Goal: Task Accomplishment & Management: Use online tool/utility

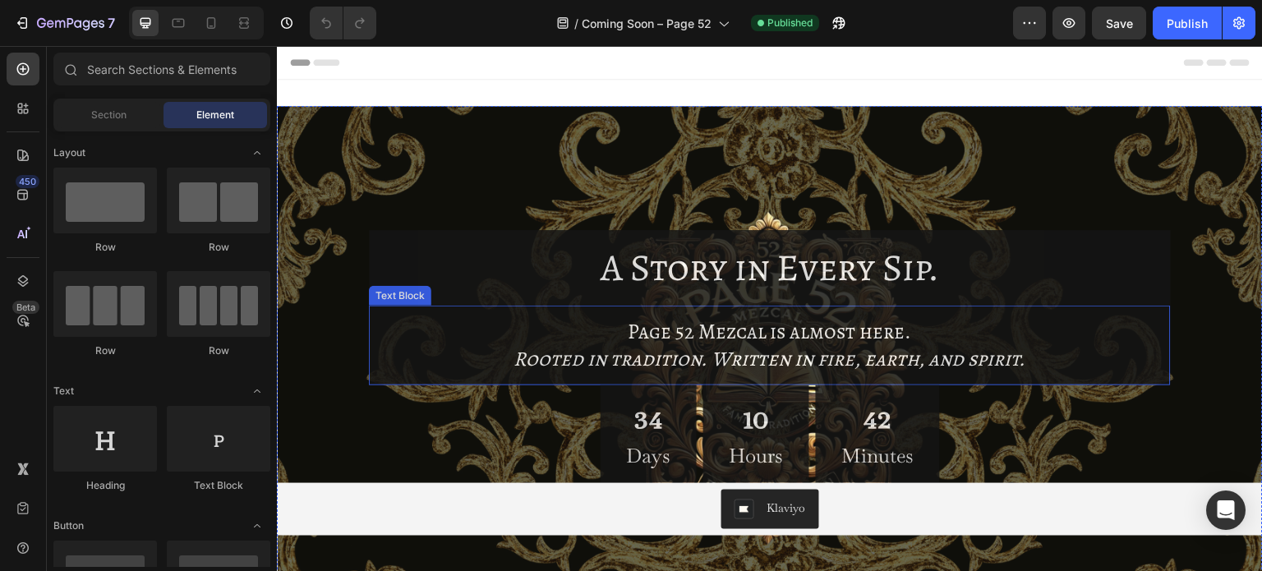
click at [923, 331] on p "Page 52 Mezcal is almost here." at bounding box center [770, 332] width 776 height 27
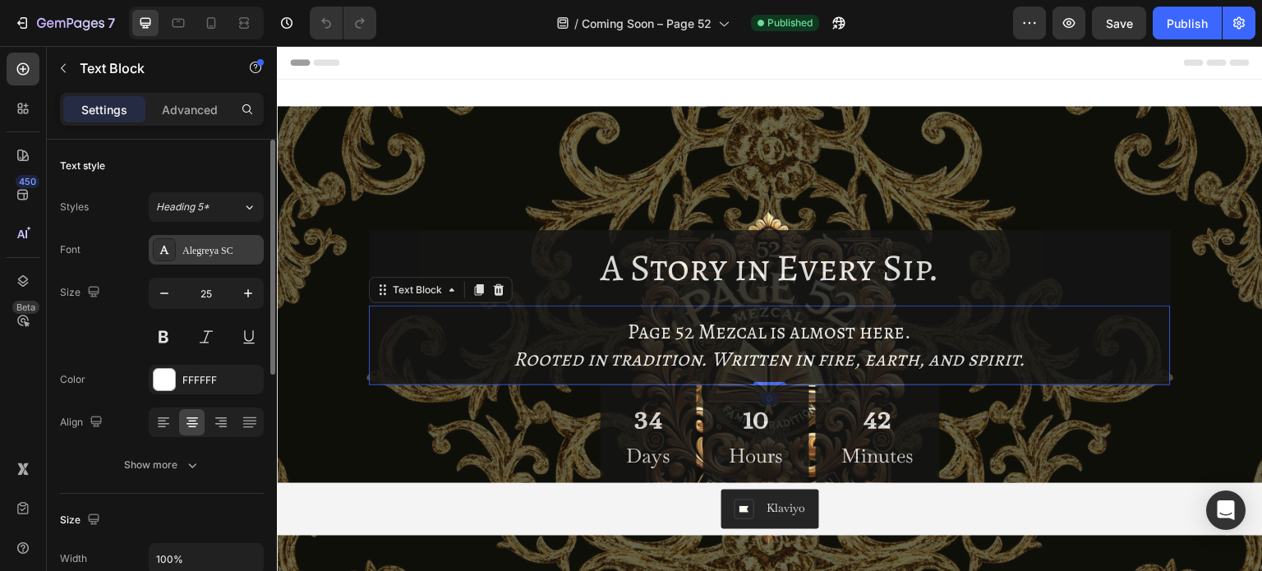
click at [209, 261] on div "Alegreya SC" at bounding box center [206, 250] width 115 height 30
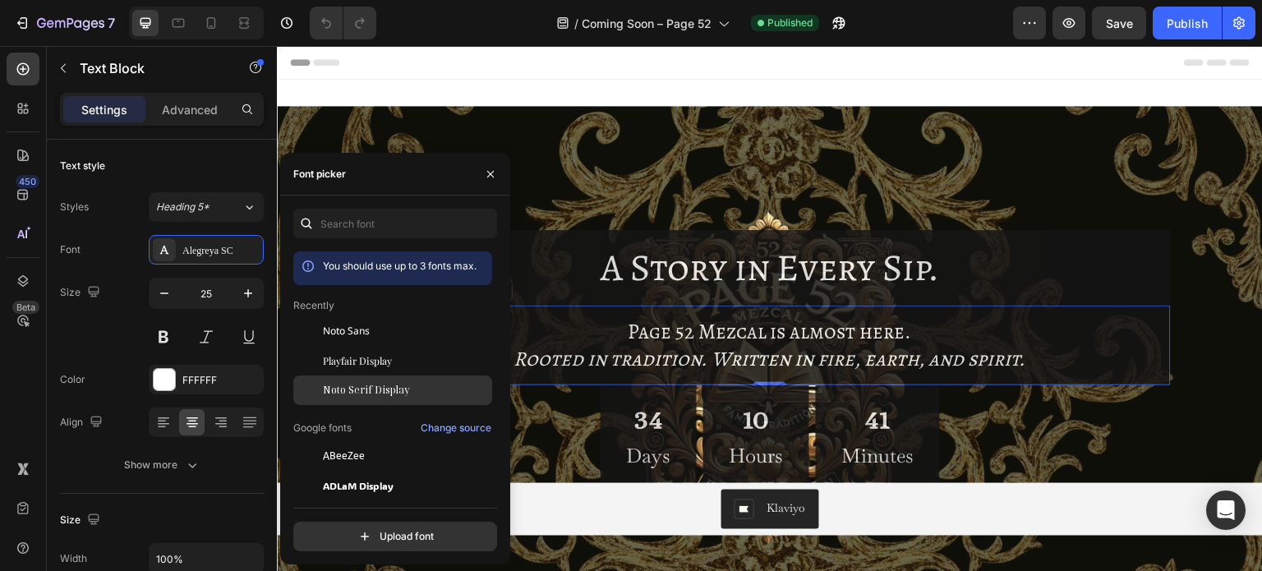
click at [366, 390] on span "Noto Serif Display" at bounding box center [366, 390] width 87 height 15
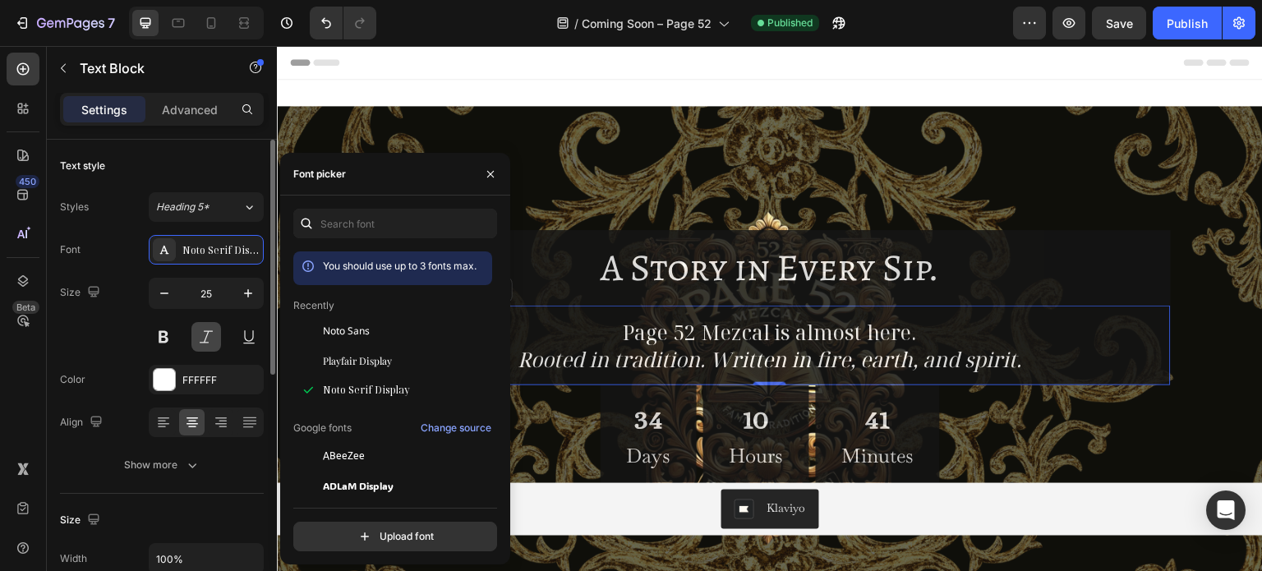
click at [210, 344] on button at bounding box center [207, 337] width 30 height 30
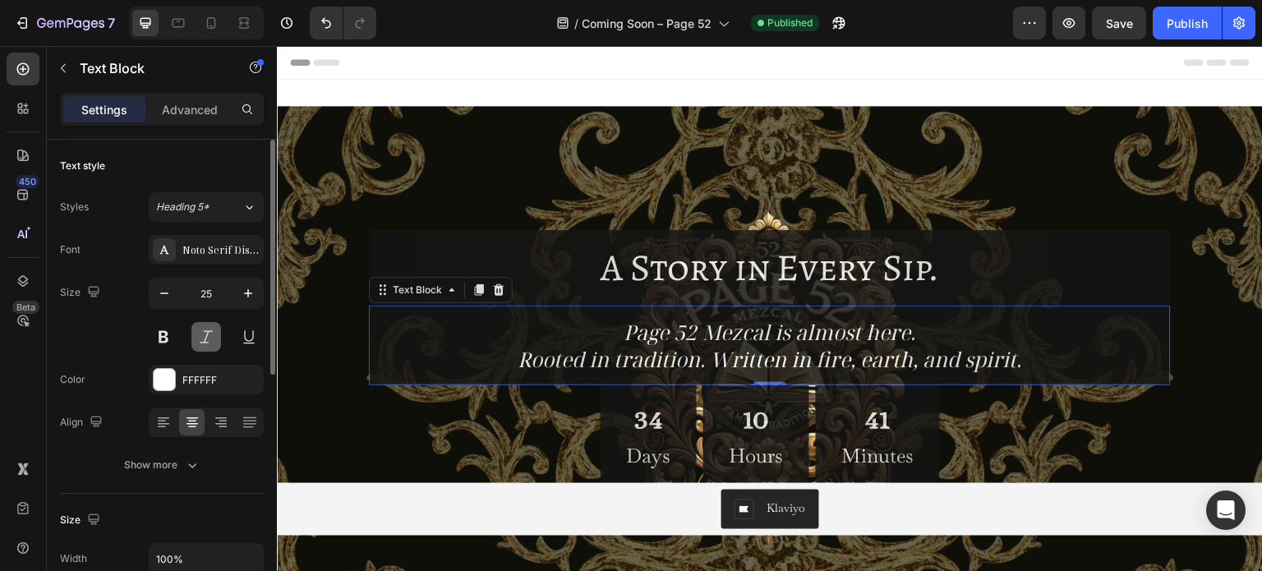
click at [210, 344] on button at bounding box center [207, 337] width 30 height 30
click at [587, 353] on icon "Rooted in tradition. Written in fire, earth, and spirit." at bounding box center [771, 359] width 504 height 28
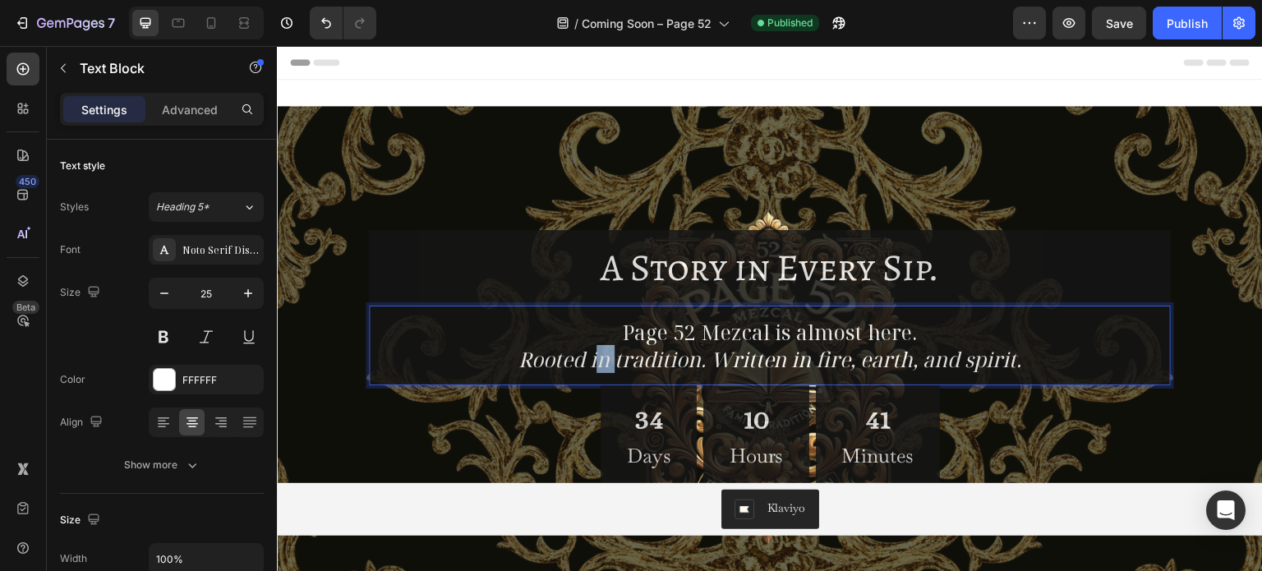
click at [587, 353] on icon "Rooted in tradition. Written in fire, earth, and spirit." at bounding box center [771, 359] width 504 height 28
click at [586, 353] on icon "Rooted in tradition. Written in fire, earth, and spirit." at bounding box center [771, 359] width 504 height 28
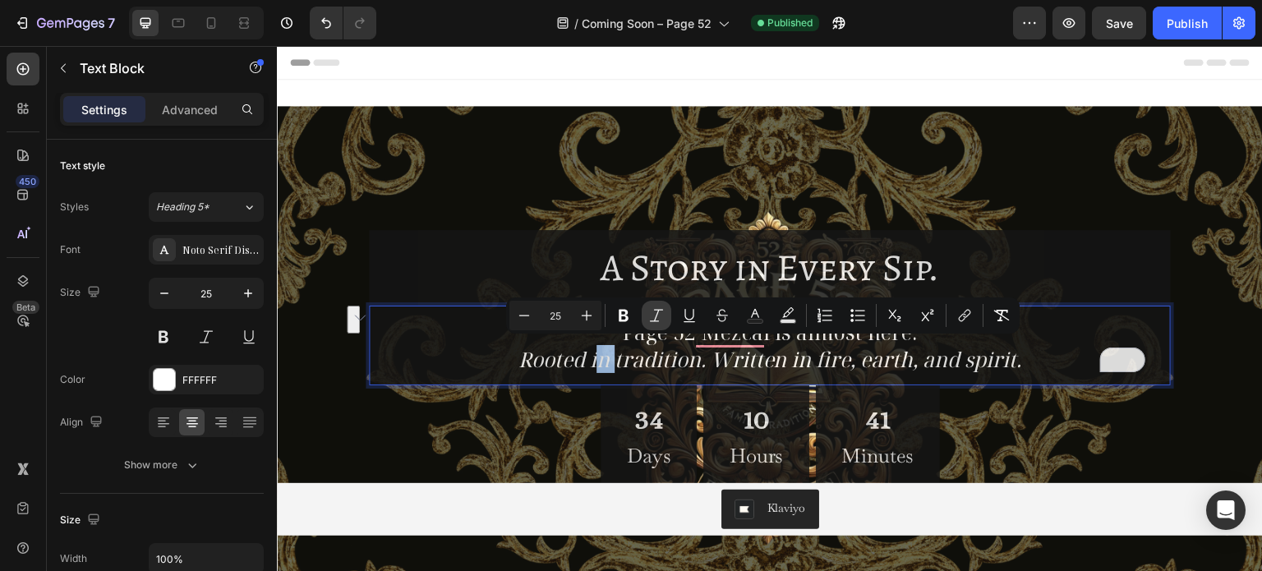
click at [654, 312] on icon "Editor contextual toolbar" at bounding box center [656, 315] width 16 height 16
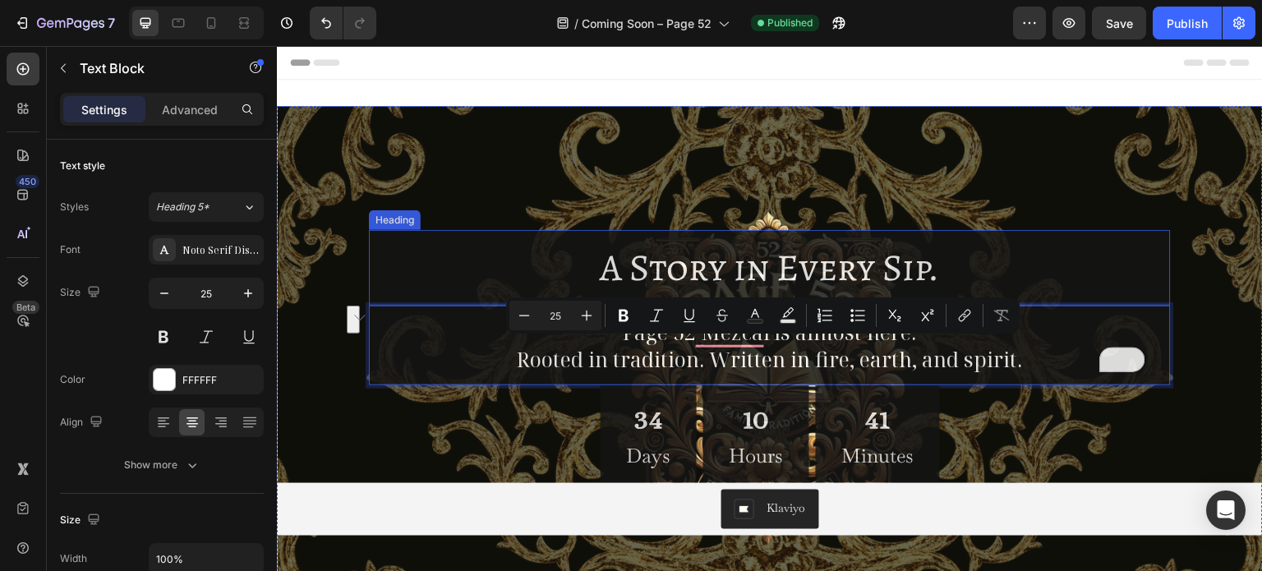
click at [464, 270] on h2 "A Story in Every Sip." at bounding box center [770, 268] width 802 height 76
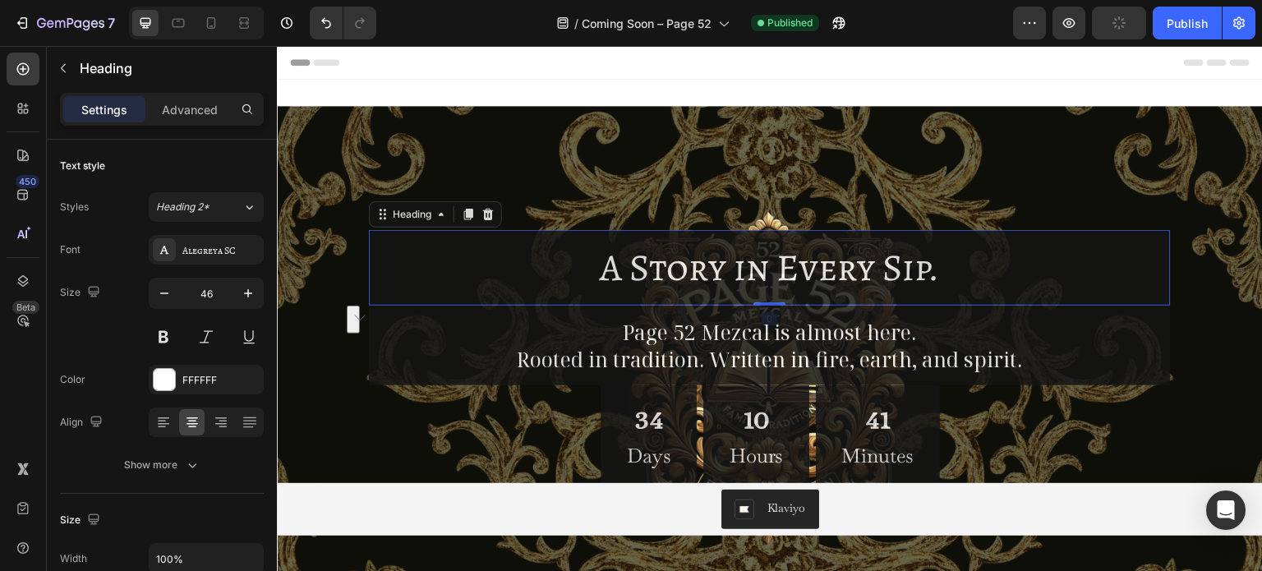
click at [988, 265] on h2 "A Story in Every Sip." at bounding box center [770, 268] width 802 height 76
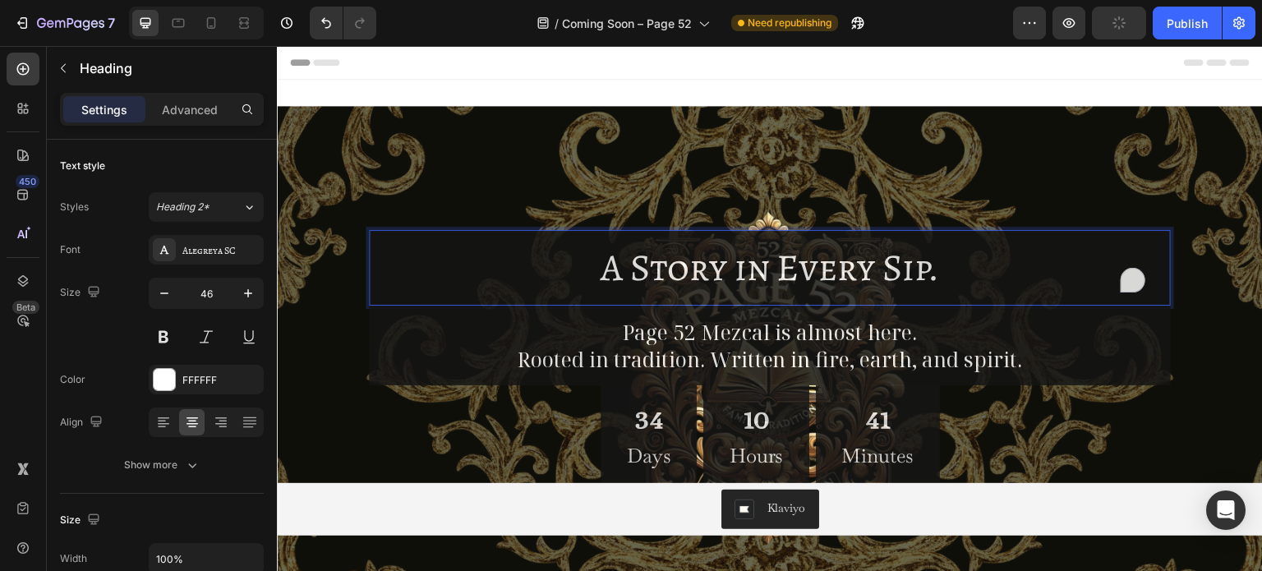
click at [988, 265] on p "A Story in Every Sip." at bounding box center [770, 267] width 776 height 49
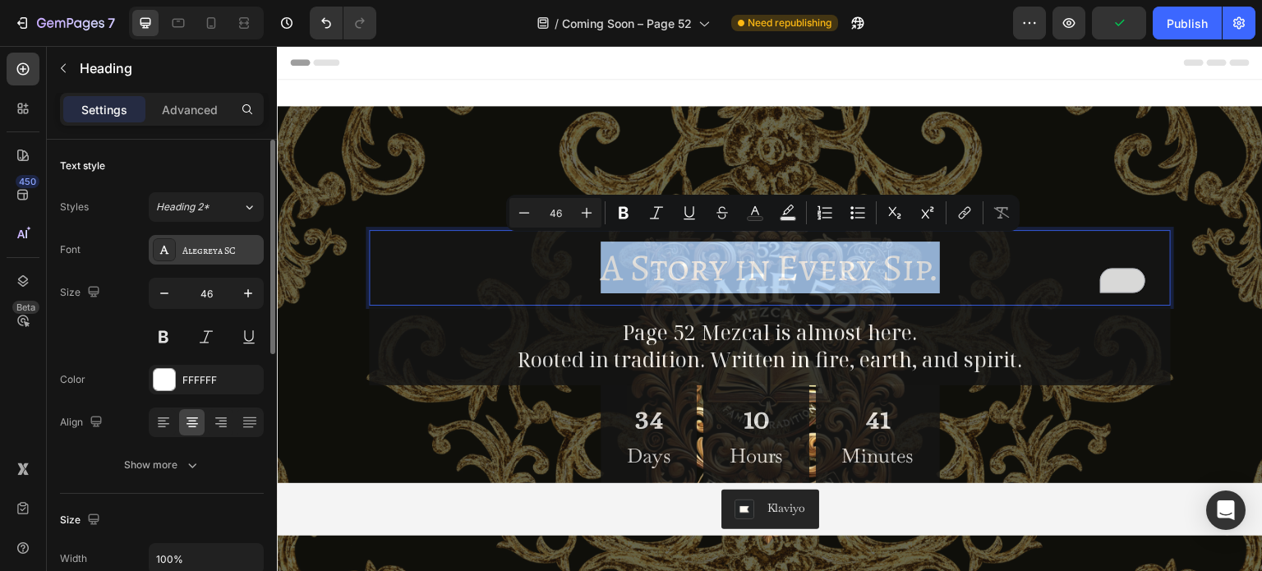
click at [227, 252] on div "Alegreya SC" at bounding box center [220, 250] width 77 height 15
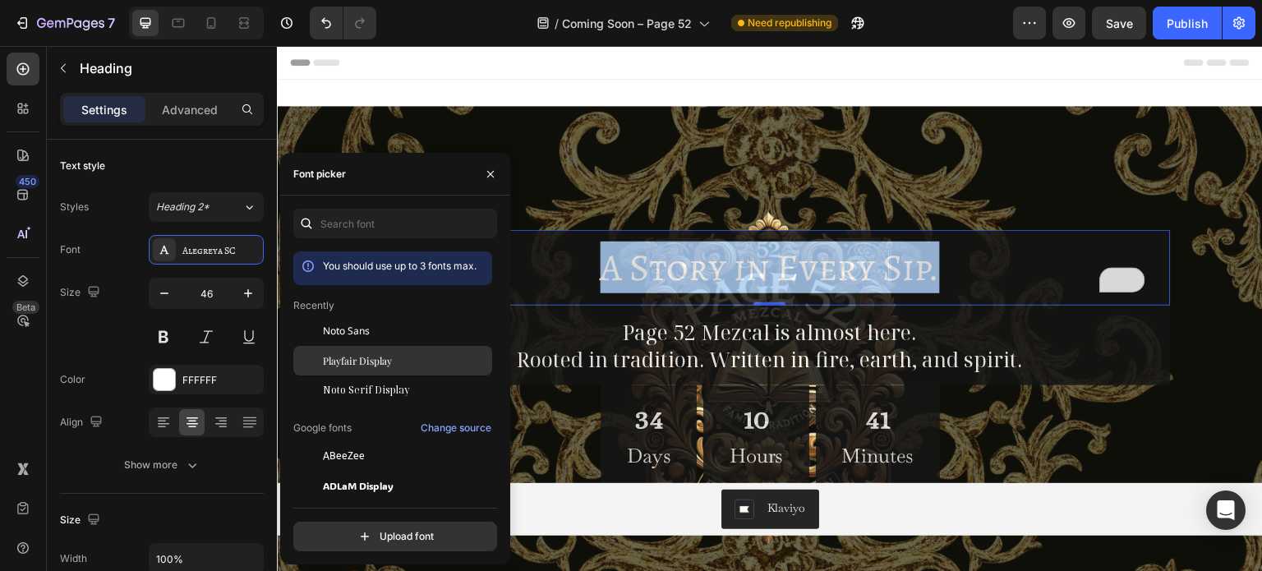
click at [388, 358] on span "Playfair Display" at bounding box center [357, 360] width 69 height 15
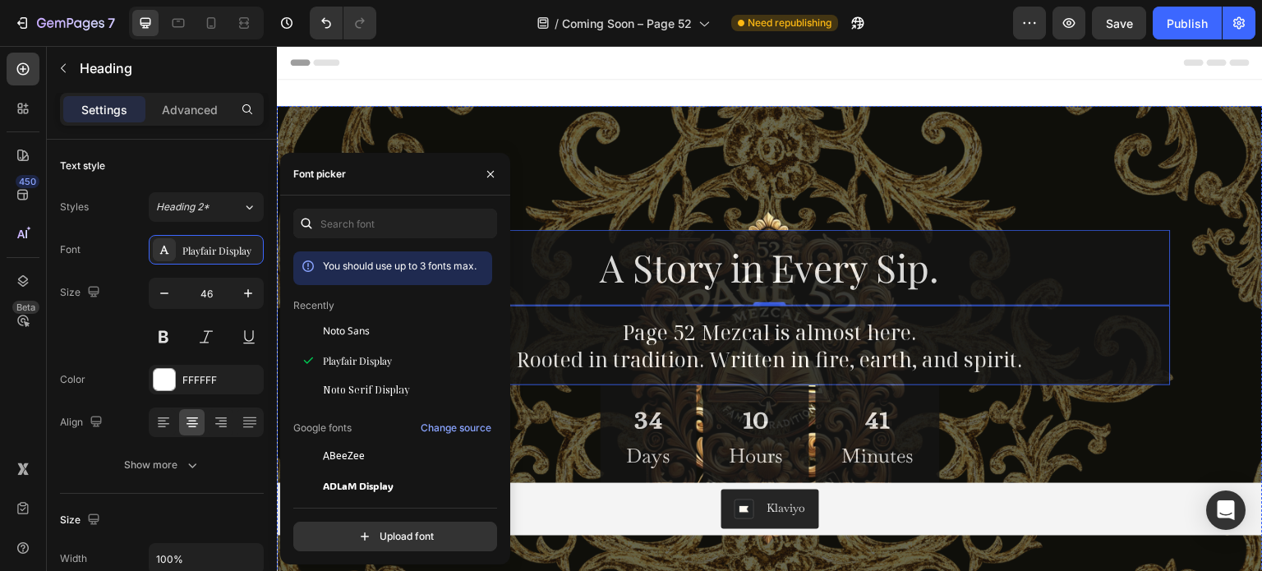
click at [1032, 340] on p "Page 52 Mezcal is almost here." at bounding box center [770, 332] width 776 height 27
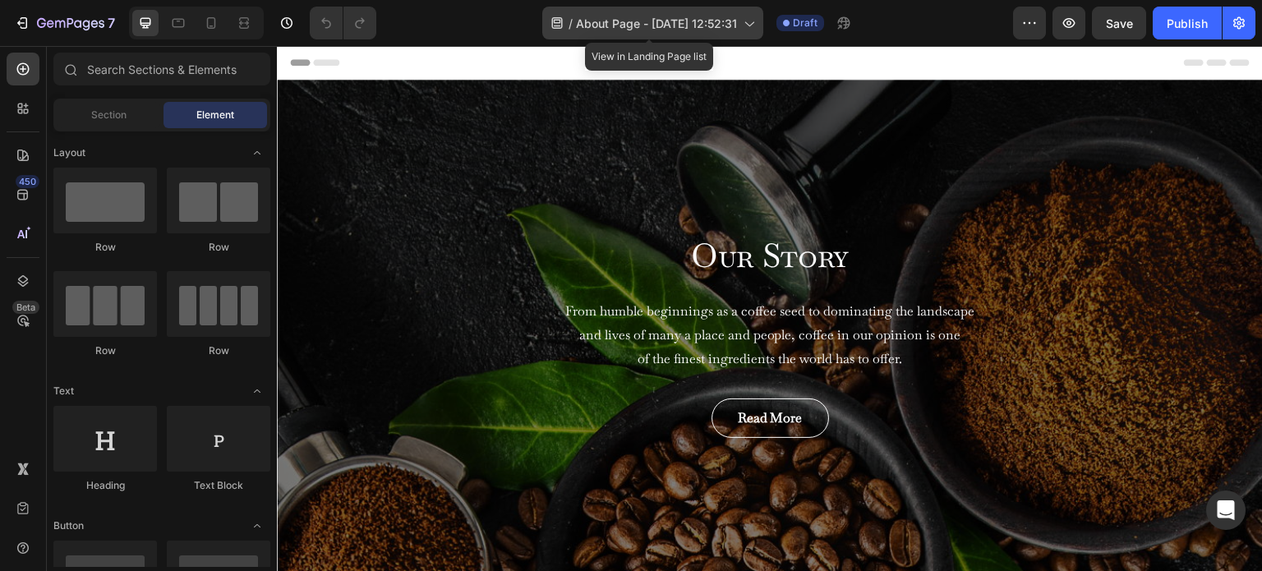
click at [652, 34] on div "/ About Page - Apr 1, 12:52:31" at bounding box center [652, 23] width 221 height 33
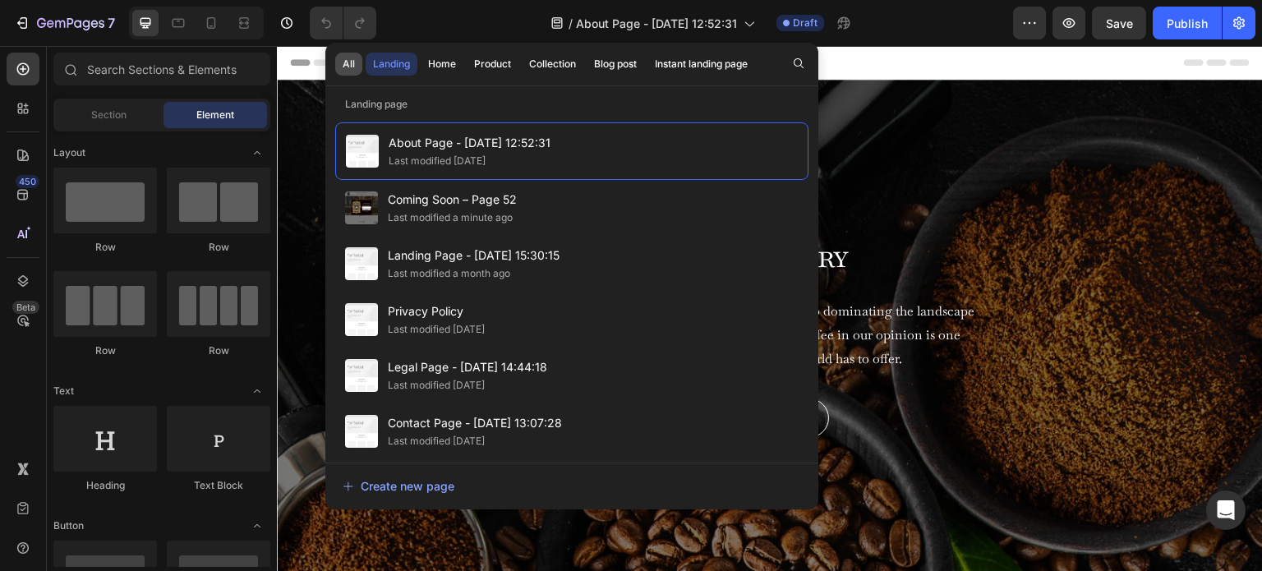
click at [348, 66] on div "All" at bounding box center [349, 64] width 12 height 15
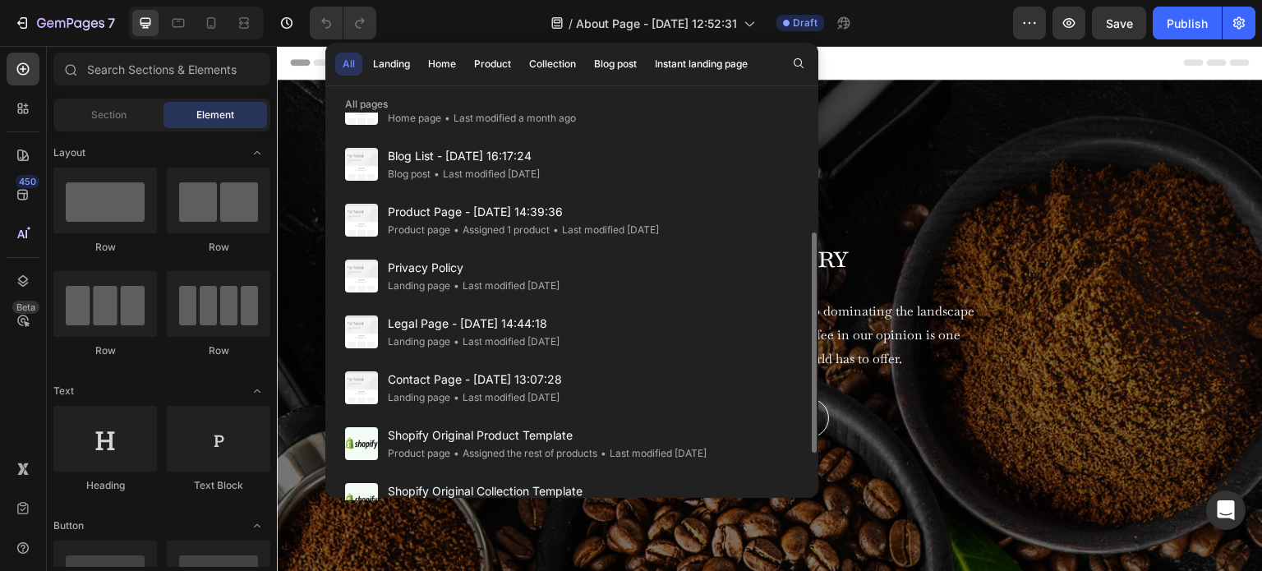
scroll to position [47, 0]
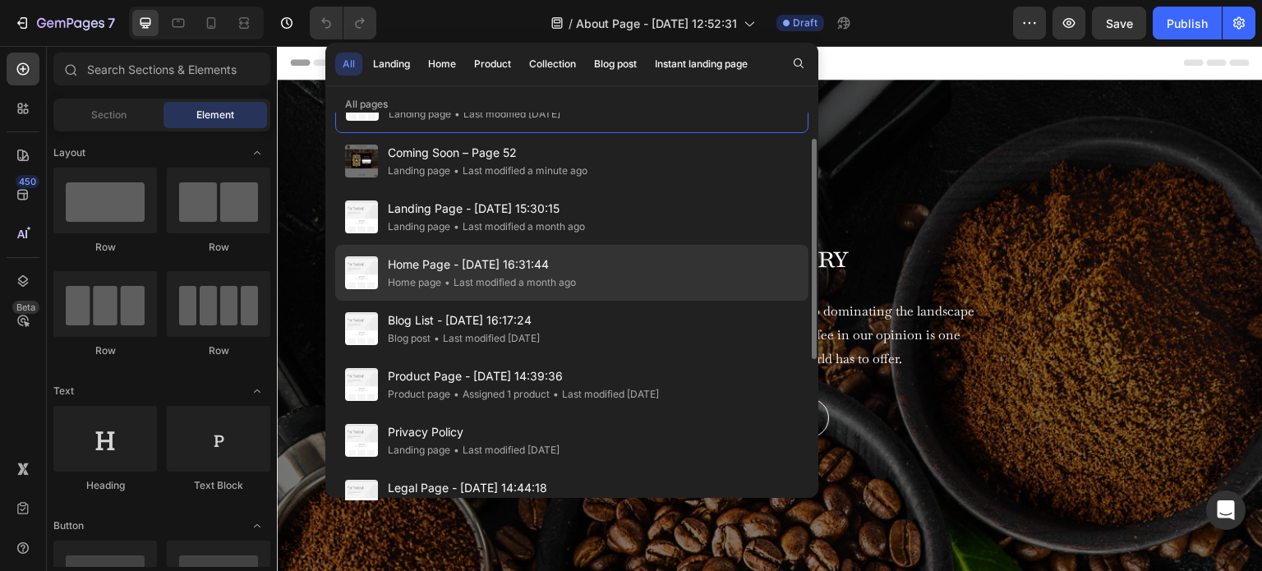
click at [533, 265] on span "Home Page - Mar 19, 16:31:44" at bounding box center [482, 265] width 188 height 20
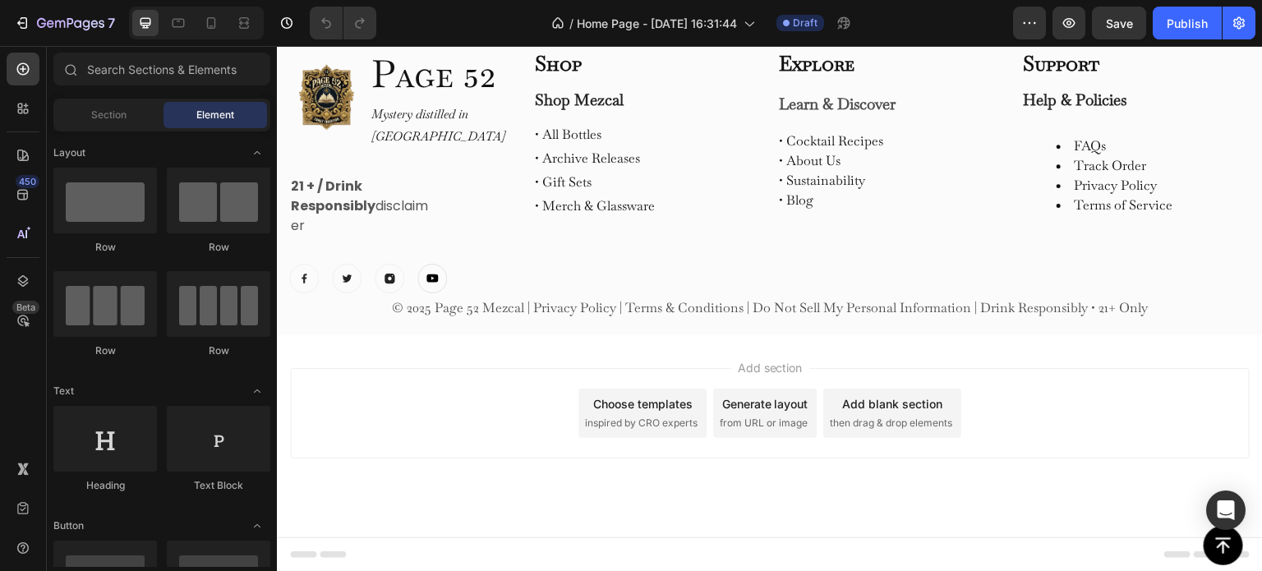
scroll to position [6294, 0]
click at [1222, 293] on div "Support Heading Help & Policies Text block FAQs Track Order Privacy Policy Term…" at bounding box center [1136, 170] width 228 height 245
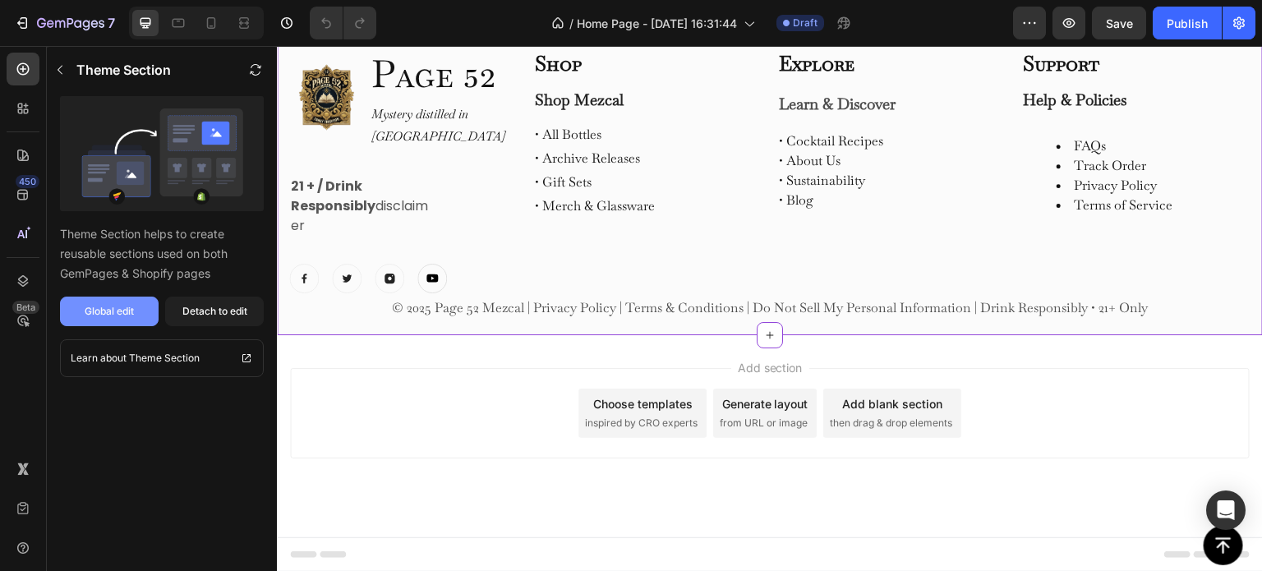
click at [114, 304] on div "Global edit" at bounding box center [109, 311] width 49 height 15
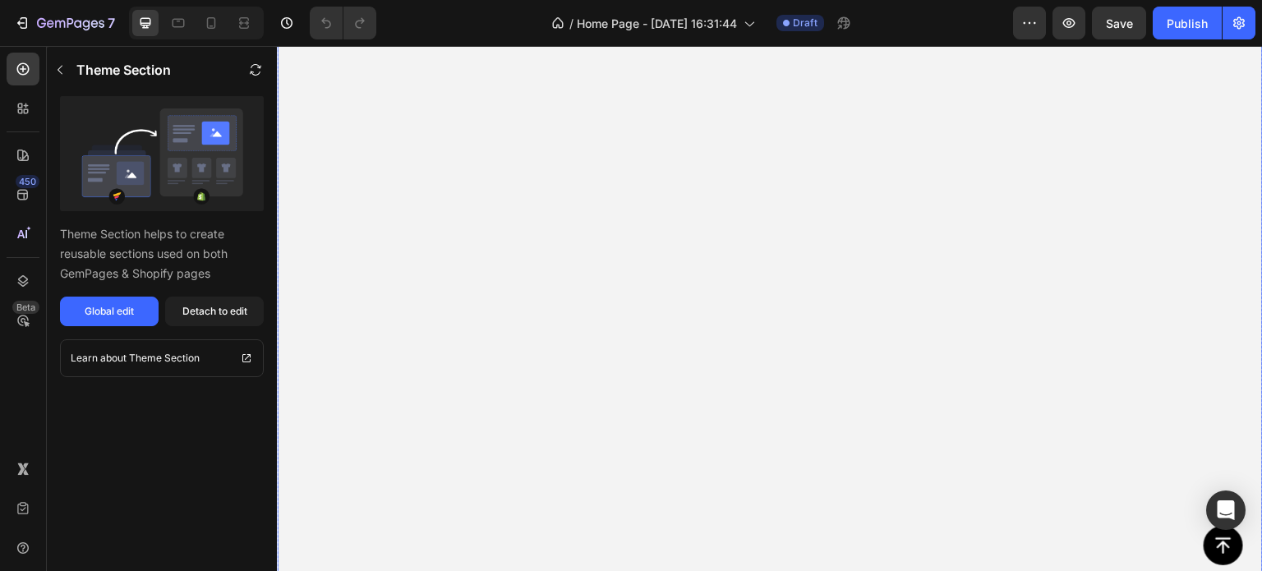
scroll to position [164, 0]
click at [1111, 265] on div "EXPLORE OUR MEZCAL COLLECTION Button" at bounding box center [770, 285] width 986 height 46
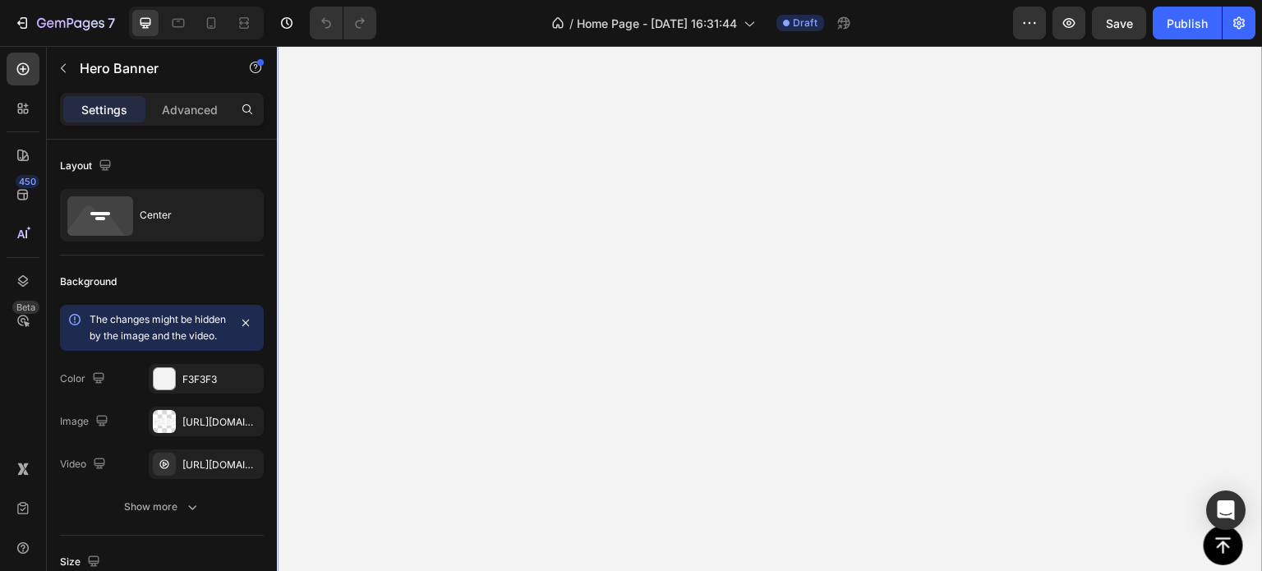
scroll to position [329, 0]
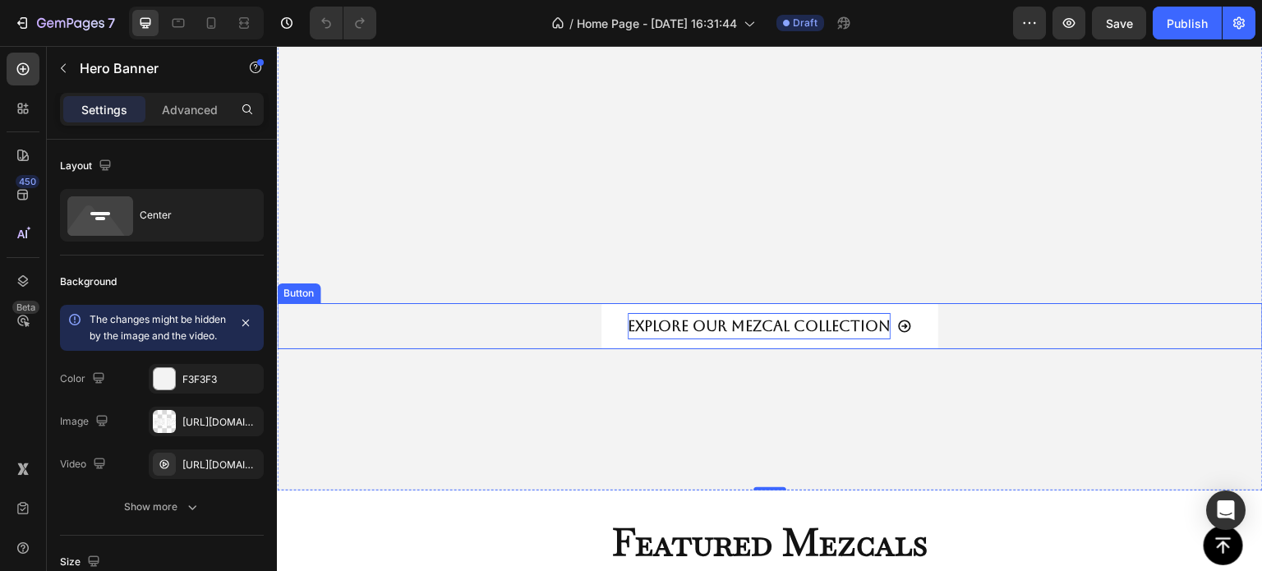
click at [721, 313] on p "EXPLORE OUR MEZCAL COLLECTION" at bounding box center [759, 326] width 263 height 26
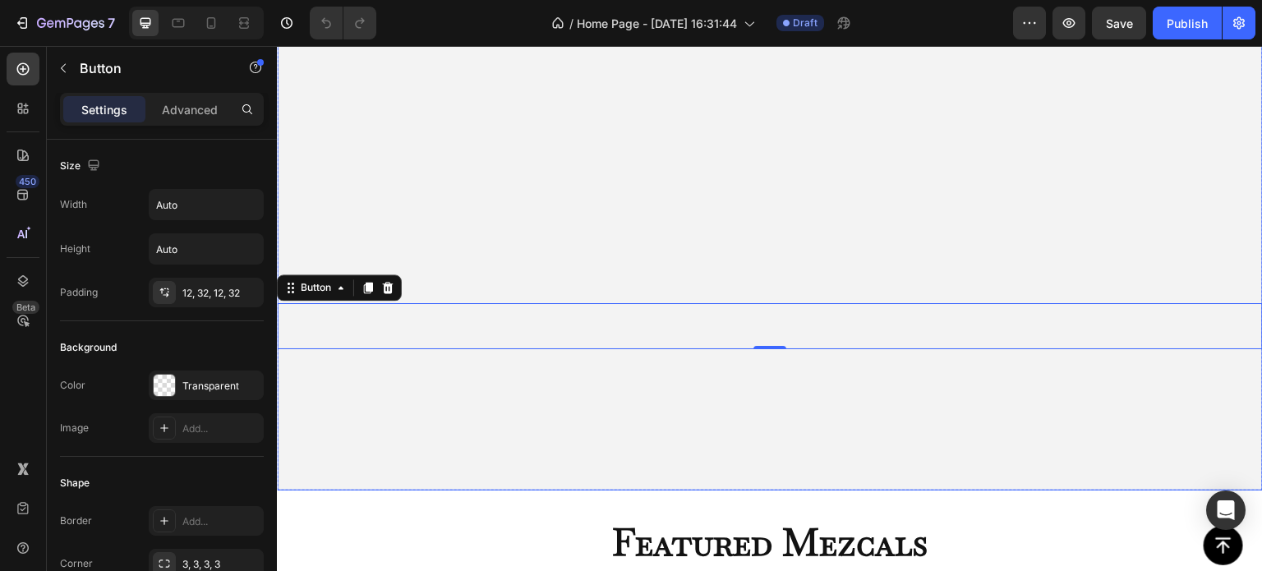
click at [715, 226] on video "Background Image" at bounding box center [770, 121] width 986 height 740
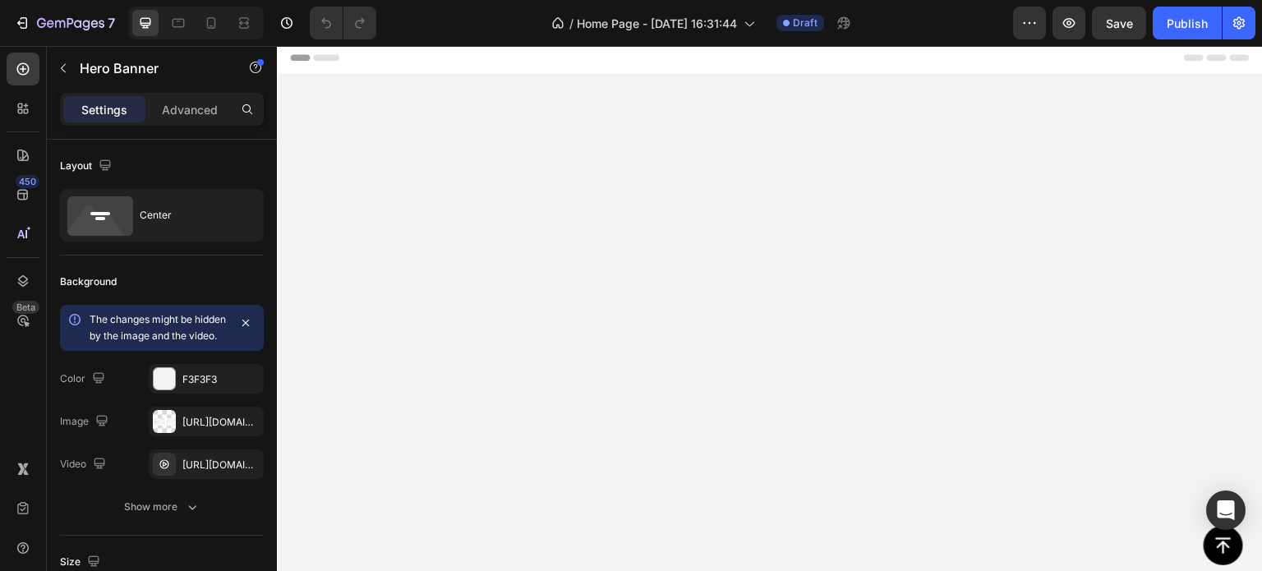
scroll to position [82, 0]
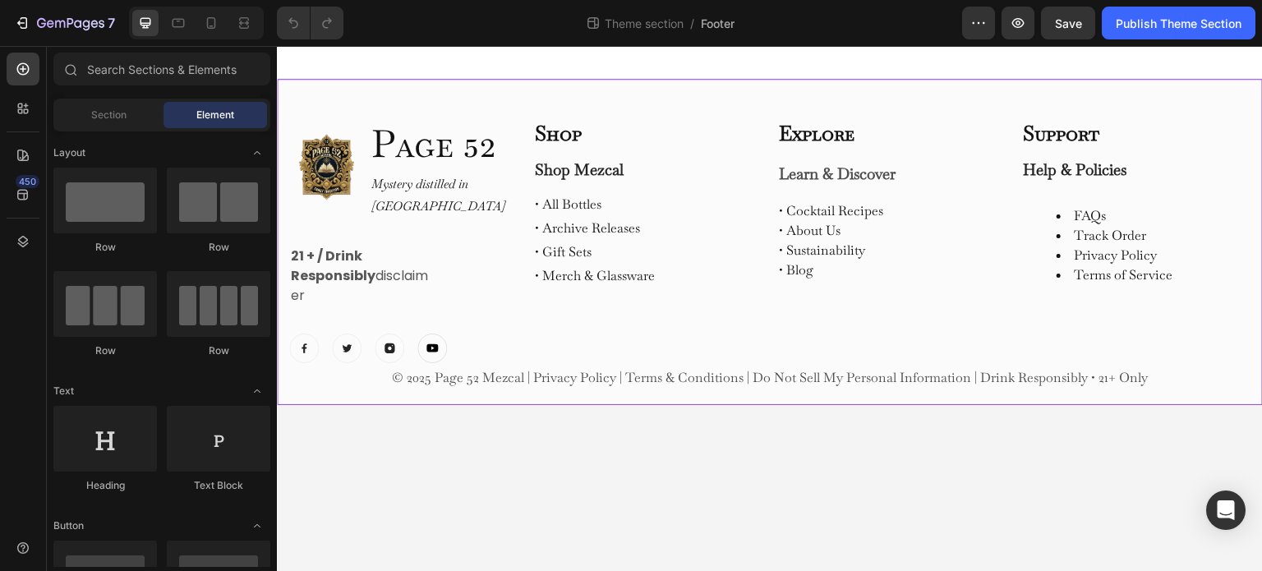
click at [332, 93] on div "Image Page 52 Heading Mystery distilled in Oaxaca Text Block Row 21 + / Drink R…" at bounding box center [770, 242] width 986 height 326
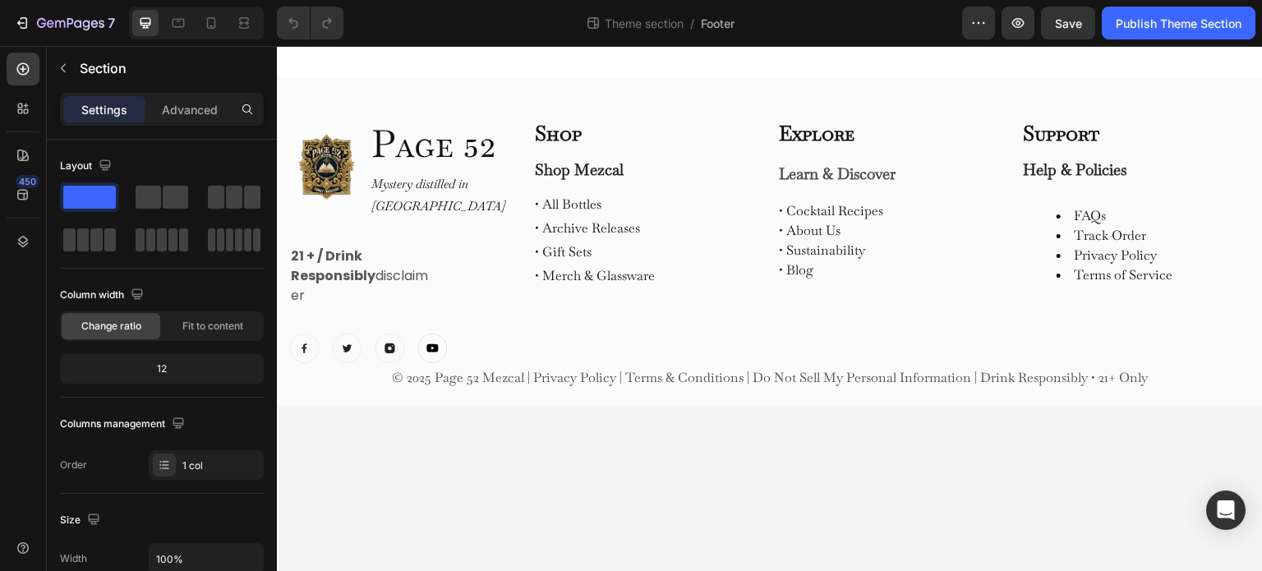
click at [325, 51] on div at bounding box center [770, 62] width 986 height 33
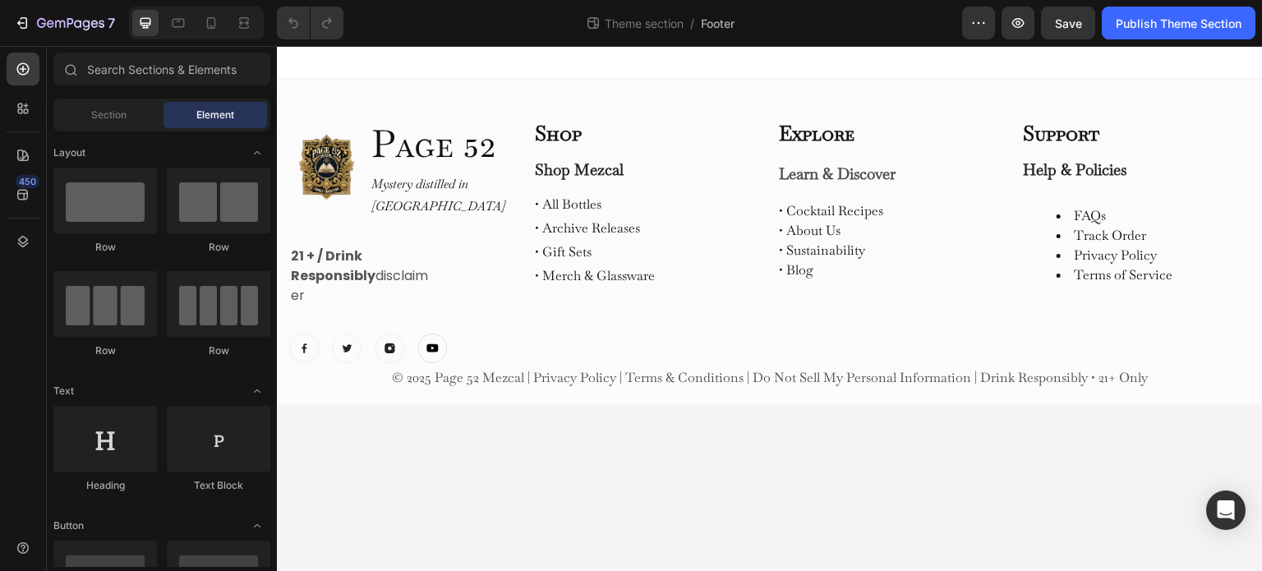
click at [312, 71] on div at bounding box center [770, 62] width 986 height 33
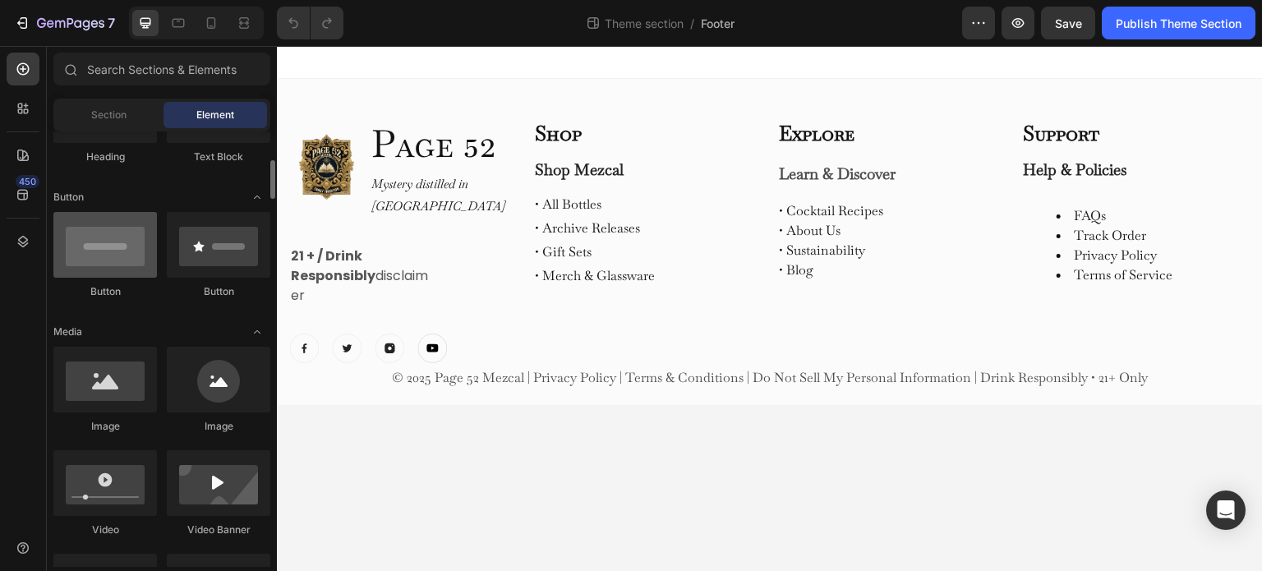
scroll to position [575, 0]
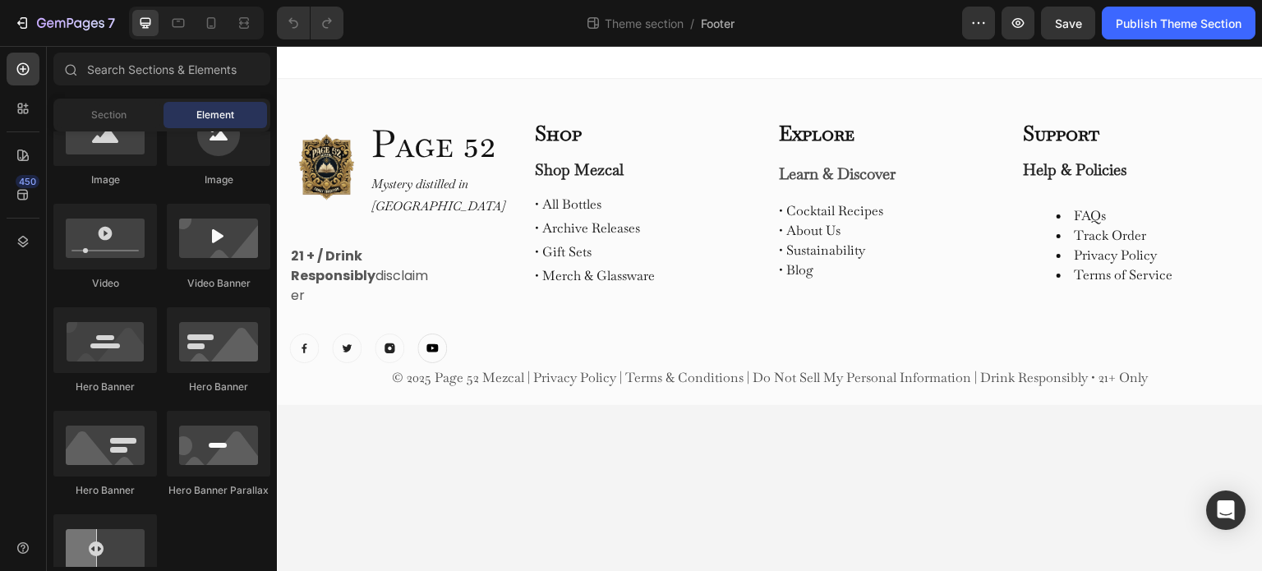
click at [289, 67] on div at bounding box center [770, 62] width 986 height 33
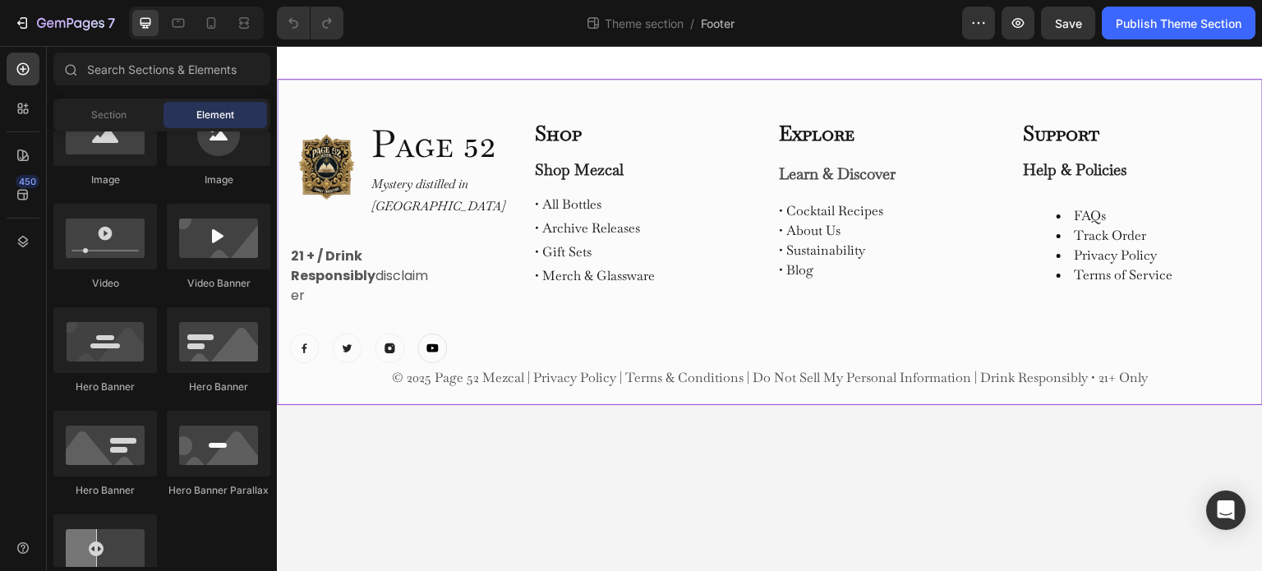
click at [299, 95] on div "Image Page 52 Heading Mystery distilled in Oaxaca Text Block Row 21 + / Drink R…" at bounding box center [770, 242] width 986 height 326
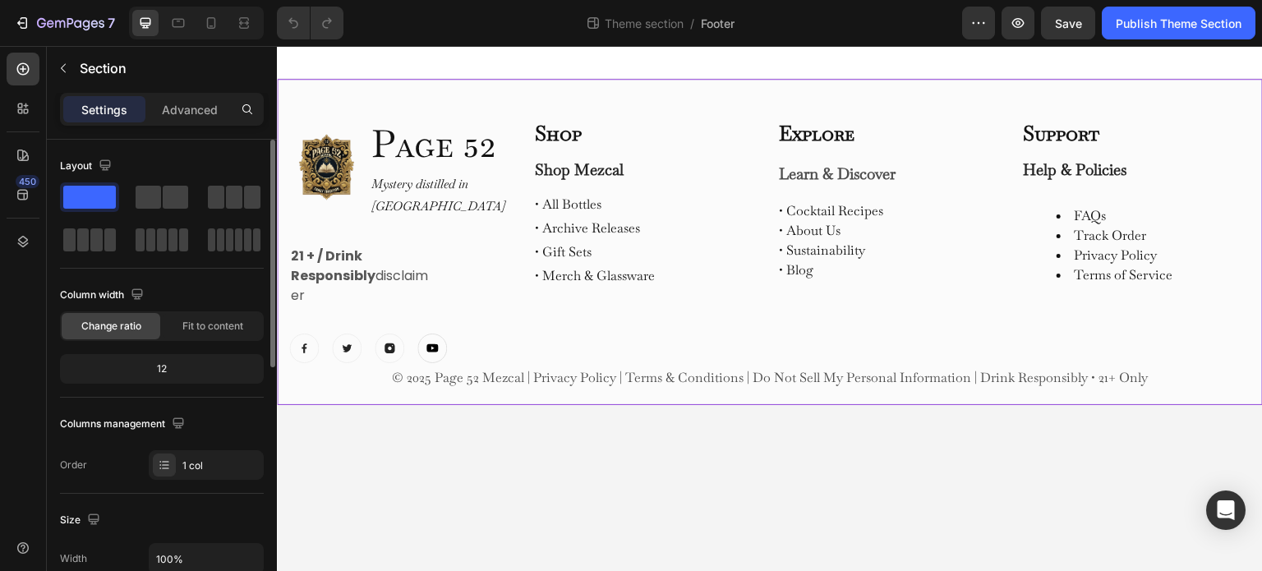
scroll to position [411, 0]
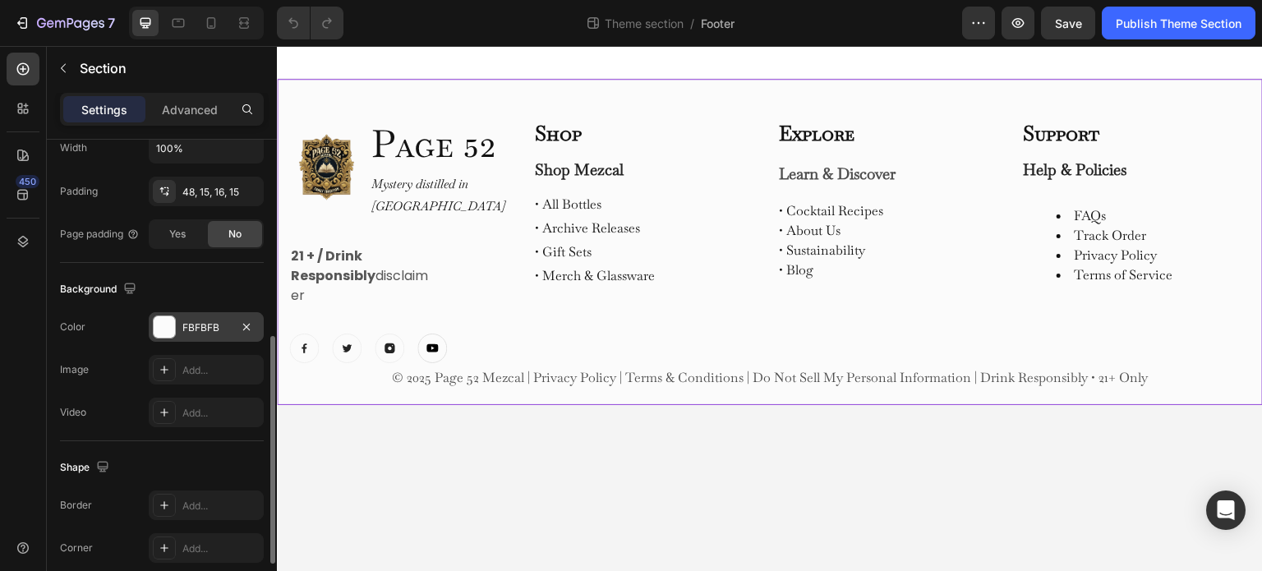
click at [167, 328] on div at bounding box center [164, 326] width 21 height 21
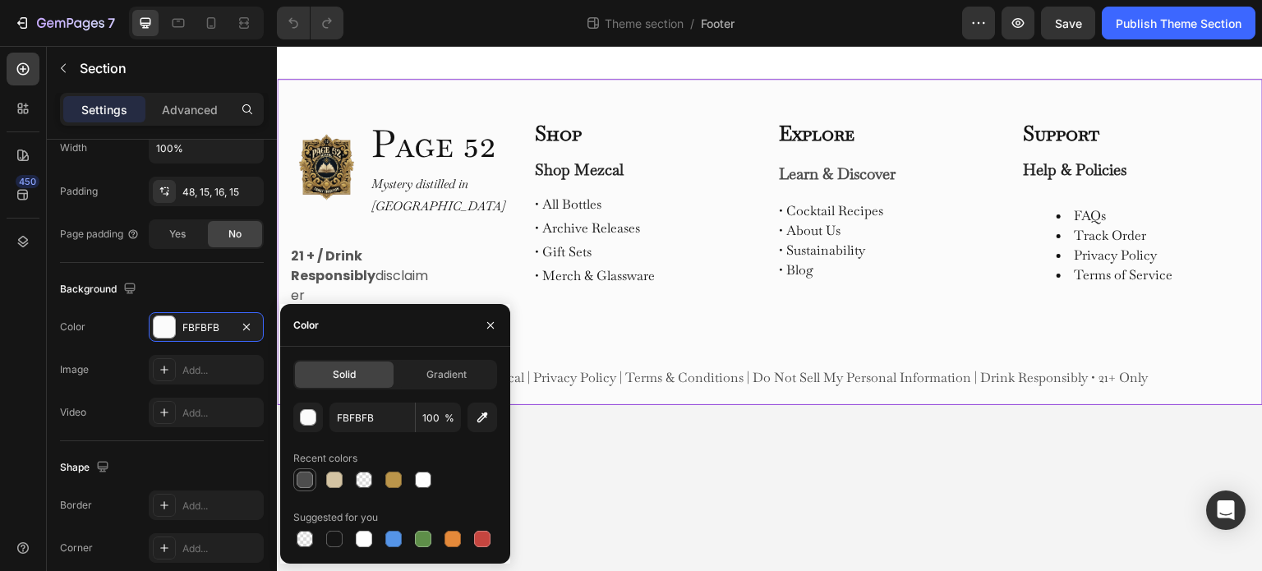
click at [307, 478] on div at bounding box center [305, 480] width 16 height 16
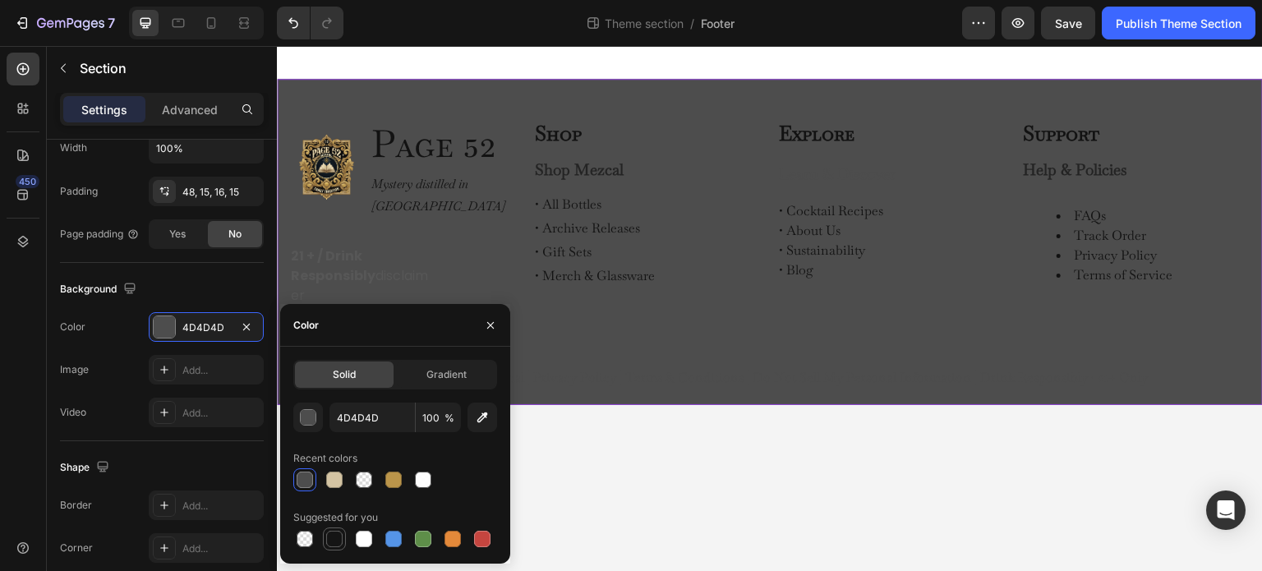
click at [335, 540] on div at bounding box center [334, 539] width 16 height 16
type input "151515"
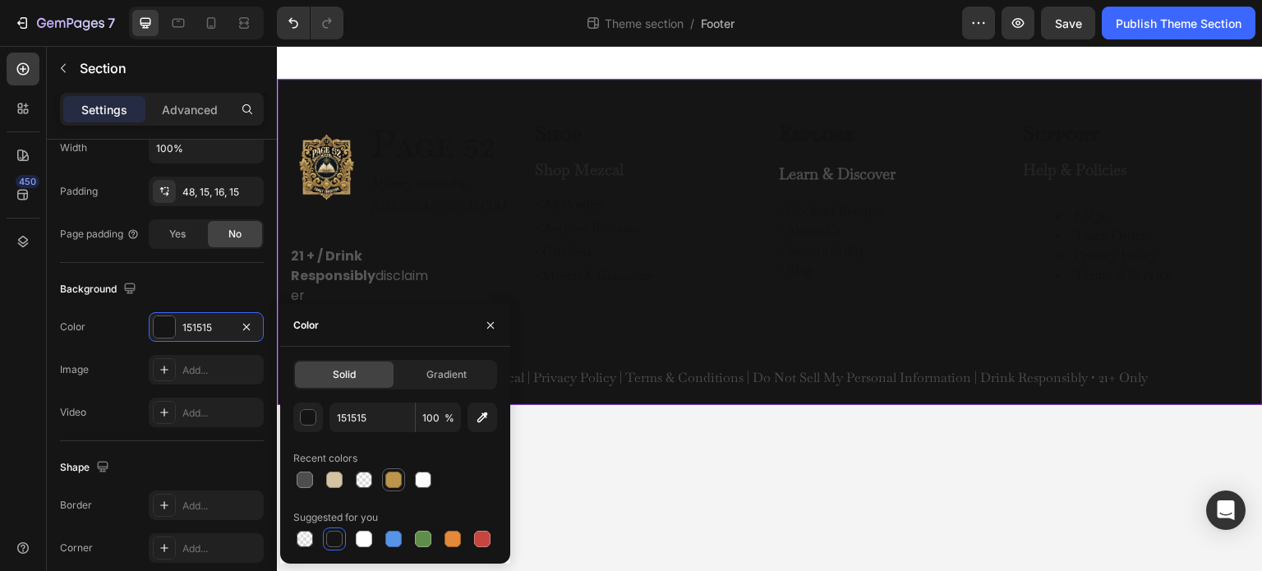
click at [371, 482] on div at bounding box center [364, 480] width 16 height 16
type input "0"
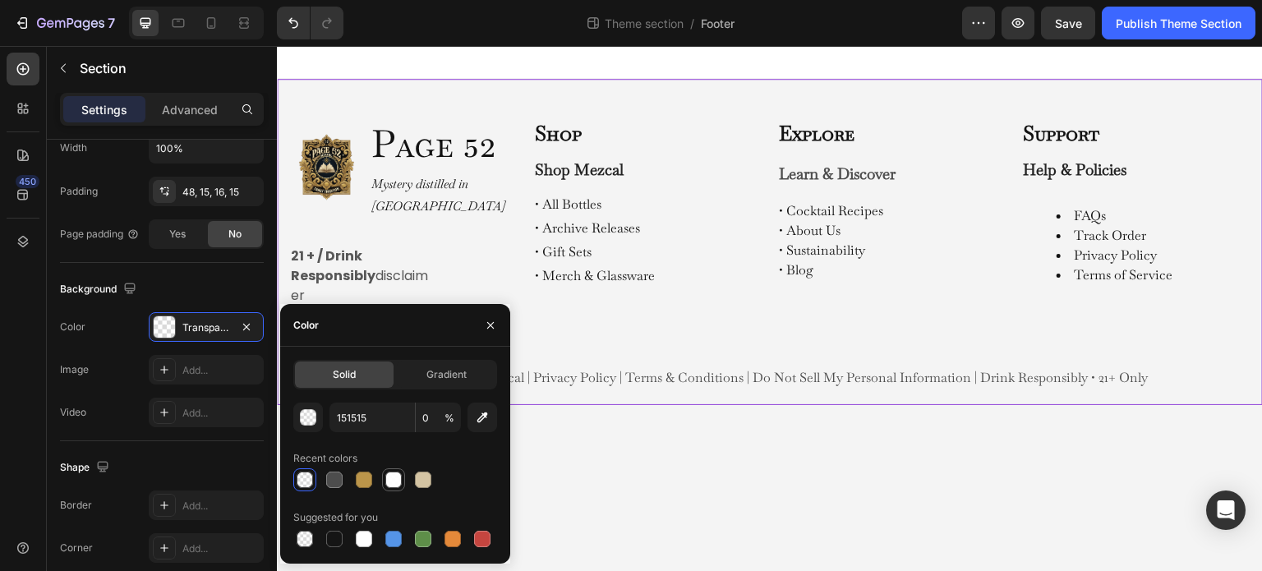
click at [393, 479] on div at bounding box center [393, 480] width 16 height 16
type input "FFFFFF"
type input "93"
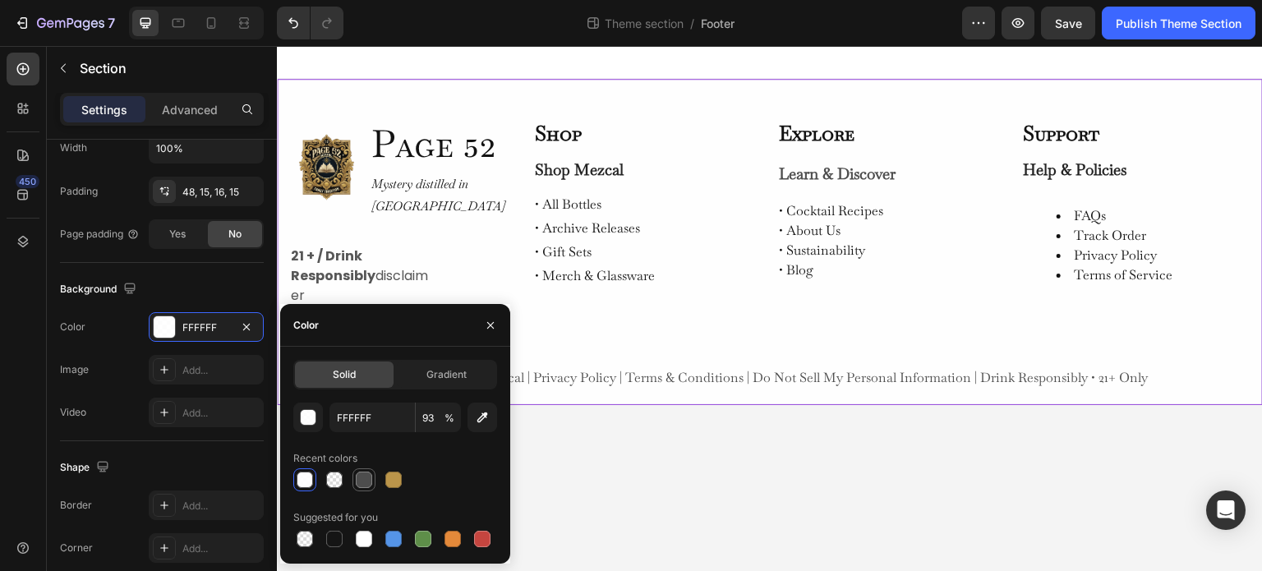
click at [367, 480] on div at bounding box center [364, 480] width 16 height 16
type input "4D4D4D"
type input "100"
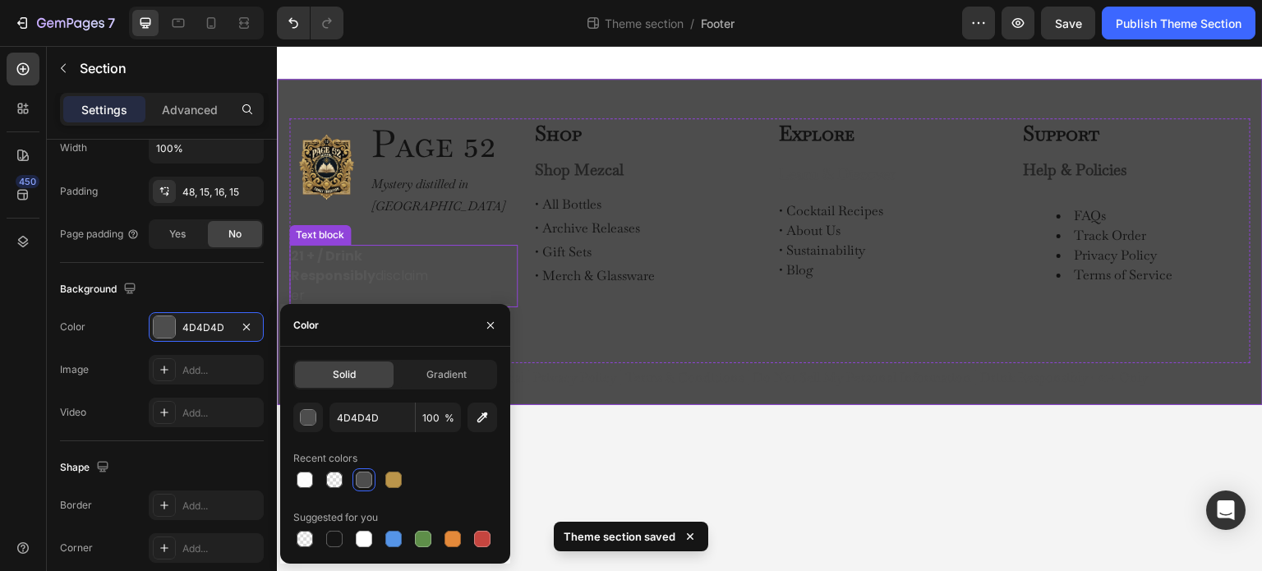
click at [353, 247] on strong "21 + / Drink Responsibly" at bounding box center [333, 266] width 85 height 39
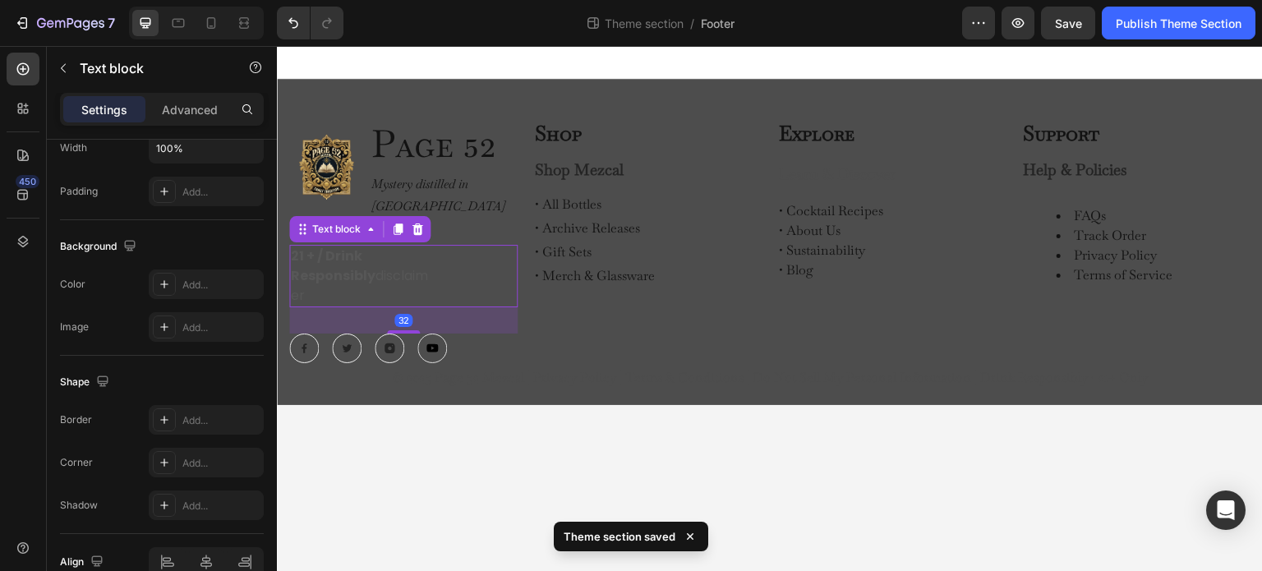
scroll to position [0, 0]
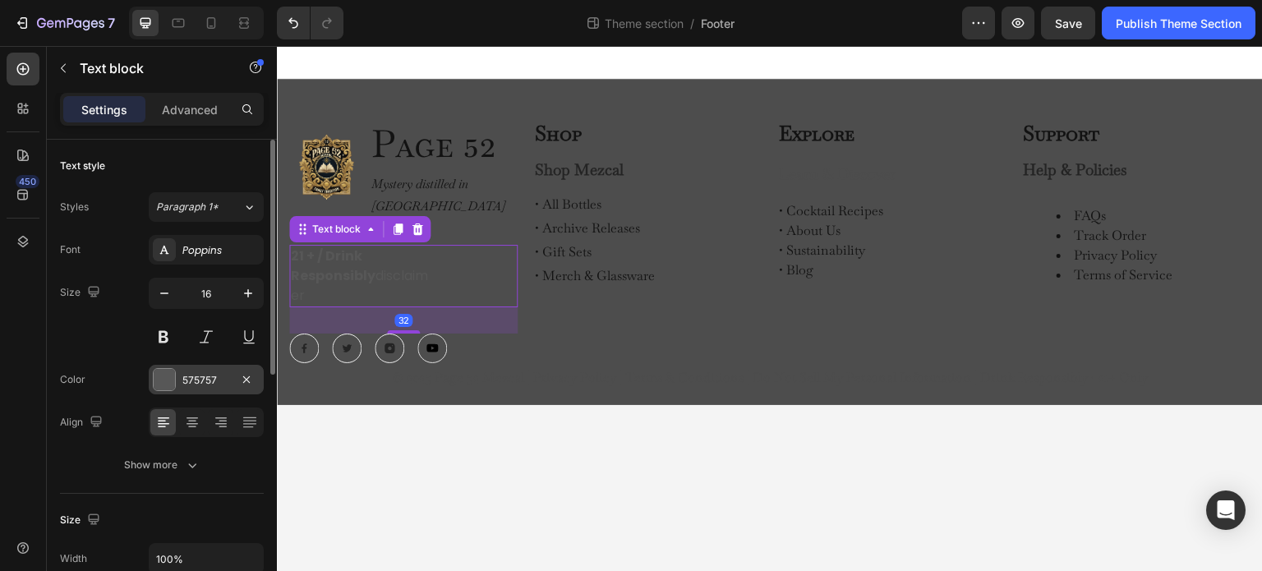
click at [155, 384] on div at bounding box center [164, 379] width 21 height 21
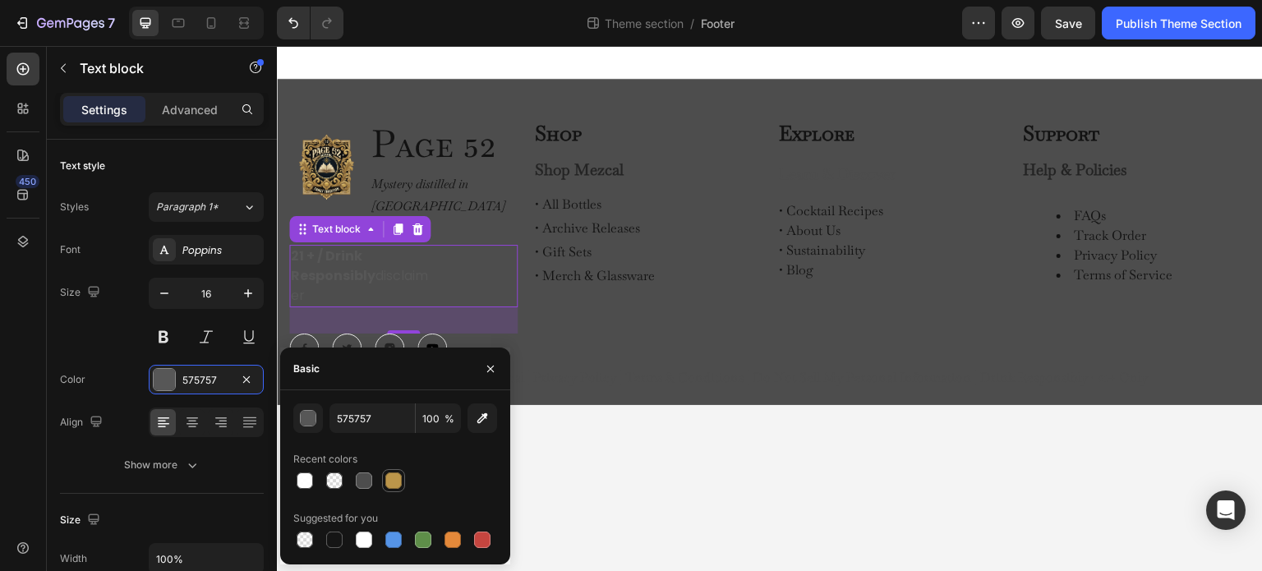
click at [391, 487] on div at bounding box center [393, 481] width 16 height 16
click at [303, 484] on div at bounding box center [305, 481] width 16 height 16
type input "FFFFFF"
type input "93"
click at [395, 483] on div at bounding box center [393, 481] width 16 height 16
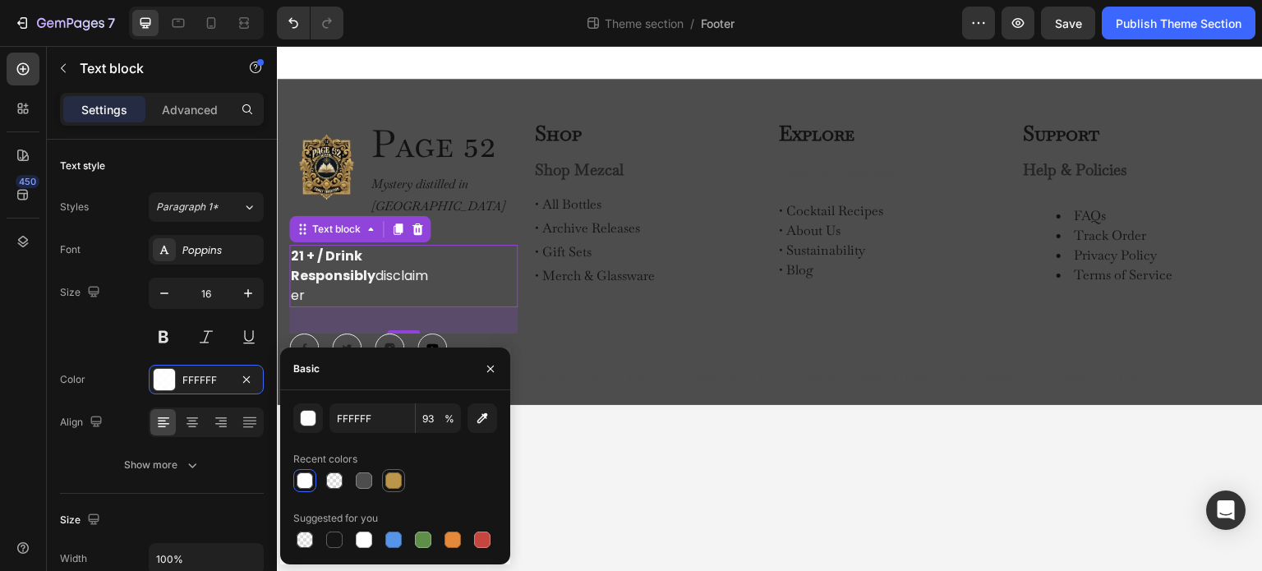
type input "BB954A"
type input "100"
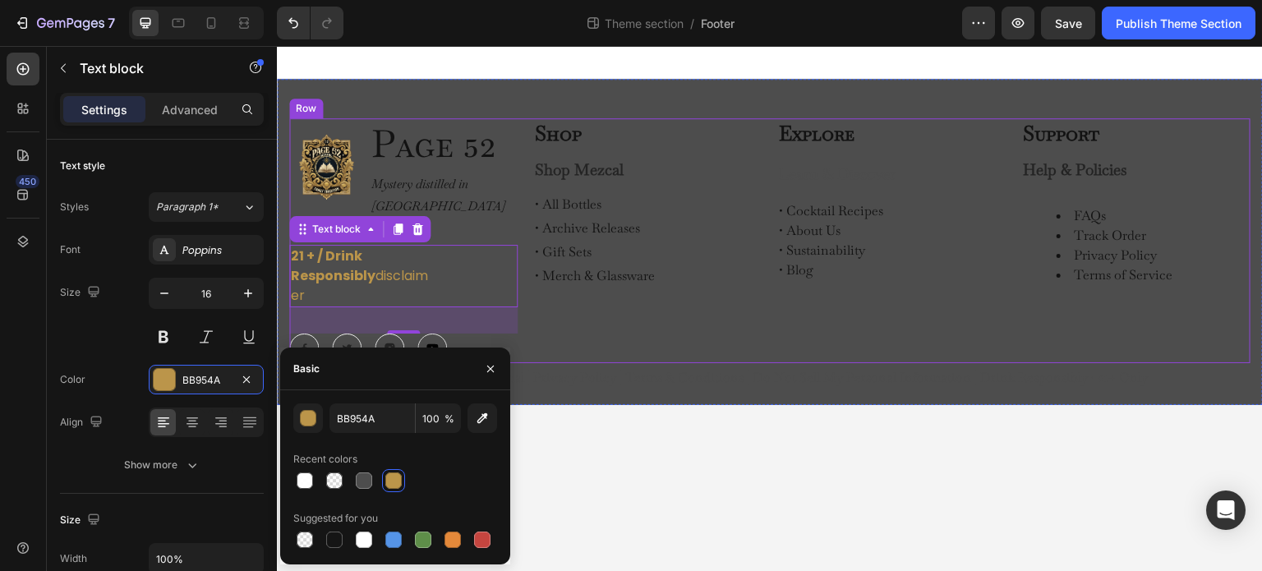
click at [436, 164] on h2 "Page 52" at bounding box center [444, 144] width 148 height 53
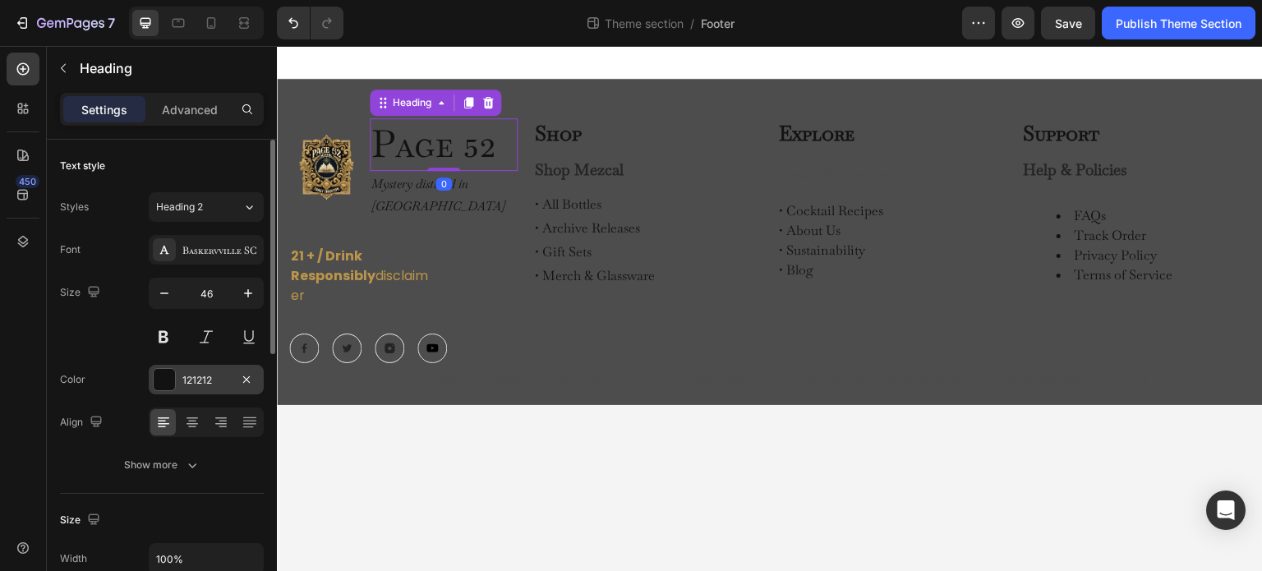
click at [169, 375] on div at bounding box center [164, 379] width 21 height 21
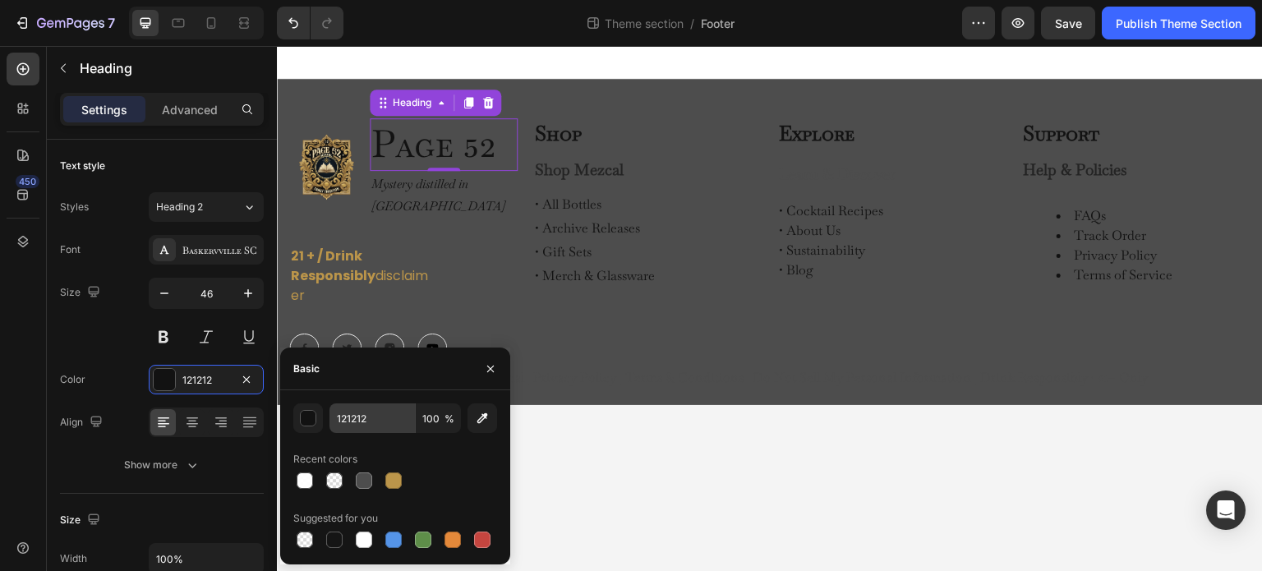
drag, startPoint x: 397, startPoint y: 486, endPoint x: 393, endPoint y: 410, distance: 75.7
click at [395, 486] on div at bounding box center [393, 481] width 16 height 16
type input "BB954A"
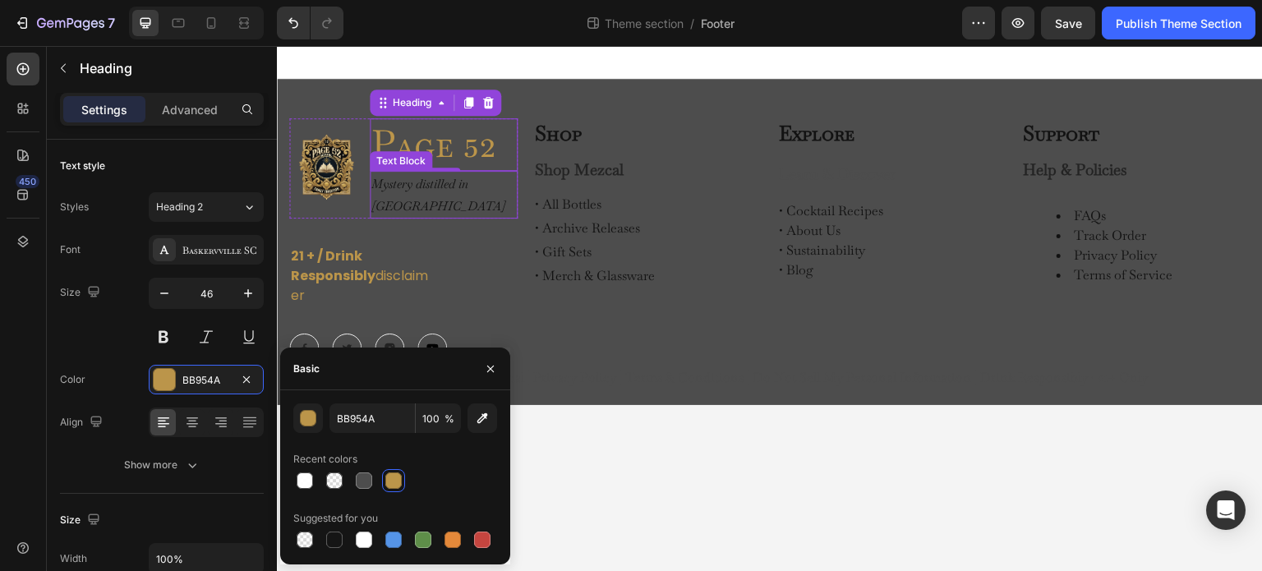
click at [420, 188] on p "Mystery distilled in Oaxaca" at bounding box center [444, 195] width 145 height 44
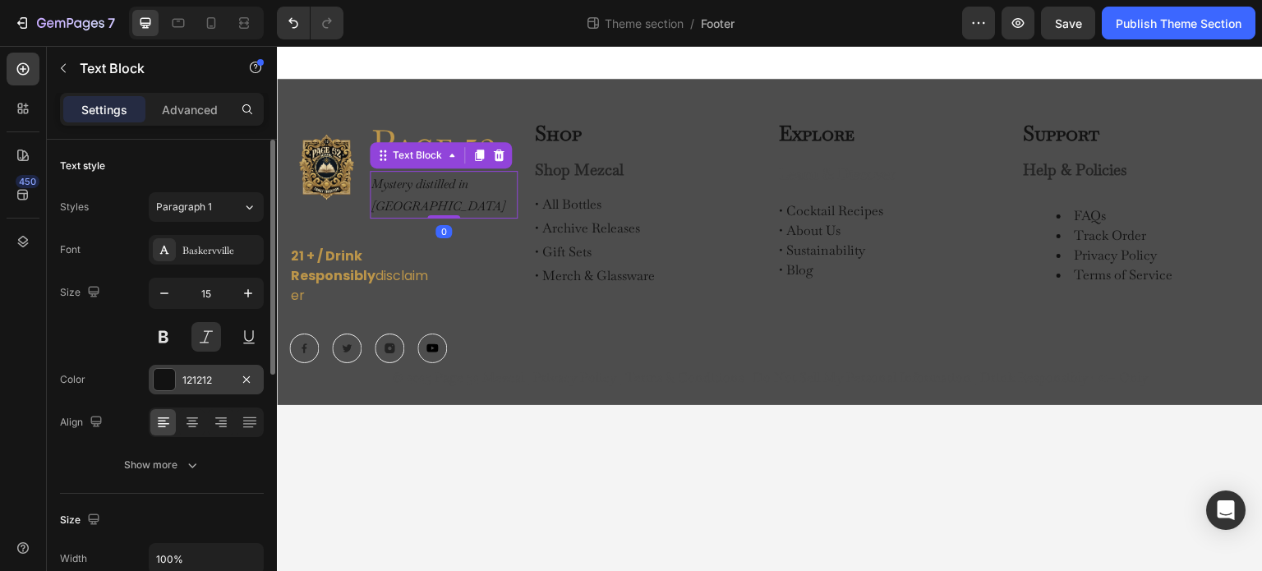
click at [165, 376] on div at bounding box center [164, 379] width 21 height 21
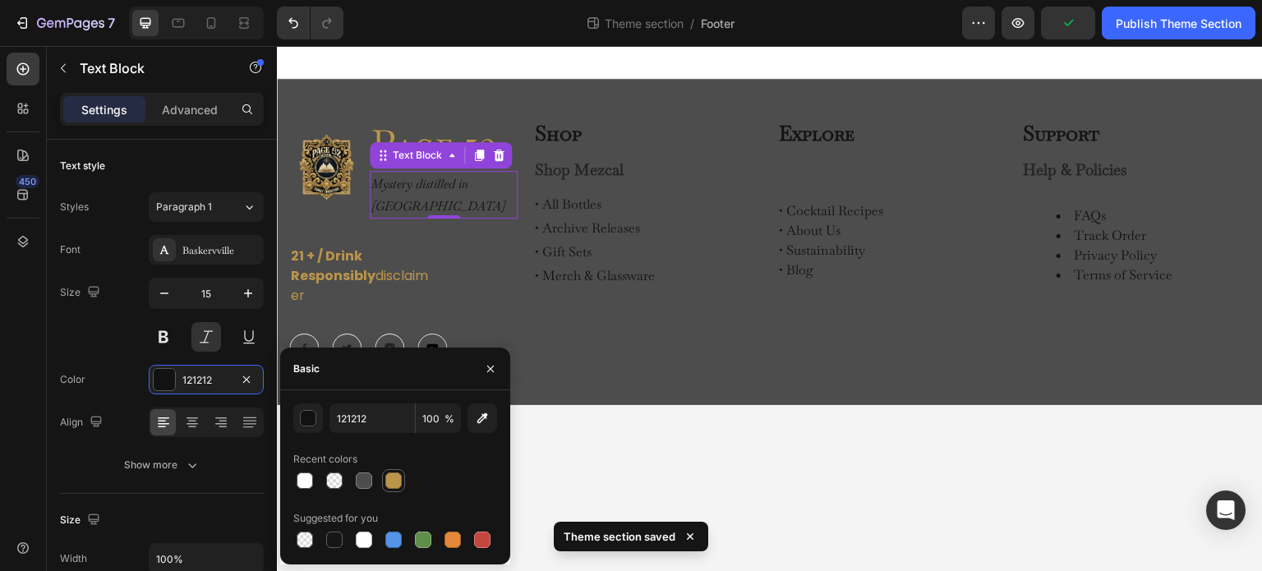
click at [388, 478] on div at bounding box center [393, 481] width 16 height 16
type input "BB954A"
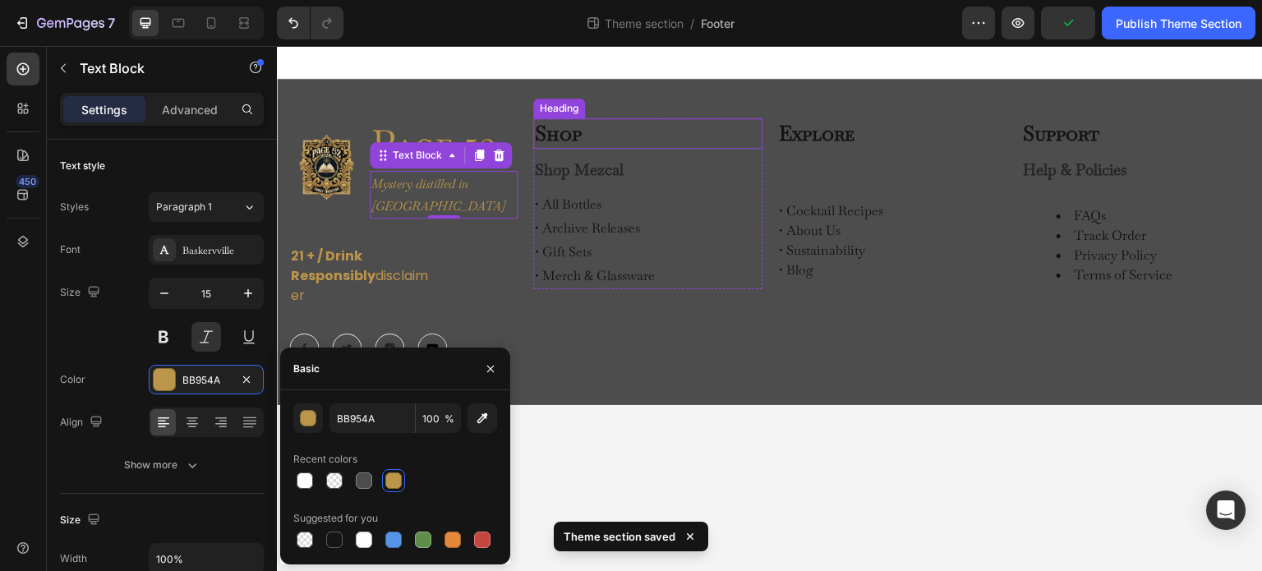
click at [546, 133] on h2 "Shop" at bounding box center [647, 133] width 228 height 30
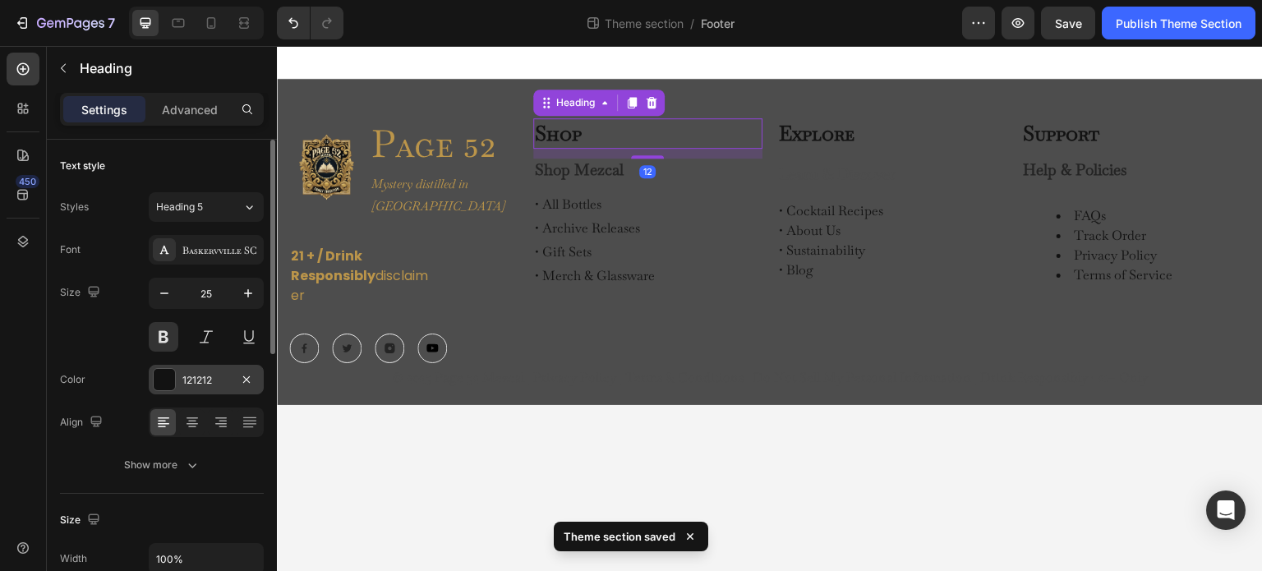
click at [165, 381] on div at bounding box center [164, 379] width 21 height 21
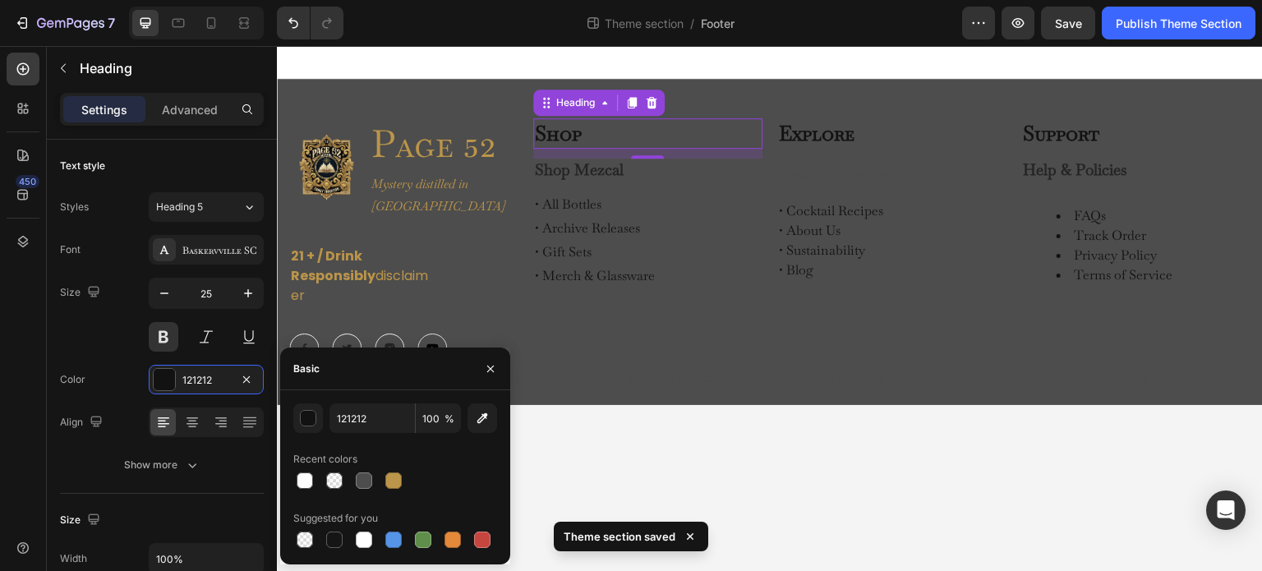
click at [391, 479] on div at bounding box center [393, 481] width 16 height 16
type input "BB954A"
click at [831, 132] on h2 "Explore" at bounding box center [892, 133] width 228 height 30
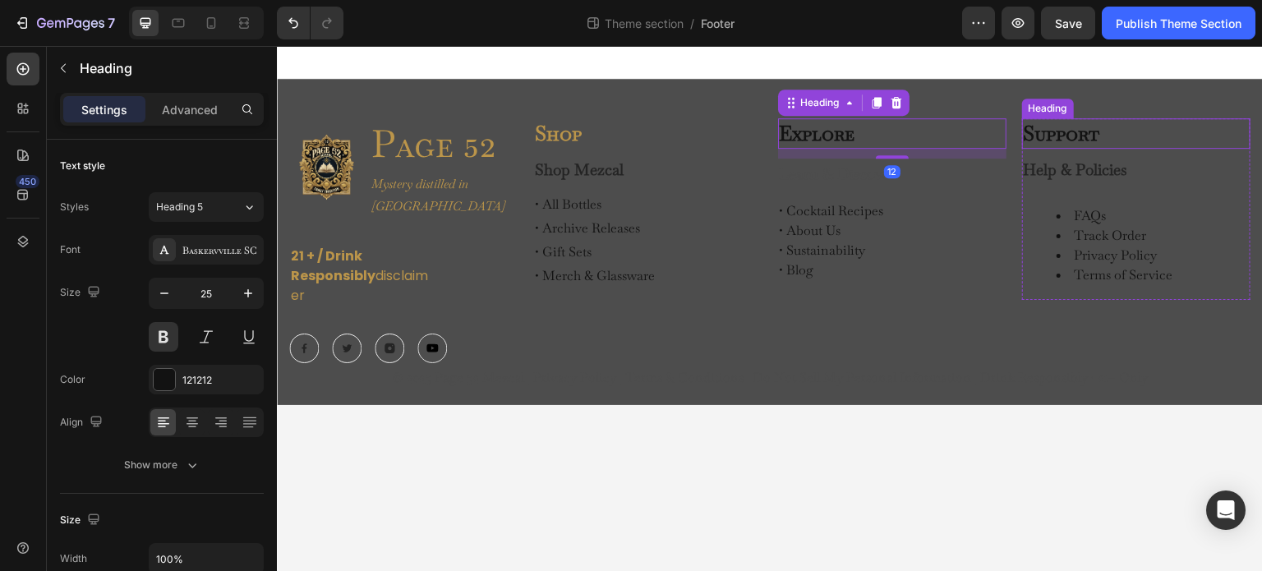
click at [1068, 137] on h2 "Support" at bounding box center [1136, 133] width 228 height 30
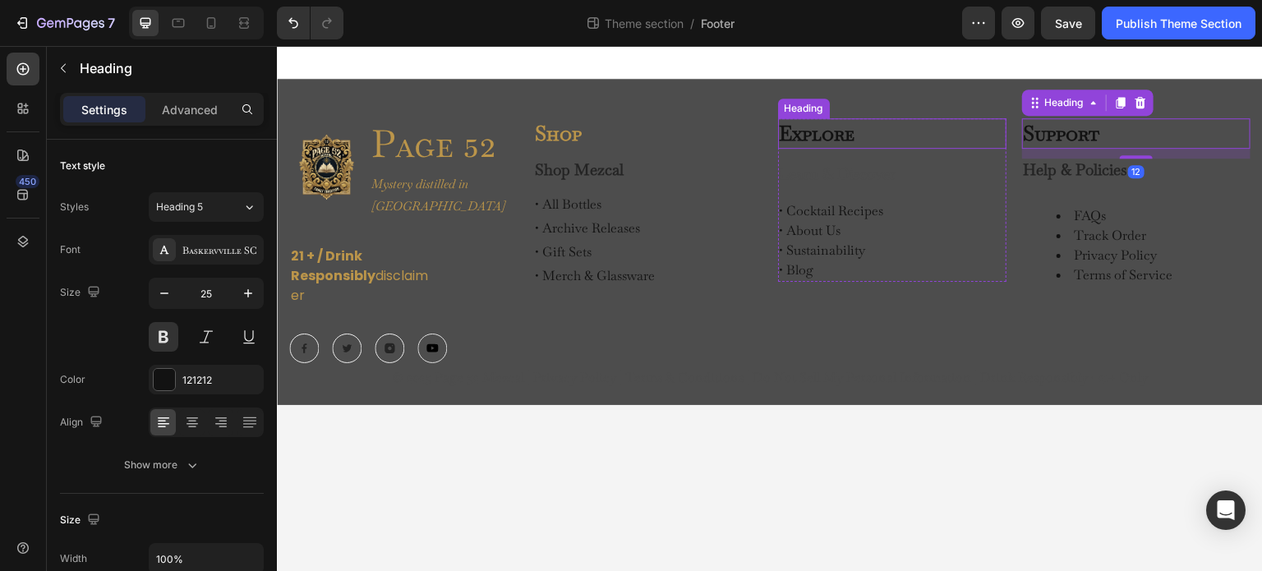
click at [893, 137] on h2 "Explore" at bounding box center [892, 133] width 228 height 30
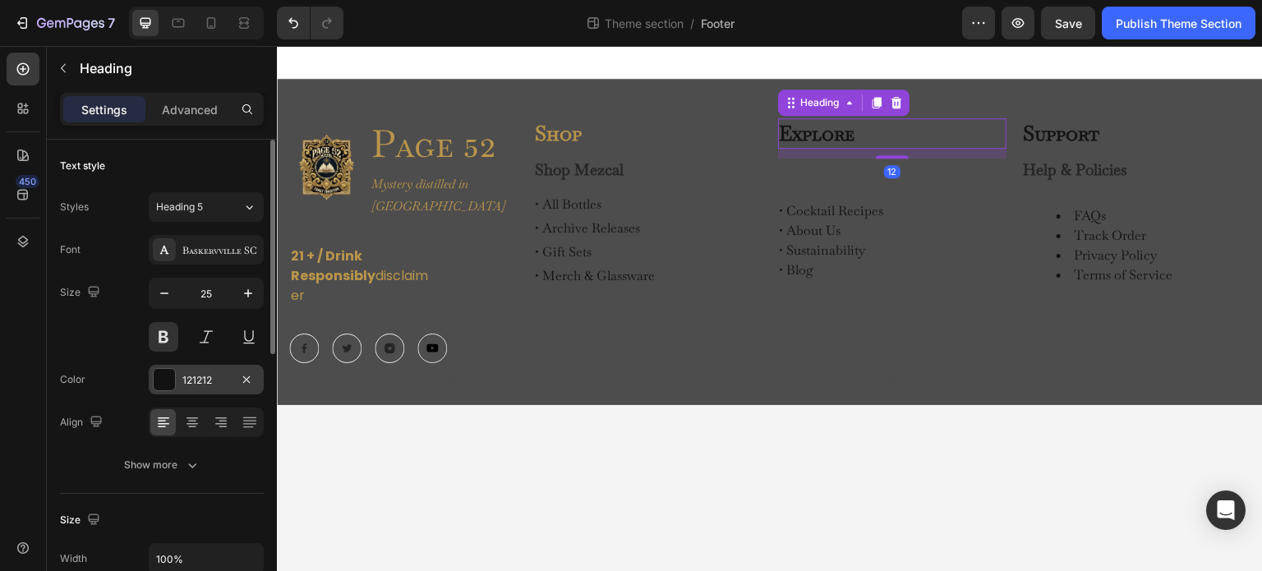
click at [163, 379] on div at bounding box center [164, 379] width 21 height 21
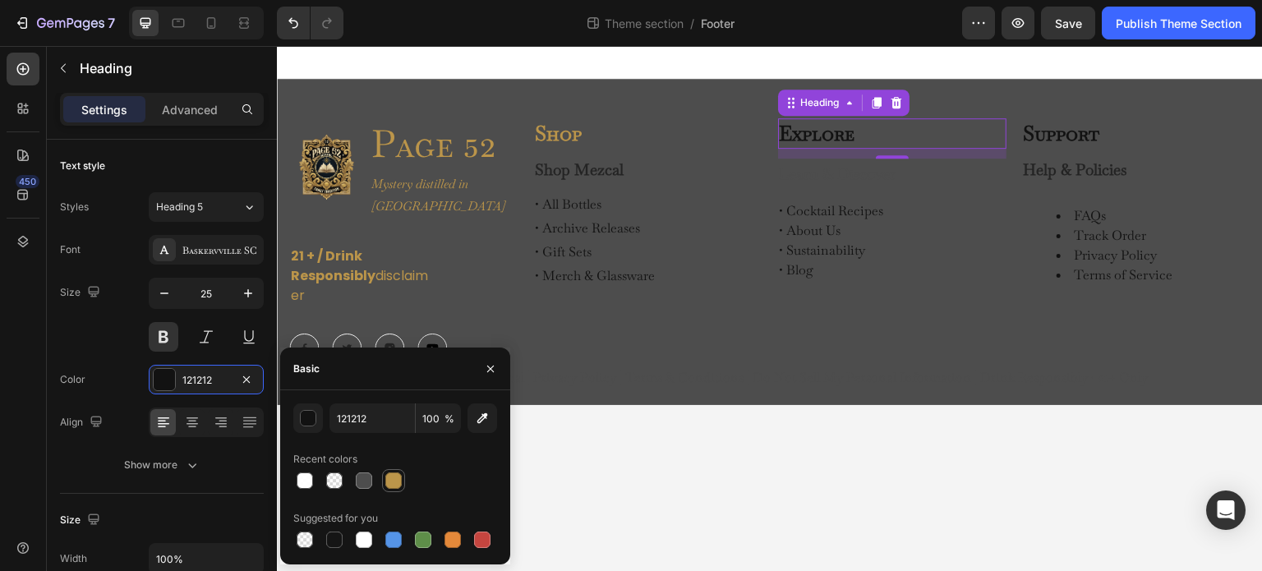
click at [398, 483] on div at bounding box center [393, 481] width 16 height 16
type input "BB954A"
click at [1056, 135] on h2 "Support" at bounding box center [1136, 133] width 228 height 30
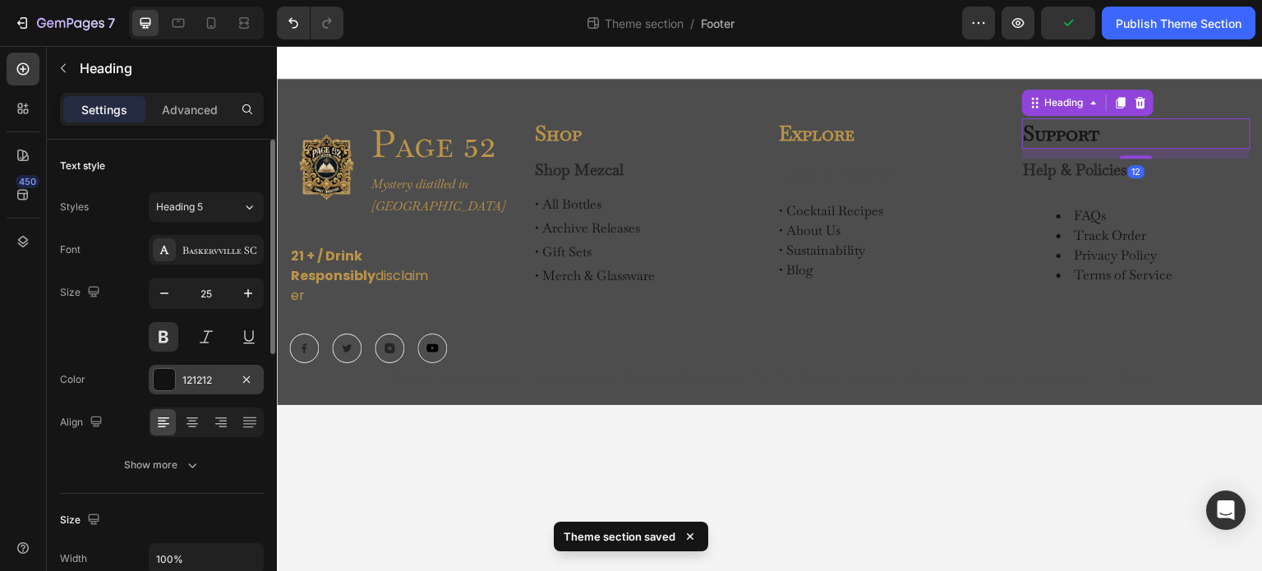
click at [152, 379] on div "121212" at bounding box center [206, 380] width 115 height 30
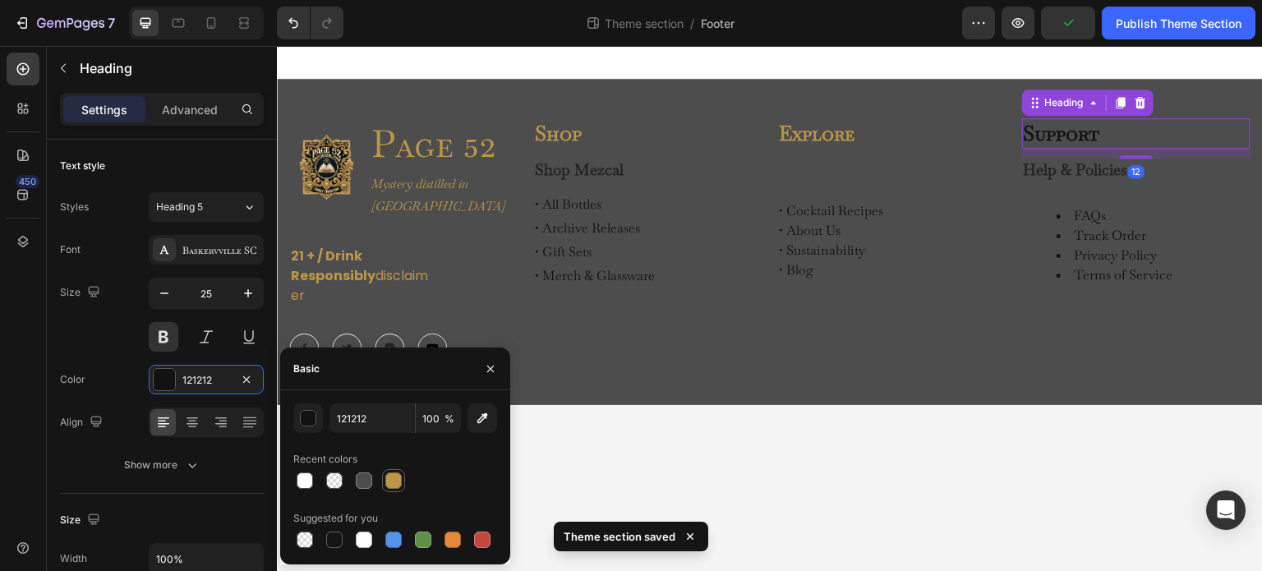
click at [396, 479] on div at bounding box center [393, 481] width 16 height 16
type input "BB954A"
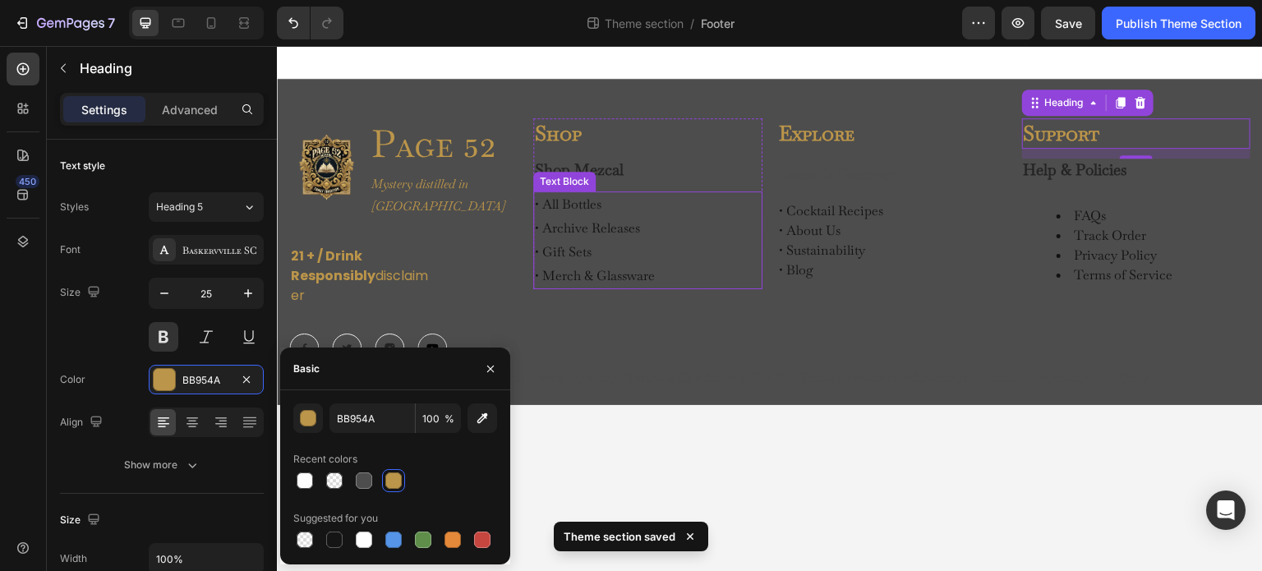
click at [572, 176] on div "Text Block" at bounding box center [565, 181] width 56 height 15
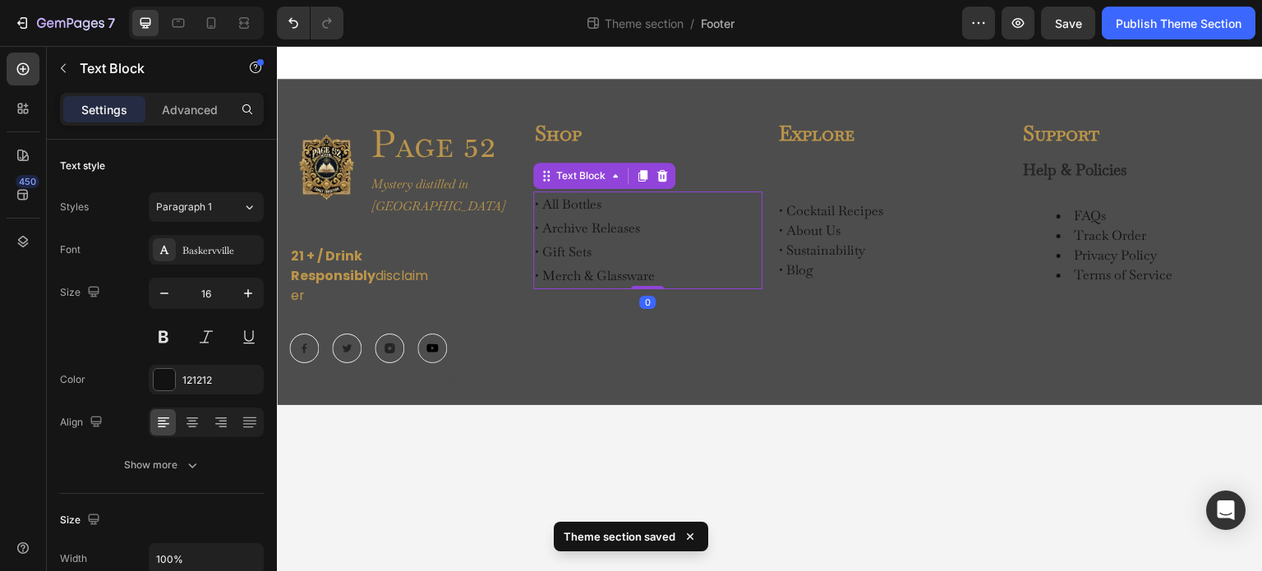
click at [671, 240] on p "• All Bottles • Archive Releases • Gift Sets • Merch & Glassware" at bounding box center [647, 240] width 225 height 95
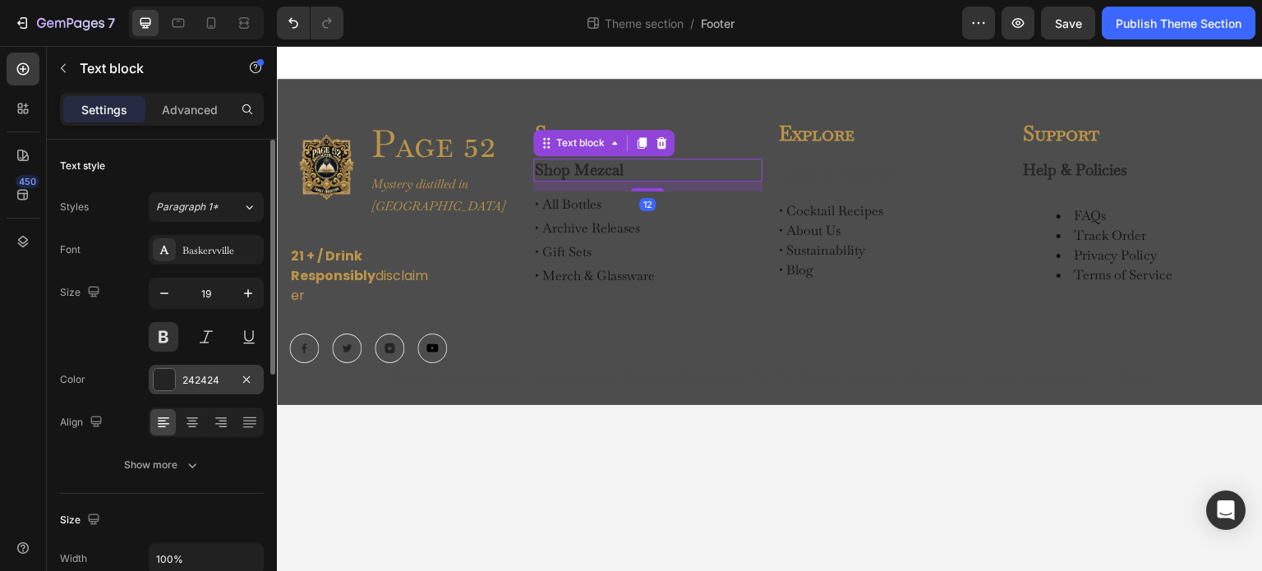
click at [164, 372] on div at bounding box center [164, 379] width 21 height 21
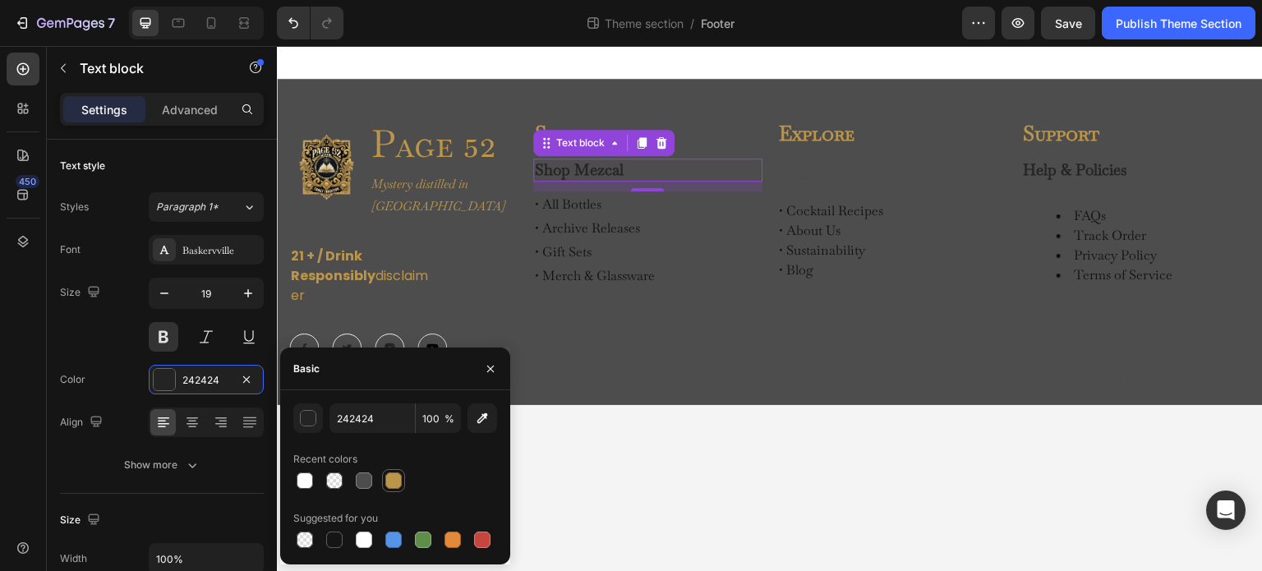
click at [393, 479] on div at bounding box center [393, 481] width 16 height 16
type input "BB954A"
click at [820, 176] on p "Learn & Discover" at bounding box center [892, 174] width 225 height 28
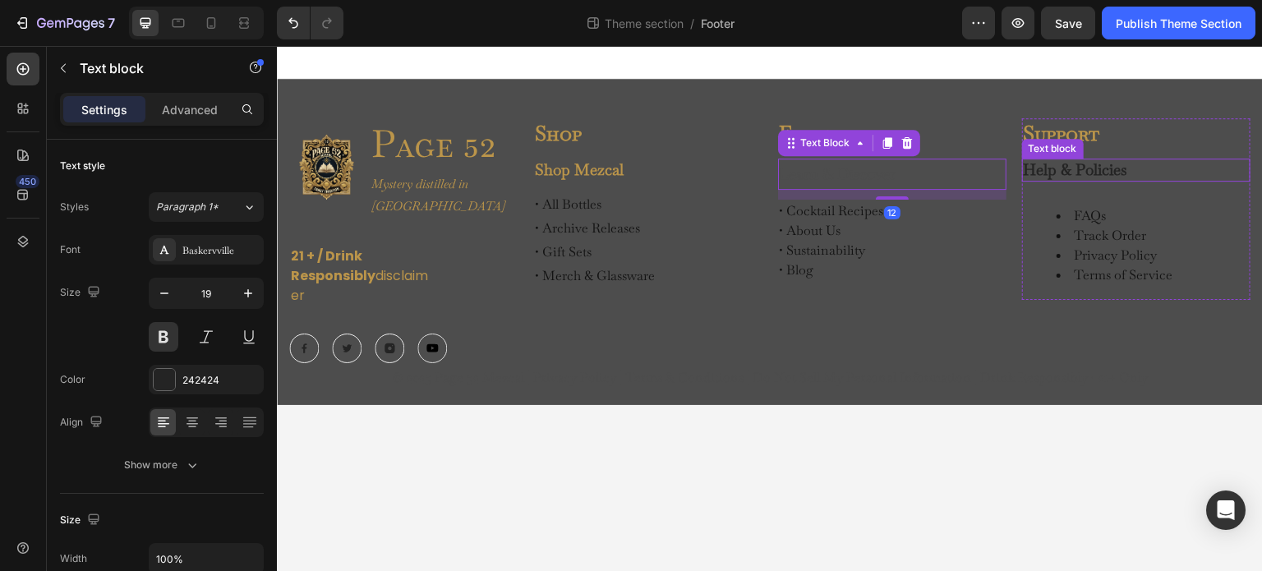
click at [1051, 161] on p "Help & Policies" at bounding box center [1136, 170] width 225 height 21
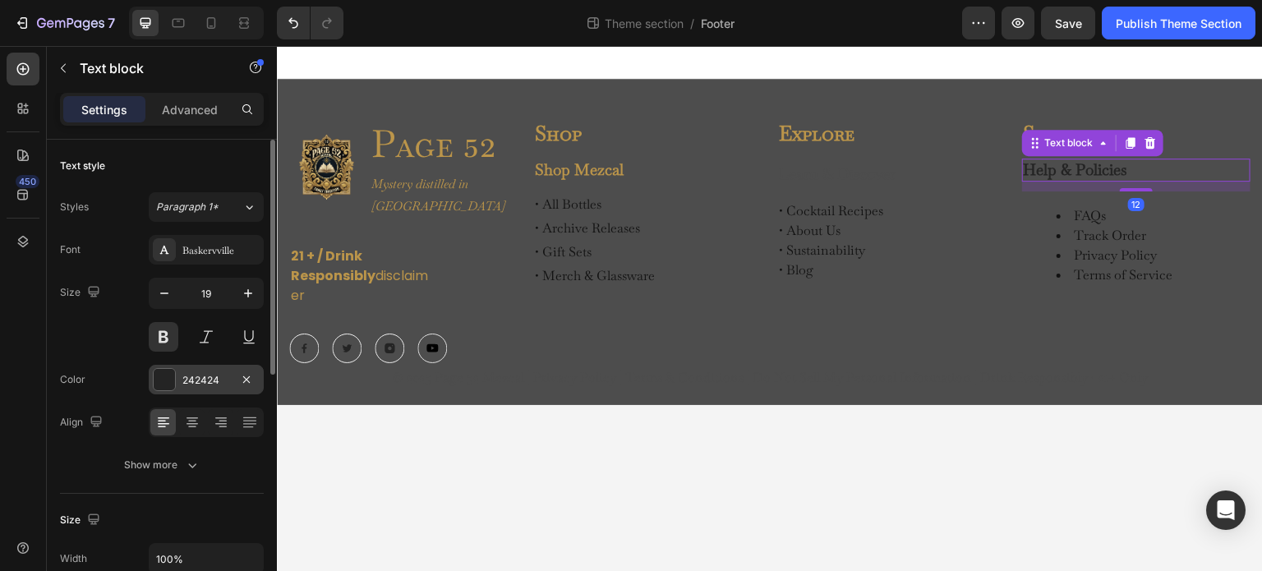
click at [166, 381] on div at bounding box center [164, 379] width 21 height 21
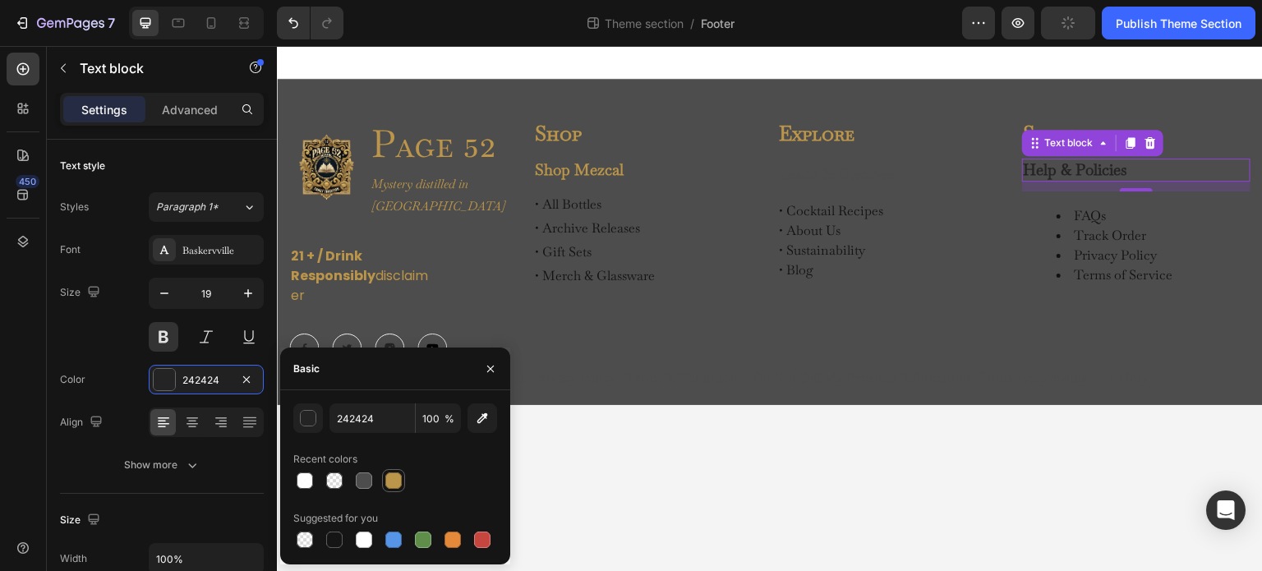
click at [390, 480] on div at bounding box center [393, 481] width 16 height 16
type input "BB954A"
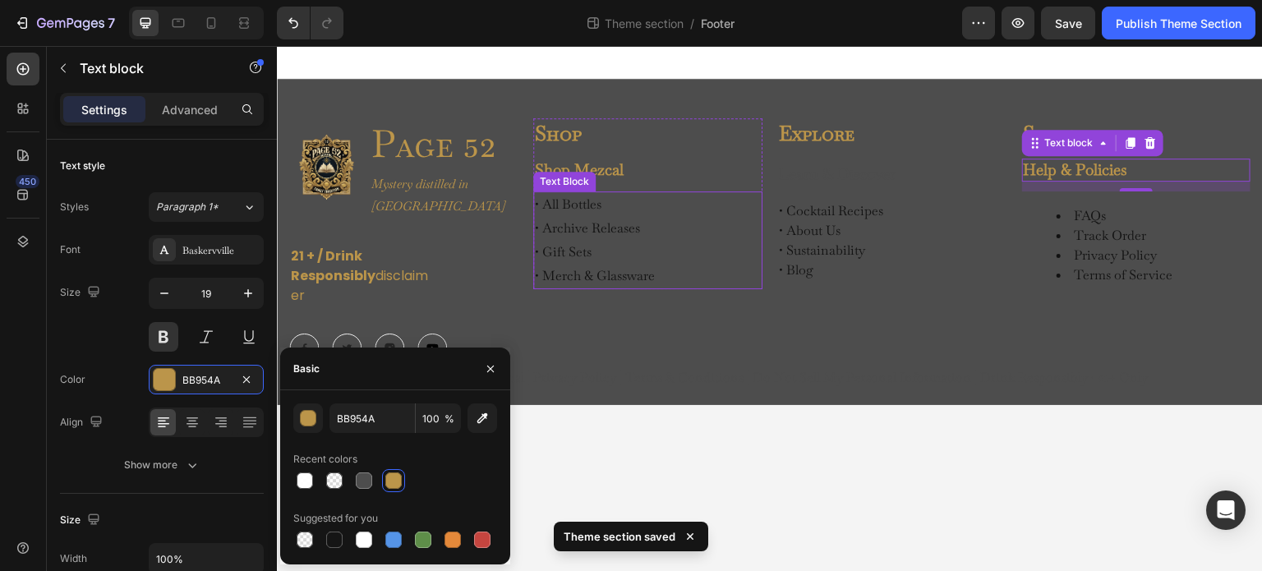
click at [667, 219] on p "• All Bottles • Archive Releases • Gift Sets • Merch & Glassware" at bounding box center [647, 240] width 225 height 95
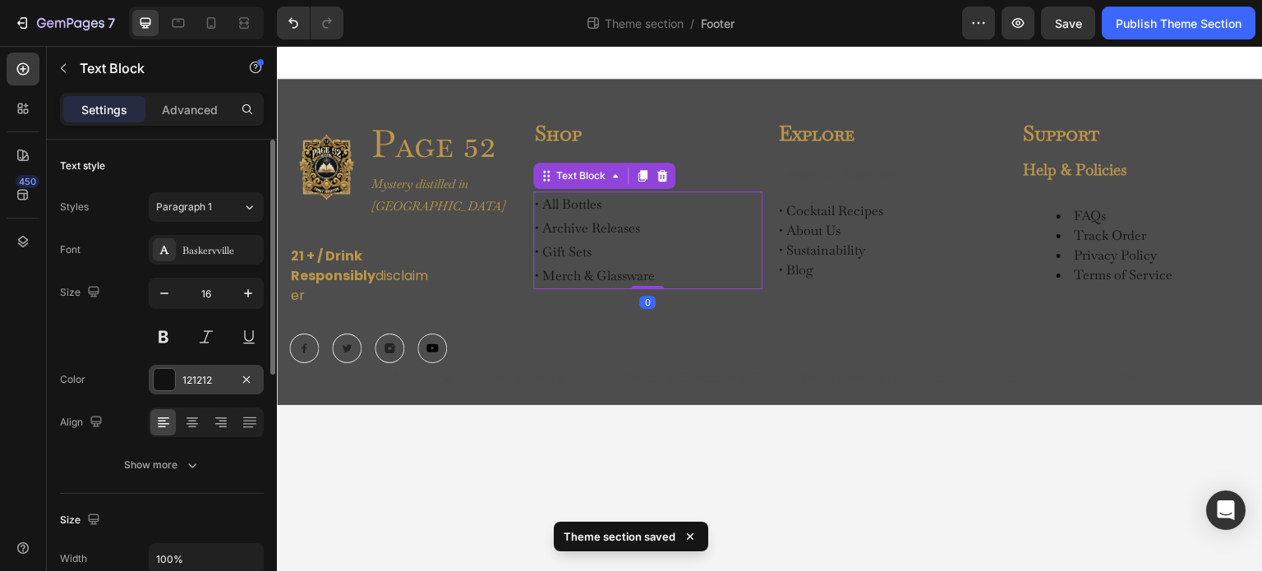
click at [170, 377] on div at bounding box center [164, 379] width 21 height 21
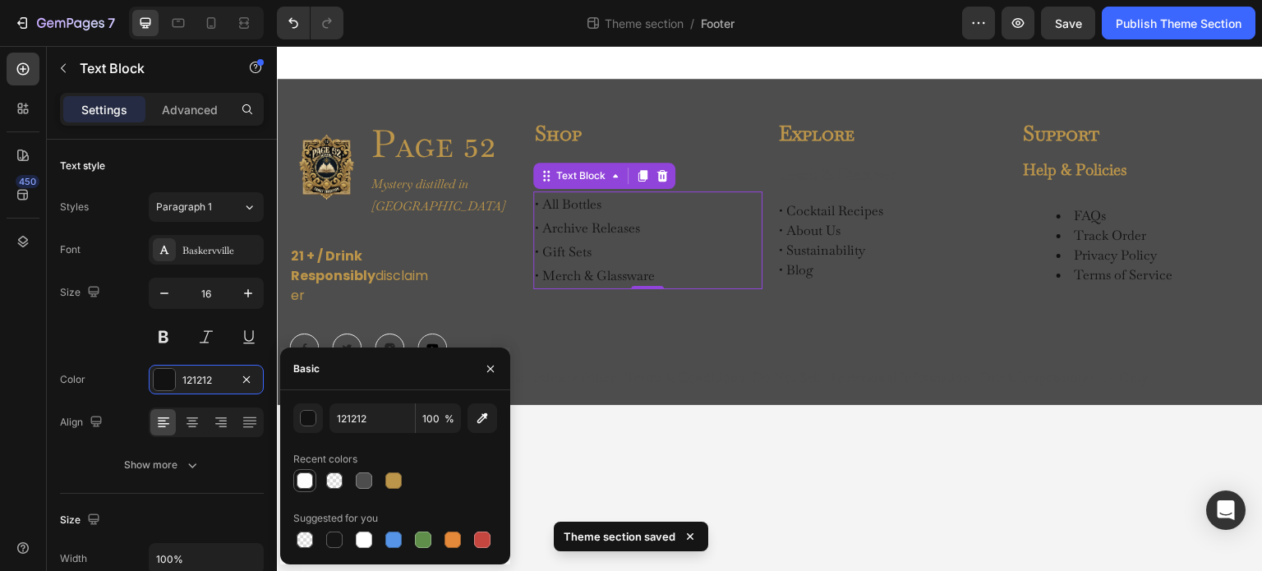
click at [304, 482] on div at bounding box center [305, 481] width 16 height 16
type input "FFFFFF"
type input "93"
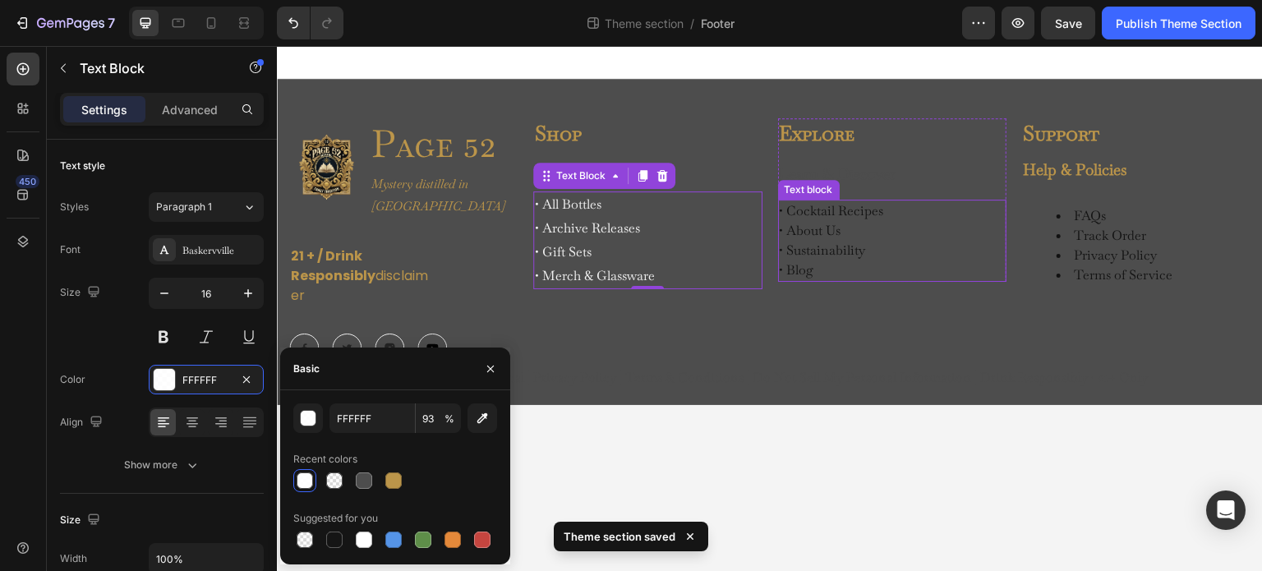
click at [916, 248] on p "• Cocktail Recipes • About Us • Sustainability • Blog" at bounding box center [892, 240] width 225 height 79
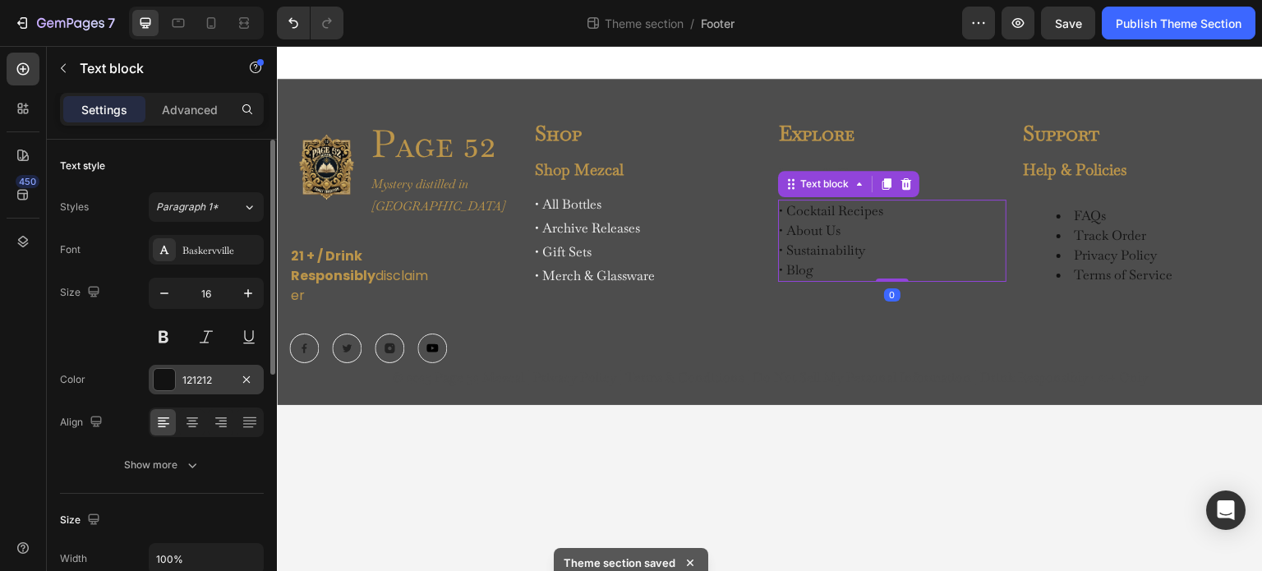
click at [165, 381] on div at bounding box center [164, 379] width 21 height 21
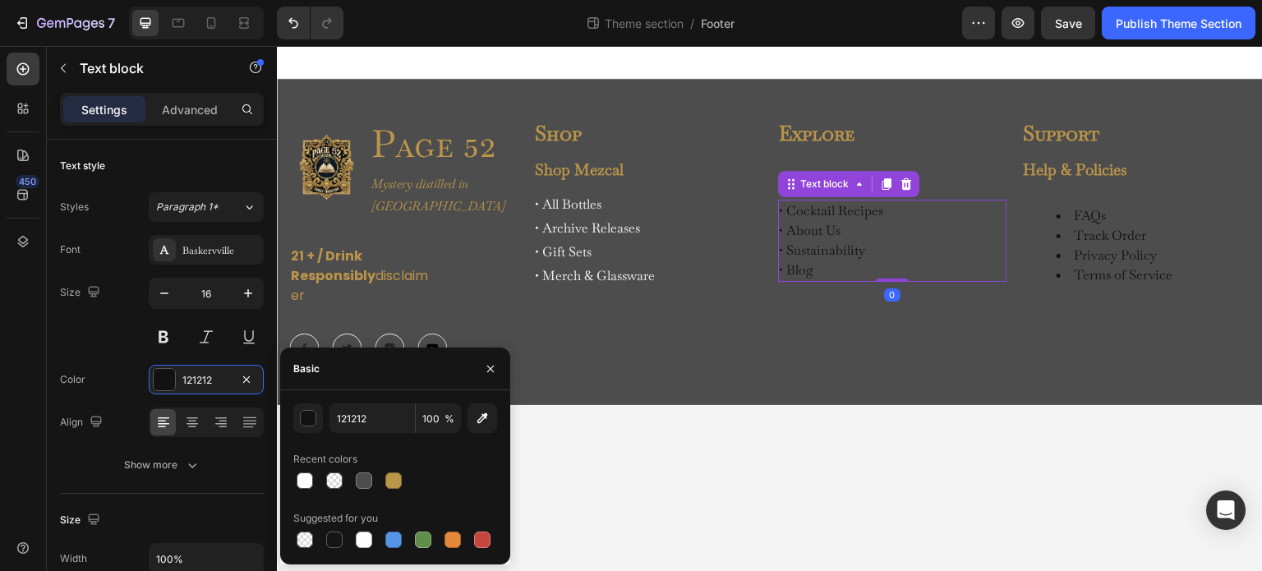
drag, startPoint x: 308, startPoint y: 474, endPoint x: 360, endPoint y: 452, distance: 56.3
click at [307, 474] on div at bounding box center [305, 481] width 16 height 16
type input "FFFFFF"
type input "93"
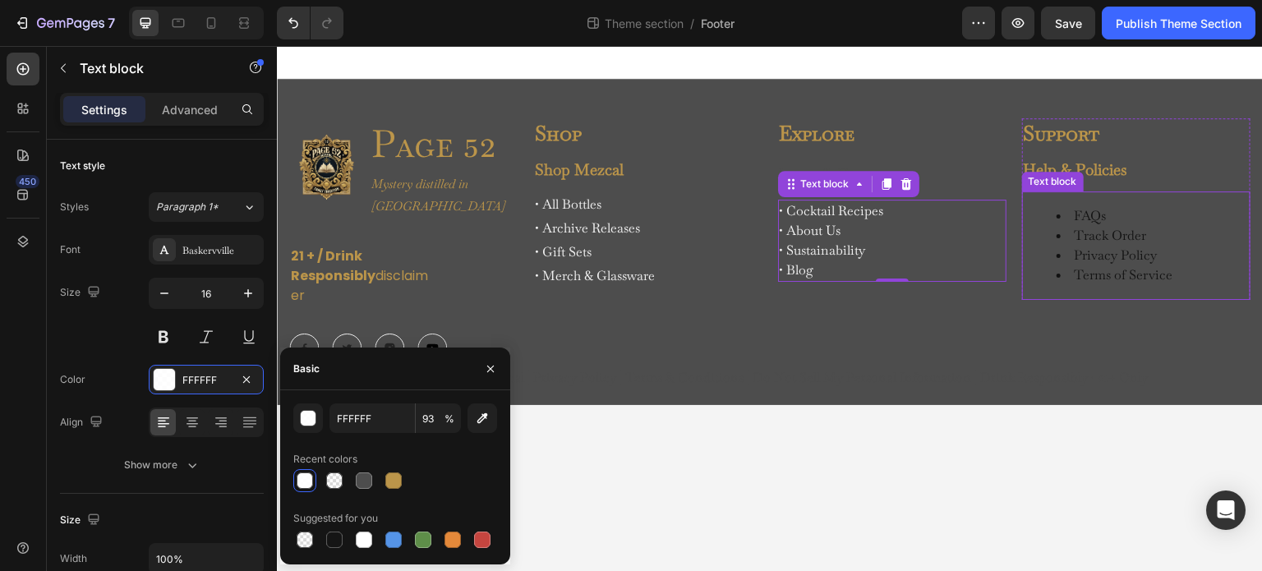
click at [1199, 215] on li "FAQs" at bounding box center [1153, 216] width 192 height 20
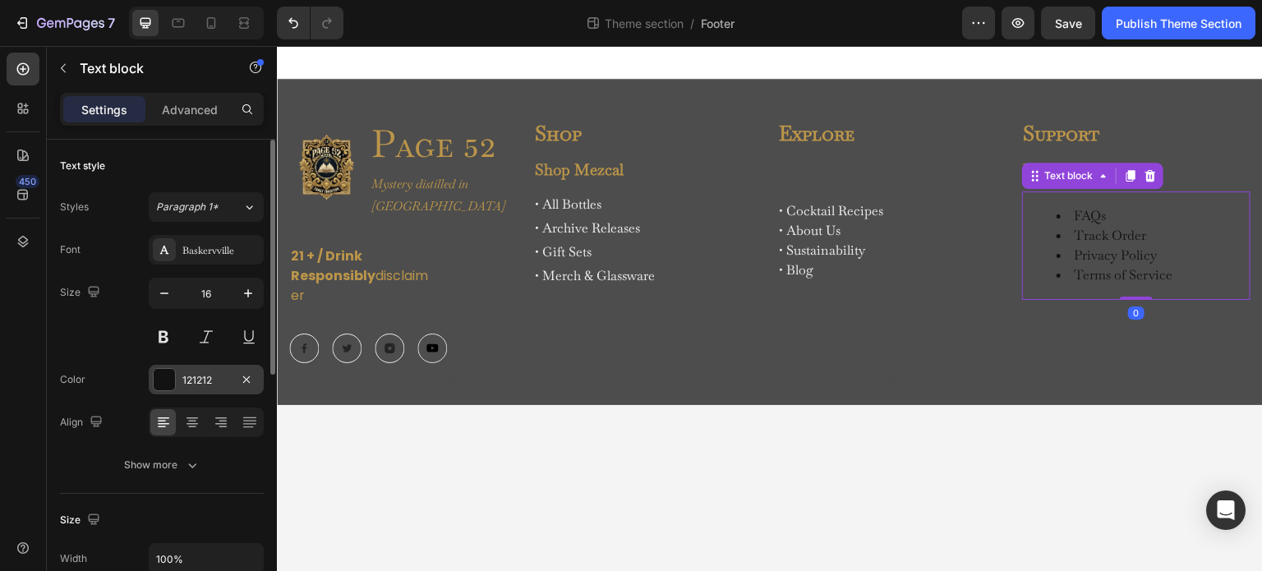
drag, startPoint x: 161, startPoint y: 372, endPoint x: 174, endPoint y: 383, distance: 16.9
click at [161, 372] on div at bounding box center [164, 379] width 21 height 21
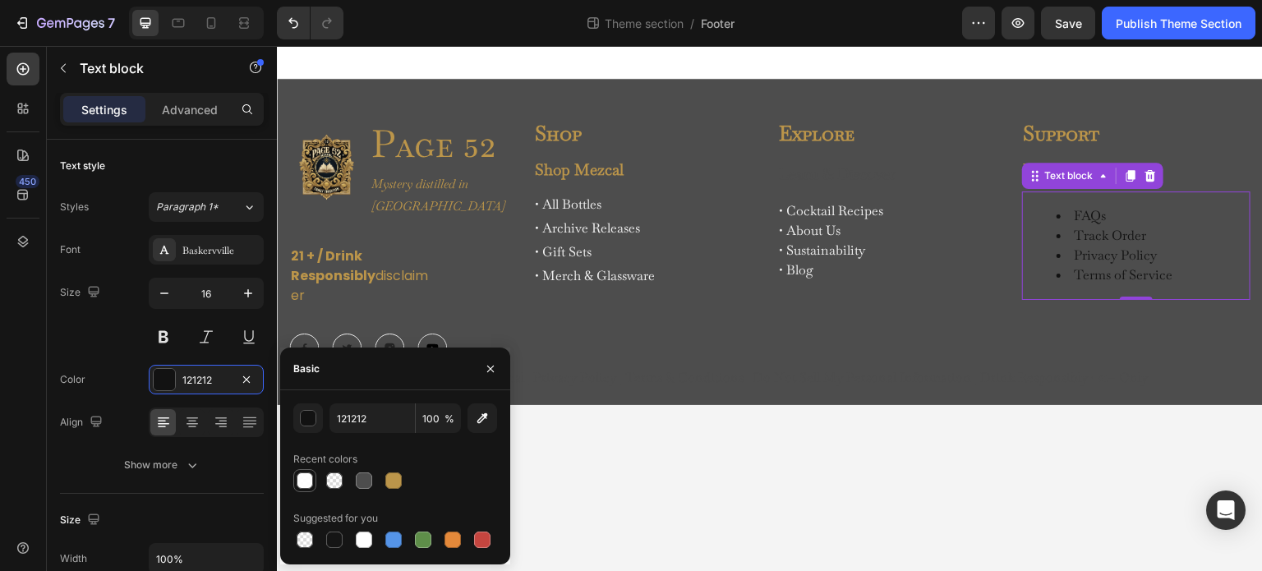
click at [302, 476] on div at bounding box center [305, 481] width 16 height 16
type input "FFFFFF"
type input "93"
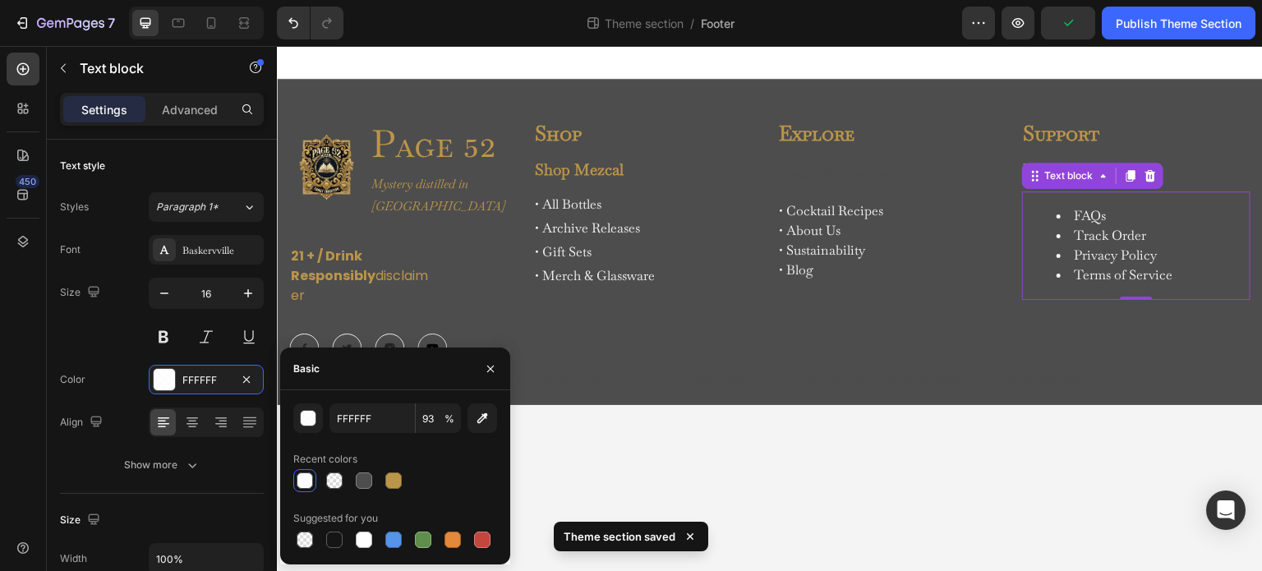
click at [923, 455] on body "Image Page 52 Heading Mystery distilled in Oaxaca Text Block Row 21 + / Drink R…" at bounding box center [770, 309] width 986 height 526
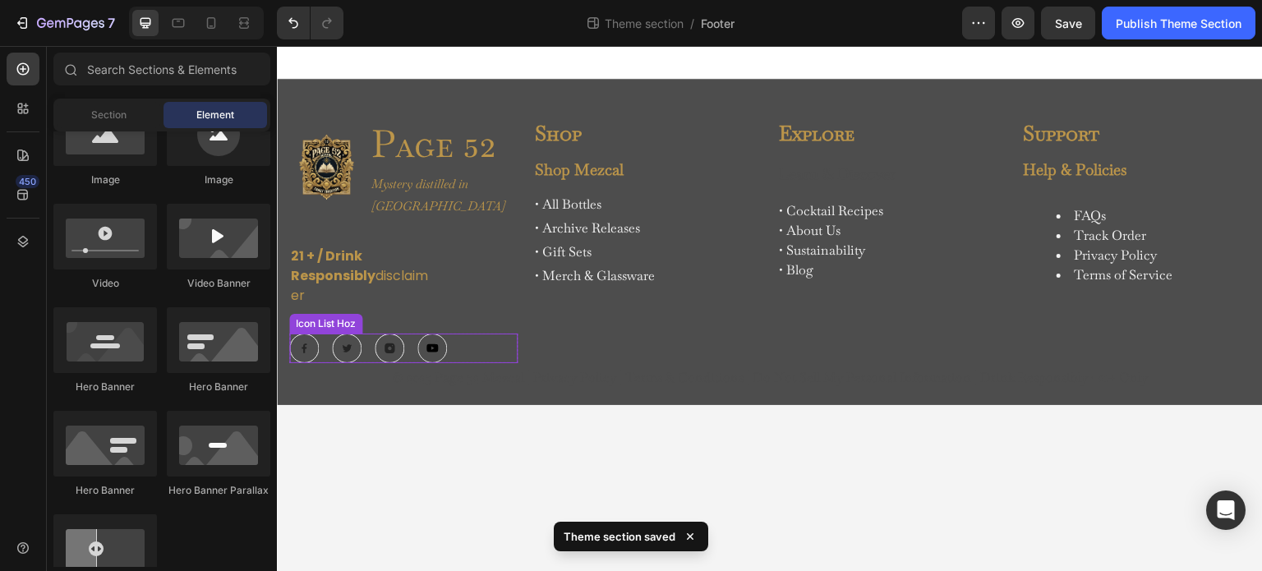
click at [457, 334] on div "Image Image Image Image" at bounding box center [403, 349] width 228 height 30
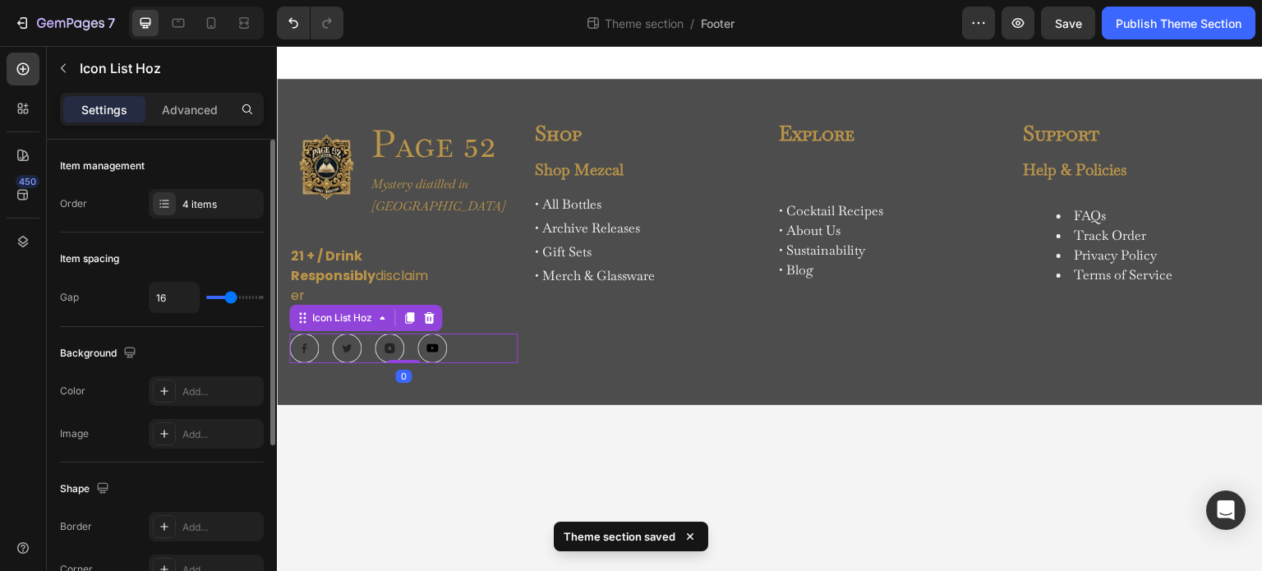
scroll to position [269, 0]
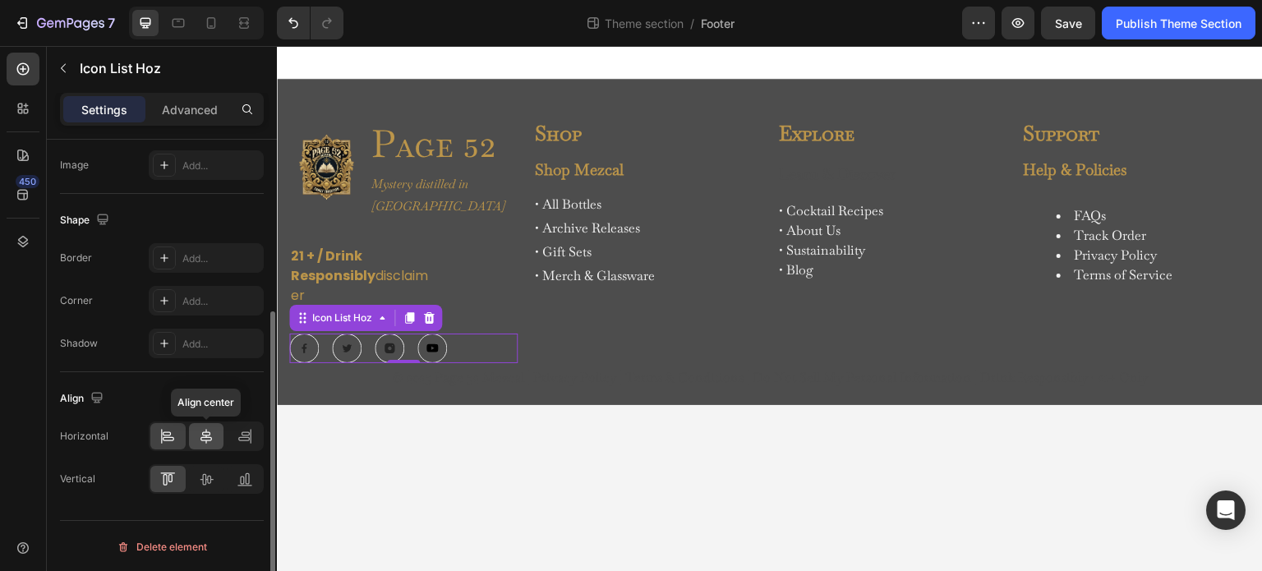
click at [207, 431] on icon at bounding box center [206, 436] width 16 height 16
click at [209, 483] on icon at bounding box center [206, 479] width 16 height 16
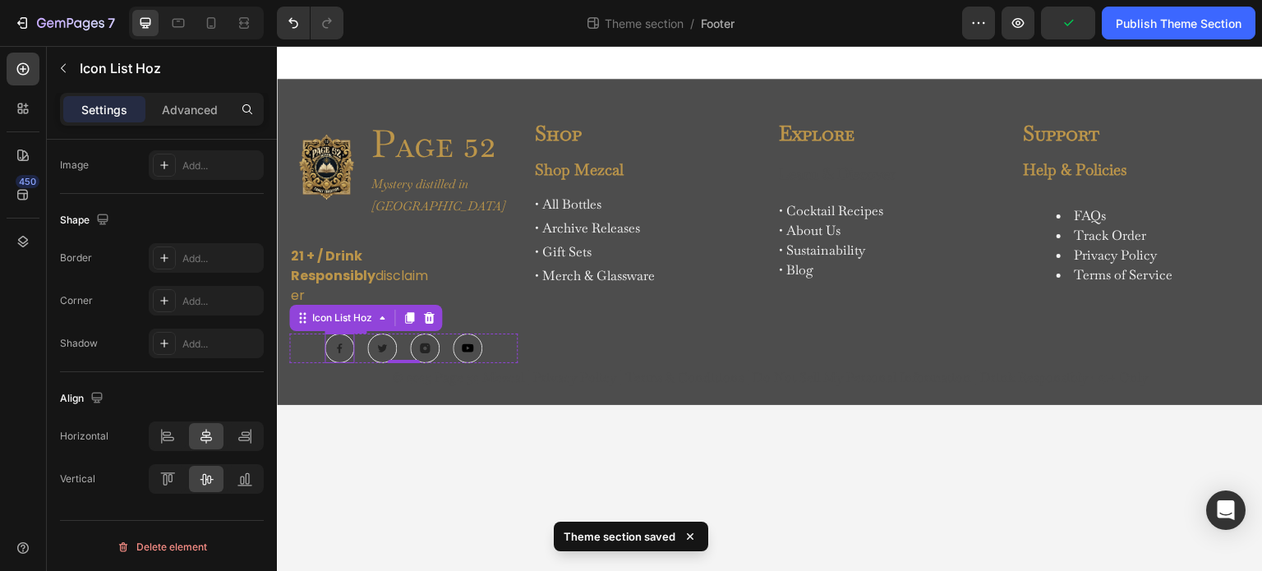
click at [342, 334] on img at bounding box center [340, 349] width 30 height 30
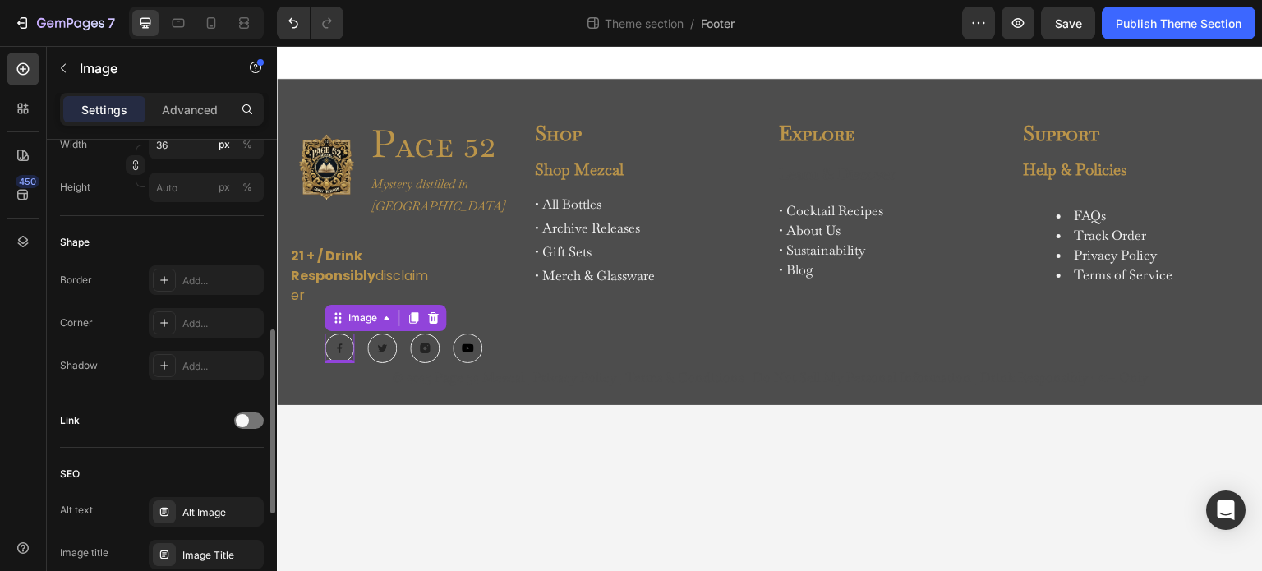
scroll to position [575, 0]
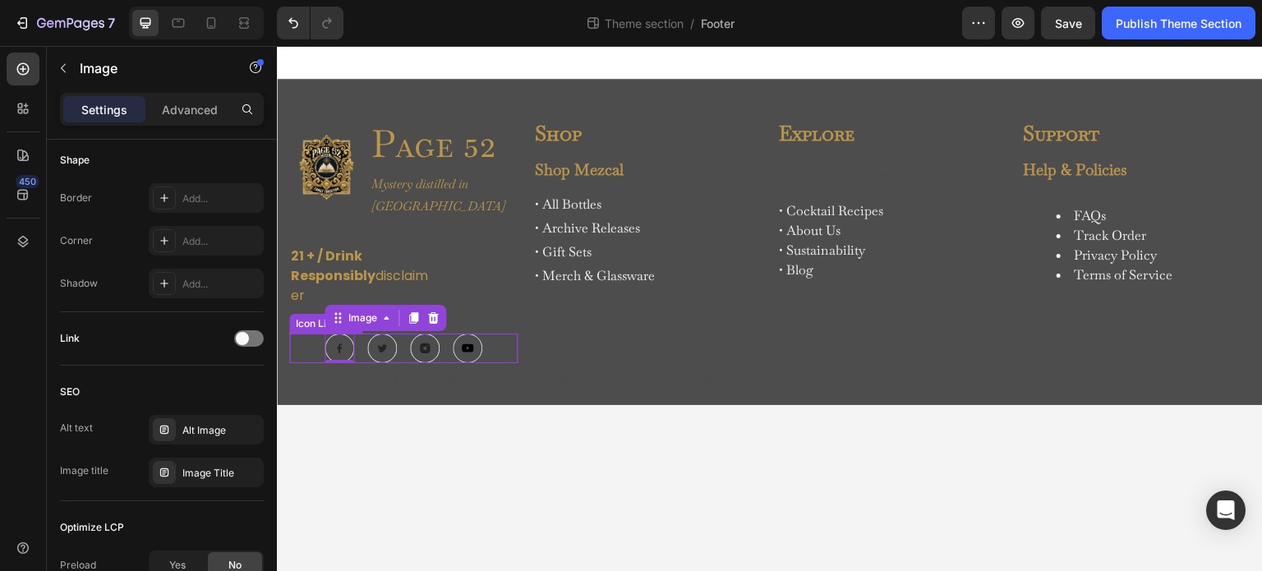
click at [312, 334] on div "Image 0 Image Image Image" at bounding box center [403, 349] width 228 height 30
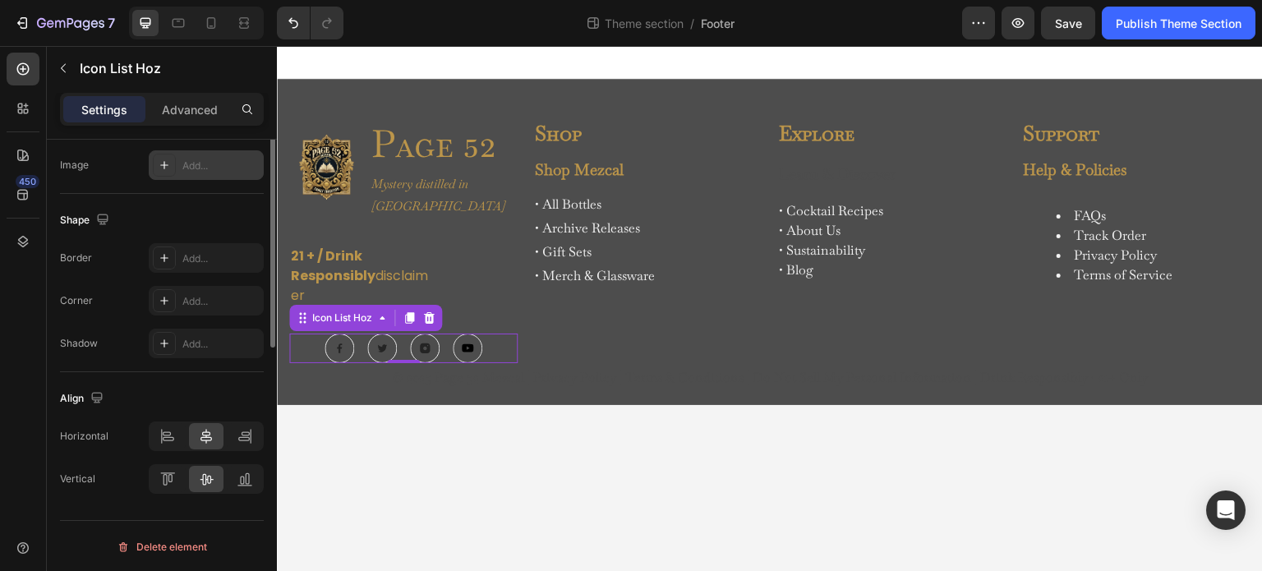
scroll to position [0, 0]
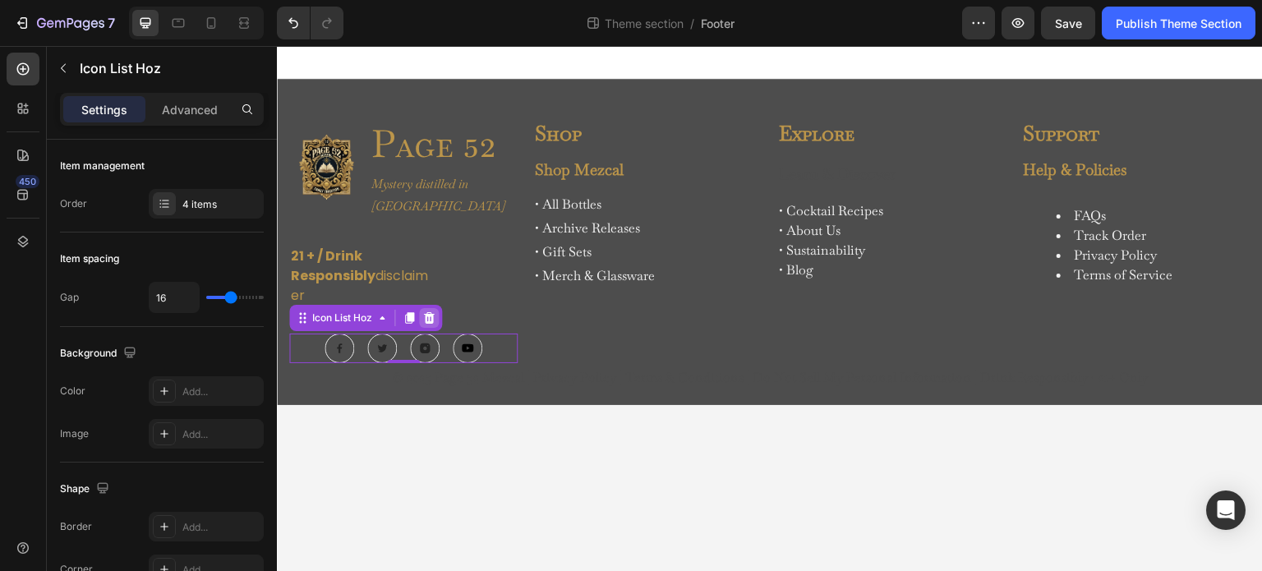
click at [429, 312] on icon at bounding box center [429, 318] width 11 height 12
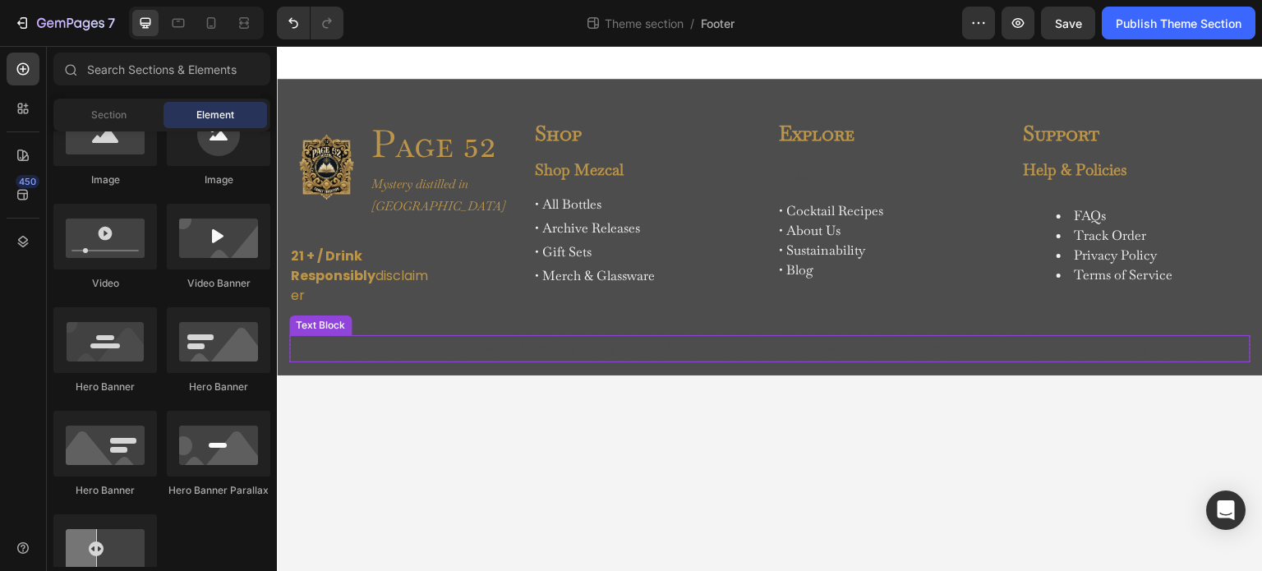
click at [423, 337] on p "© 2025 Page 52 Mezcal | Privacy Policy | Terms & Conditions | Do Not Sell My Pe…" at bounding box center [770, 349] width 958 height 24
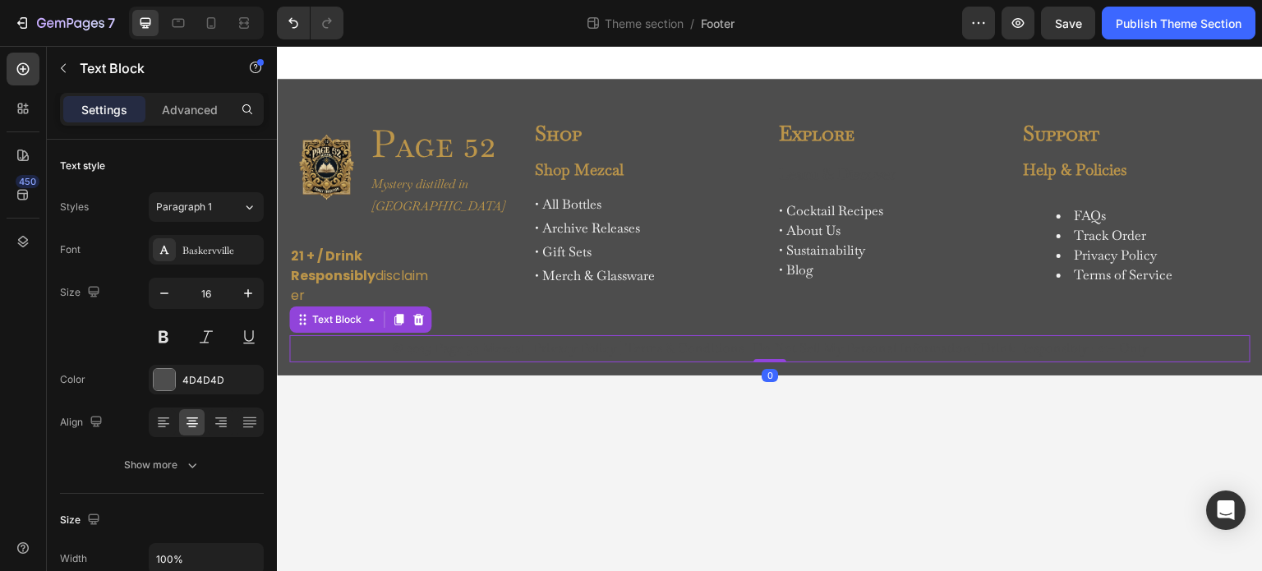
click at [423, 337] on p "© 2025 Page 52 Mezcal | Privacy Policy | Terms & Conditions | Do Not Sell My Pe…" at bounding box center [770, 349] width 958 height 24
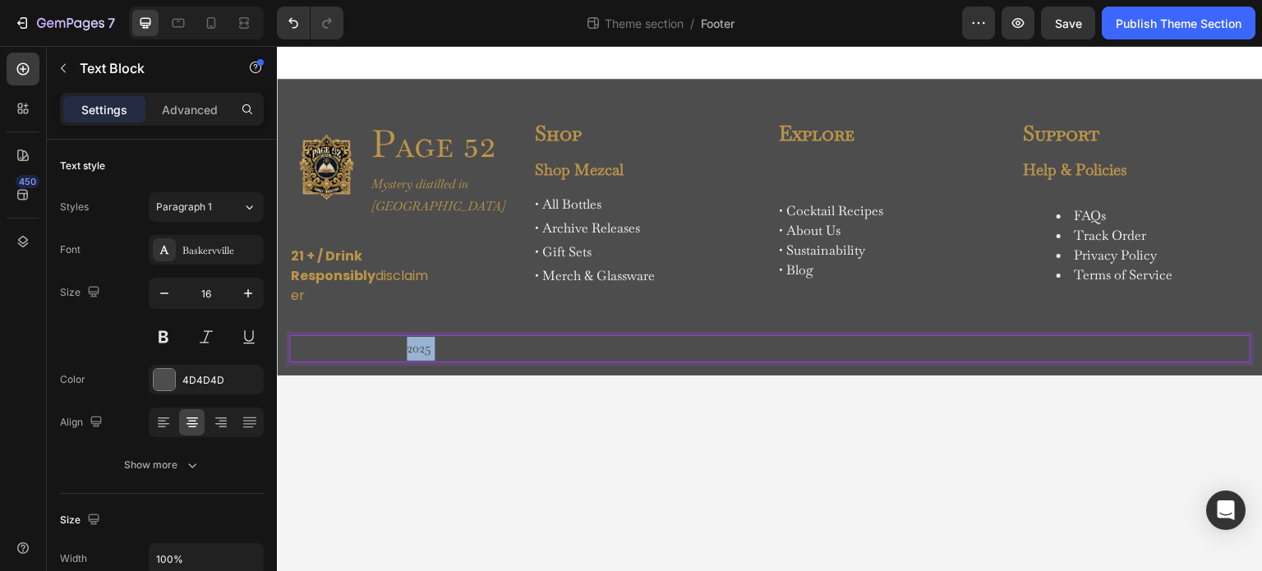
click at [423, 337] on p "© 2025 Page 52 Mezcal | Privacy Policy | Terms & Conditions | Do Not Sell My Pe…" at bounding box center [770, 349] width 958 height 24
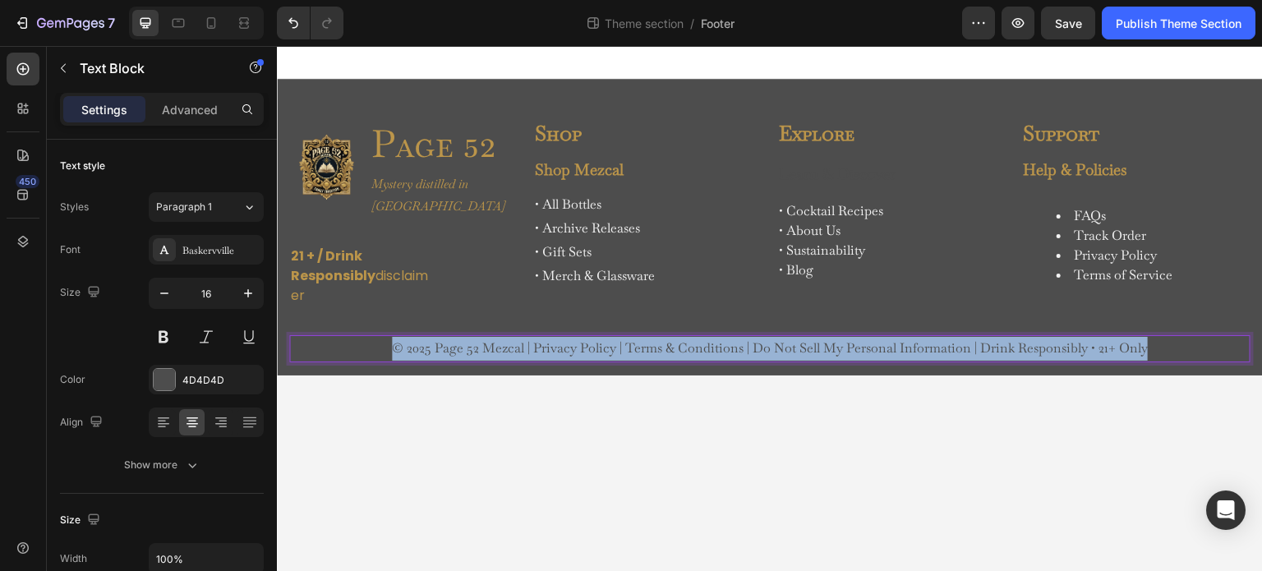
click at [423, 337] on p "© 2025 Page 52 Mezcal | Privacy Policy | Terms & Conditions | Do Not Sell My Pe…" at bounding box center [770, 349] width 958 height 24
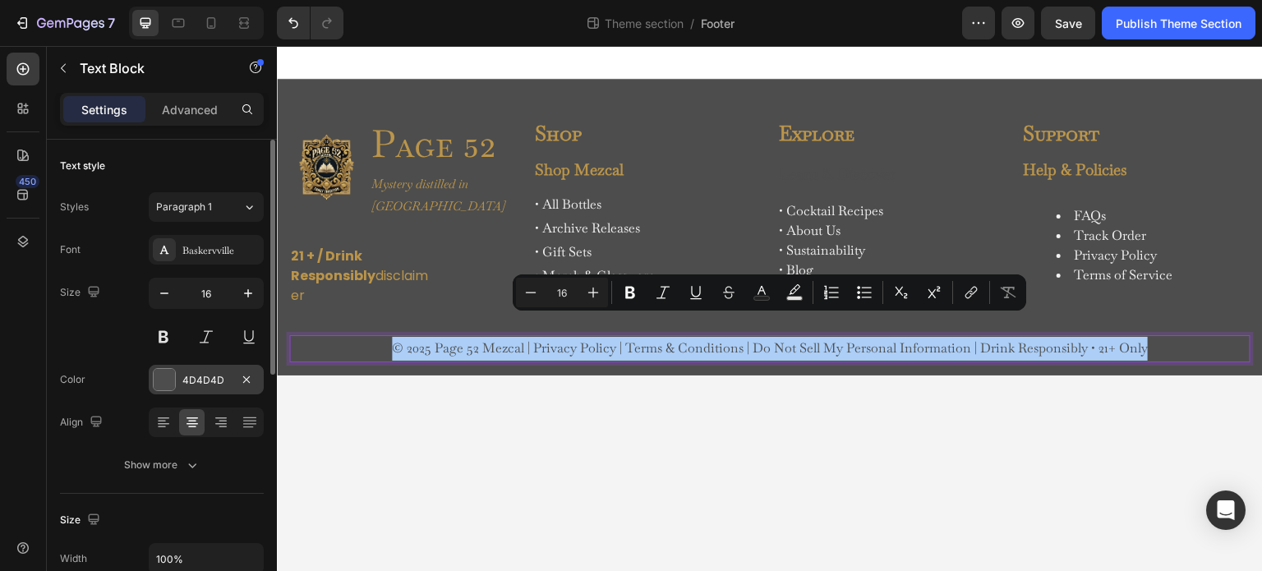
click at [168, 378] on div at bounding box center [164, 379] width 21 height 21
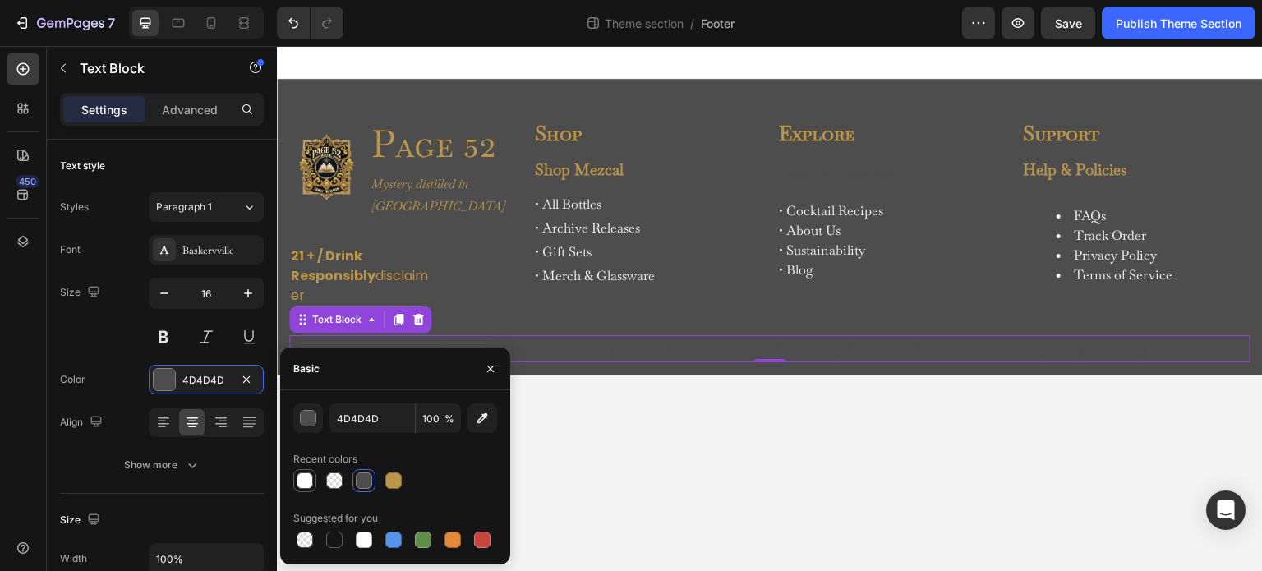
click at [306, 485] on div at bounding box center [305, 481] width 16 height 16
type input "FFFFFF"
type input "93"
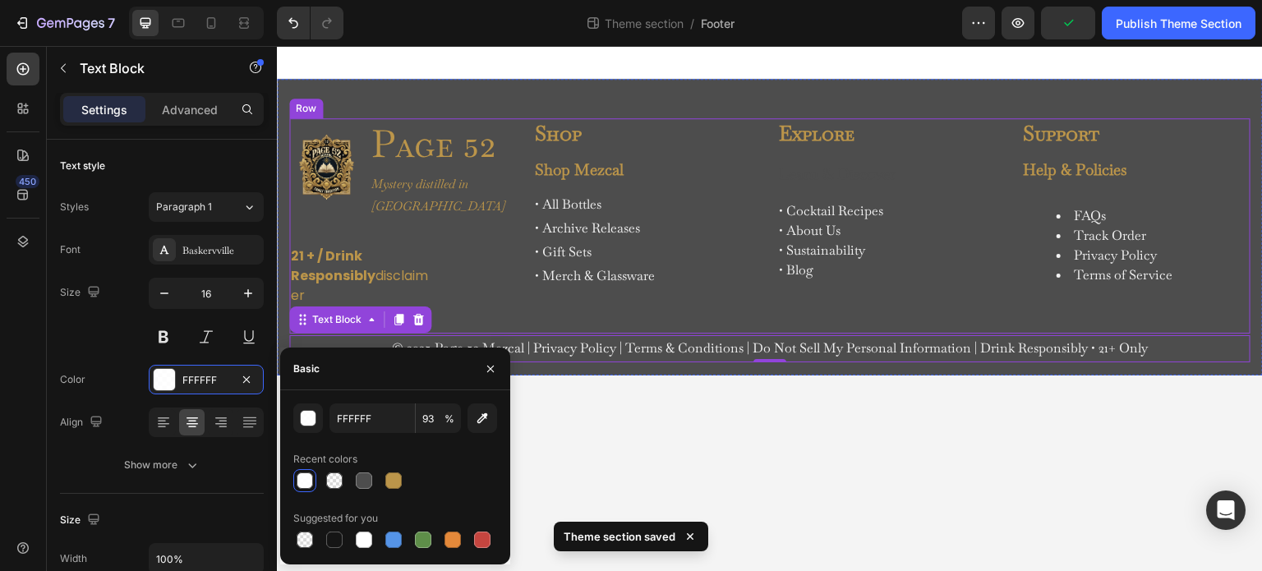
click at [477, 289] on div "Image Page 52 Heading Mystery distilled in Oaxaca Text Block Row 21 + / Drink R…" at bounding box center [403, 225] width 228 height 215
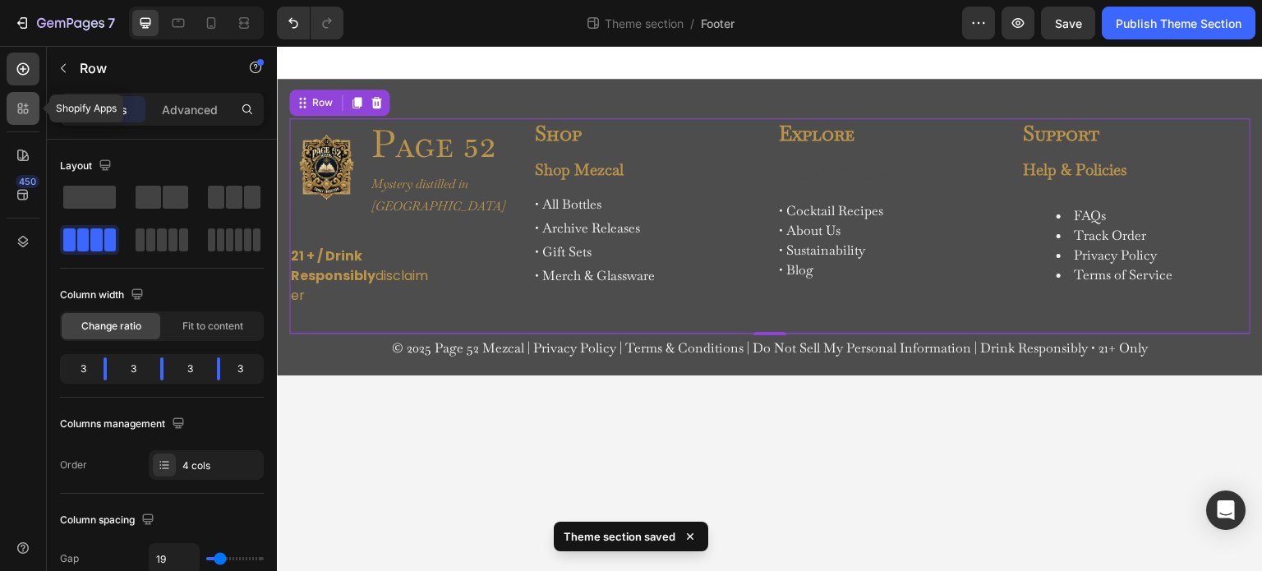
click at [20, 108] on icon at bounding box center [23, 108] width 16 height 16
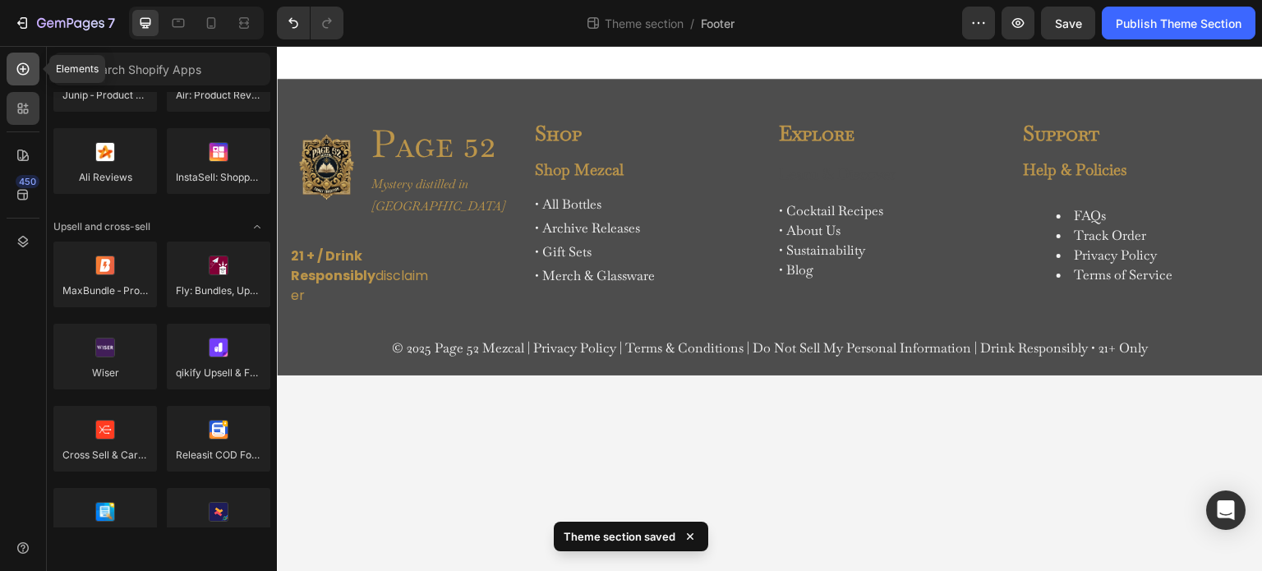
click at [20, 83] on div at bounding box center [23, 69] width 33 height 33
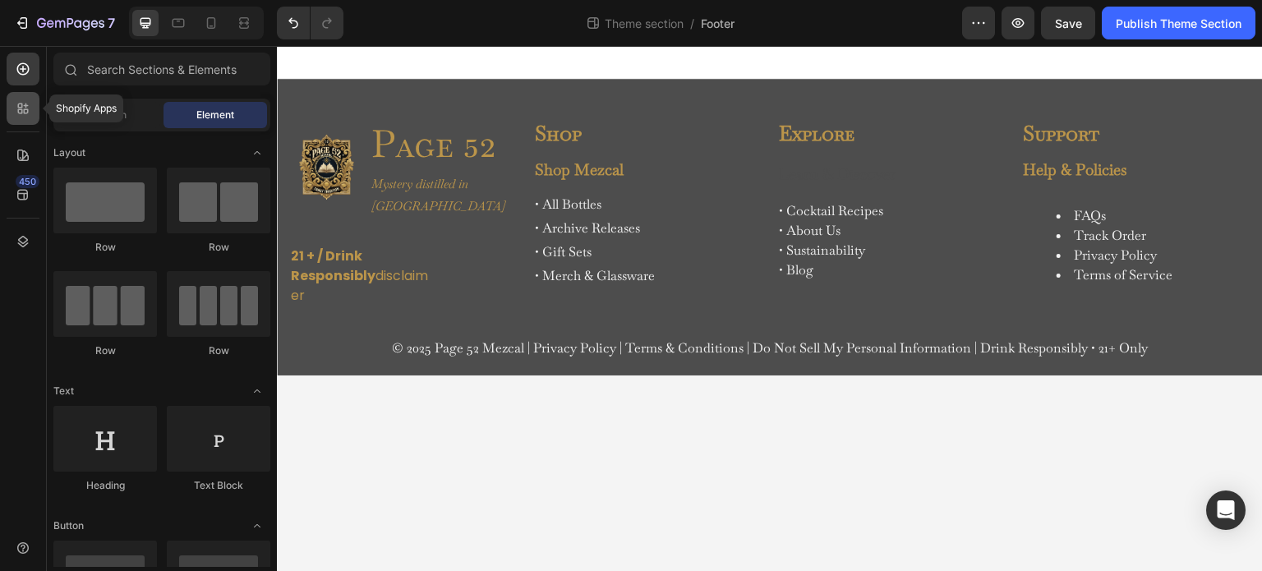
click at [16, 104] on icon at bounding box center [23, 108] width 16 height 16
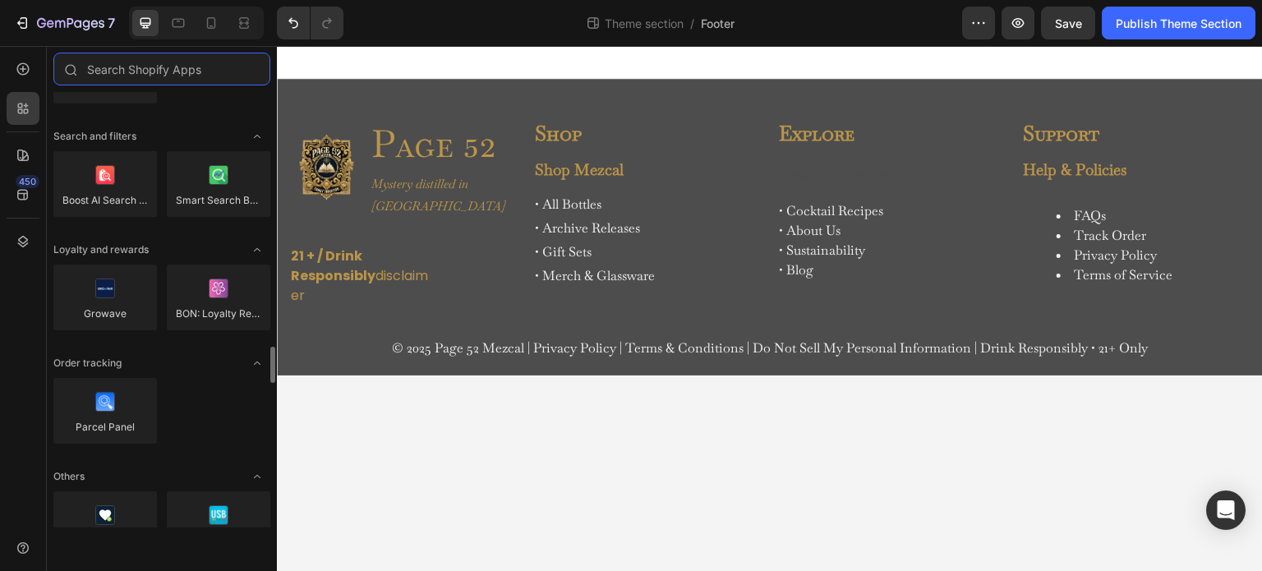
scroll to position [3370, 0]
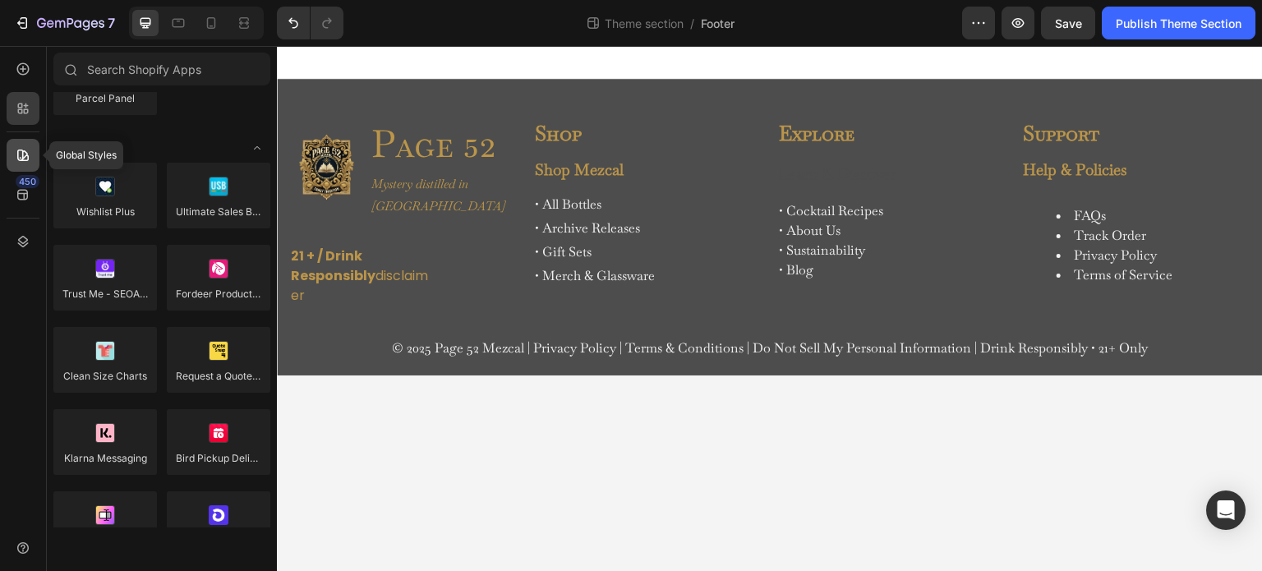
click at [21, 159] on icon at bounding box center [23, 155] width 16 height 16
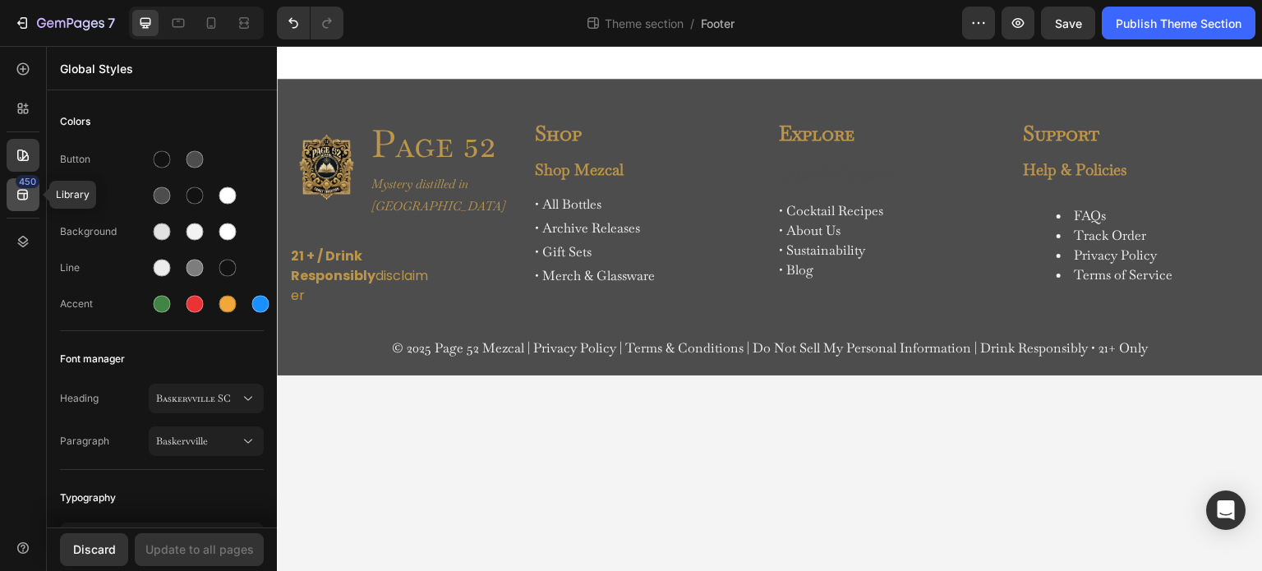
click at [23, 189] on icon at bounding box center [23, 195] width 16 height 16
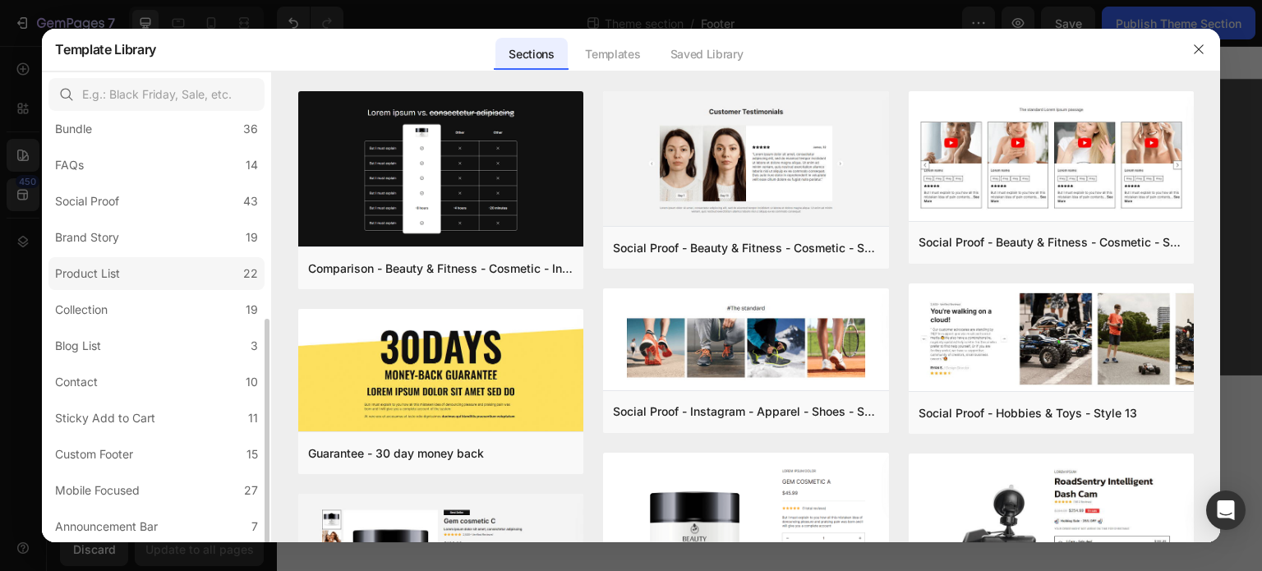
scroll to position [298, 0]
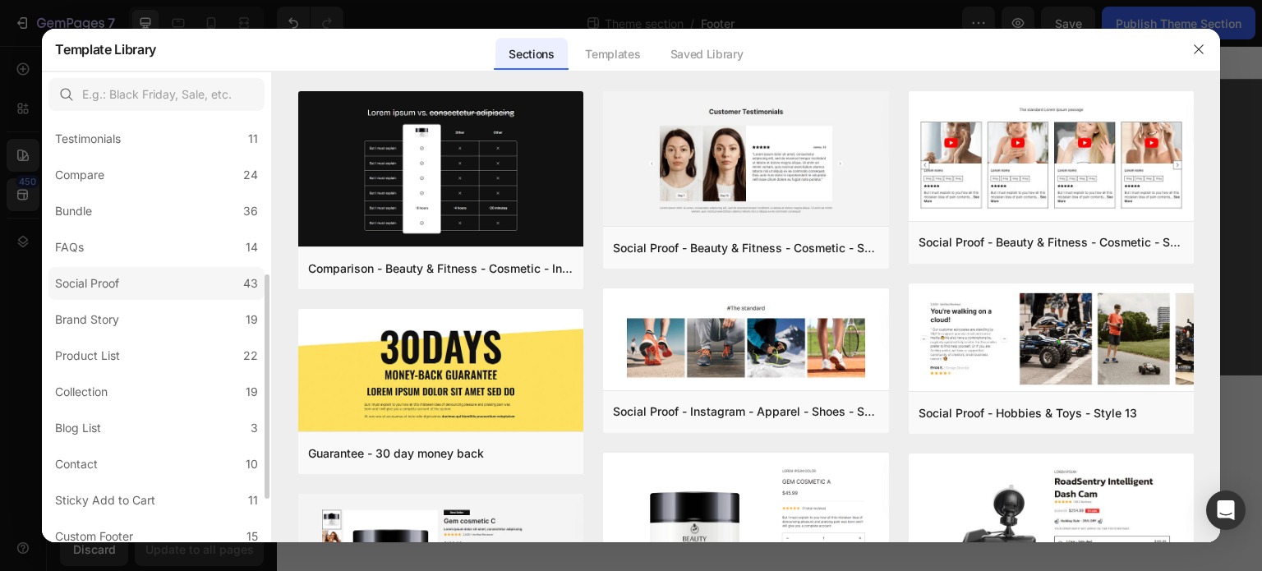
click at [108, 290] on div "Social Proof" at bounding box center [87, 284] width 64 height 20
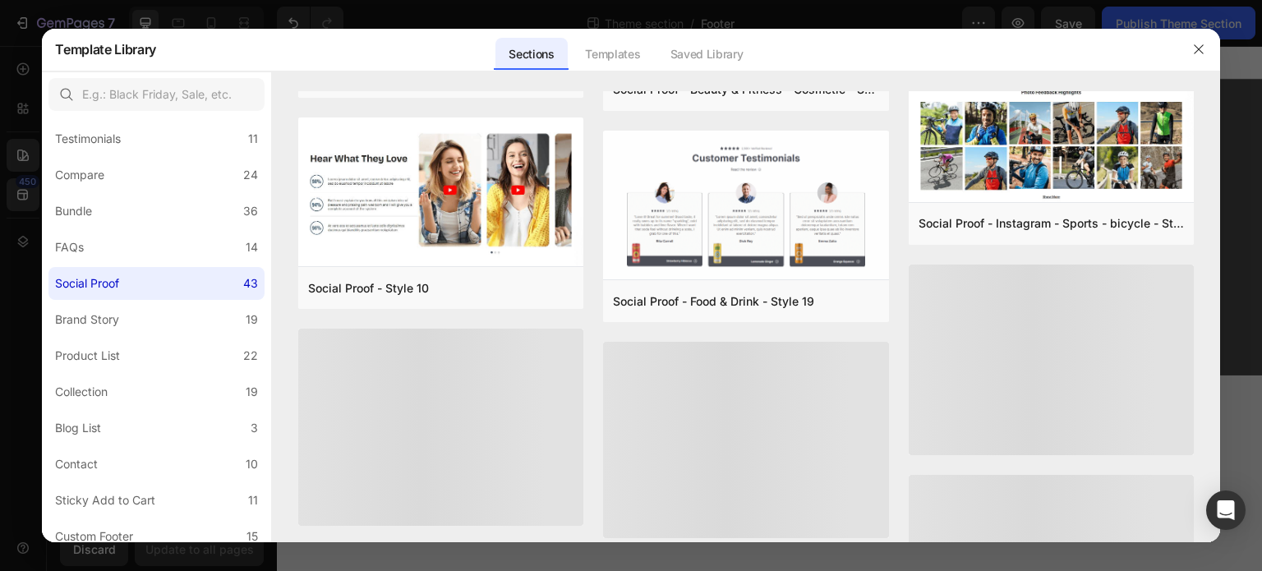
scroll to position [641, 0]
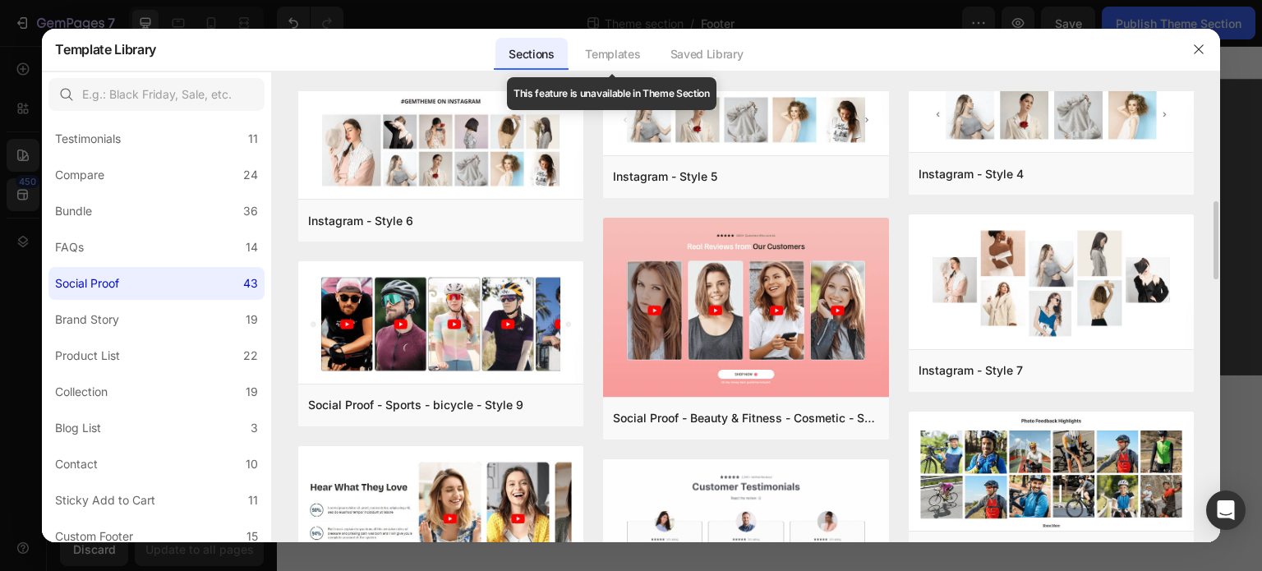
click at [608, 59] on div "Templates" at bounding box center [612, 54] width 81 height 33
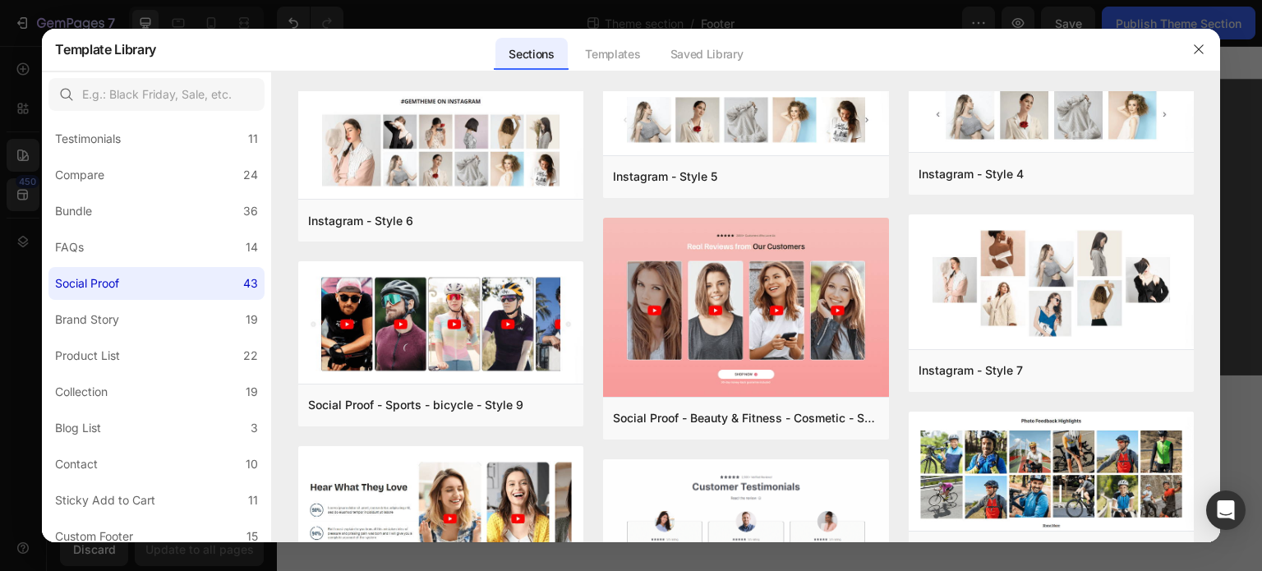
click at [411, 49] on div "Sections Templates Existing pages Saved Library Templates Saved Library" at bounding box center [625, 49] width 939 height 43
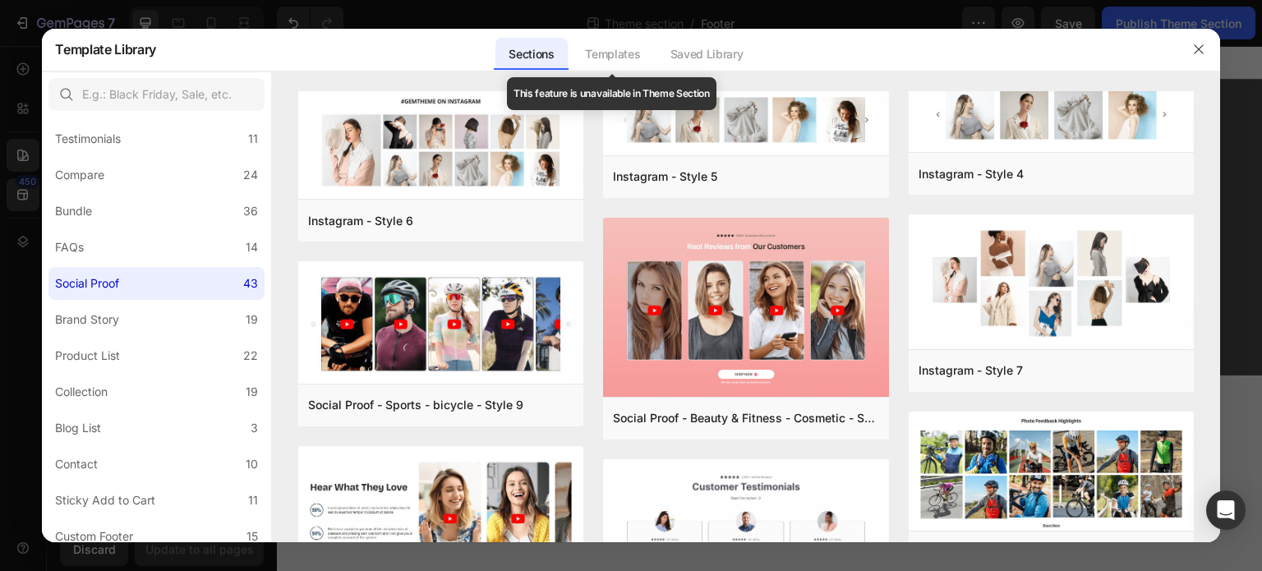
click at [649, 48] on div "Templates" at bounding box center [612, 54] width 81 height 33
drag, startPoint x: 609, startPoint y: 54, endPoint x: 703, endPoint y: 58, distance: 93.8
click at [611, 54] on div "Templates" at bounding box center [612, 54] width 81 height 33
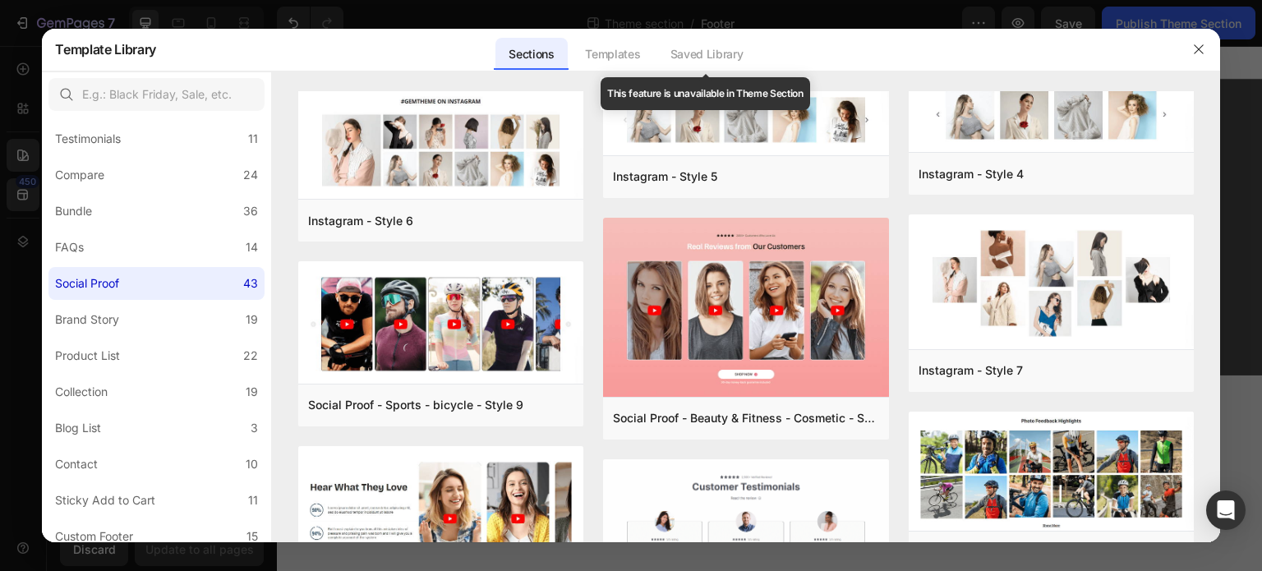
click at [705, 58] on div "Saved Library" at bounding box center [707, 54] width 99 height 33
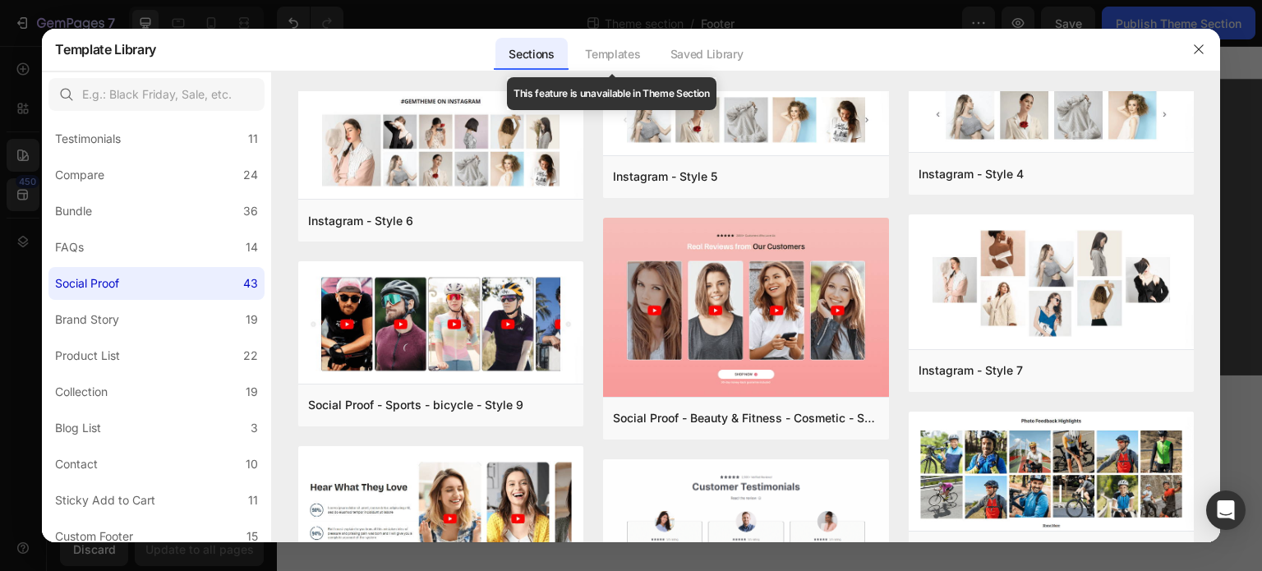
click at [539, 58] on div "Sections" at bounding box center [532, 54] width 72 height 33
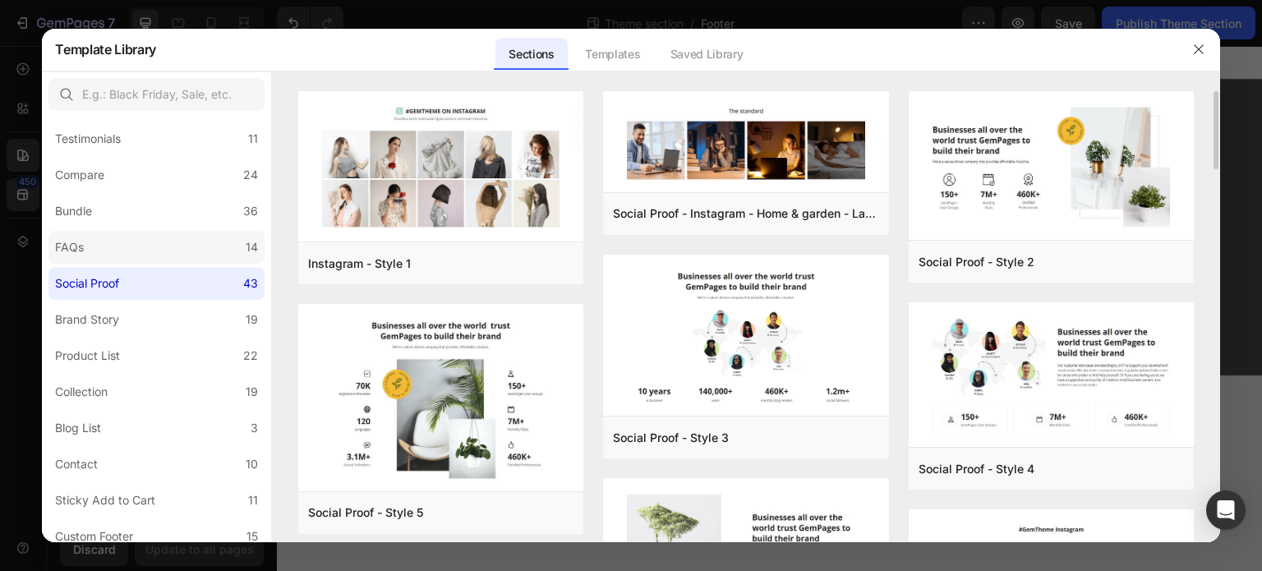
scroll to position [0, 0]
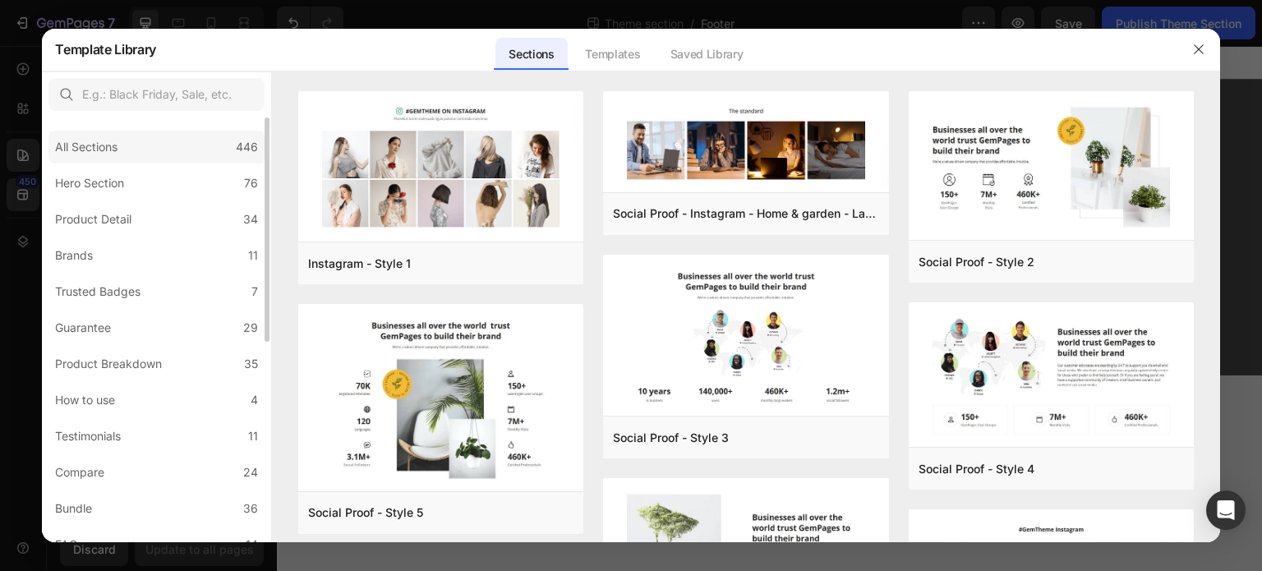
click at [81, 141] on div "All Sections" at bounding box center [86, 147] width 62 height 20
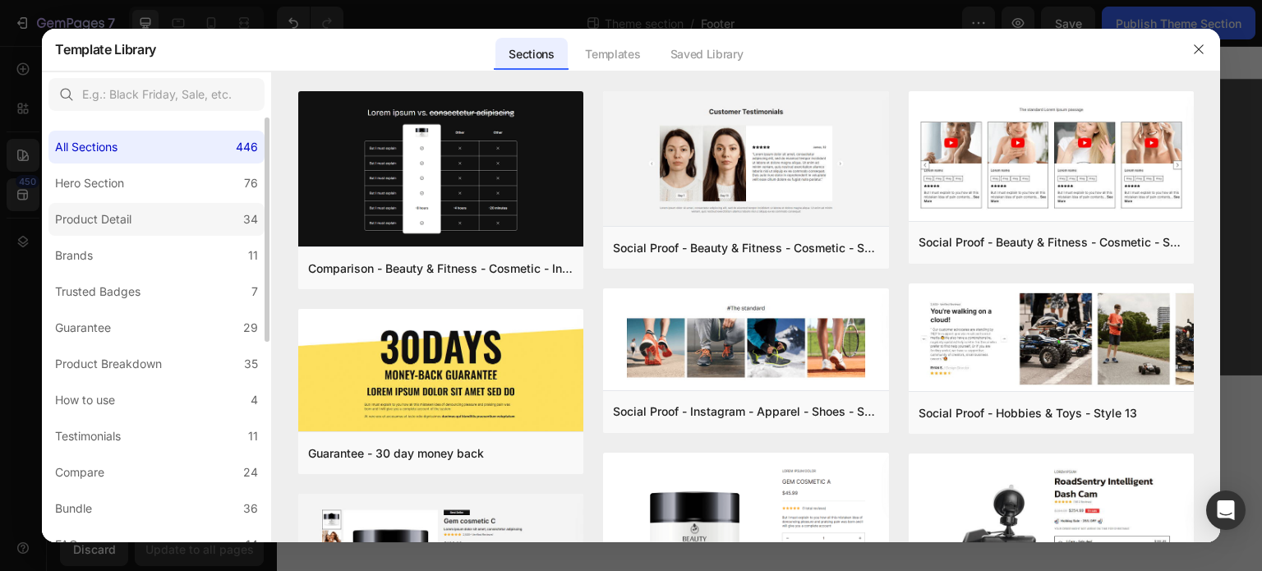
click at [159, 219] on label "Product Detail 34" at bounding box center [156, 219] width 216 height 33
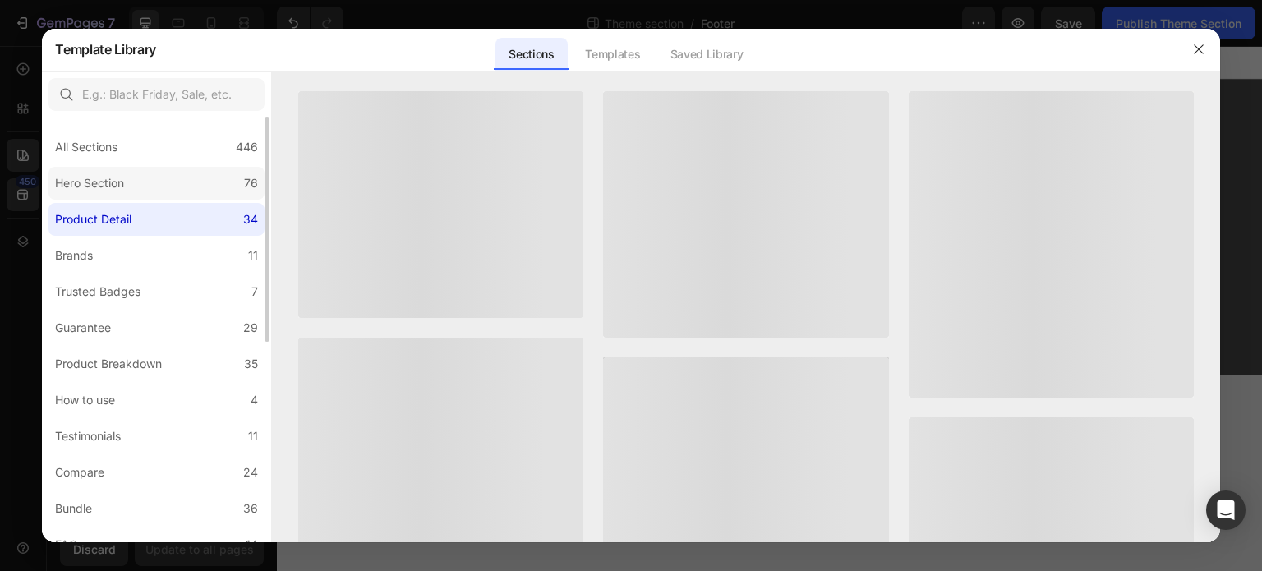
click at [159, 179] on label "Hero Section 76" at bounding box center [156, 183] width 216 height 33
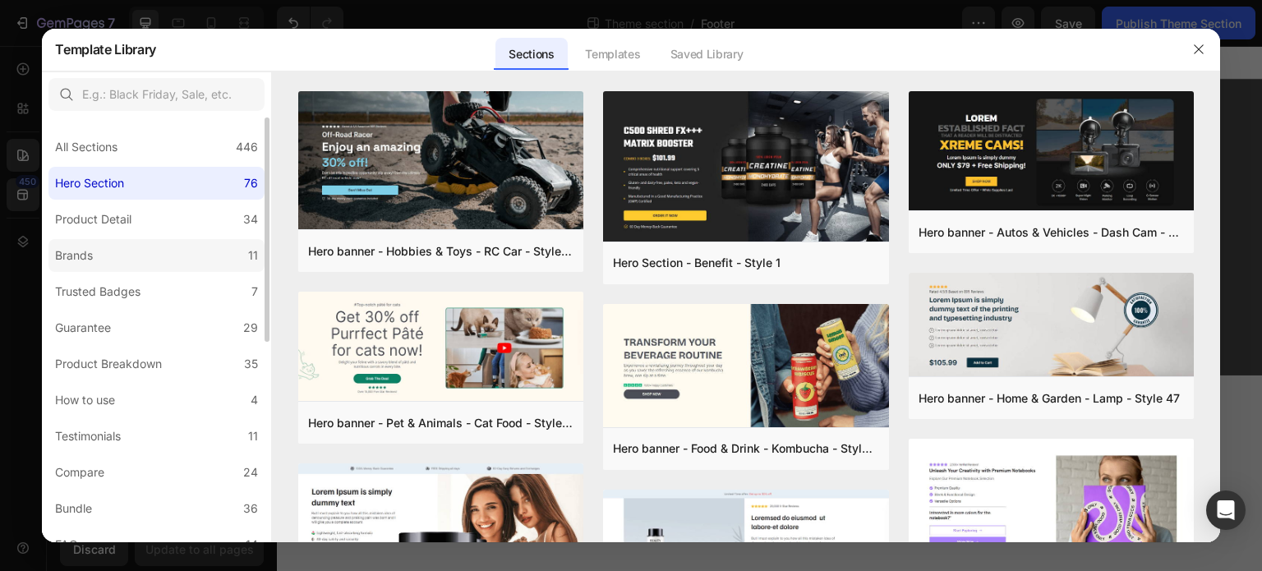
click at [144, 261] on label "Brands 11" at bounding box center [156, 255] width 216 height 33
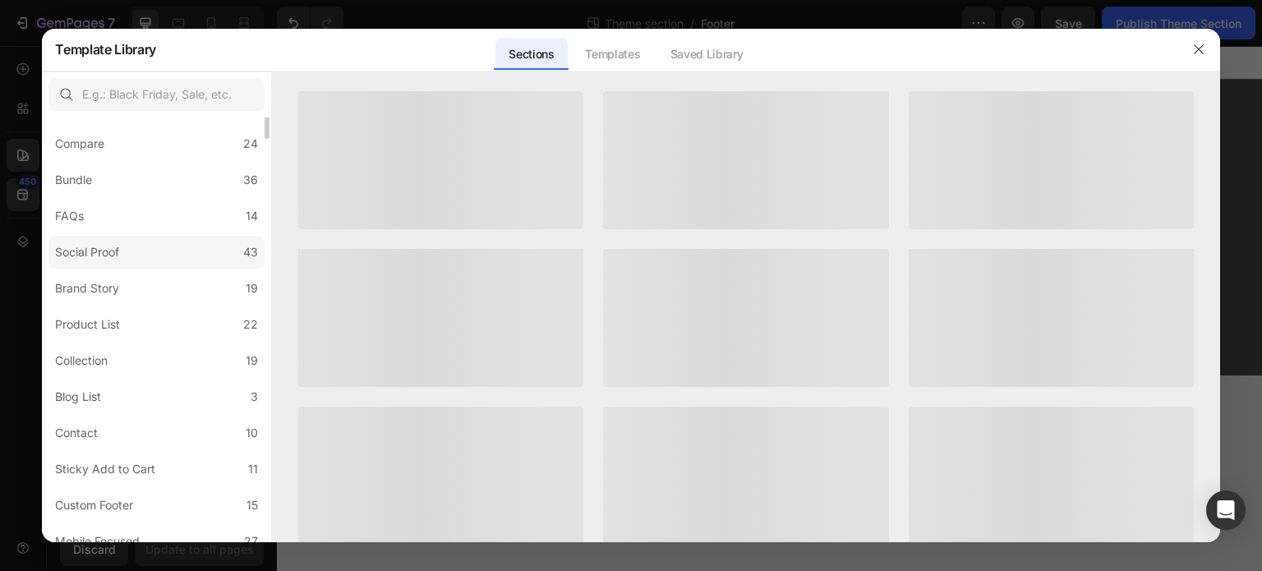
scroll to position [380, 0]
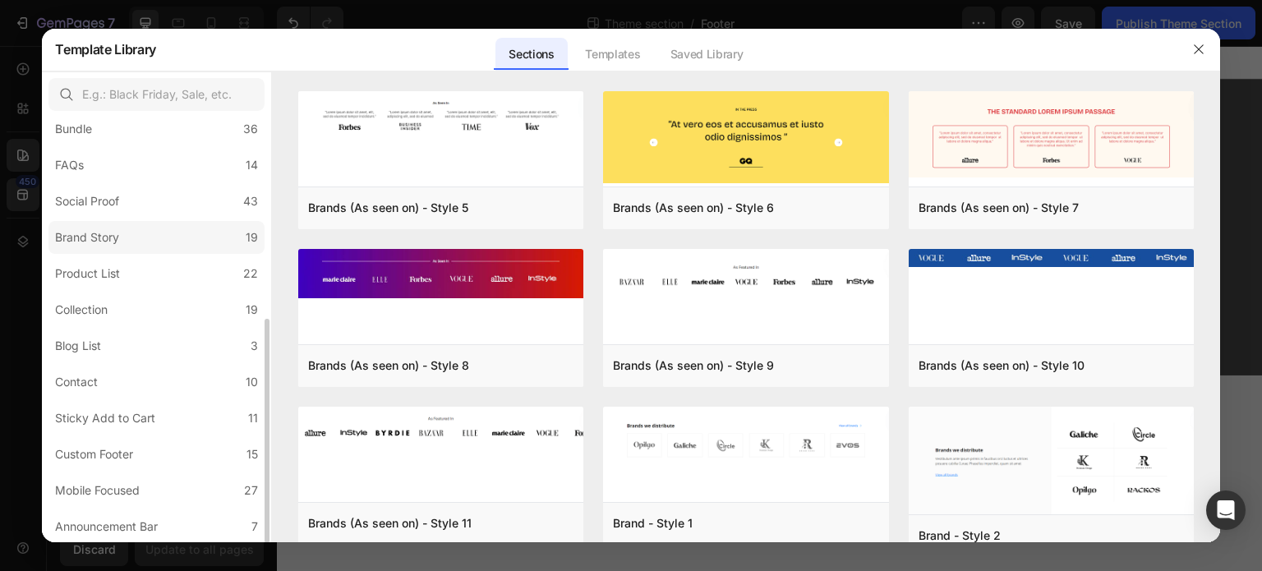
click at [132, 225] on label "Brand Story 19" at bounding box center [156, 237] width 216 height 33
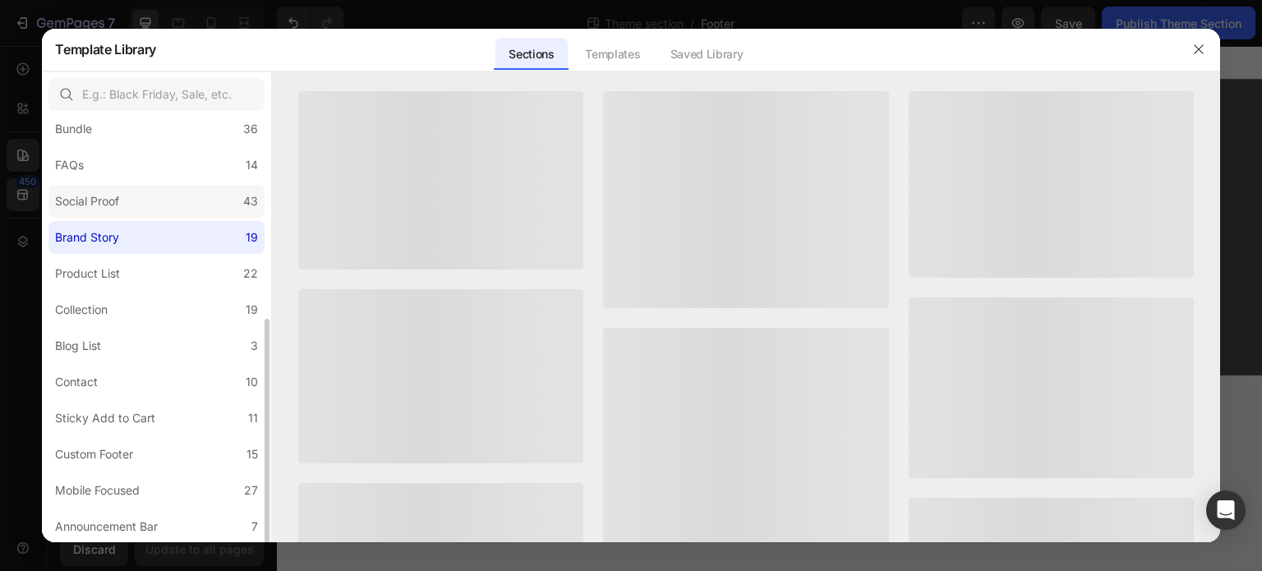
click at [146, 191] on label "Social Proof 43" at bounding box center [156, 201] width 216 height 33
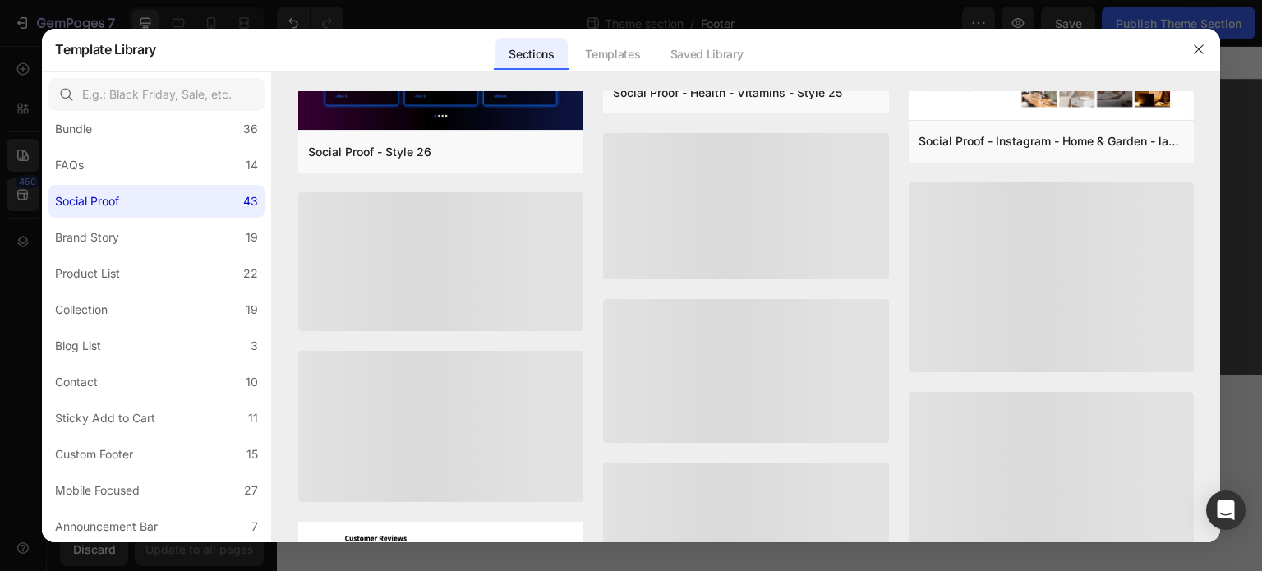
scroll to position [2549, 0]
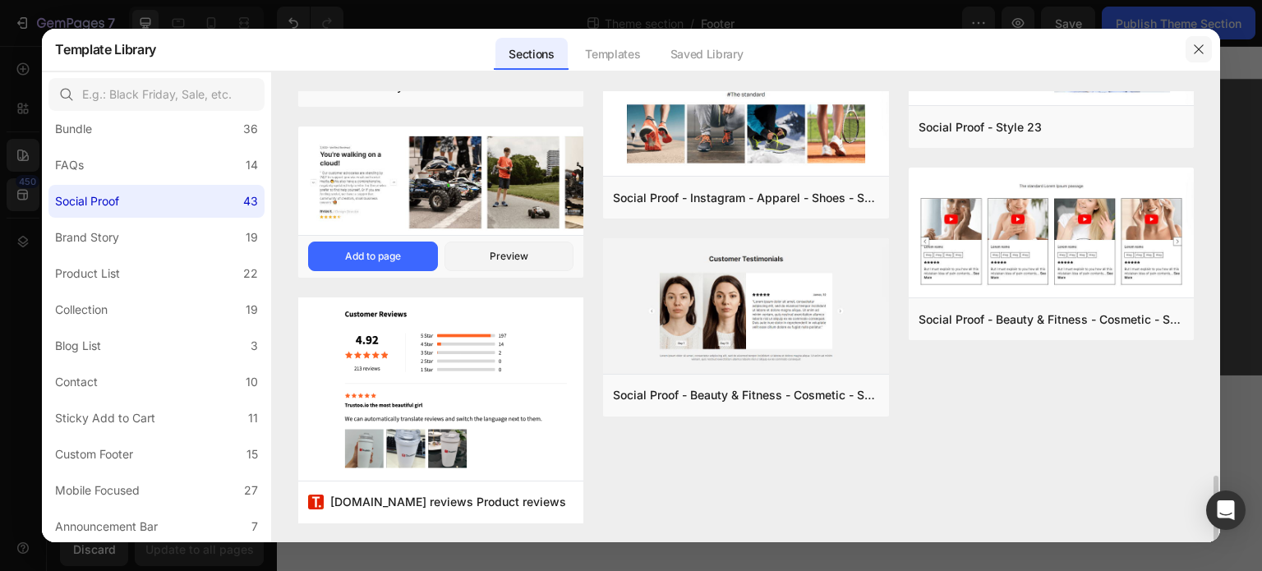
click at [1195, 52] on icon "button" at bounding box center [1199, 49] width 13 height 13
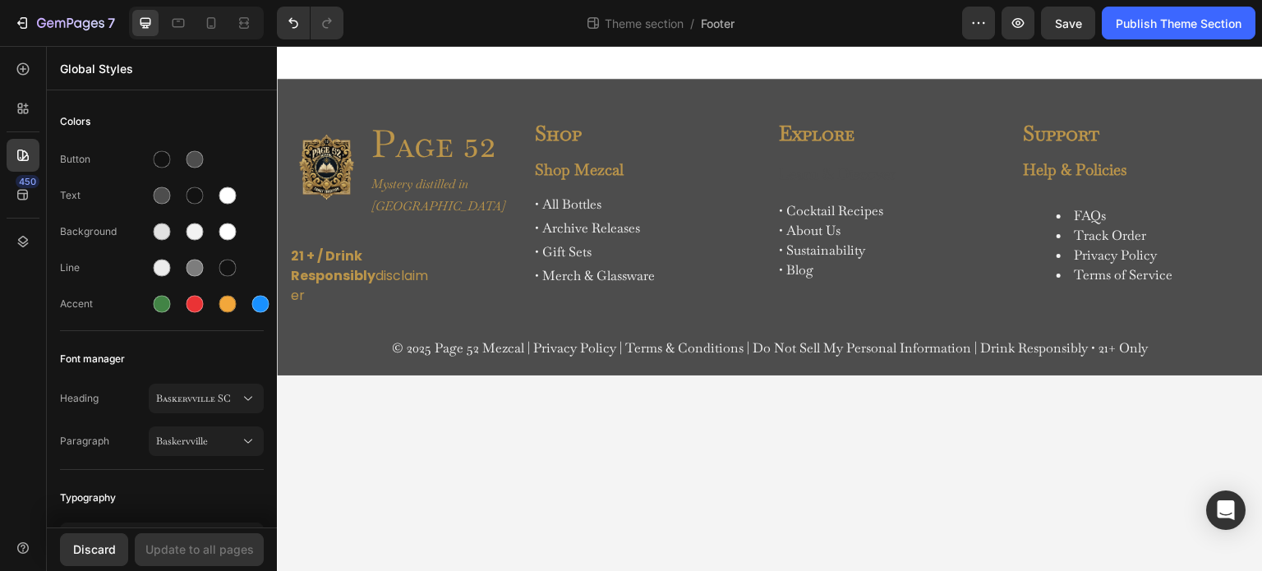
click at [405, 366] on body "Image Page 52 Heading Mystery distilled in Oaxaca Text Block Row 21 + / Drink R…" at bounding box center [770, 309] width 986 height 526
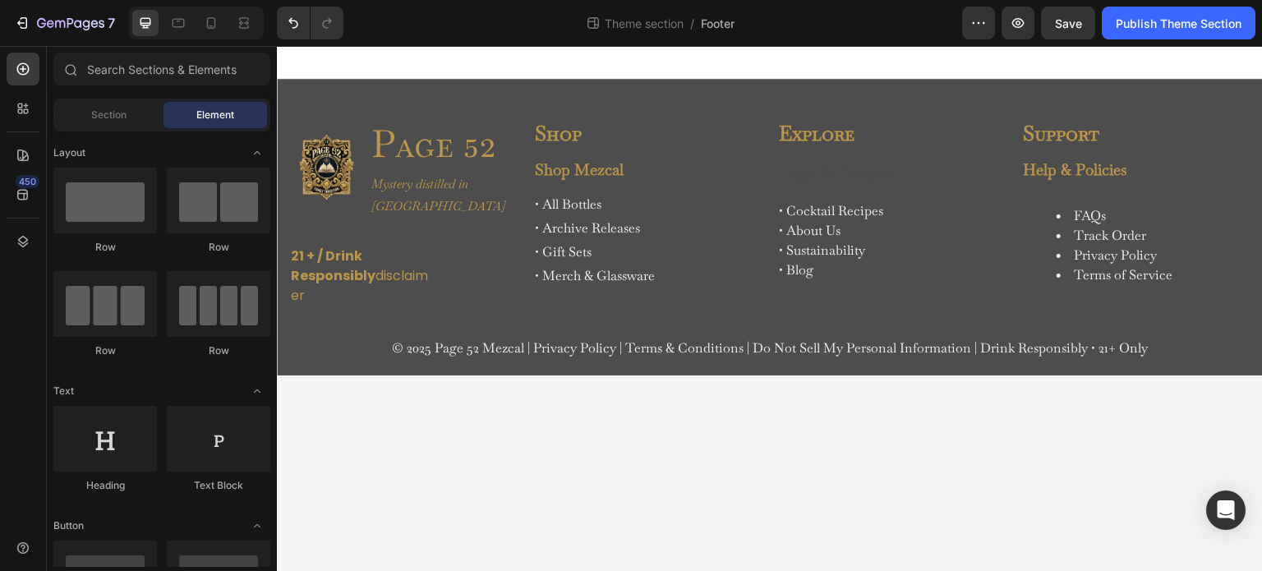
scroll to position [3370, 0]
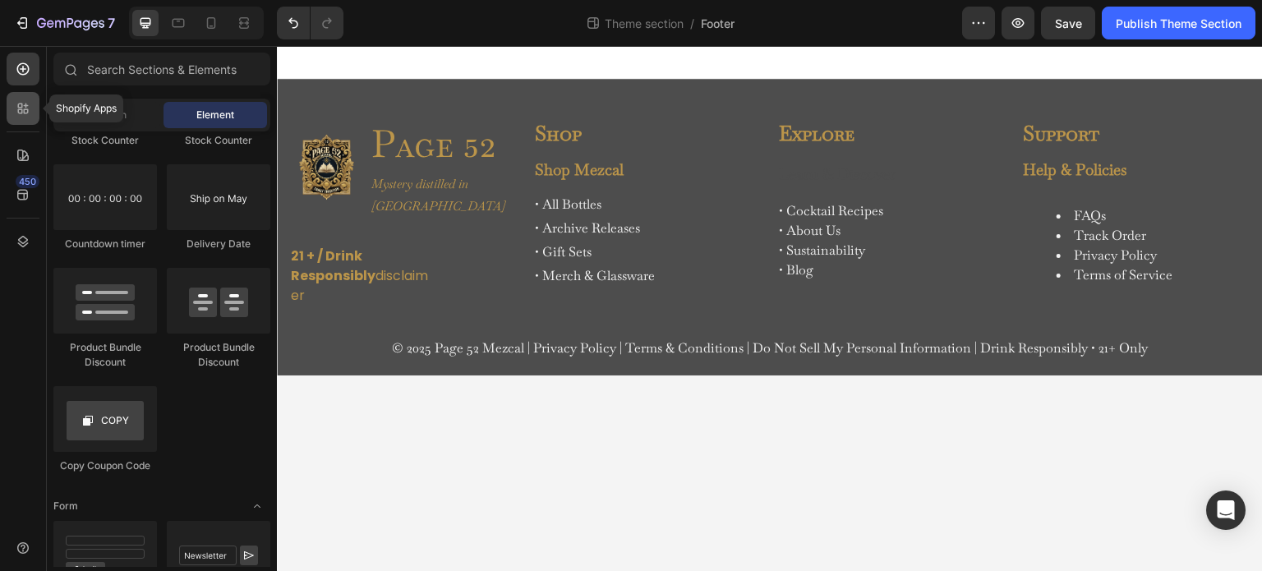
click at [16, 108] on icon at bounding box center [23, 108] width 16 height 16
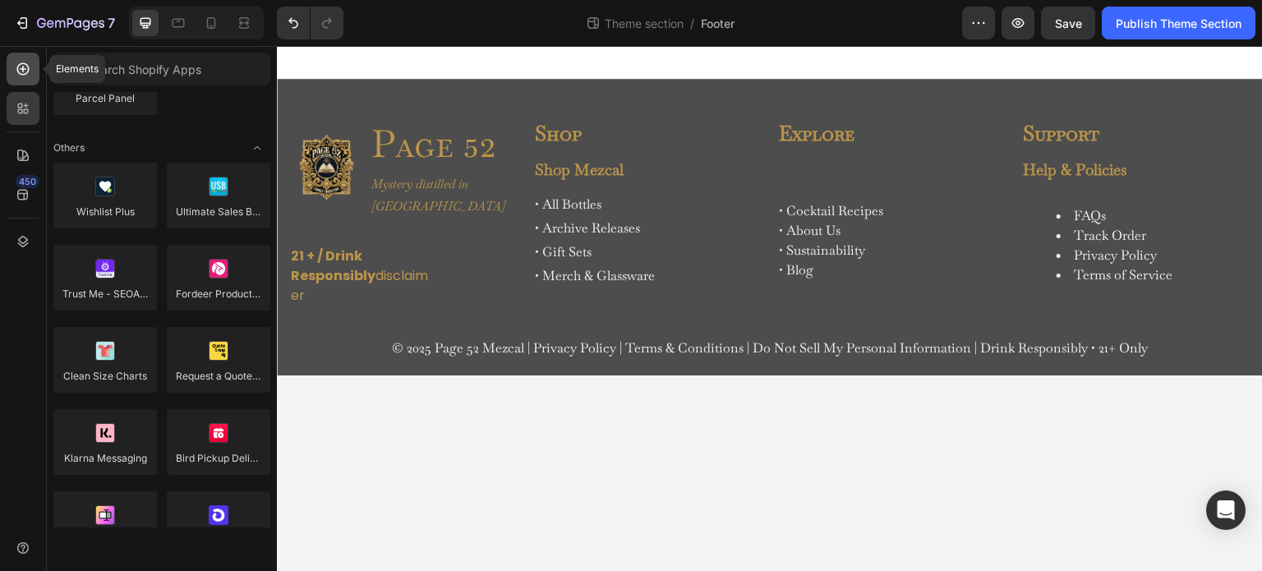
click at [23, 72] on icon at bounding box center [23, 69] width 16 height 16
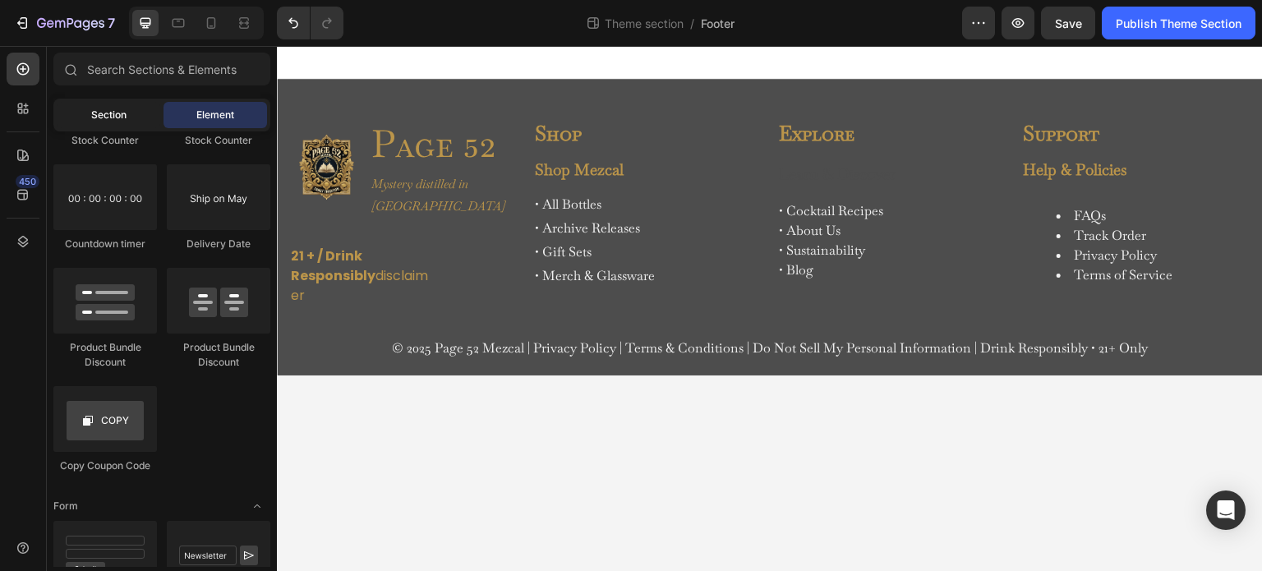
click at [118, 117] on span "Section" at bounding box center [108, 115] width 35 height 15
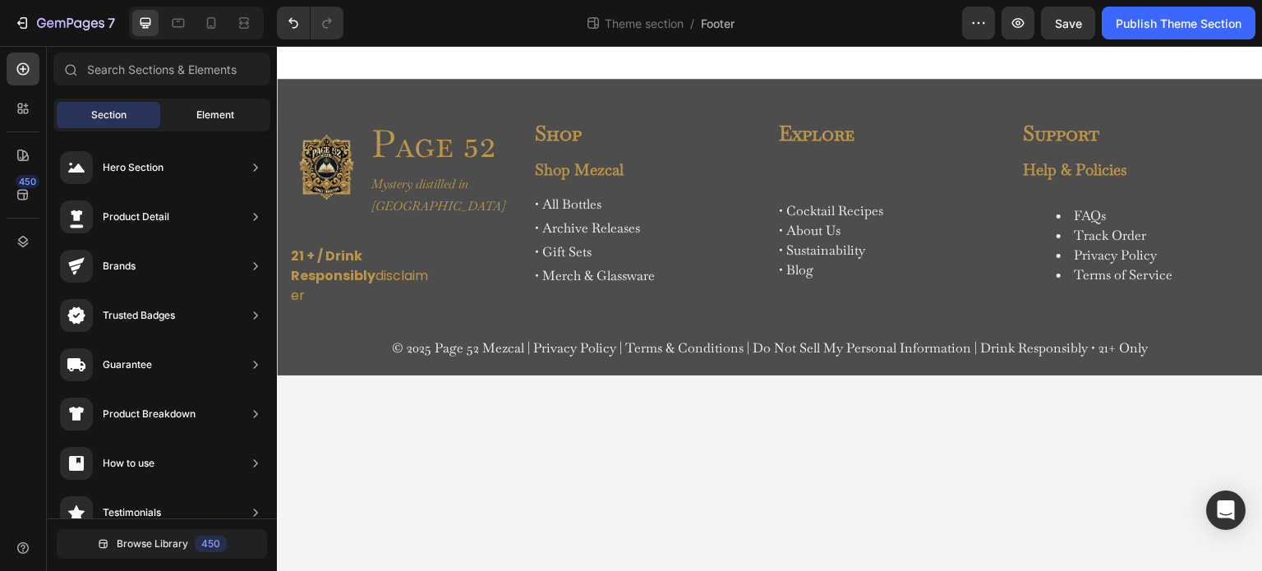
click at [214, 103] on div "Element" at bounding box center [216, 115] width 104 height 26
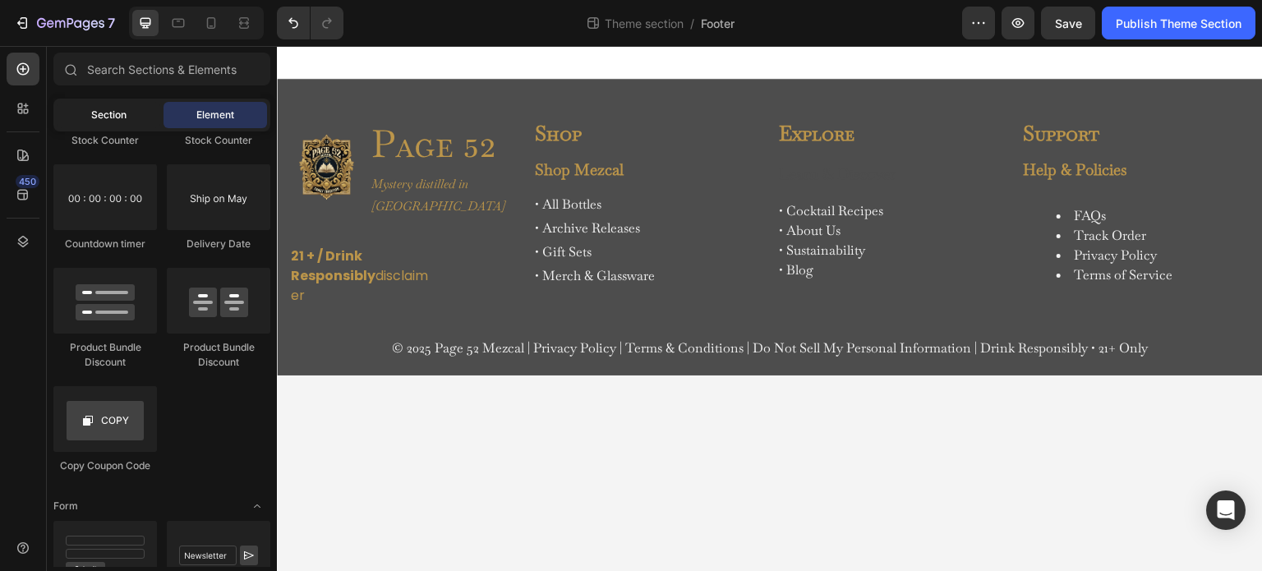
click at [122, 107] on div "Section" at bounding box center [109, 115] width 104 height 26
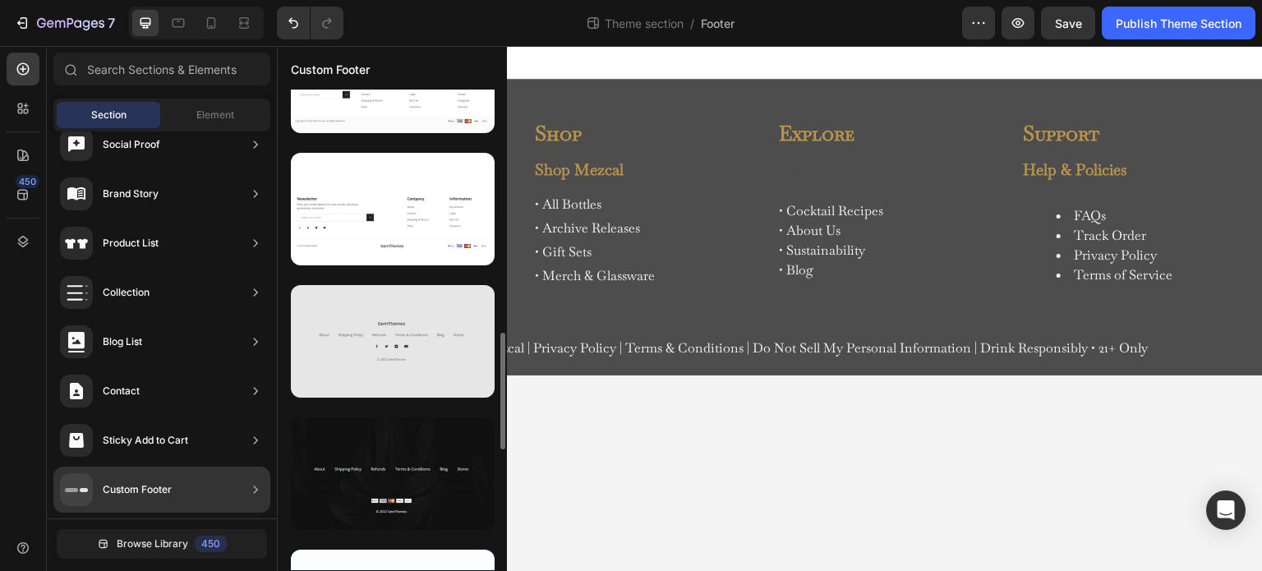
scroll to position [918, 0]
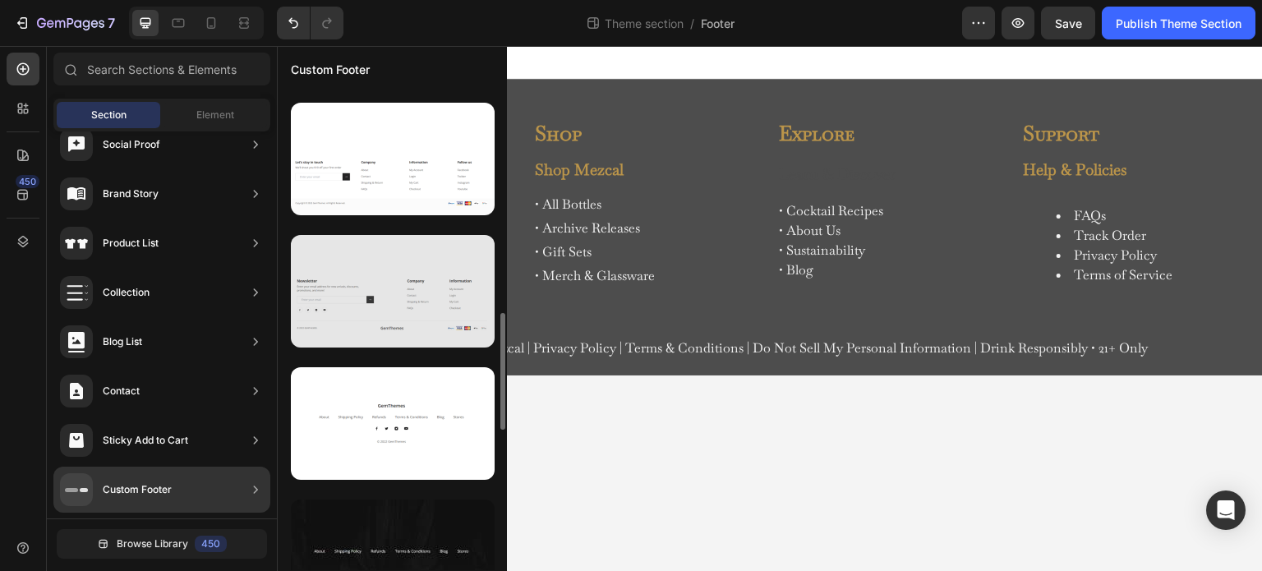
click at [390, 264] on div at bounding box center [393, 291] width 204 height 113
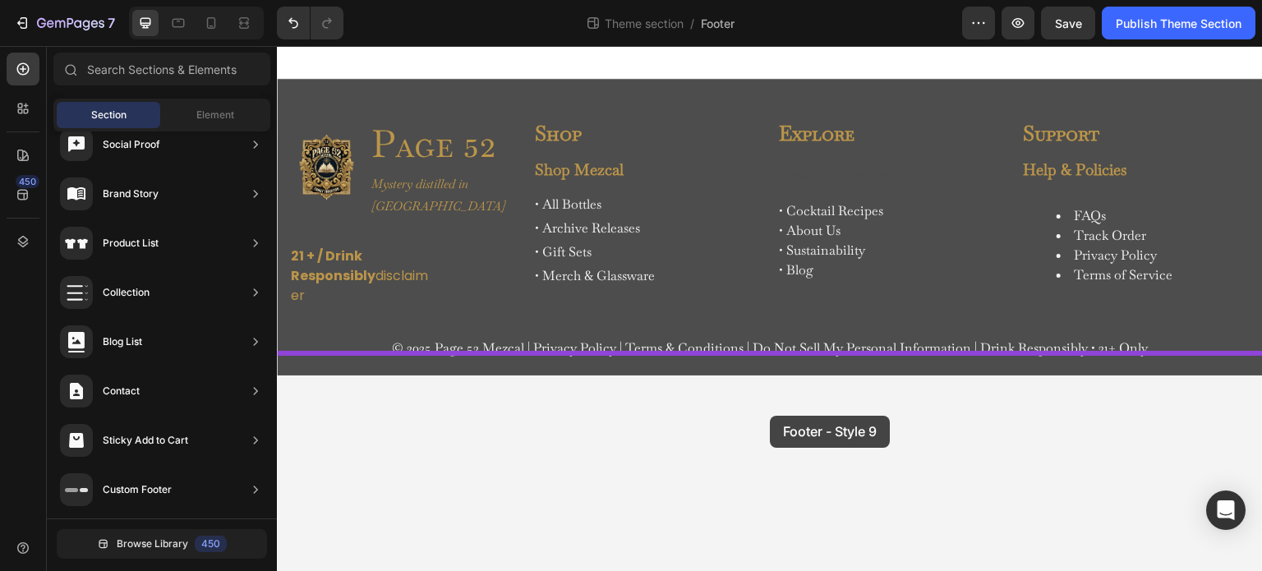
drag, startPoint x: 651, startPoint y: 315, endPoint x: 773, endPoint y: 416, distance: 158.2
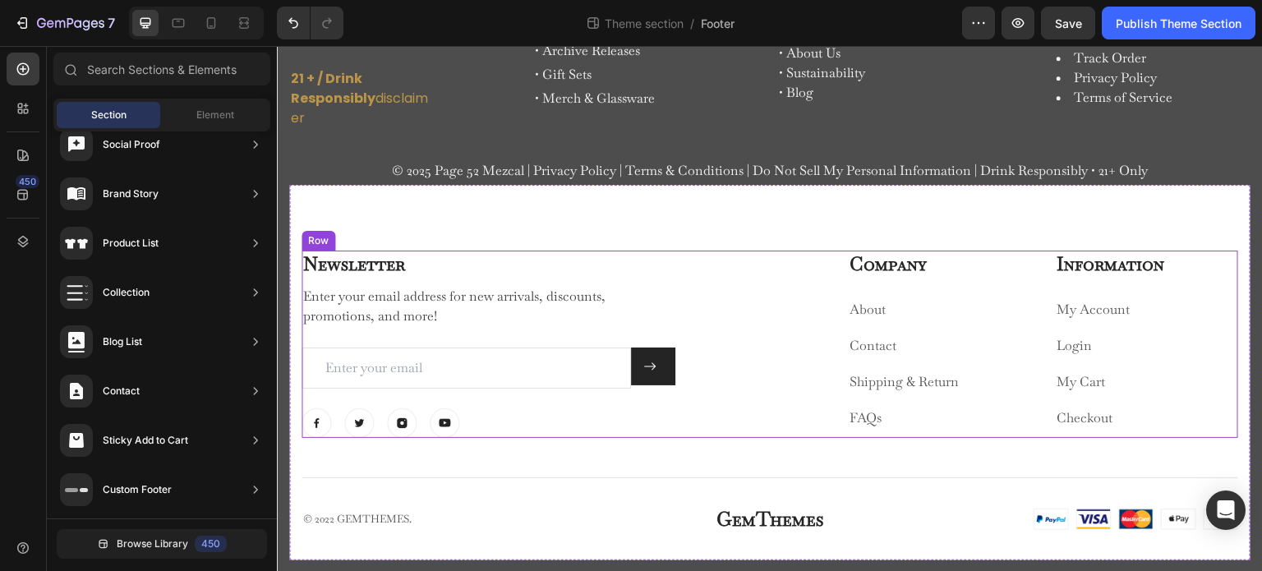
scroll to position [178, 0]
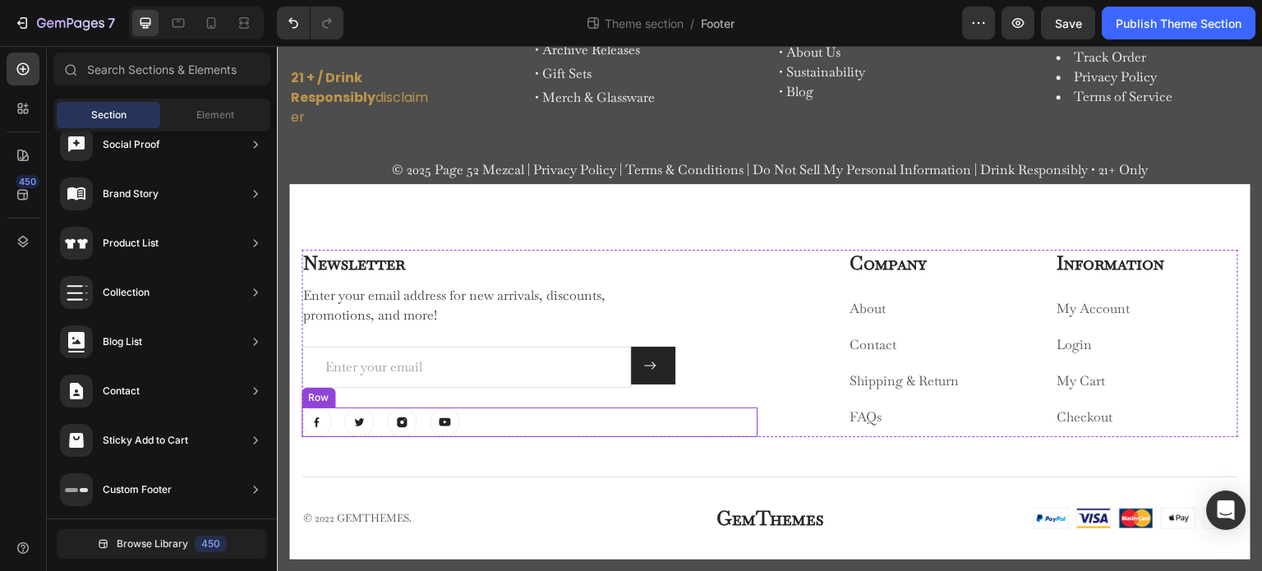
click at [493, 418] on div "Image Image Image Image Row" at bounding box center [530, 423] width 456 height 30
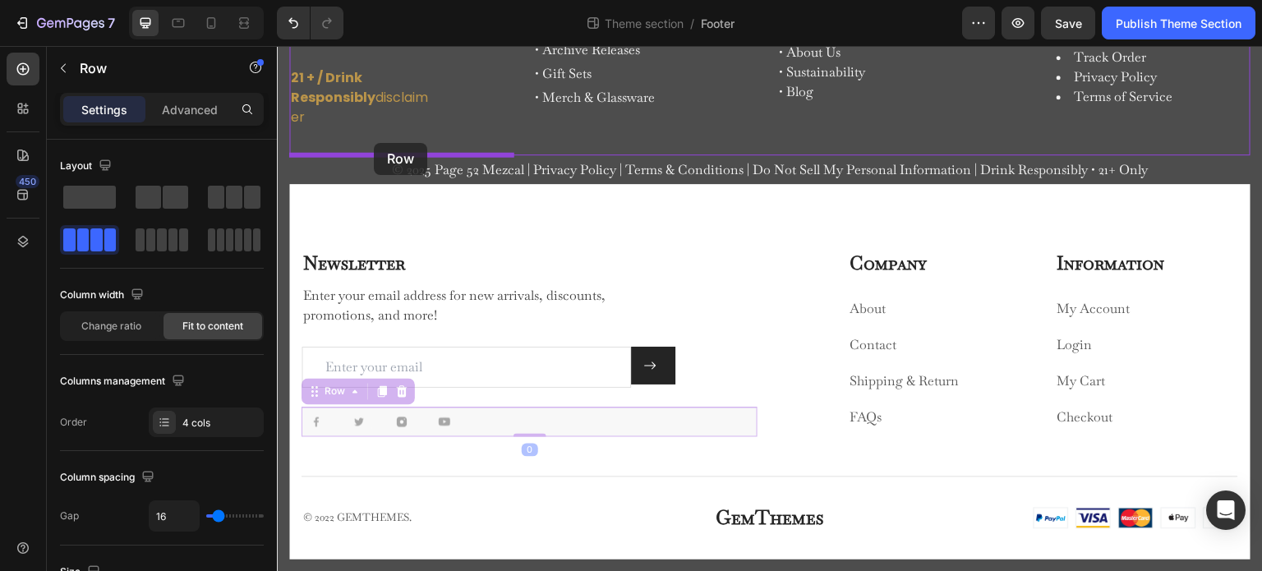
drag, startPoint x: 330, startPoint y: 390, endPoint x: 374, endPoint y: 143, distance: 250.4
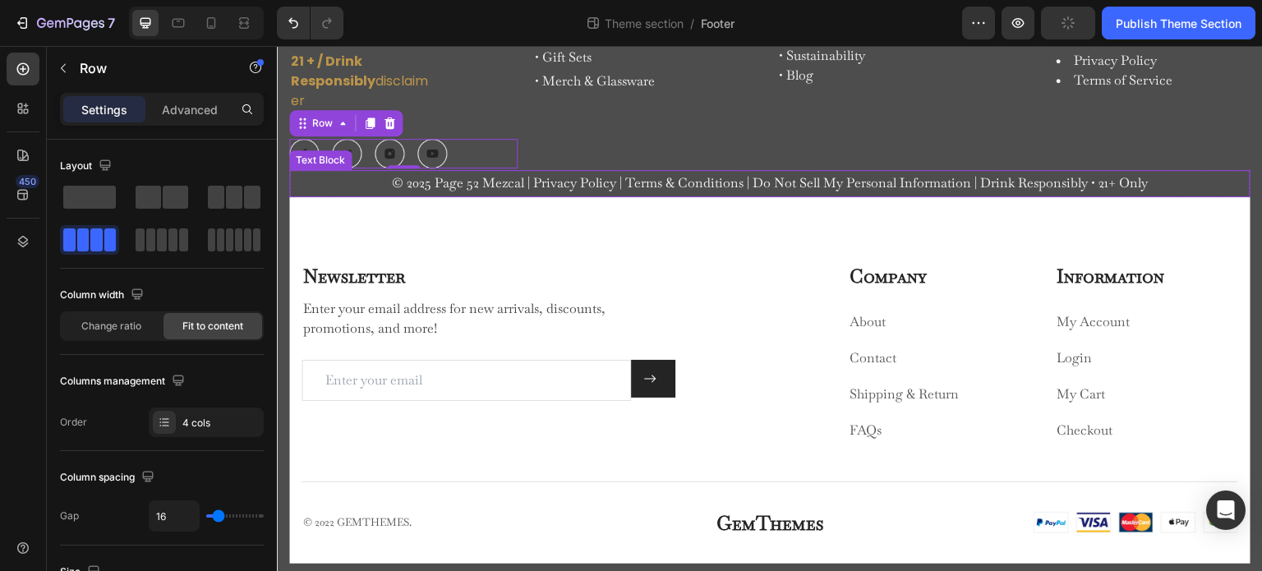
scroll to position [200, 0]
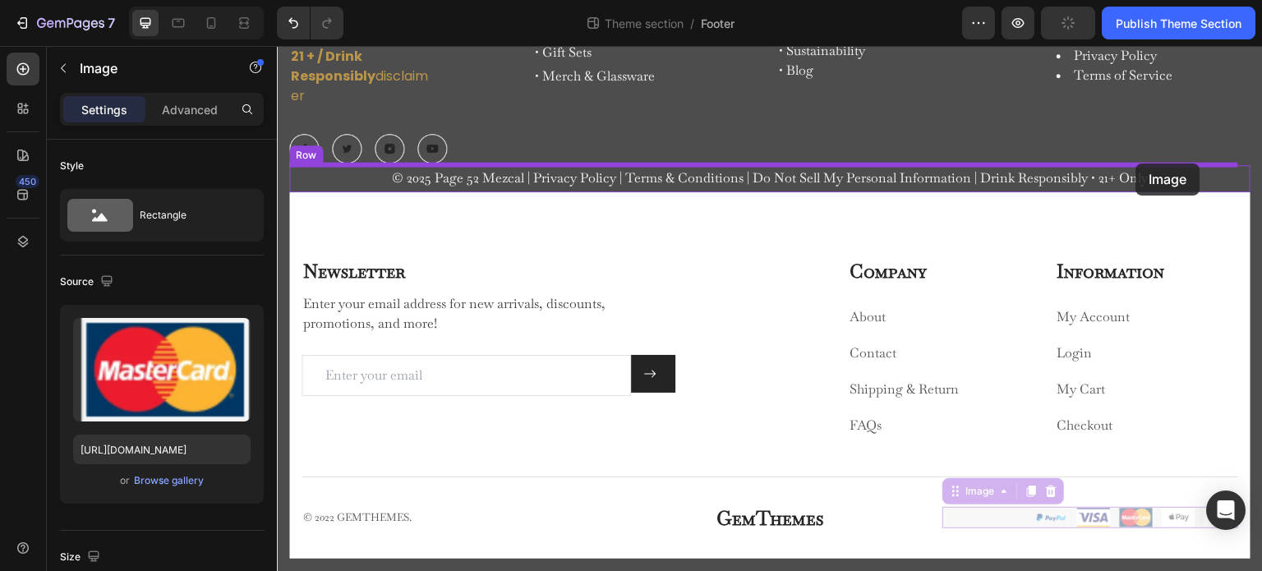
drag, startPoint x: 989, startPoint y: 519, endPoint x: 1137, endPoint y: 164, distance: 384.7
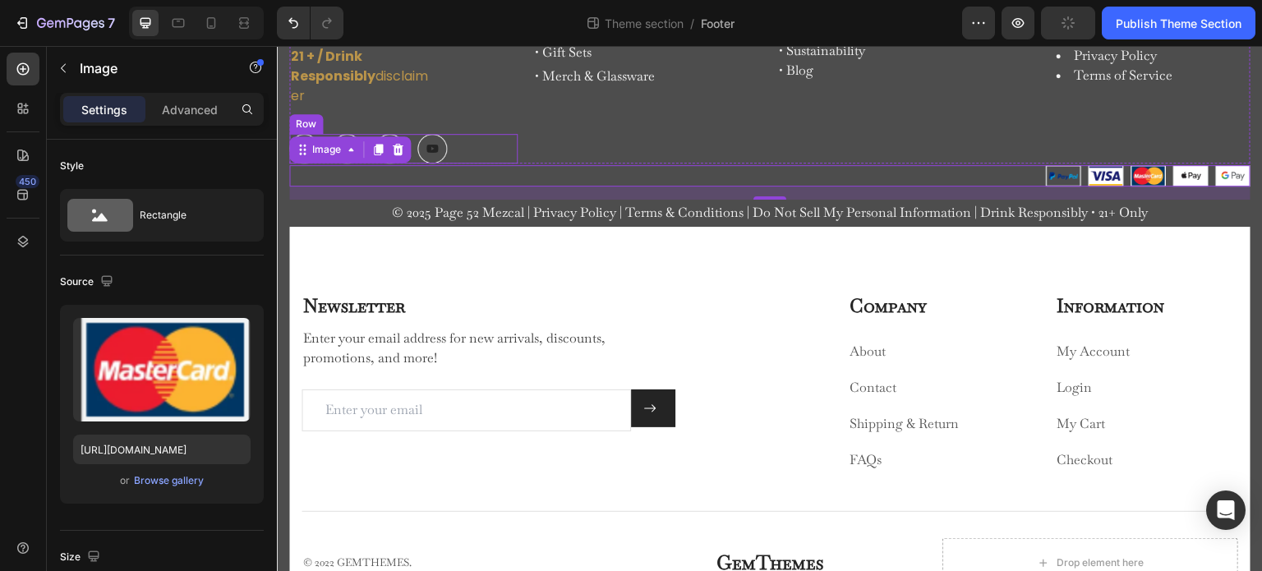
click at [475, 145] on div "Image Image Image Image Row" at bounding box center [403, 149] width 228 height 30
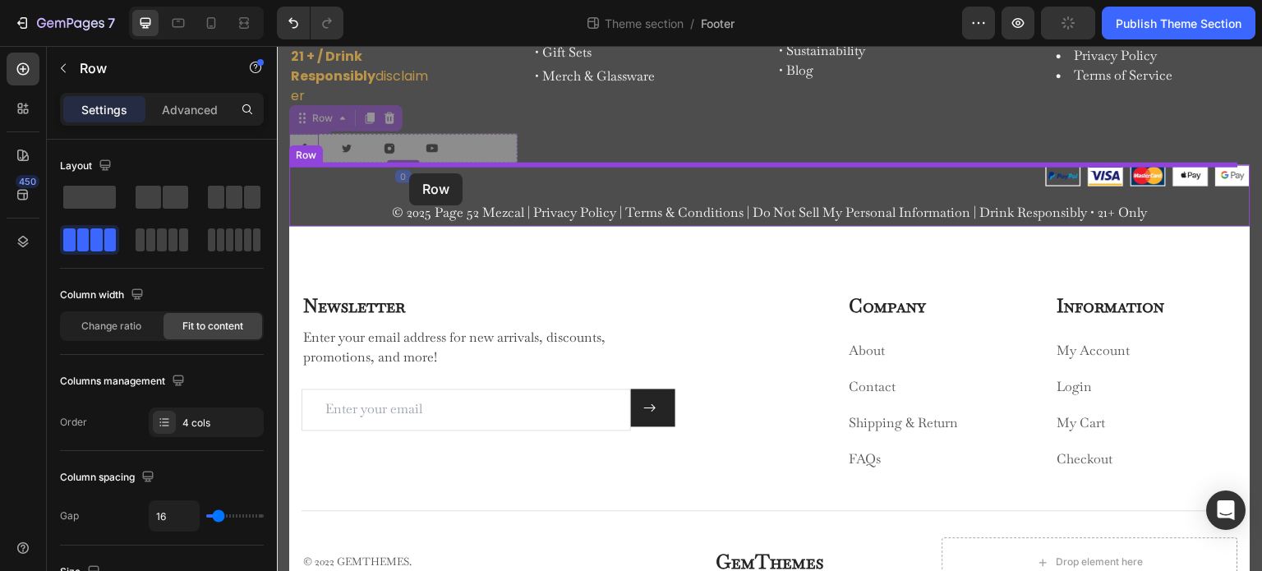
drag, startPoint x: 316, startPoint y: 123, endPoint x: 410, endPoint y: 173, distance: 106.3
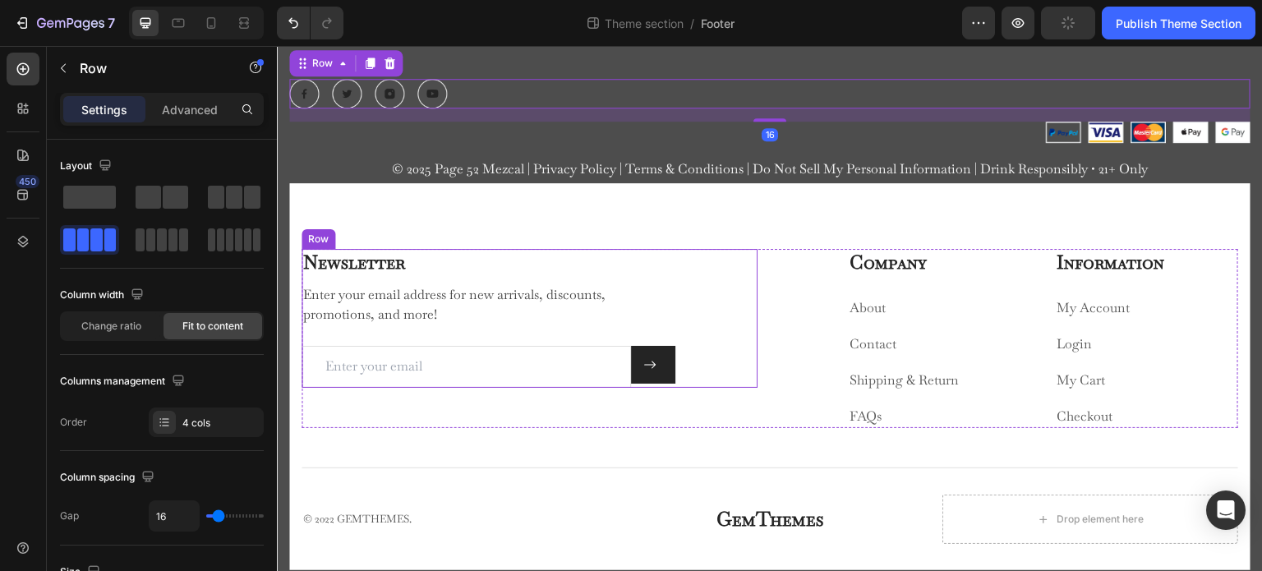
scroll to position [268, 0]
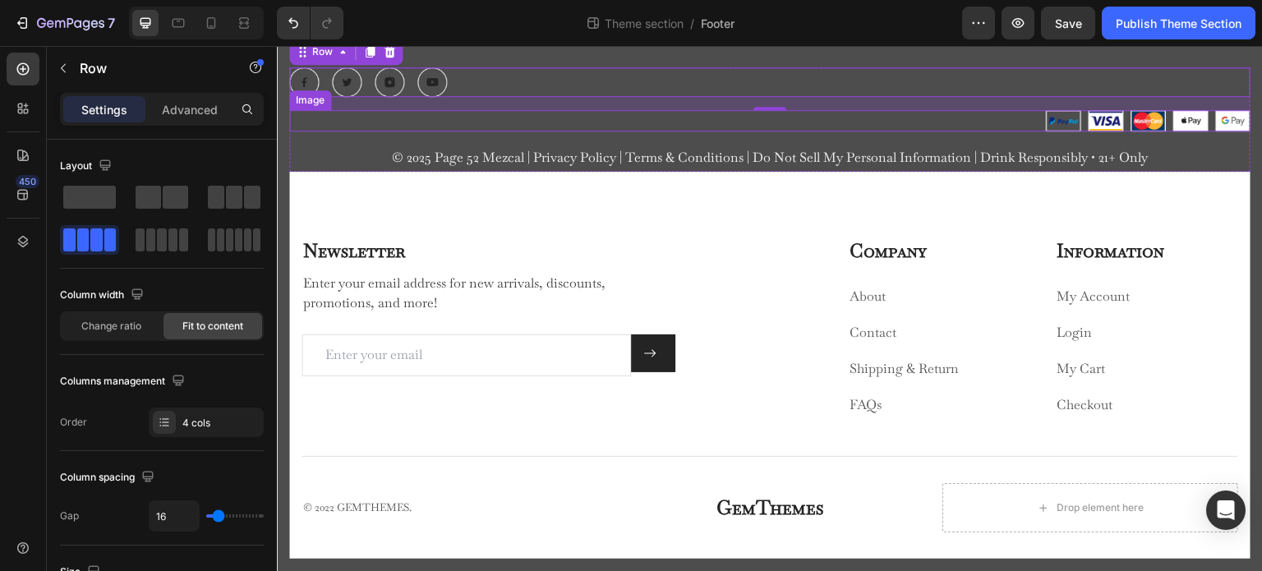
click at [342, 120] on div at bounding box center [770, 121] width 962 height 22
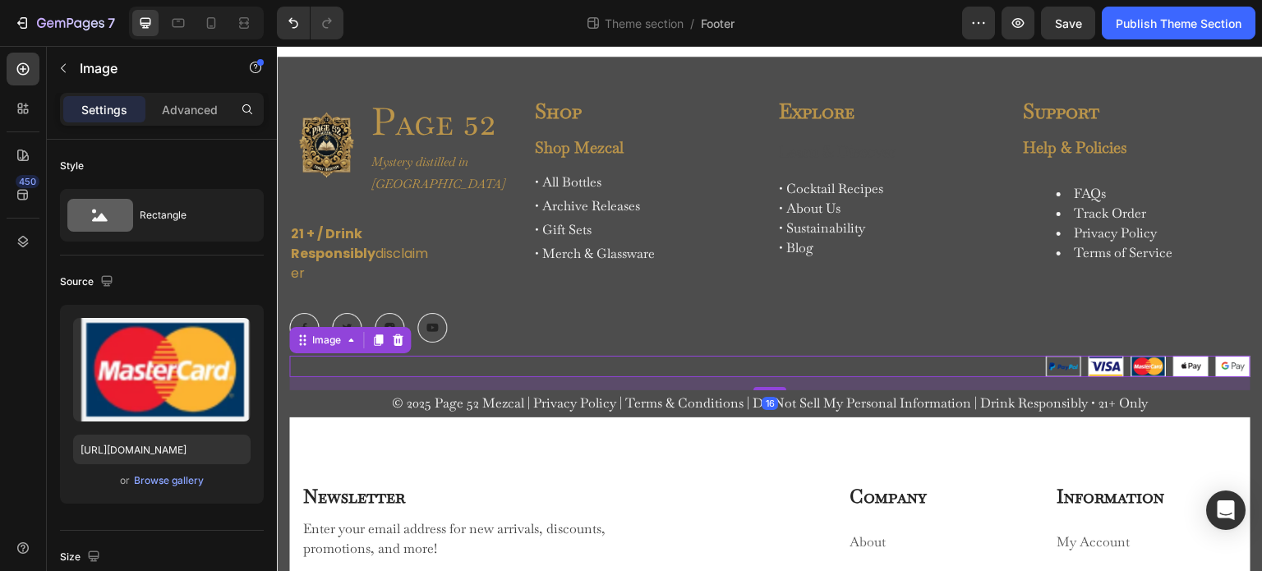
scroll to position [21, 0]
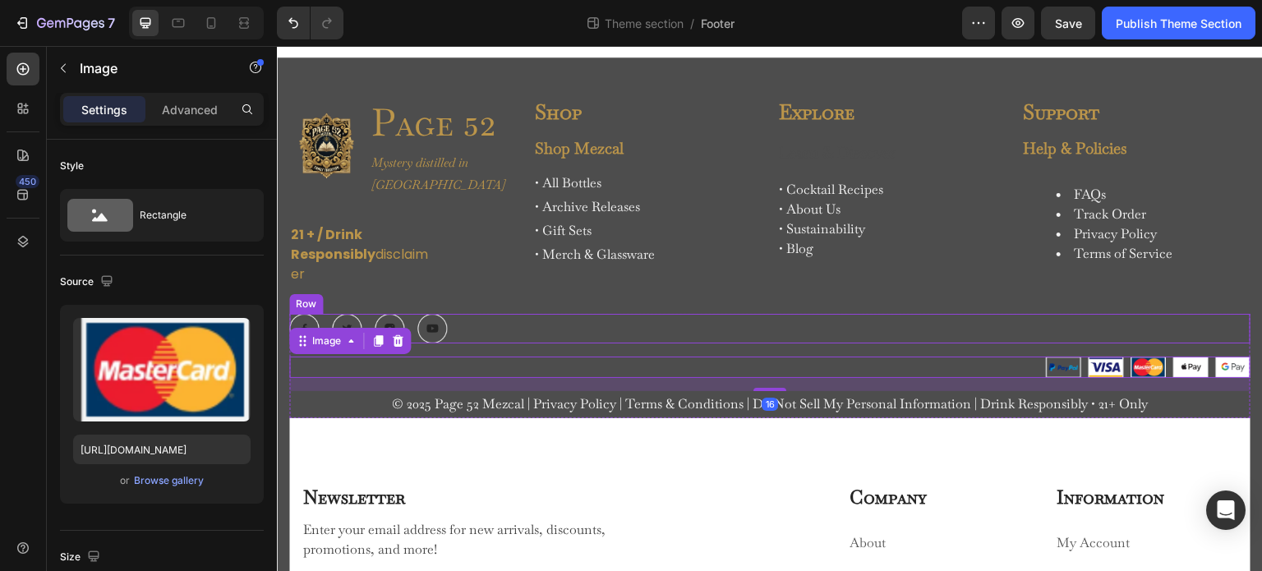
click at [490, 330] on div "Image Image Image Image Row" at bounding box center [770, 329] width 962 height 30
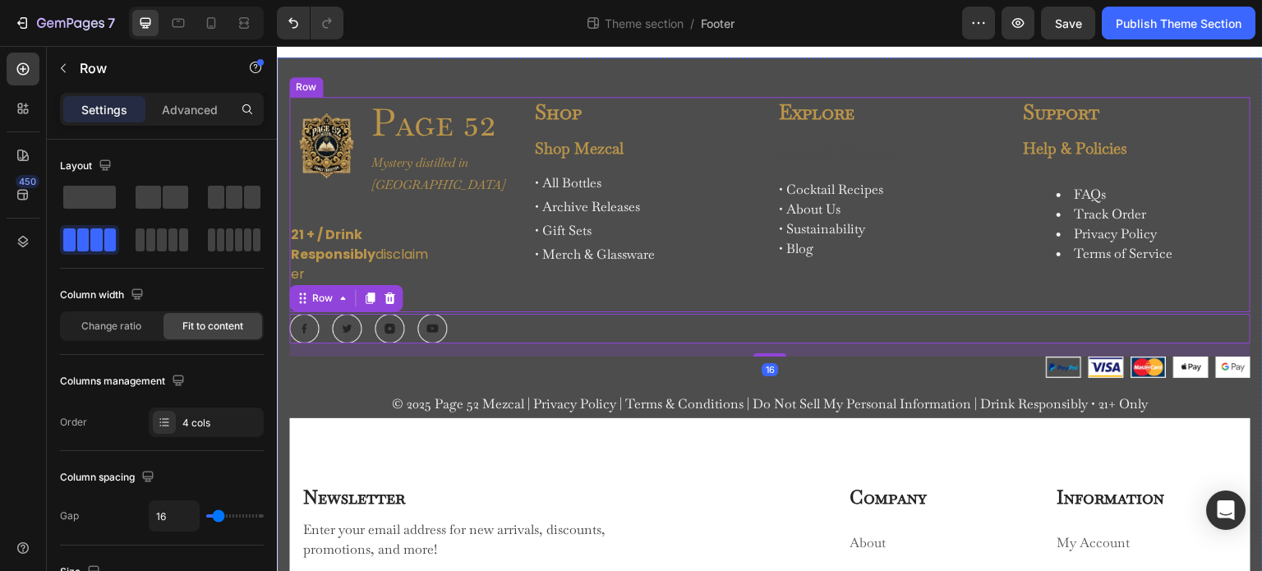
click at [477, 300] on div "Image Page 52 Heading Mystery distilled in Oaxaca Text Block Row 21 + / Drink R…" at bounding box center [403, 204] width 228 height 215
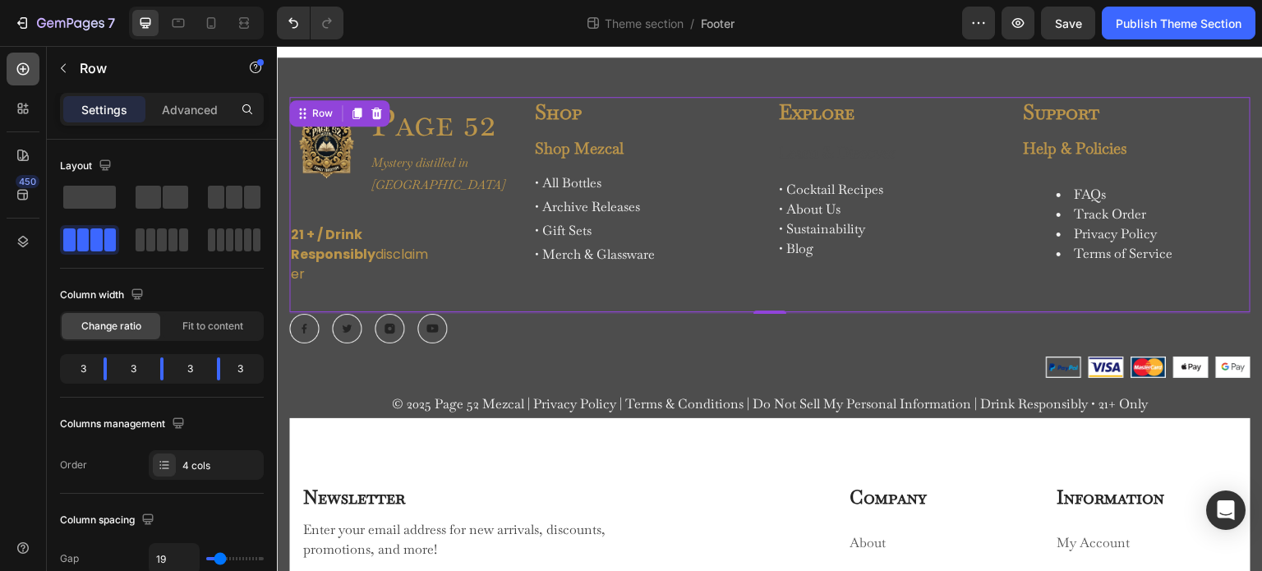
click at [20, 76] on icon at bounding box center [23, 69] width 16 height 16
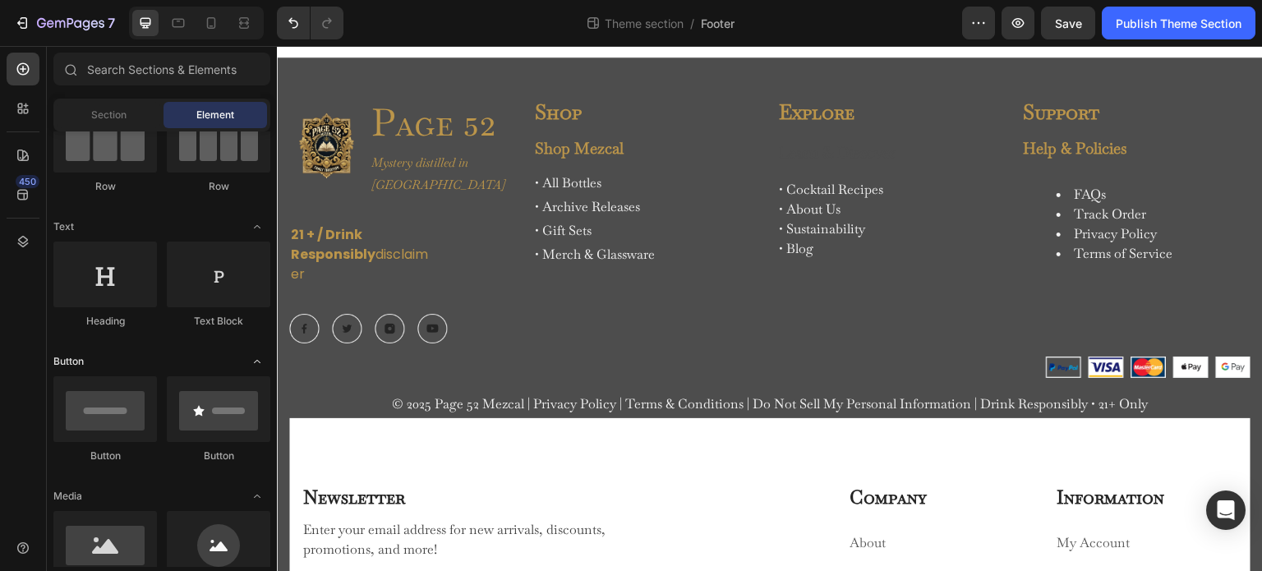
scroll to position [0, 0]
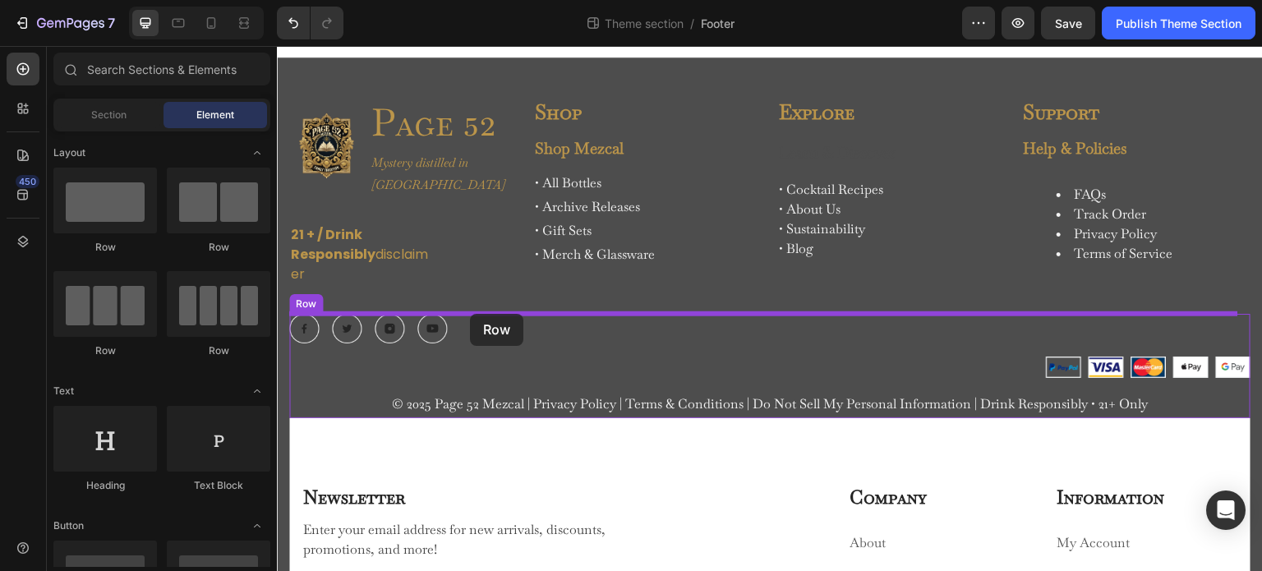
drag, startPoint x: 367, startPoint y: 250, endPoint x: 470, endPoint y: 314, distance: 121.8
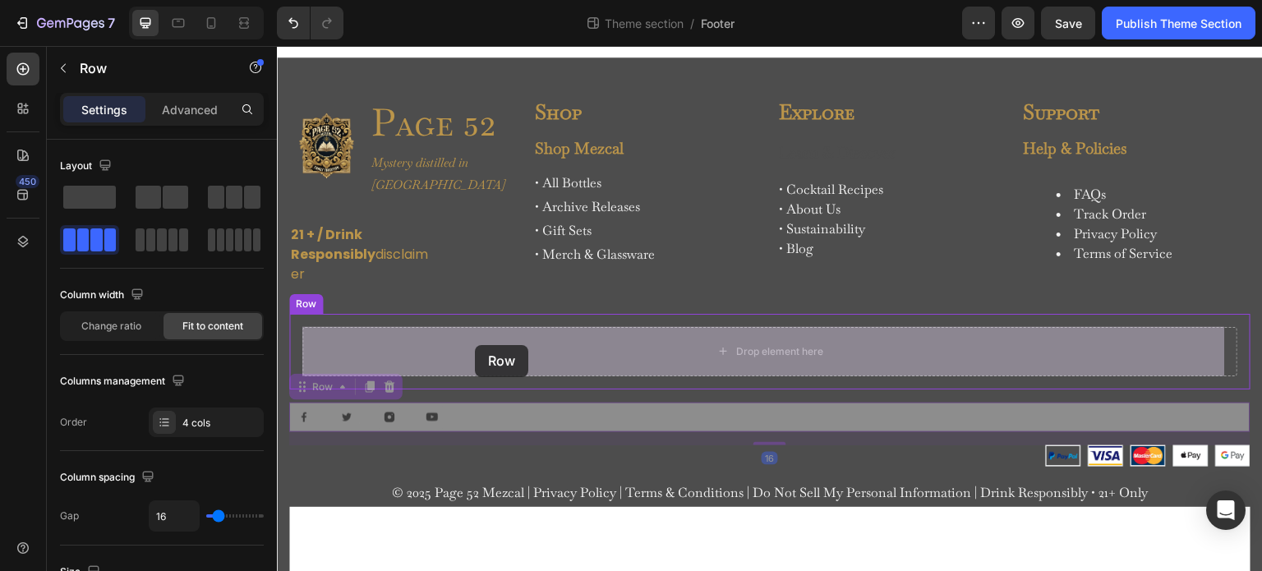
drag, startPoint x: 469, startPoint y: 418, endPoint x: 481, endPoint y: 353, distance: 65.9
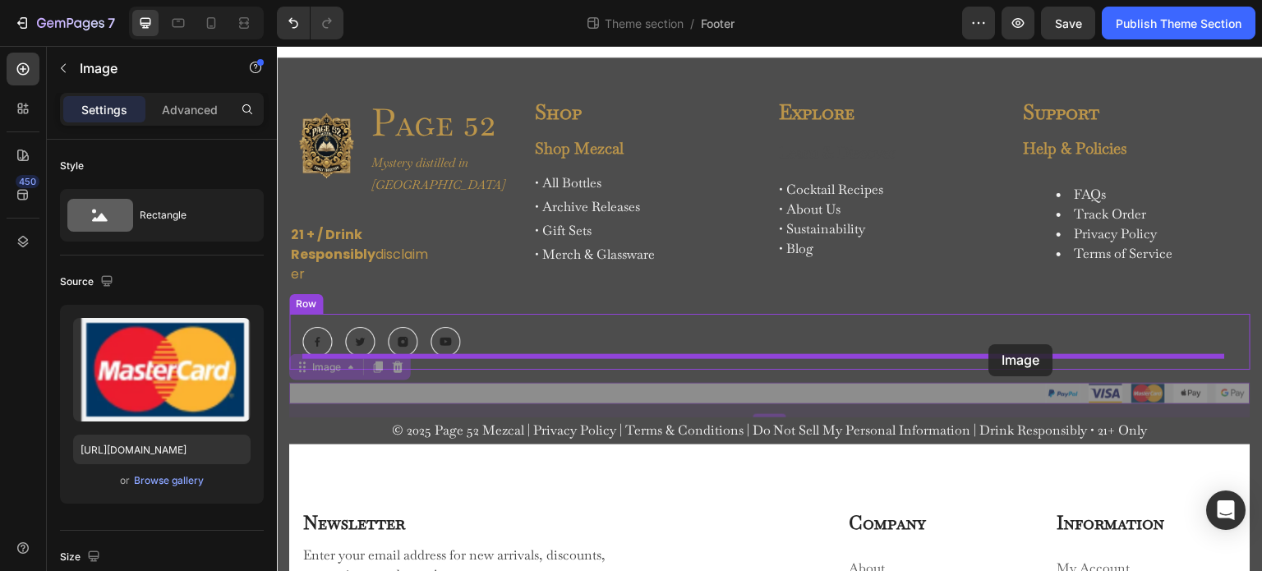
drag, startPoint x: 1011, startPoint y: 387, endPoint x: 990, endPoint y: 344, distance: 47.8
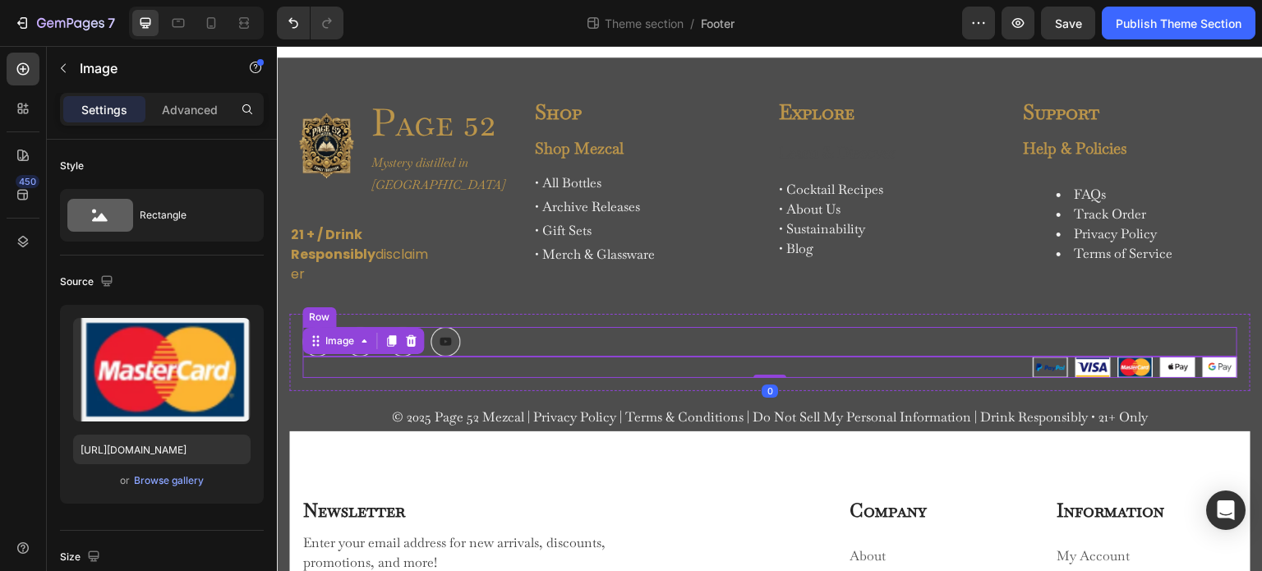
click at [844, 340] on div "Image Image Image Image Row" at bounding box center [769, 342] width 935 height 30
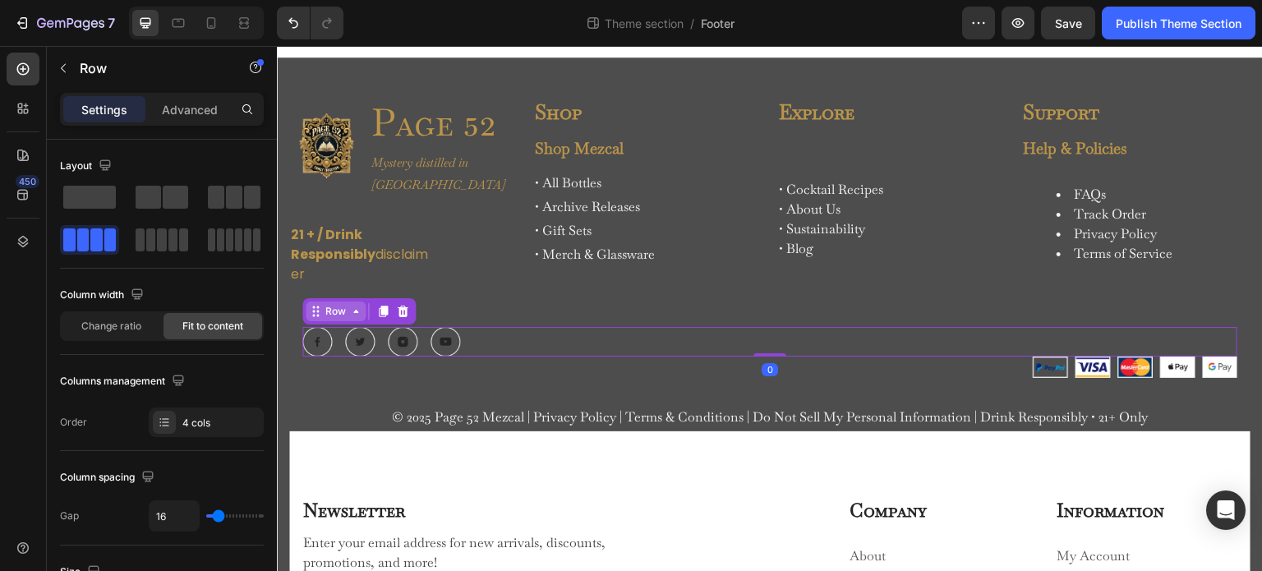
click at [339, 305] on div "Row" at bounding box center [335, 311] width 27 height 15
click at [341, 313] on div "Row" at bounding box center [335, 311] width 27 height 15
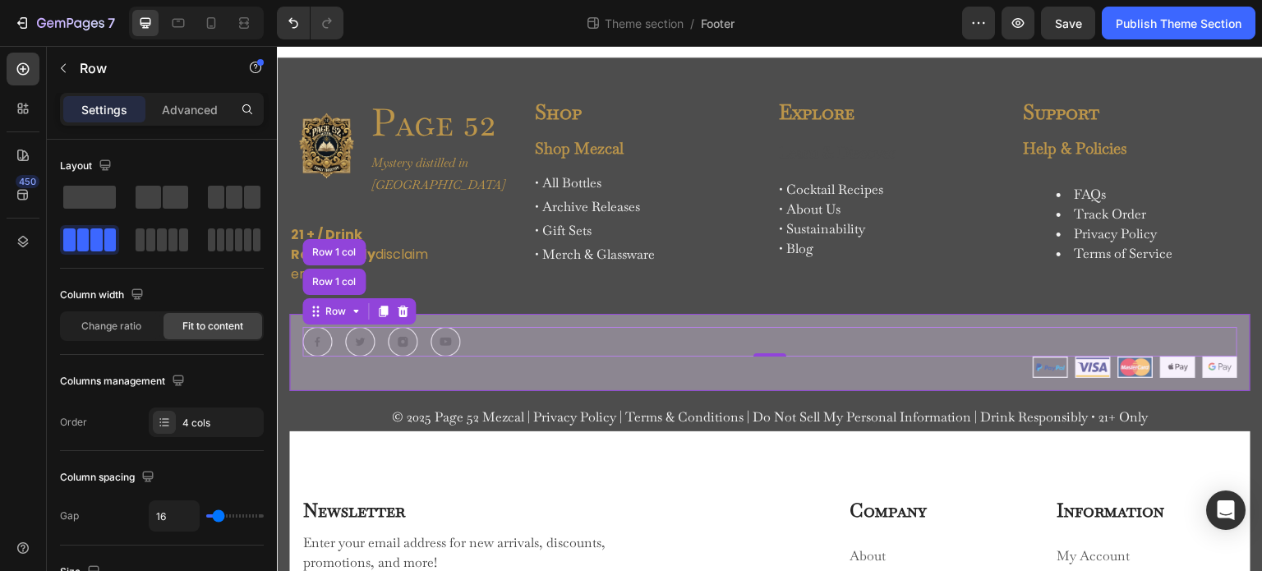
click at [334, 287] on div "Row 1 col" at bounding box center [333, 282] width 63 height 26
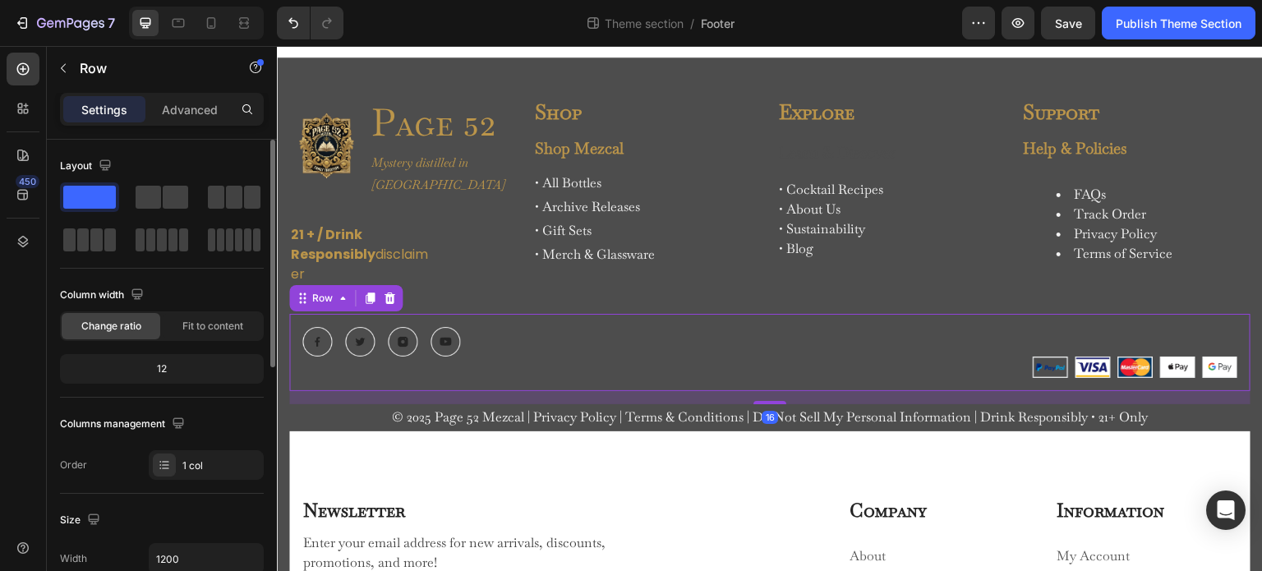
click at [150, 192] on span at bounding box center [148, 197] width 25 height 23
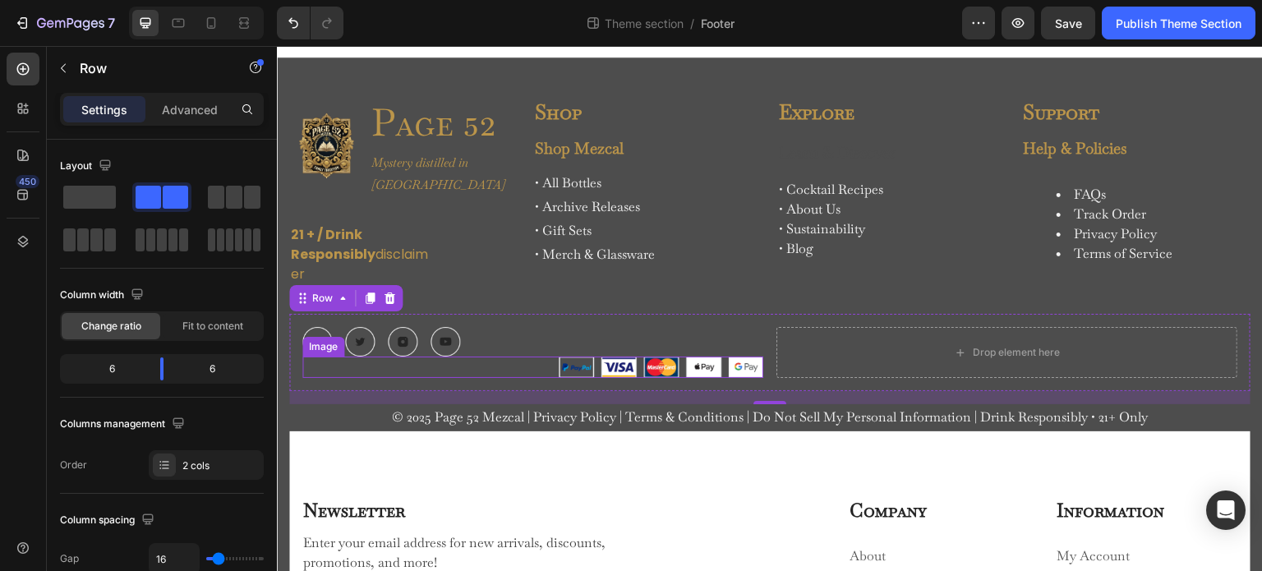
click at [535, 367] on div at bounding box center [532, 368] width 461 height 22
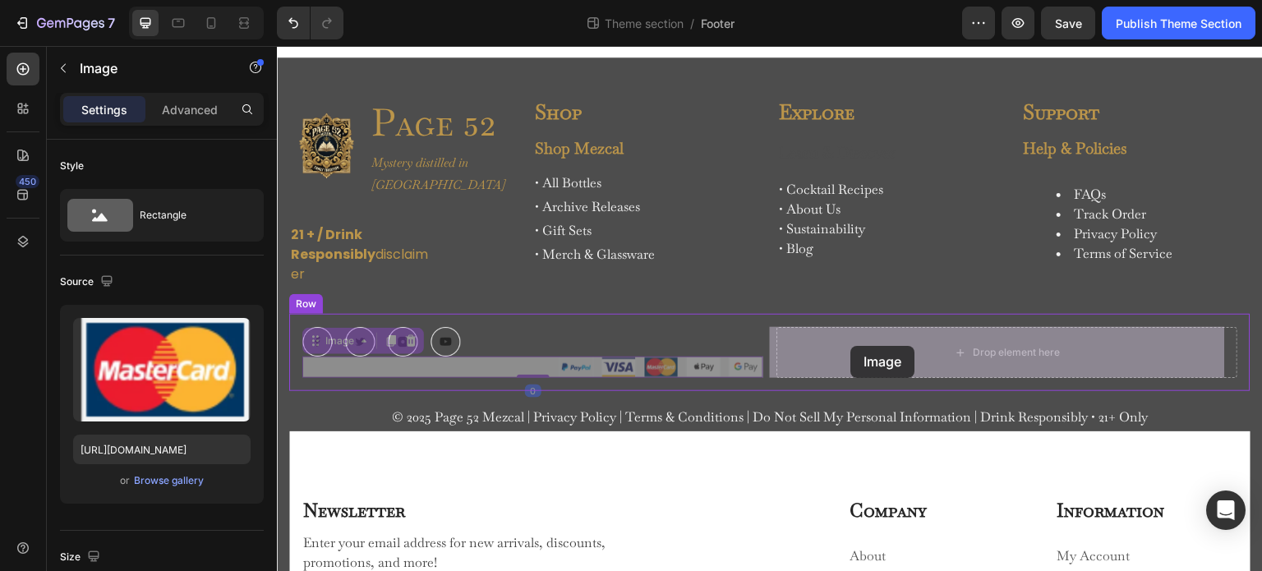
drag, startPoint x: 494, startPoint y: 367, endPoint x: 851, endPoint y: 346, distance: 358.1
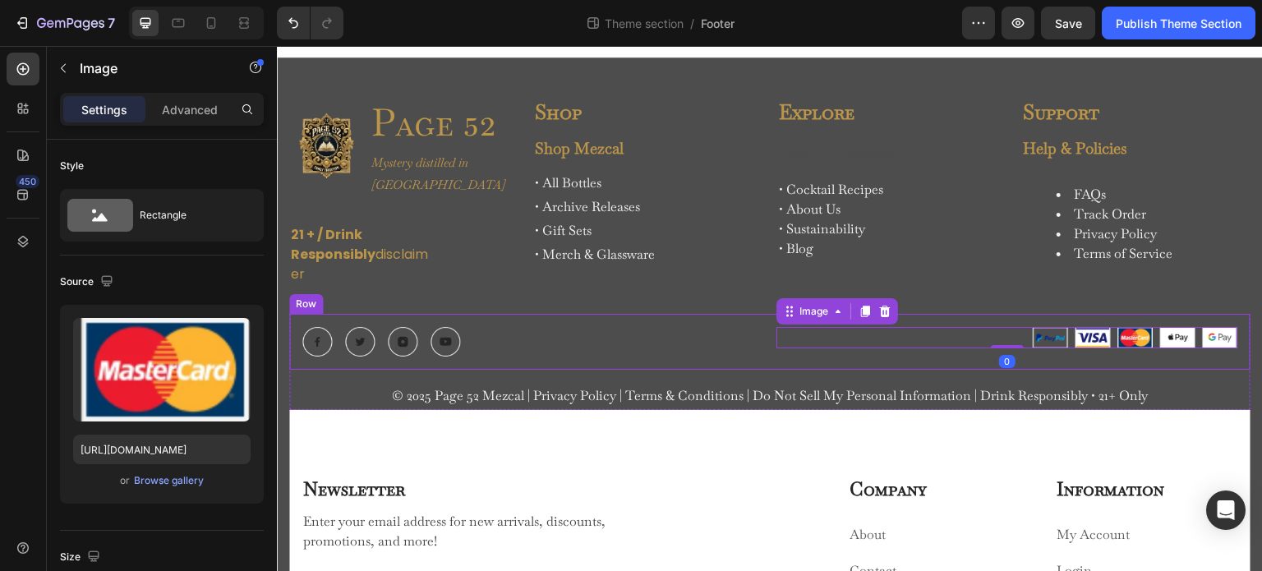
click at [616, 361] on div "Image Image Image Image Row Image 0 Row" at bounding box center [770, 342] width 962 height 56
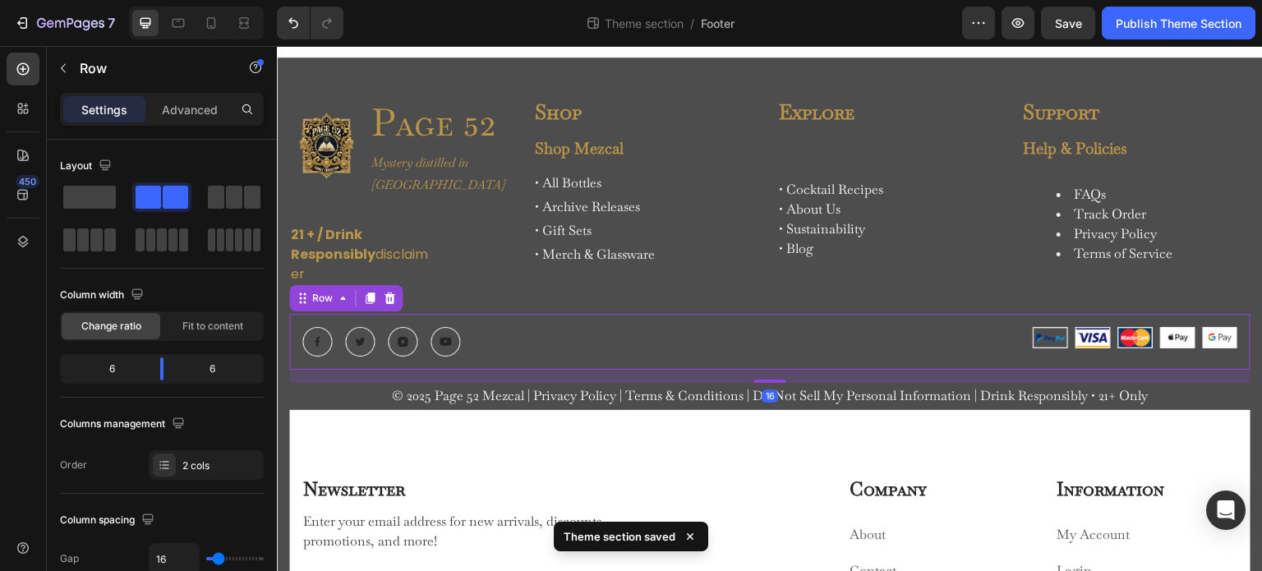
click at [727, 321] on div "Image Image Image Image Row Image Row 16" at bounding box center [770, 342] width 962 height 56
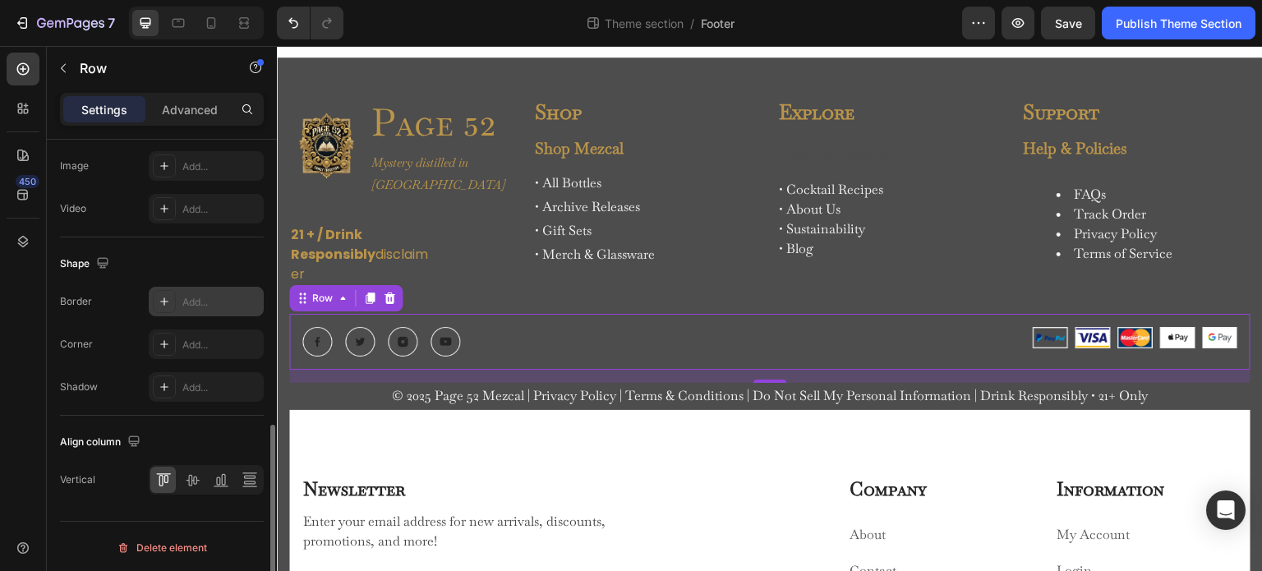
scroll to position [545, 0]
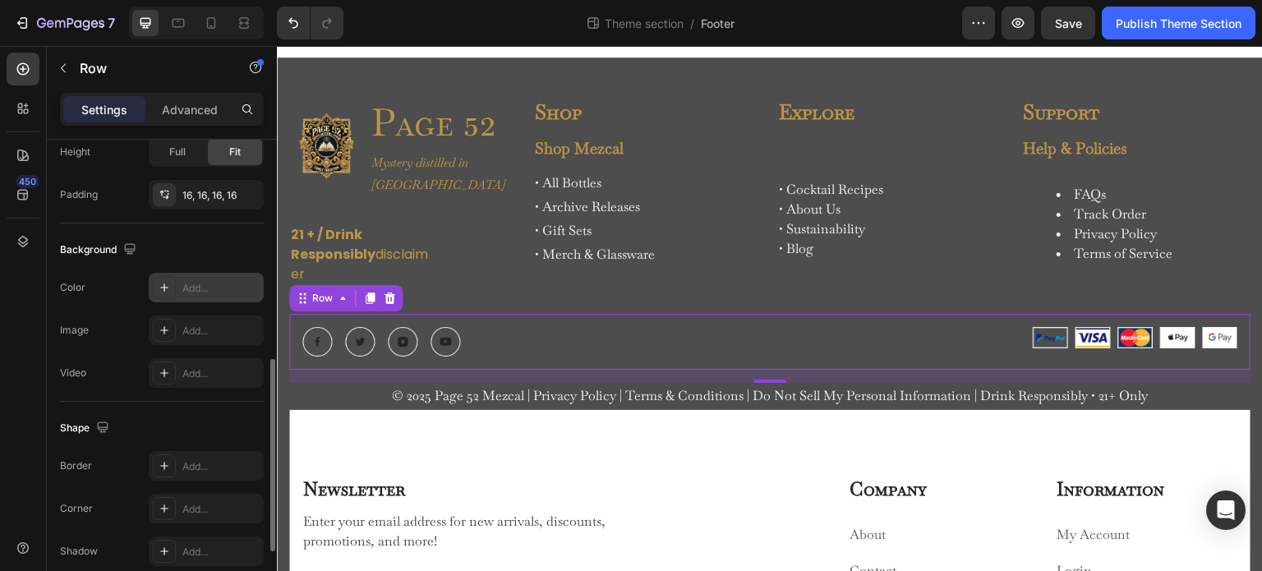
click at [182, 282] on div "Add..." at bounding box center [220, 288] width 77 height 15
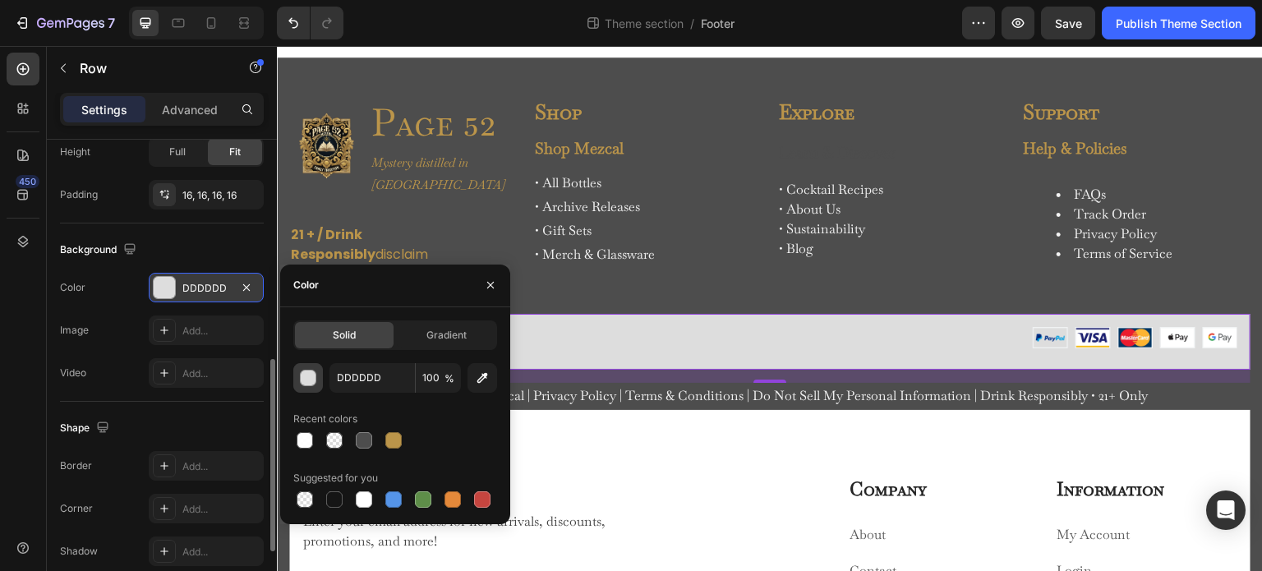
click at [308, 377] on div "button" at bounding box center [309, 379] width 16 height 16
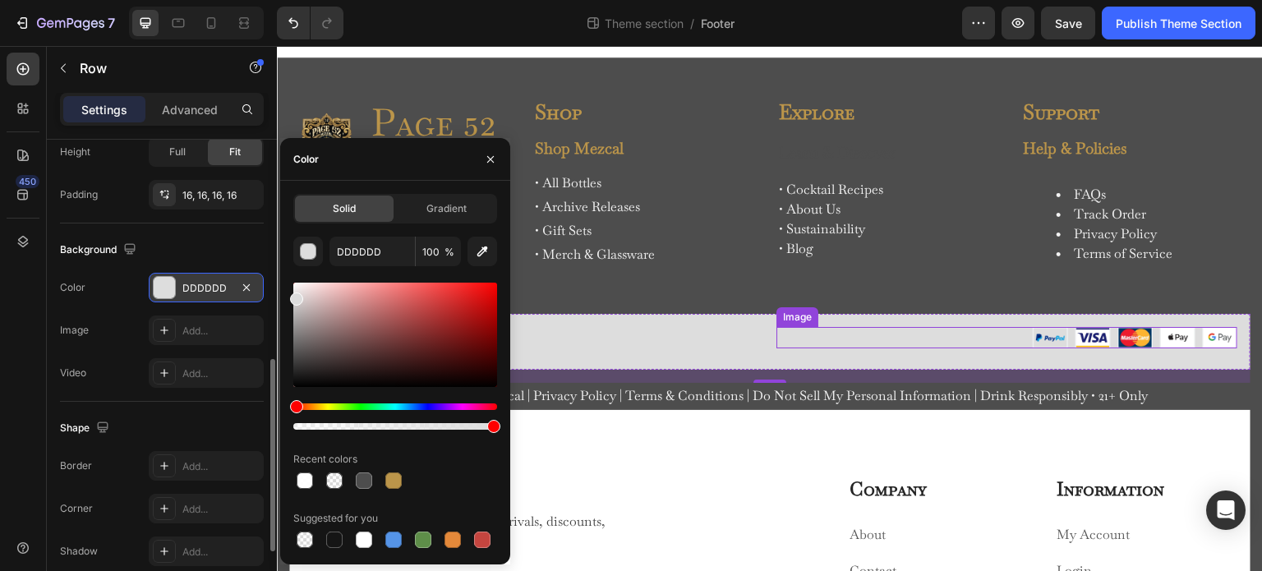
click at [807, 328] on div at bounding box center [1007, 338] width 461 height 22
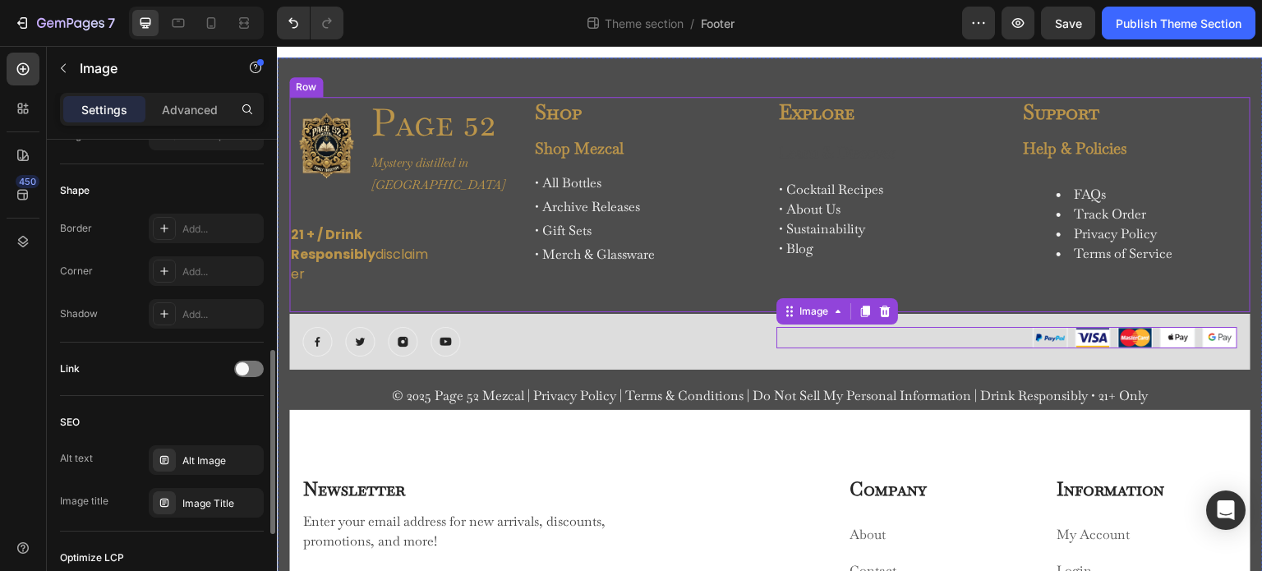
click at [865, 279] on div "Explore Heading Learn & Discover Text Block • Cocktail Recipes • About Us • Sus…" at bounding box center [892, 204] width 228 height 215
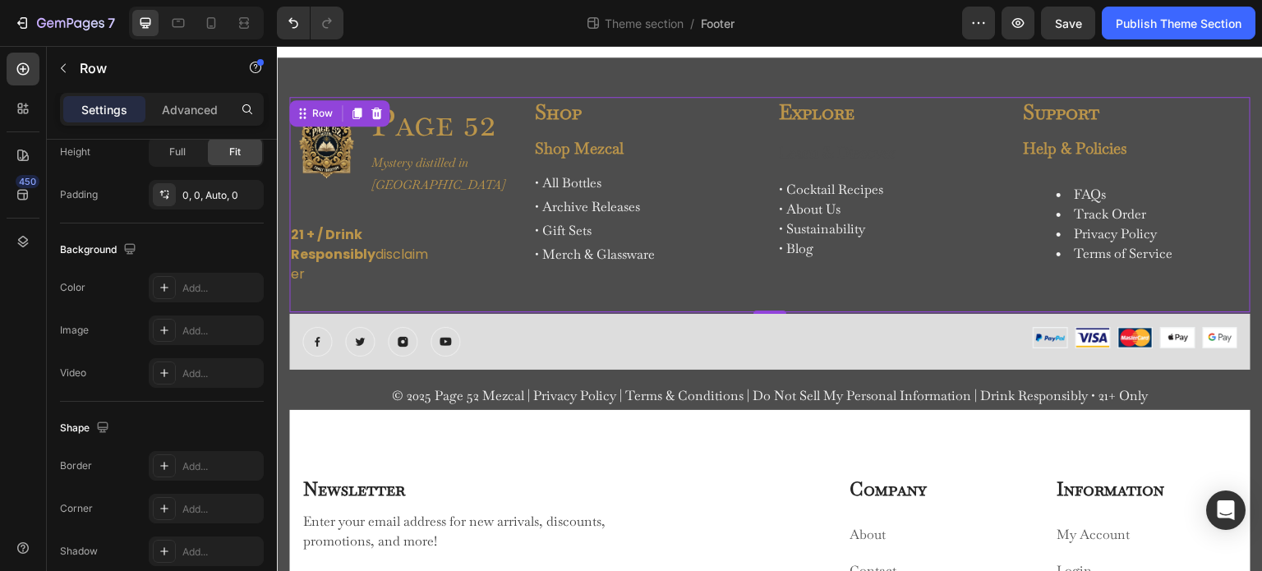
scroll to position [0, 0]
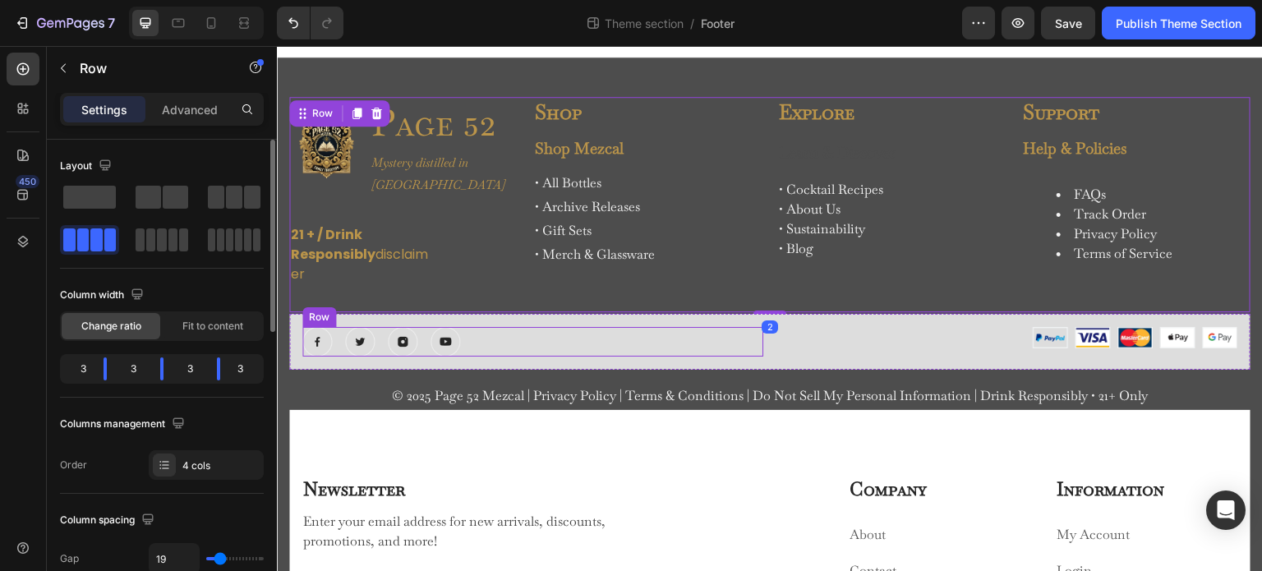
click at [616, 352] on div "Image Image Image Image Row" at bounding box center [532, 342] width 461 height 30
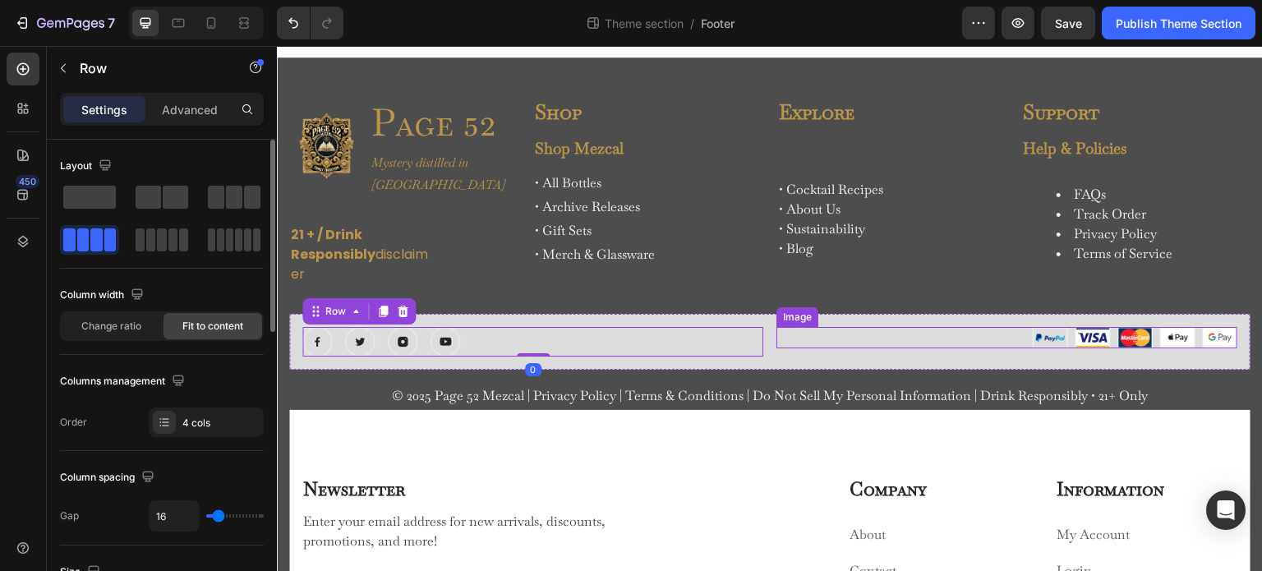
click at [839, 344] on div at bounding box center [1007, 338] width 461 height 22
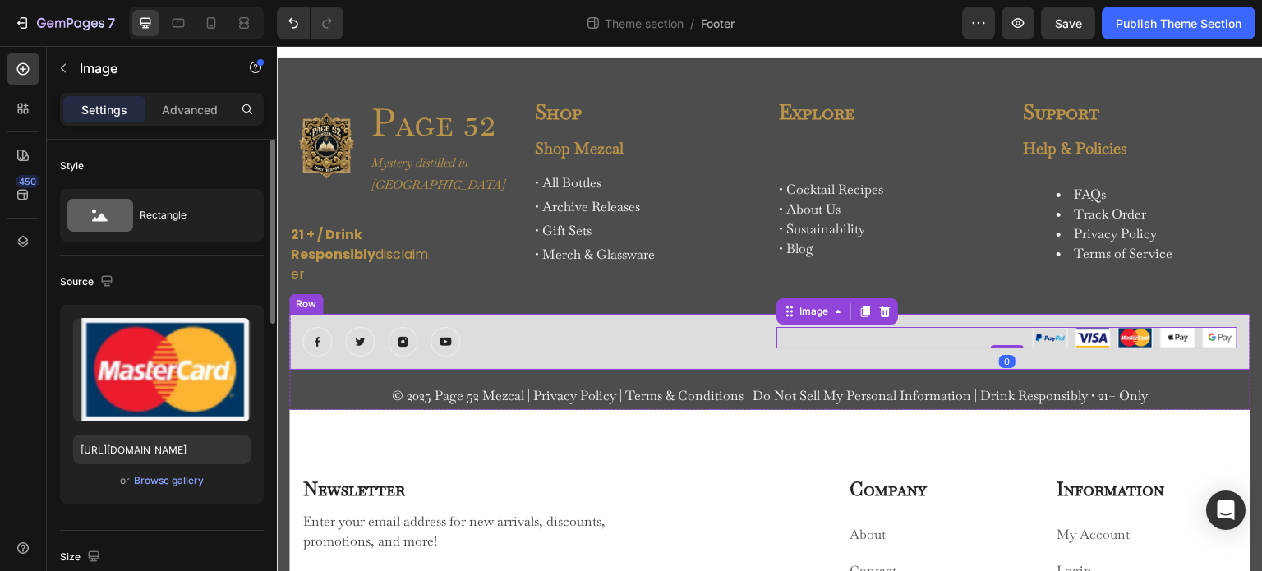
click at [778, 362] on div "Image Image Image Image Row Image 0 Row" at bounding box center [770, 342] width 962 height 56
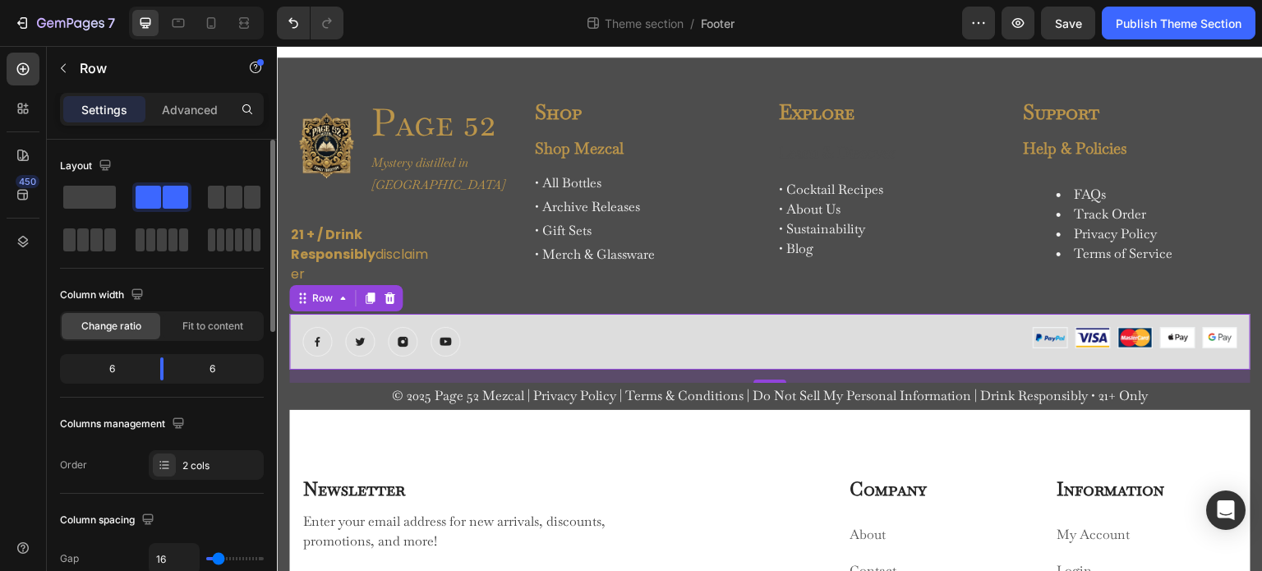
click at [737, 316] on div "Image Image Image Image Row Image Row 16" at bounding box center [770, 342] width 962 height 56
click at [195, 331] on span "Fit to content" at bounding box center [212, 326] width 61 height 15
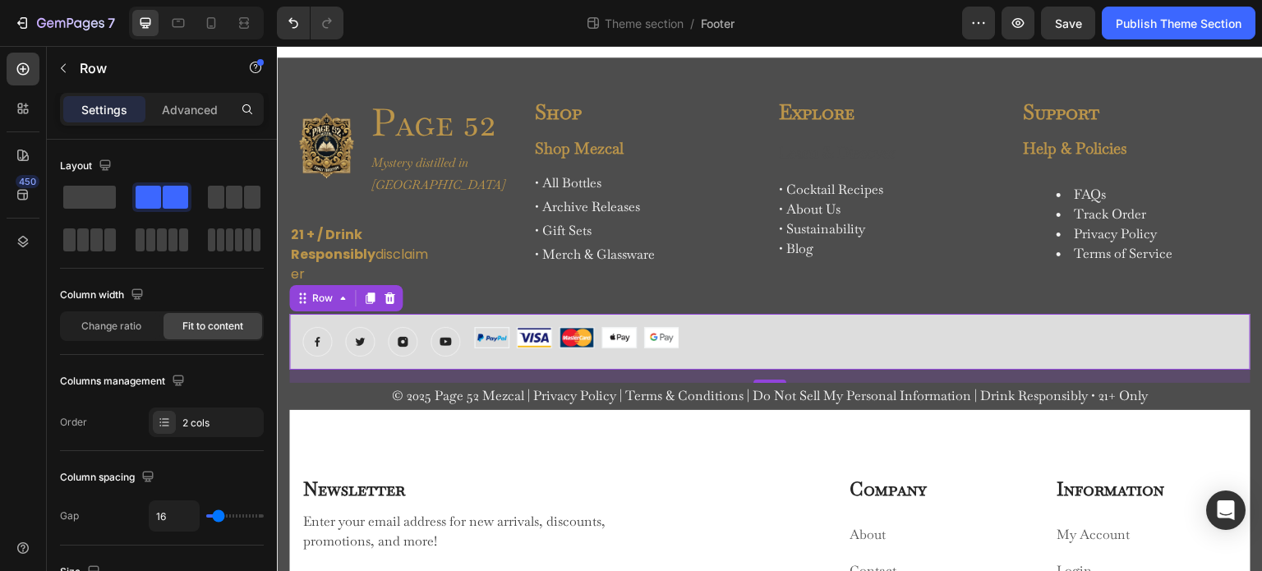
click at [468, 332] on div "Image Image Image Image Row Image Row 16" at bounding box center [770, 342] width 962 height 56
click at [121, 329] on span "Change ratio" at bounding box center [111, 326] width 60 height 15
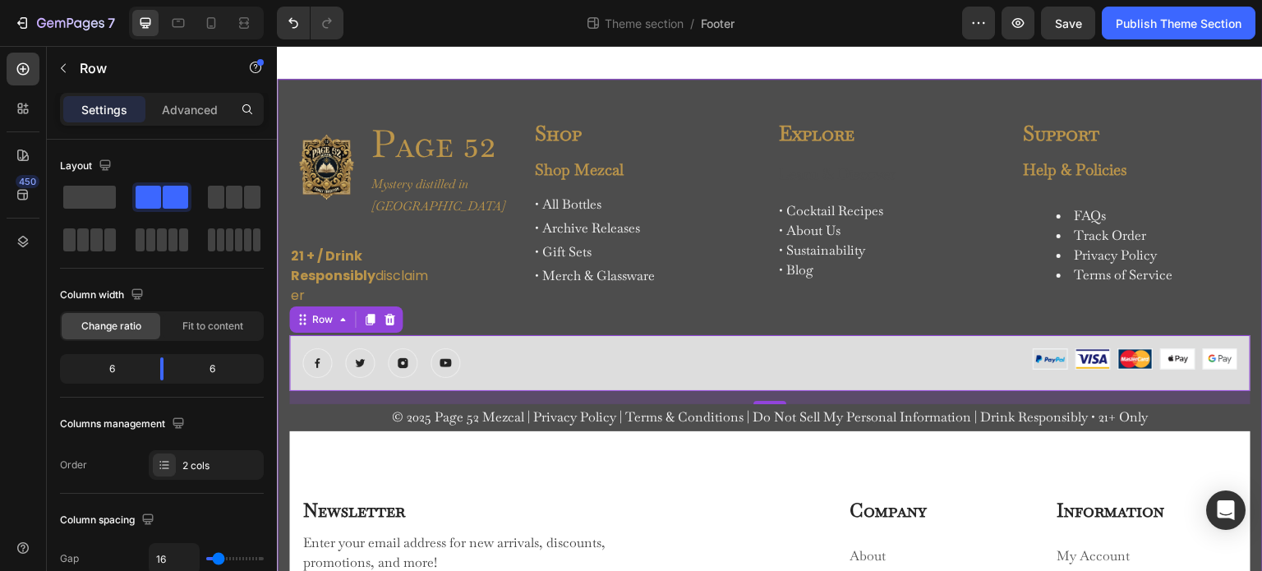
click at [477, 93] on div "Image Page 52 Heading Mystery distilled in Oaxaca Text Block Row 21 + / Drink R…" at bounding box center [770, 455] width 986 height 753
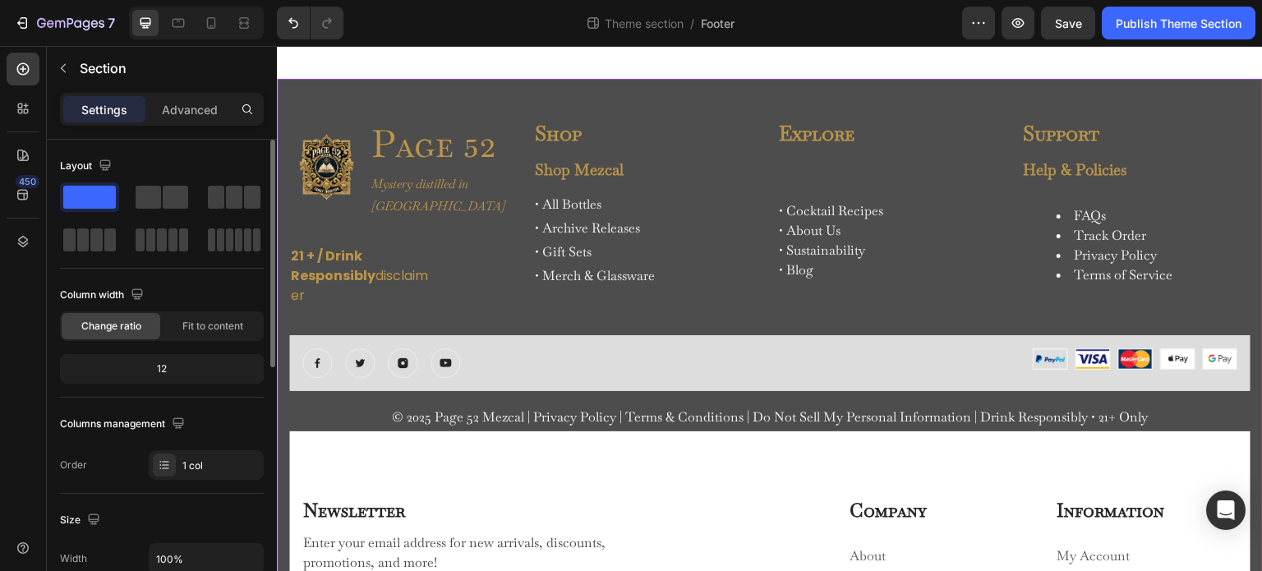
scroll to position [329, 0]
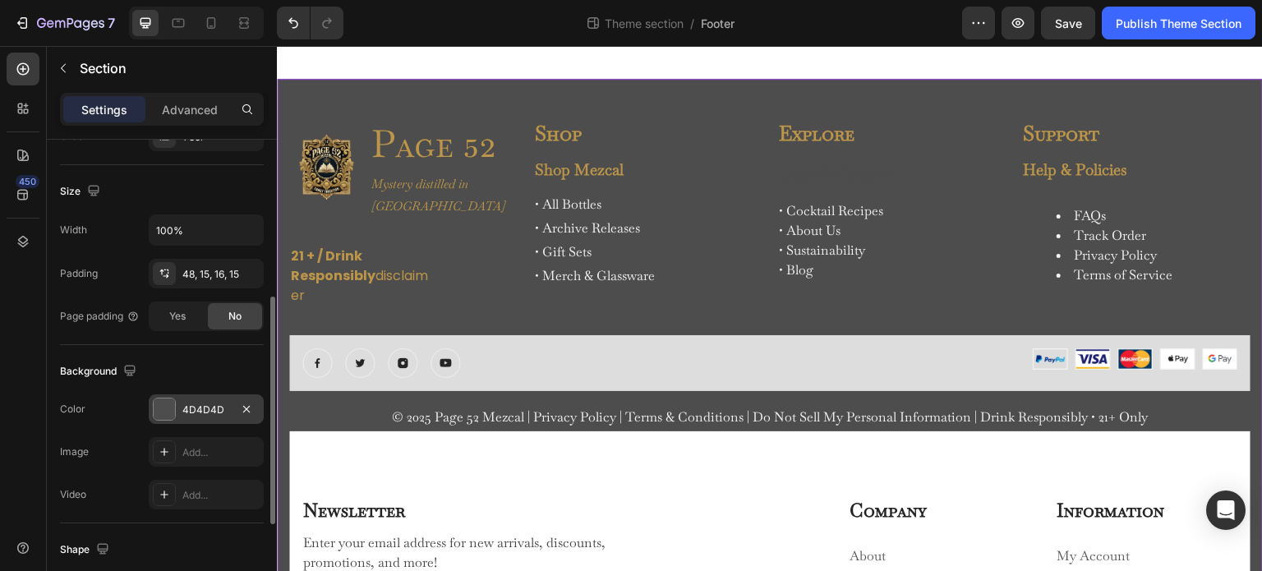
click at [168, 407] on div at bounding box center [164, 409] width 21 height 21
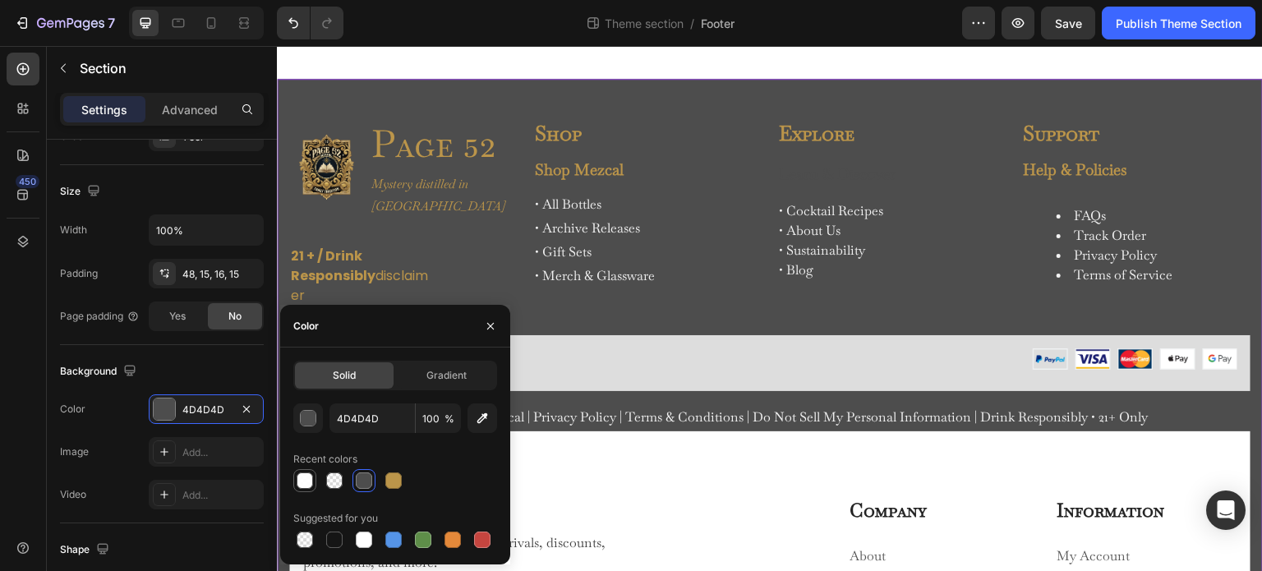
click at [300, 482] on div at bounding box center [305, 481] width 16 height 16
type input "FFFFFF"
type input "93"
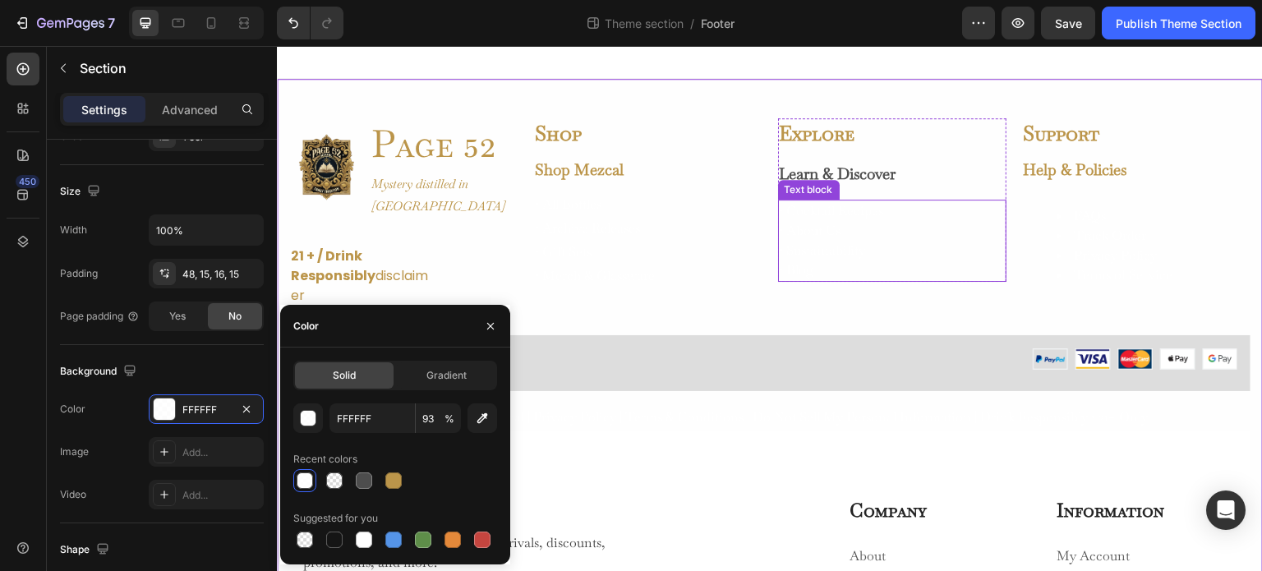
click at [897, 272] on p "• Cocktail Recipes • About Us • Sustainability • Blog" at bounding box center [892, 240] width 225 height 79
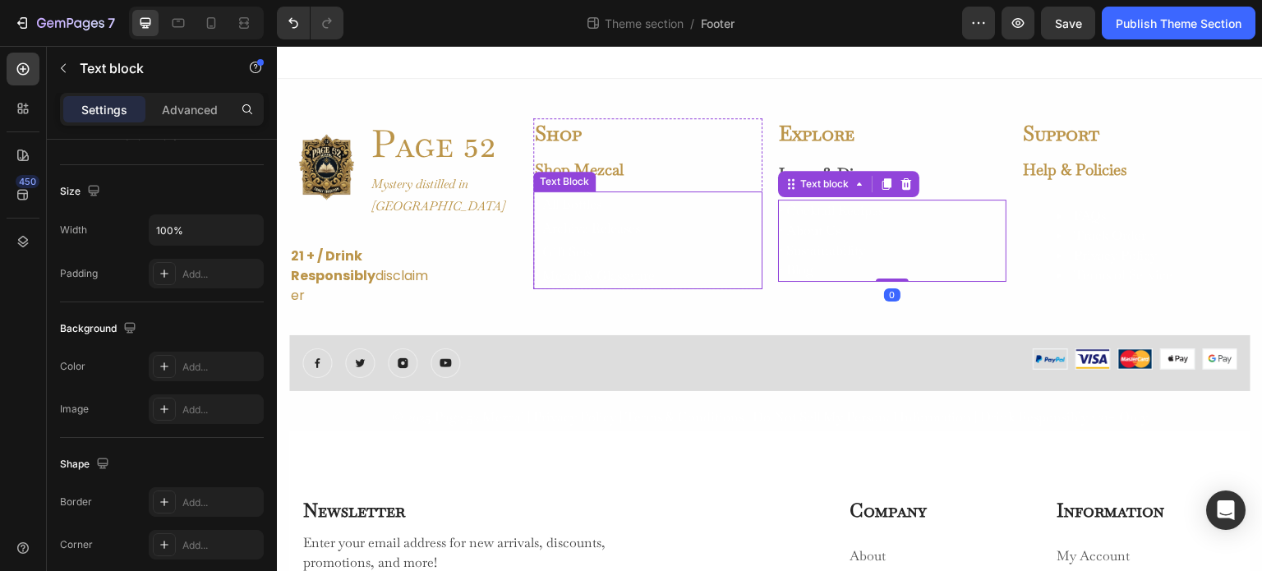
scroll to position [0, 0]
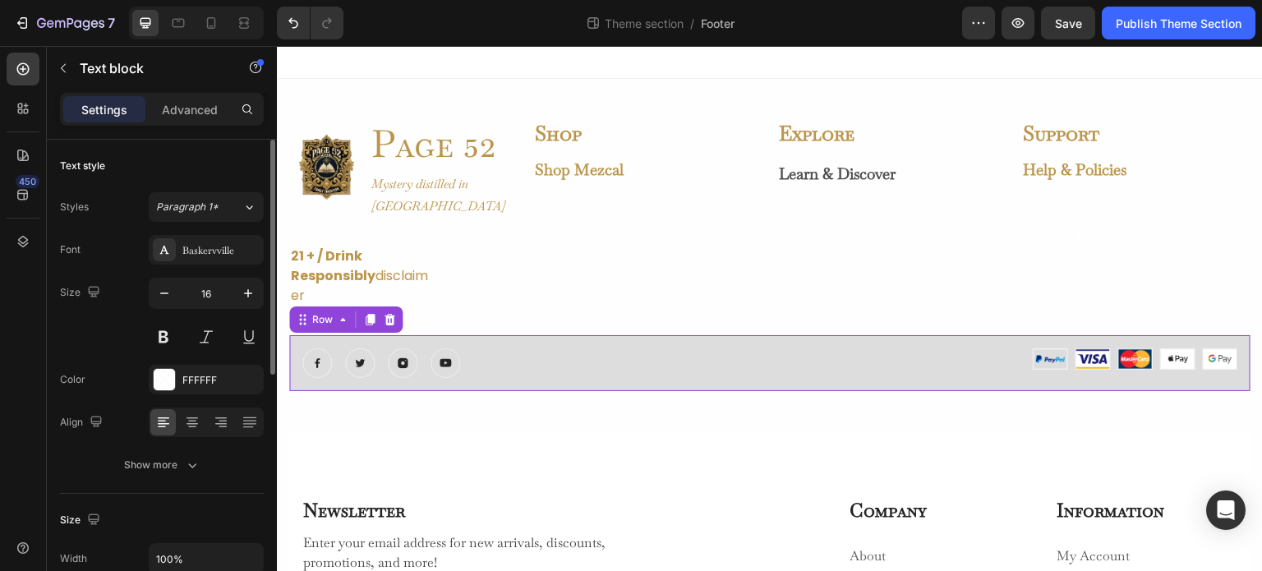
click at [762, 351] on div "Image Image Image Image Row Image Row 0" at bounding box center [770, 363] width 962 height 56
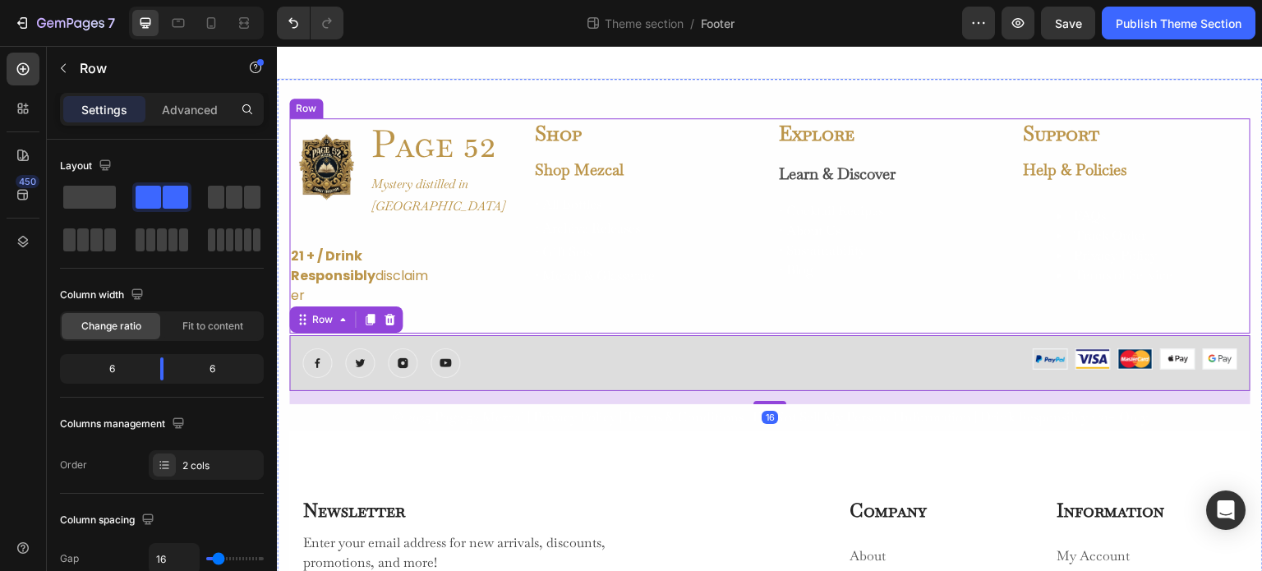
click at [652, 216] on p "• All Bottles • Archive Releases • Gift Sets • Merch & Glassware" at bounding box center [647, 240] width 225 height 95
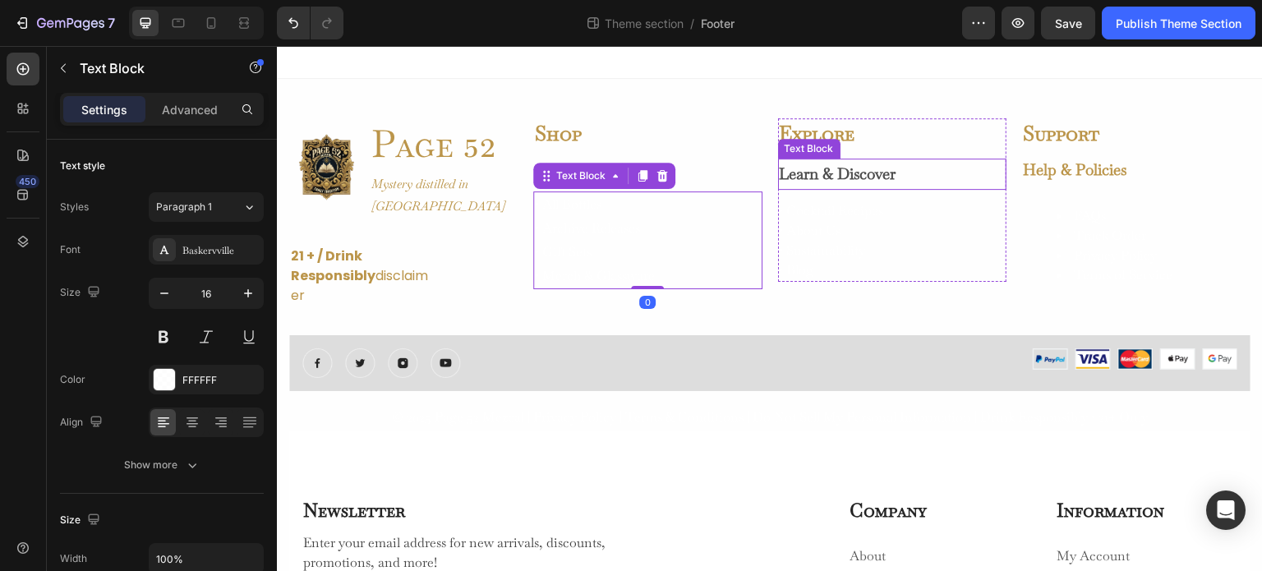
click at [819, 177] on p "Learn & Discover" at bounding box center [892, 174] width 225 height 28
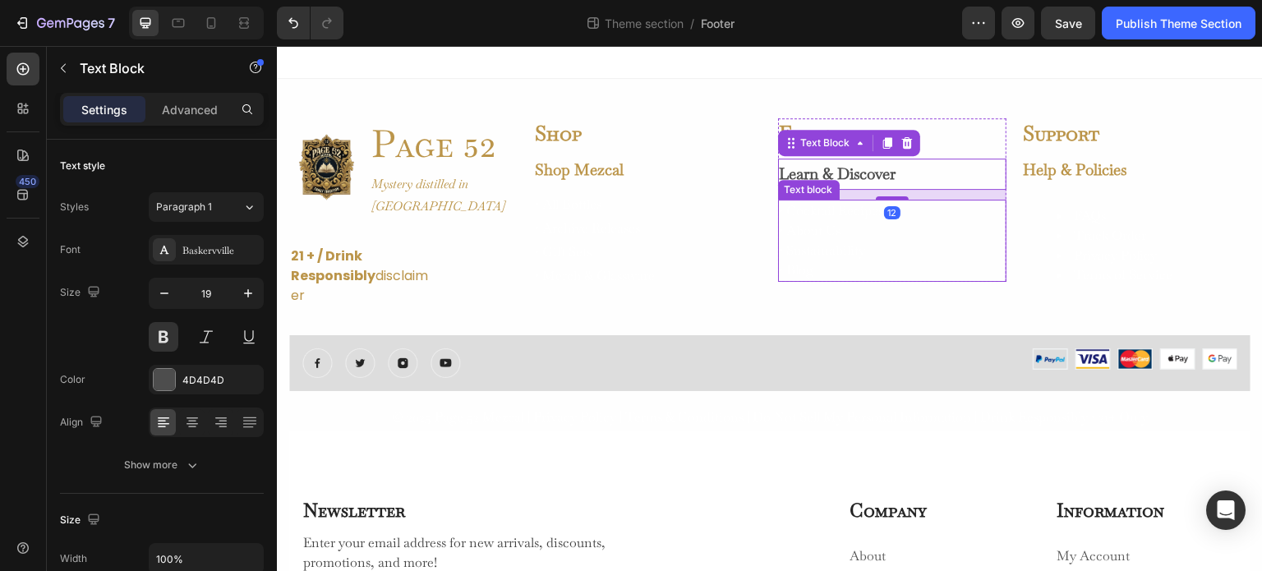
click at [819, 231] on p "• Cocktail Recipes • About Us • Sustainability • Blog" at bounding box center [892, 240] width 225 height 79
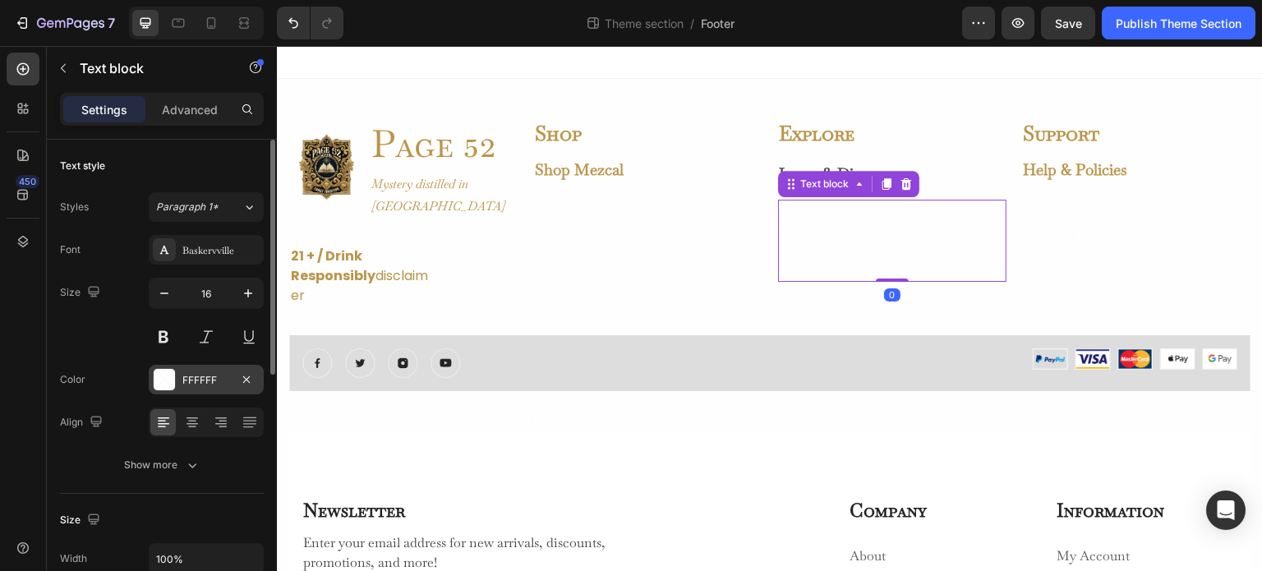
click at [159, 381] on div at bounding box center [164, 379] width 21 height 21
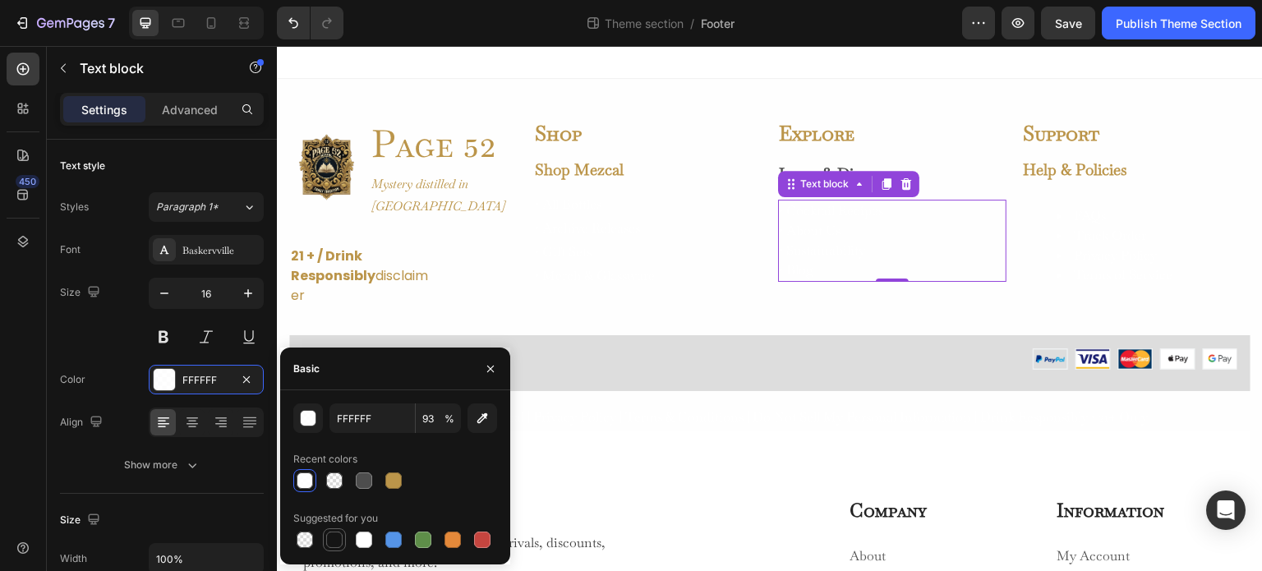
click at [335, 539] on div at bounding box center [334, 540] width 16 height 16
type input "151515"
type input "100"
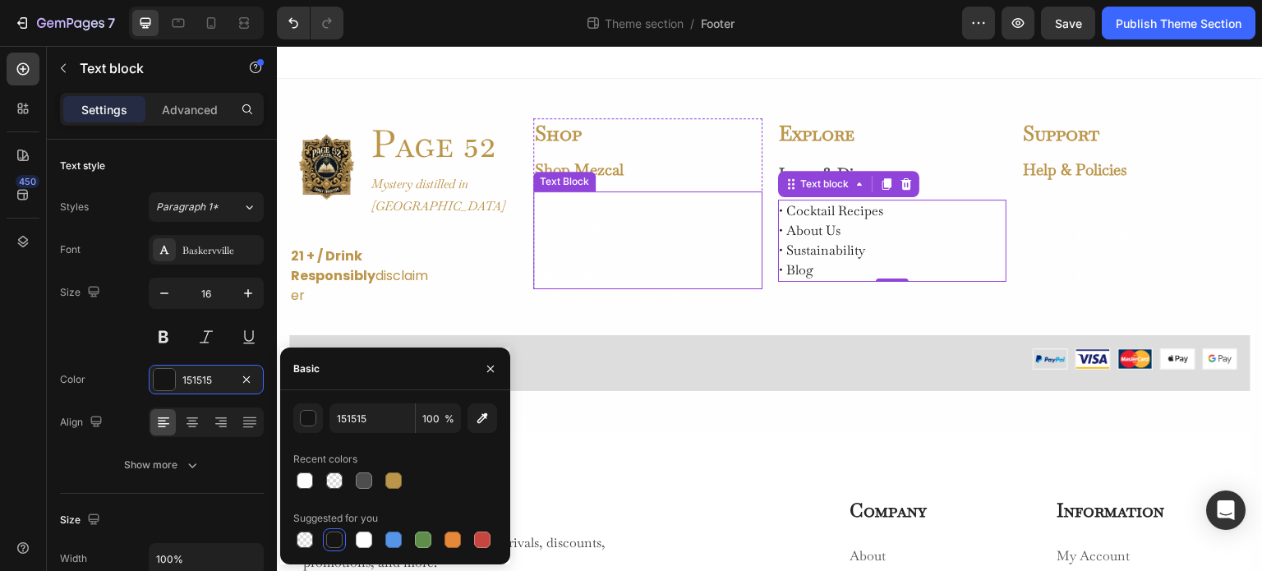
click at [579, 215] on p "• All Bottles • Archive Releases • Gift Sets • Merch & Glassware" at bounding box center [647, 240] width 225 height 95
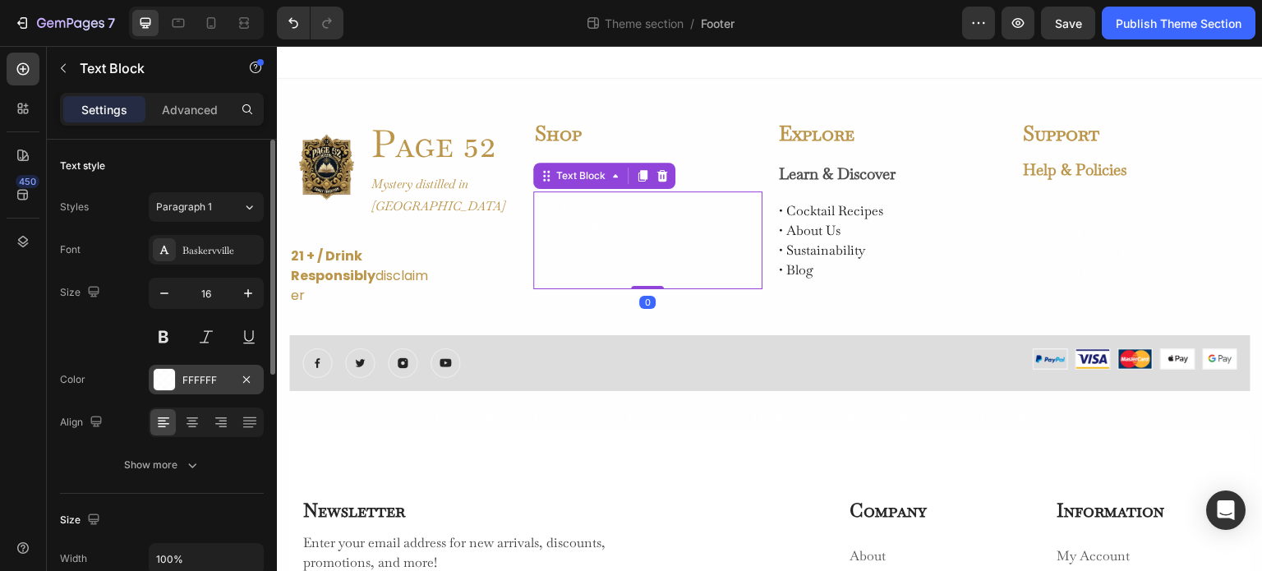
click at [163, 387] on div at bounding box center [164, 379] width 21 height 21
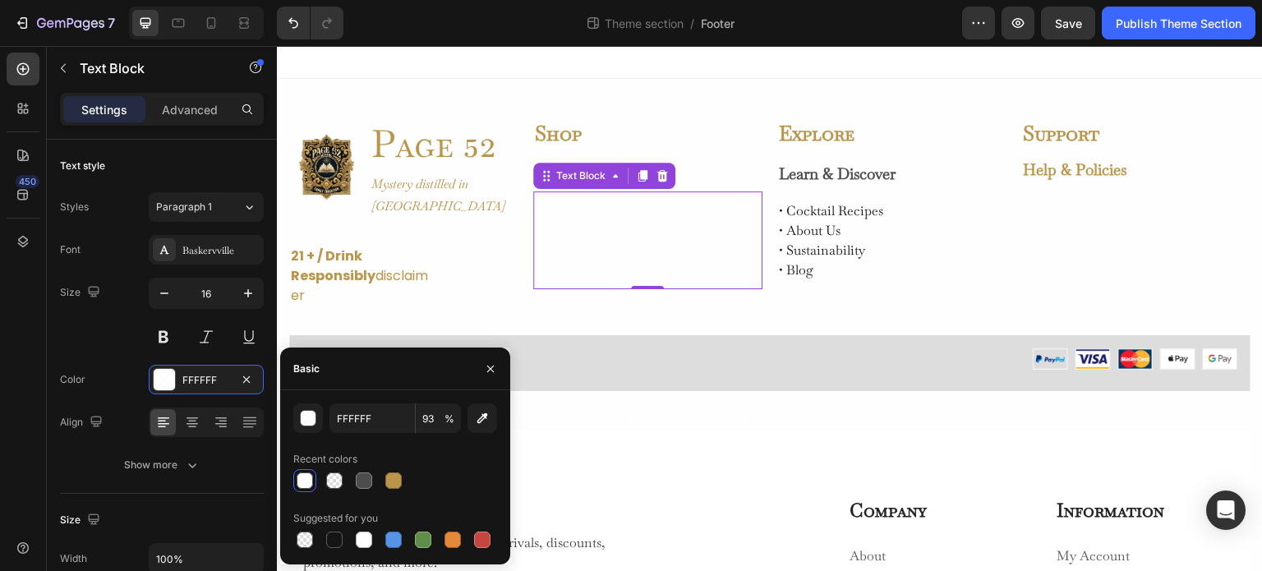
click at [333, 535] on div at bounding box center [334, 540] width 16 height 16
type input "151515"
type input "100"
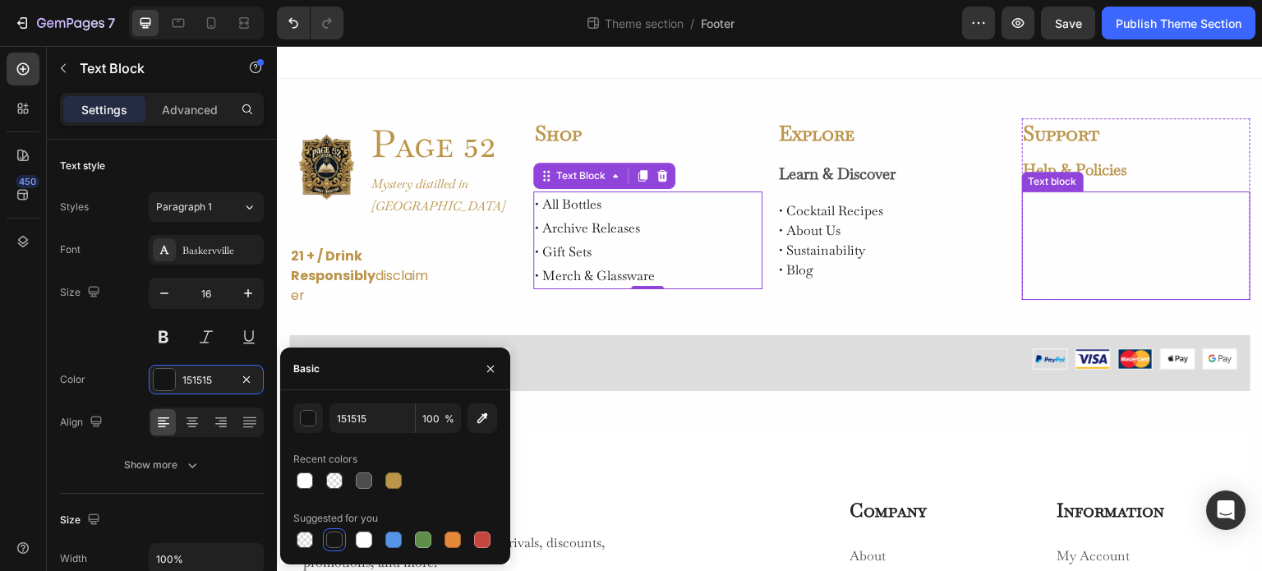
click at [1082, 228] on li "Track Order" at bounding box center [1153, 236] width 192 height 20
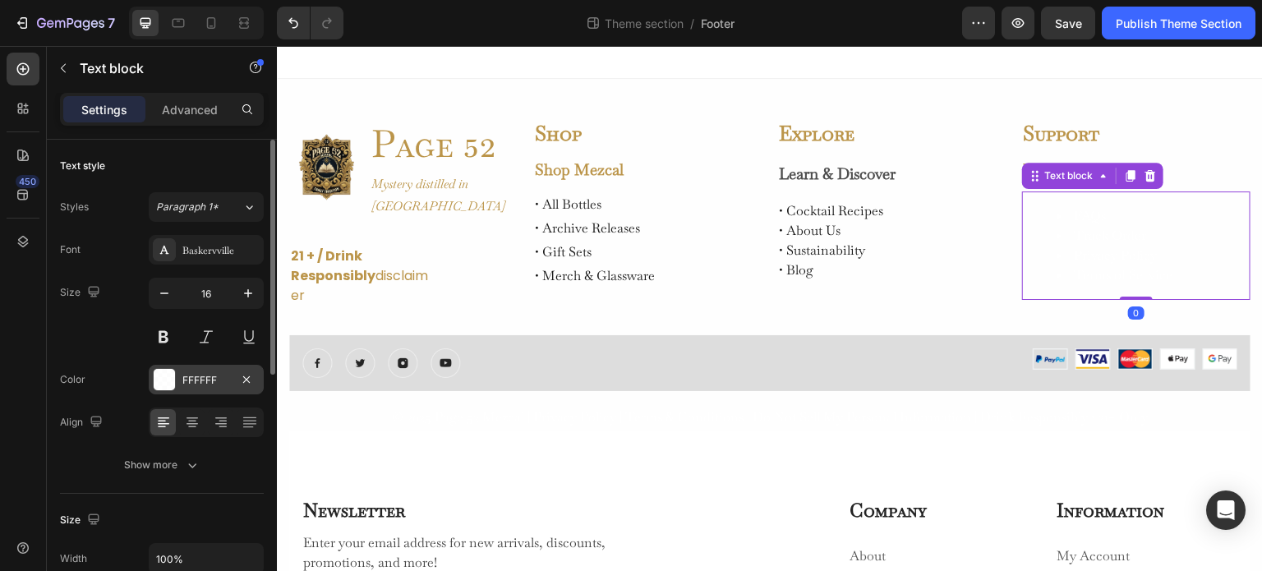
click at [157, 381] on div at bounding box center [164, 379] width 21 height 21
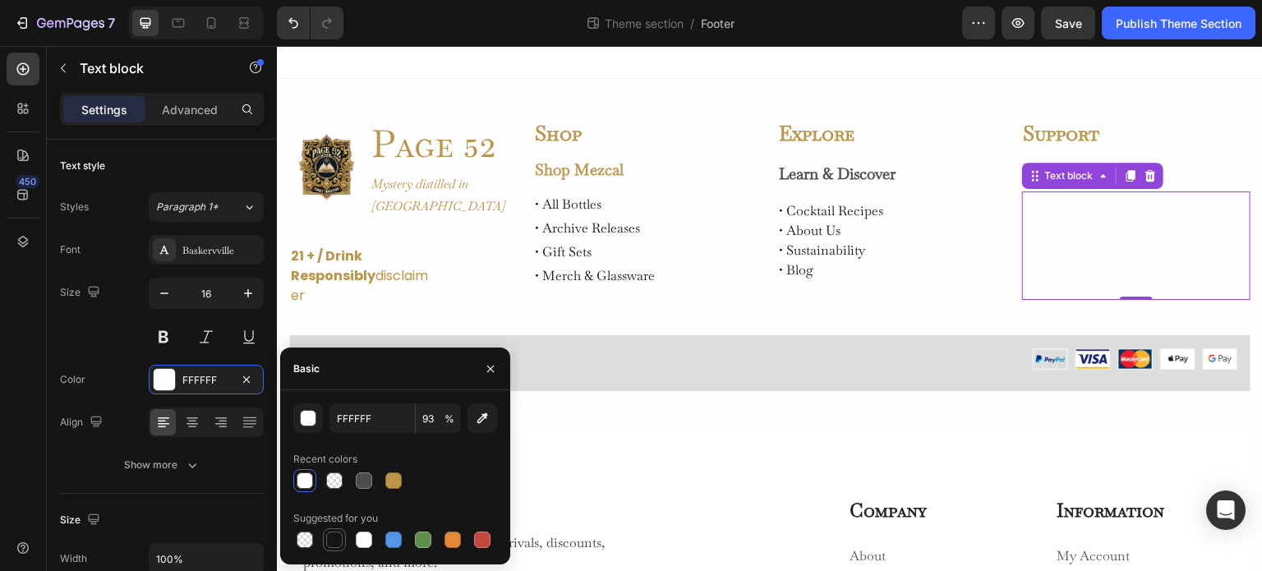
drag, startPoint x: 328, startPoint y: 537, endPoint x: 340, endPoint y: 531, distance: 13.6
click at [329, 537] on div at bounding box center [334, 540] width 16 height 16
type input "151515"
type input "100"
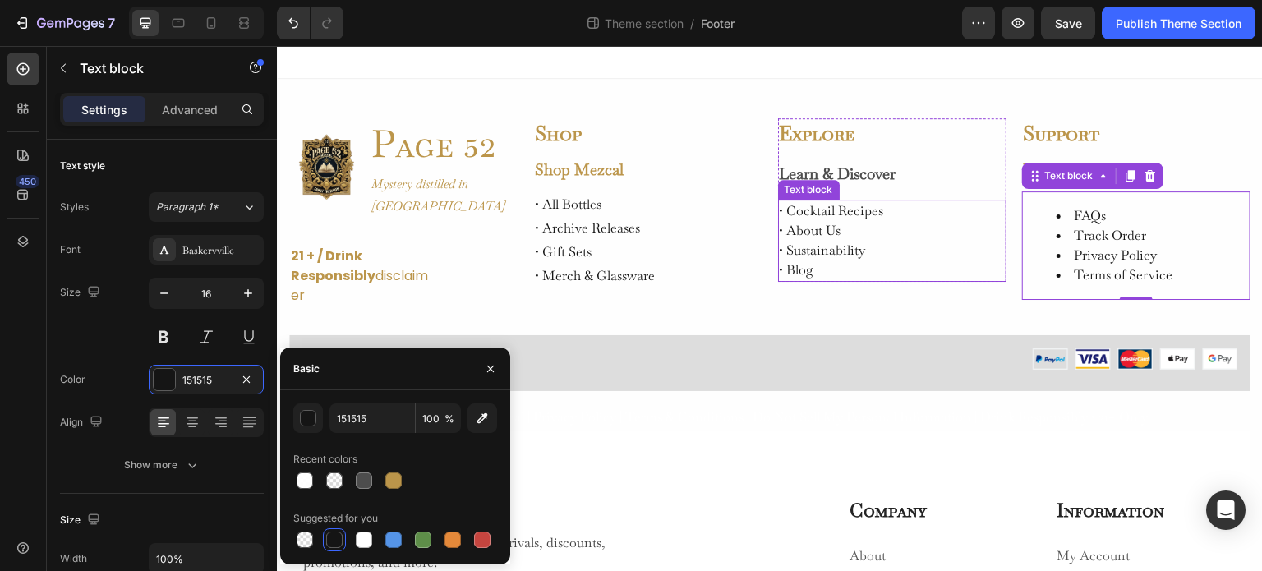
click at [885, 243] on p "• Cocktail Recipes • About Us • Sustainability • Blog" at bounding box center [892, 240] width 225 height 79
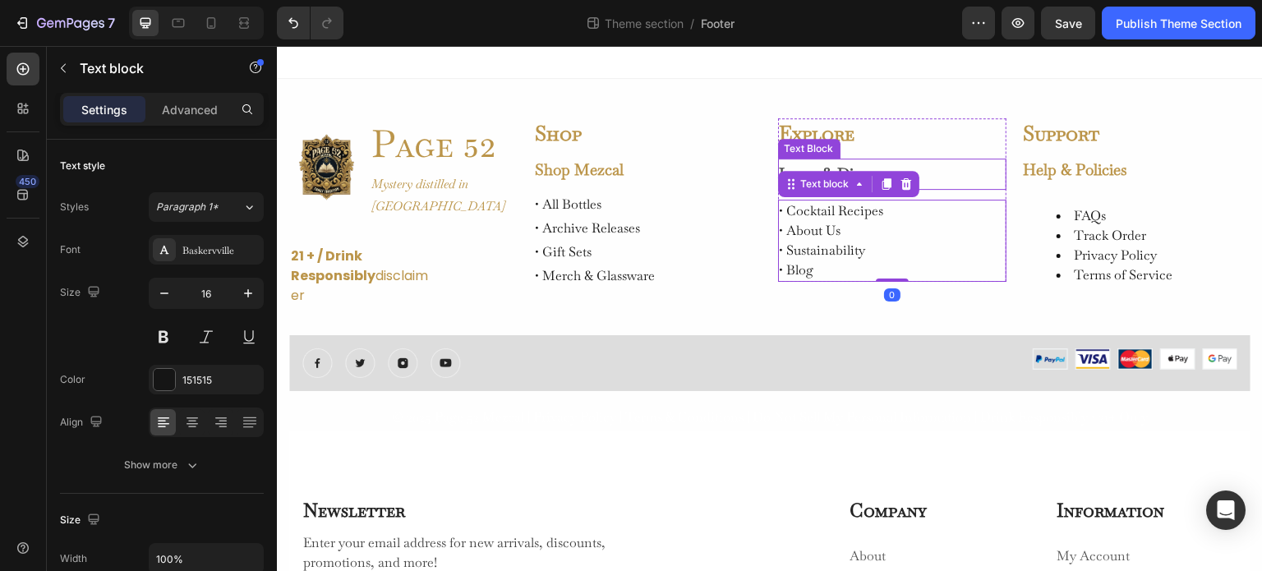
click at [938, 162] on p "Learn & Discover" at bounding box center [892, 174] width 225 height 28
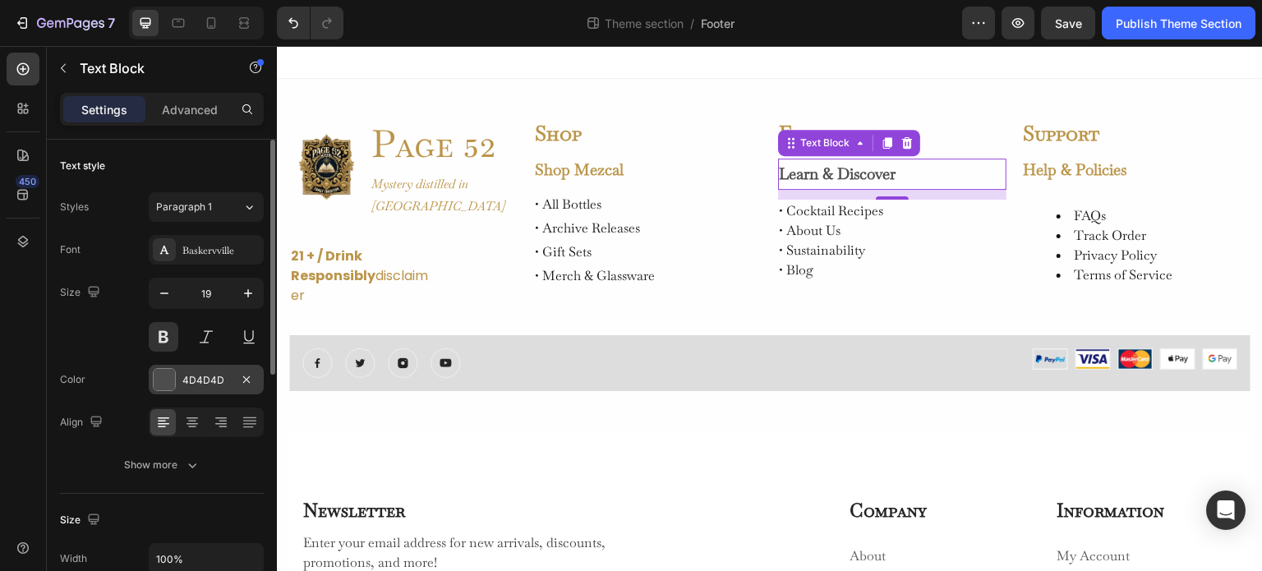
click at [159, 384] on div at bounding box center [164, 379] width 21 height 21
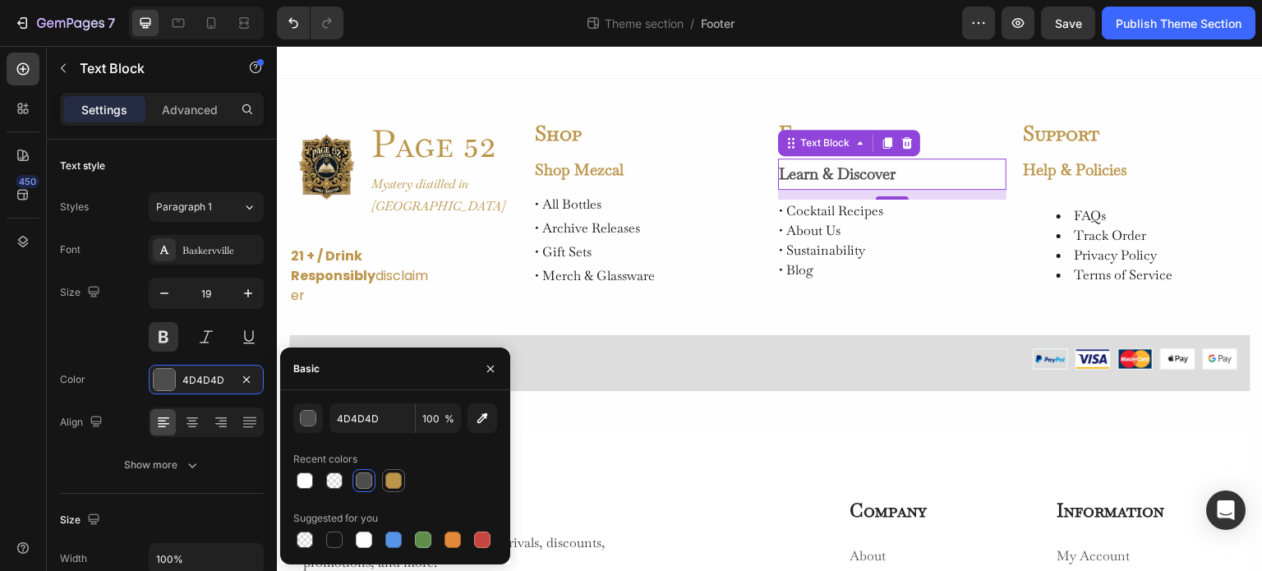
click at [394, 479] on div at bounding box center [393, 481] width 16 height 16
type input "BB954A"
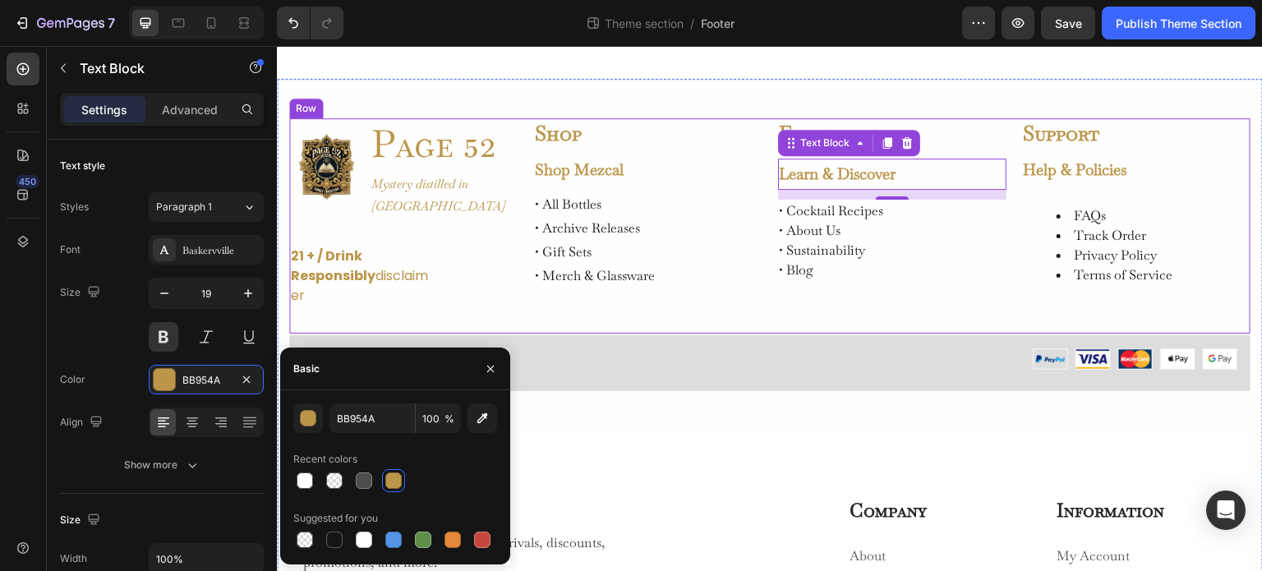
click at [864, 313] on div "Explore Heading Learn & Discover Text Block 12 • Cocktail Recipes • About Us • …" at bounding box center [892, 225] width 228 height 215
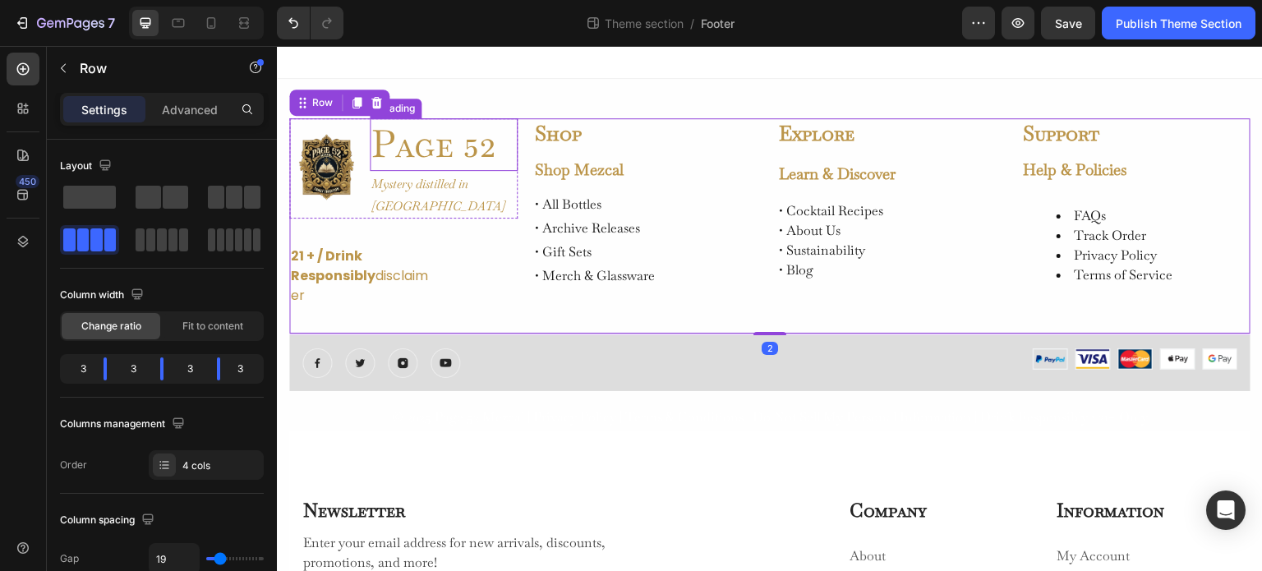
click at [477, 148] on h2 "Page 52" at bounding box center [444, 144] width 148 height 53
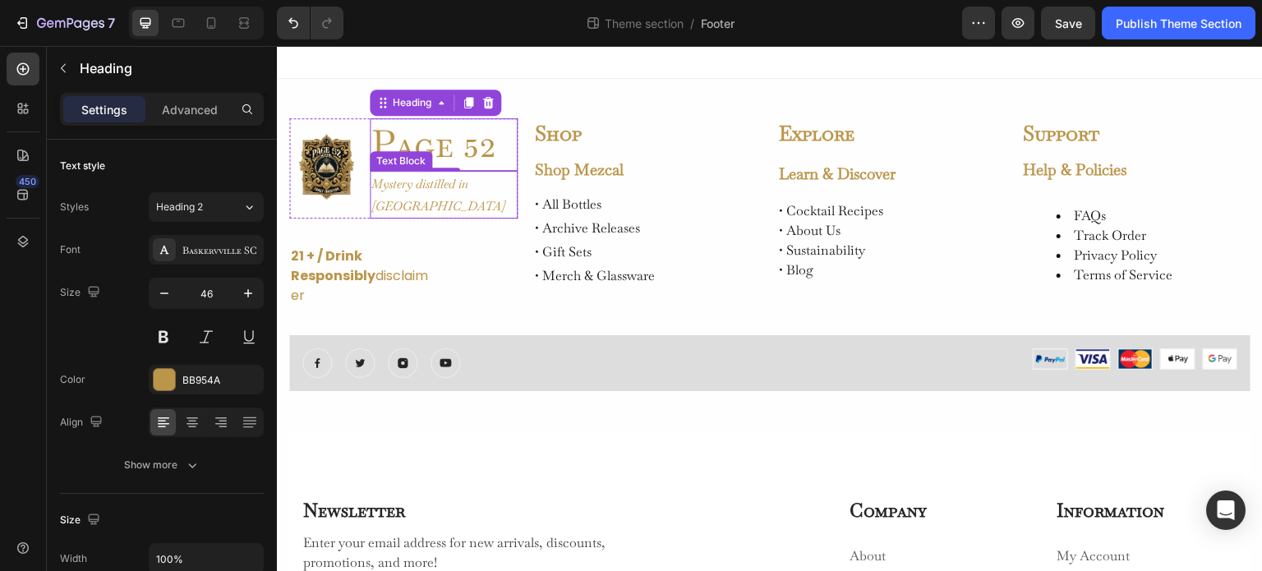
click at [413, 185] on p "Mystery distilled in Oaxaca" at bounding box center [444, 195] width 145 height 44
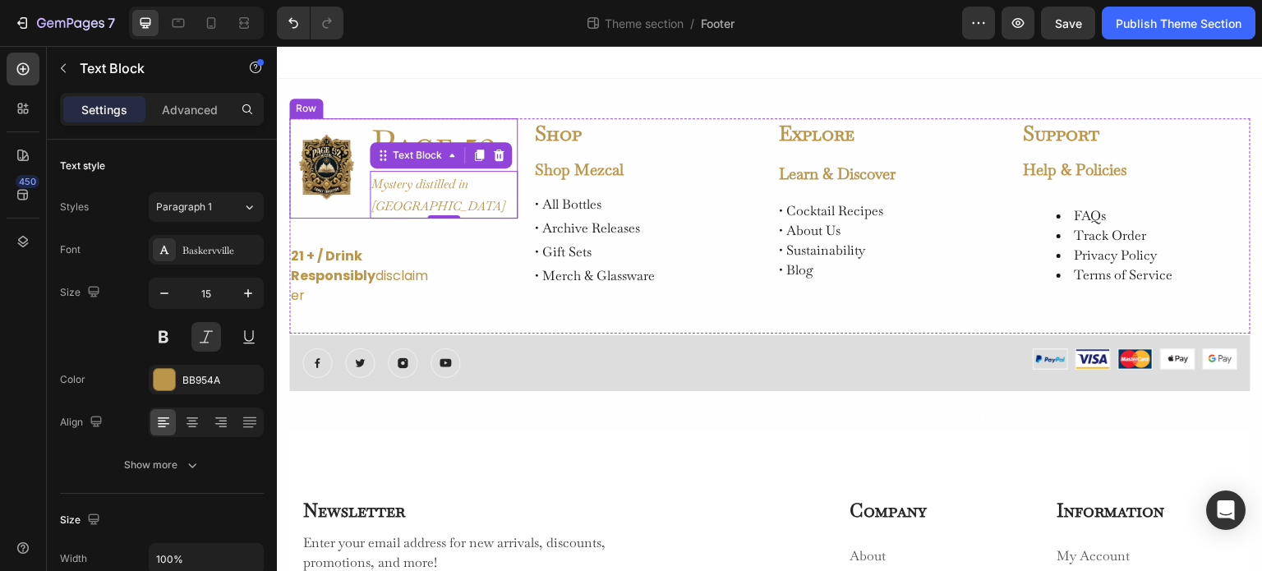
click at [306, 114] on div "Row" at bounding box center [306, 109] width 34 height 20
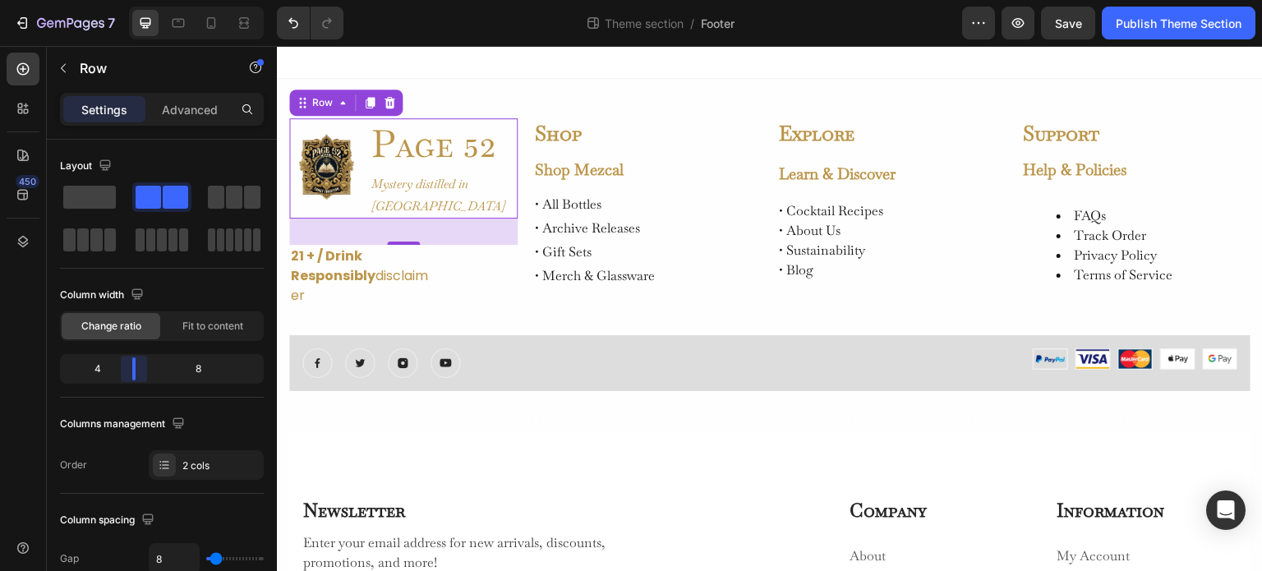
drag, startPoint x: 132, startPoint y: 368, endPoint x: 133, endPoint y: 353, distance: 14.9
click at [133, 0] on body "7 Theme section / Footer Preview Save Publish Theme Section 450 Sections(18) El…" at bounding box center [631, 0] width 1262 height 0
click at [474, 234] on div "32" at bounding box center [403, 232] width 228 height 26
click at [478, 96] on div "Image Page 52 Heading Mystery distilled in Oaxaca Text Block Row 32 21 + / Drin…" at bounding box center [770, 455] width 986 height 753
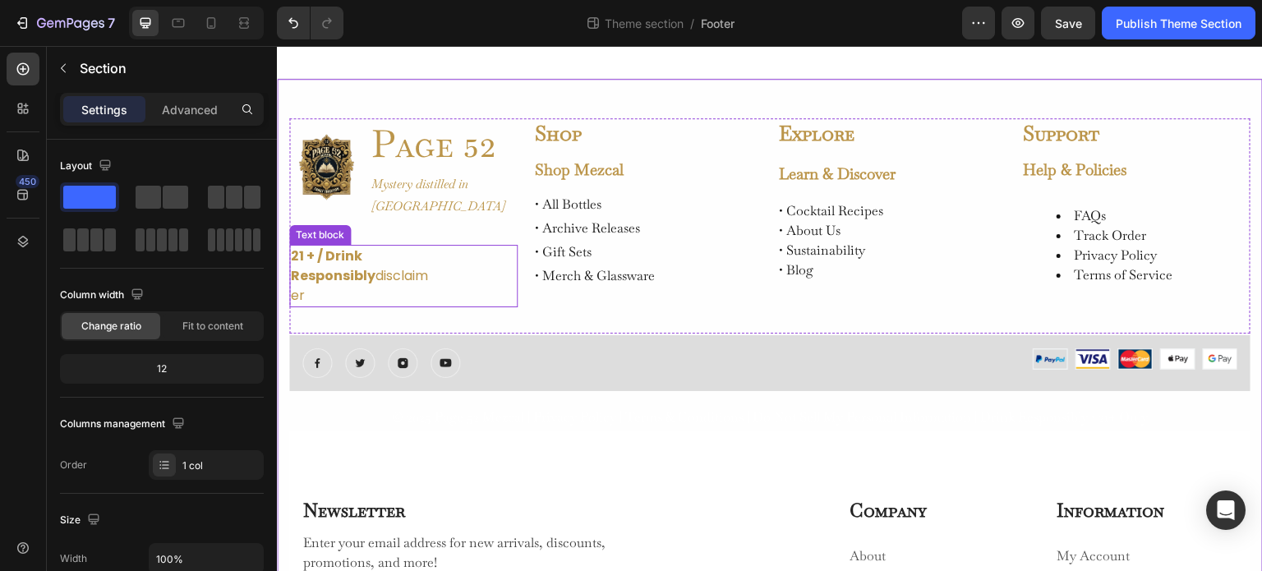
click at [474, 302] on div "21 + / Drink Responsibly disclaimer Text block" at bounding box center [403, 276] width 228 height 62
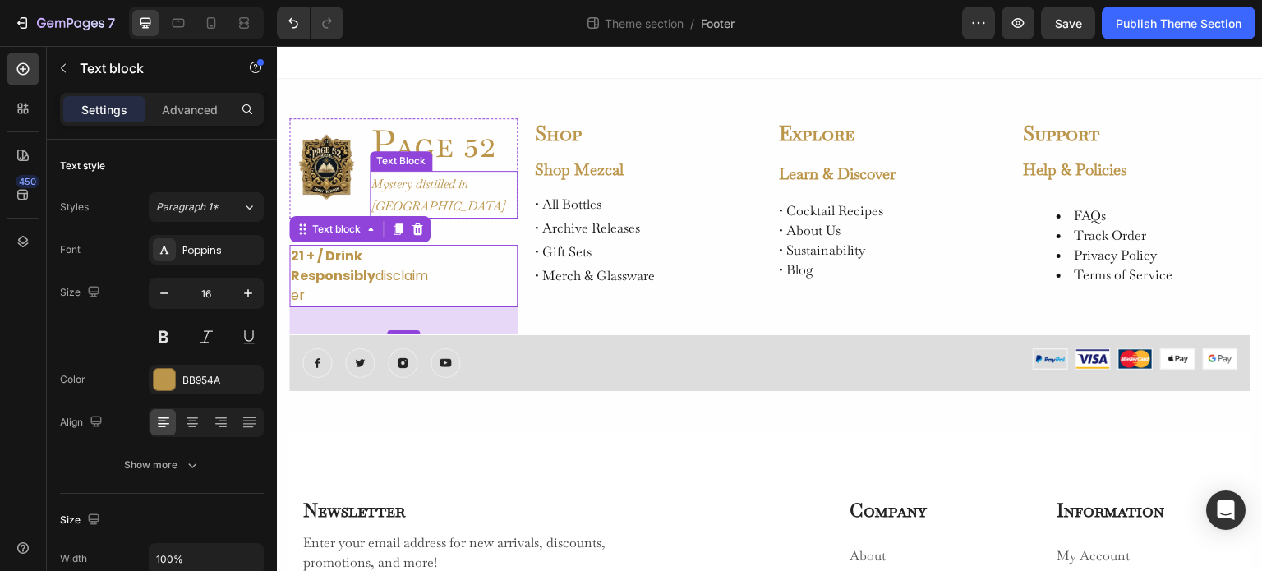
drag, startPoint x: 509, startPoint y: 201, endPoint x: 450, endPoint y: 175, distance: 63.7
click at [509, 201] on p "Mystery distilled in Oaxaca" at bounding box center [444, 195] width 145 height 44
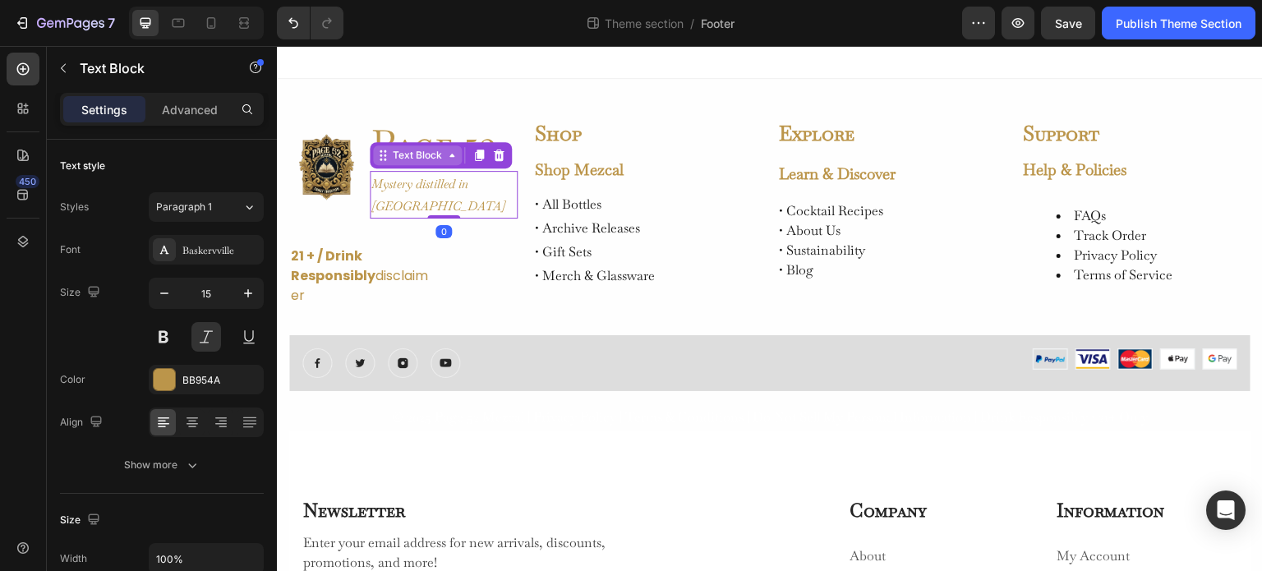
click at [402, 160] on div "Text Block" at bounding box center [418, 155] width 56 height 15
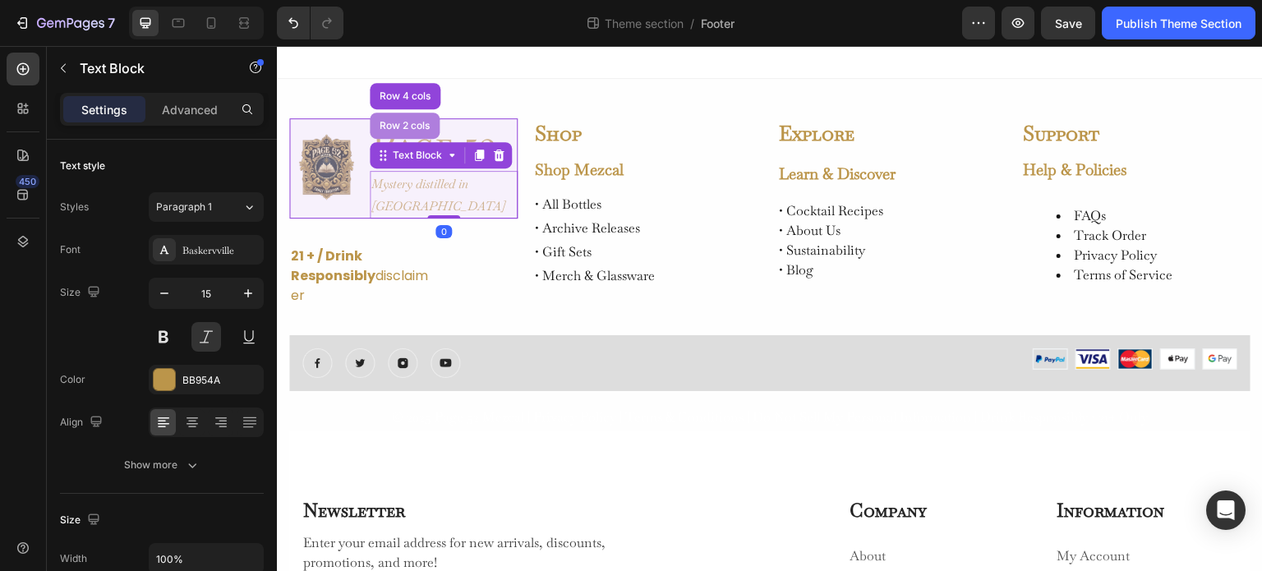
click at [401, 121] on div "Row 2 cols" at bounding box center [404, 126] width 57 height 10
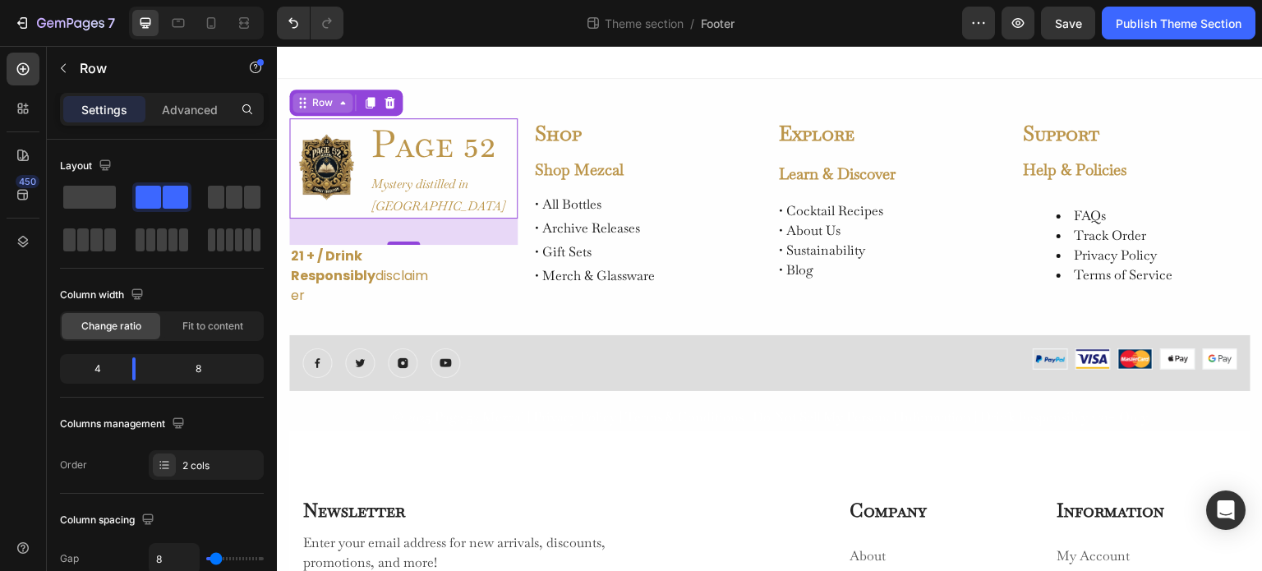
click at [342, 104] on icon at bounding box center [342, 102] width 5 height 3
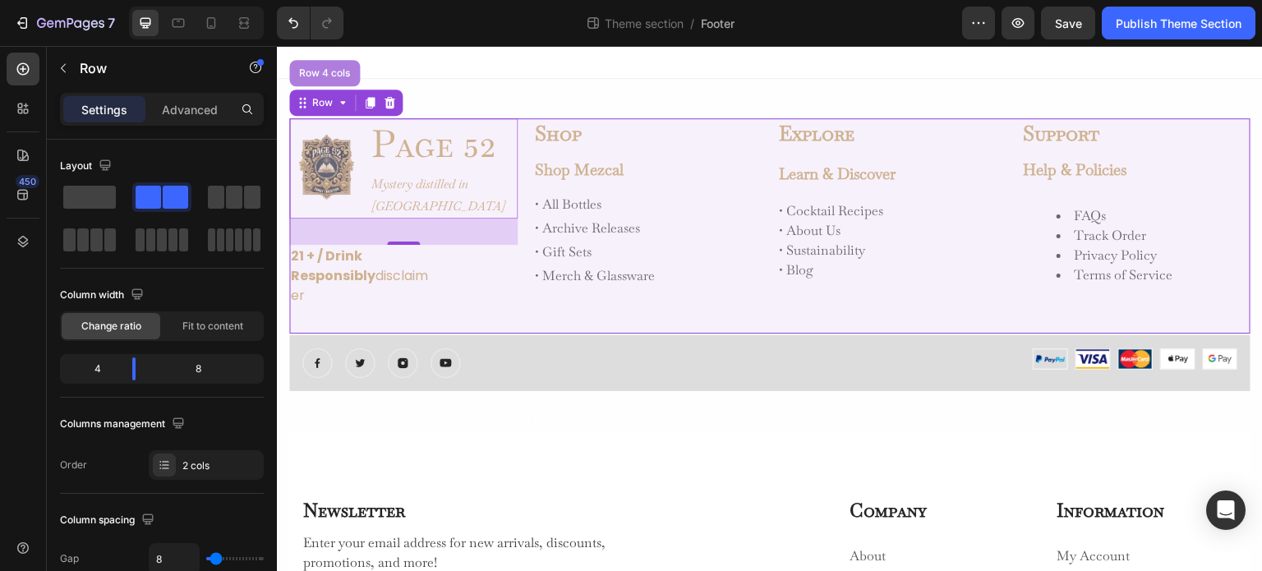
click at [316, 72] on div "Row 4 cols" at bounding box center [325, 73] width 58 height 10
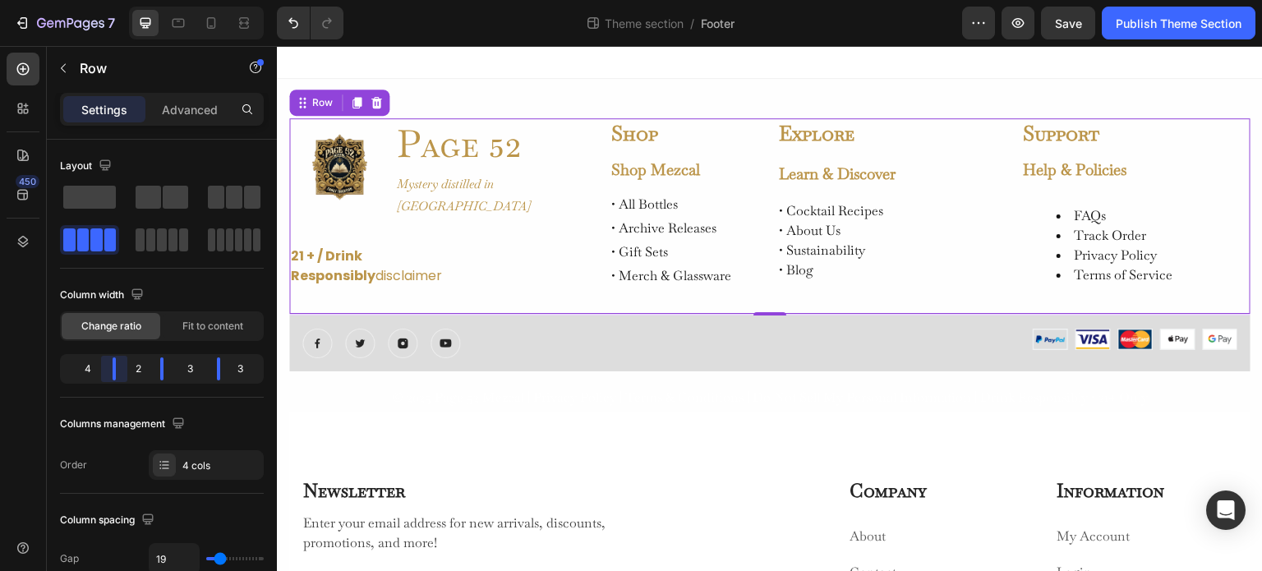
drag, startPoint x: 106, startPoint y: 366, endPoint x: 132, endPoint y: 361, distance: 26.0
click at [132, 0] on body "7 Theme section / Footer Preview Save Publish Theme Section 450 Sections(18) El…" at bounding box center [631, 0] width 1262 height 0
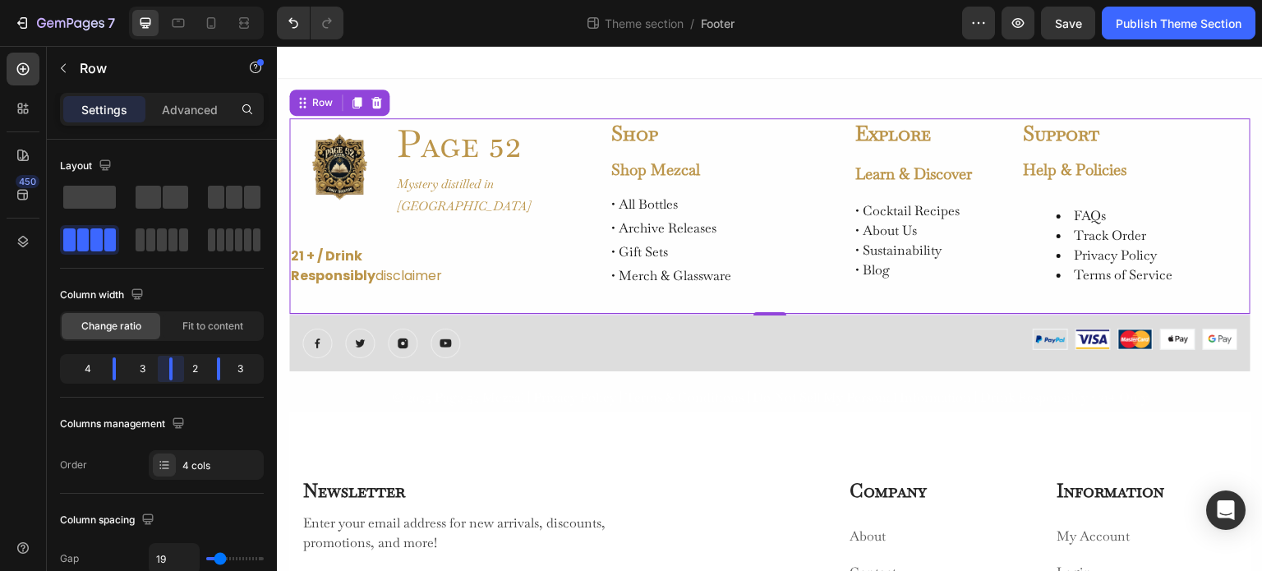
drag, startPoint x: 159, startPoint y: 364, endPoint x: 174, endPoint y: 363, distance: 14.8
click at [174, 0] on body "7 Theme section / Footer Preview Save Publish Theme Section 450 Sections(18) El…" at bounding box center [631, 0] width 1262 height 0
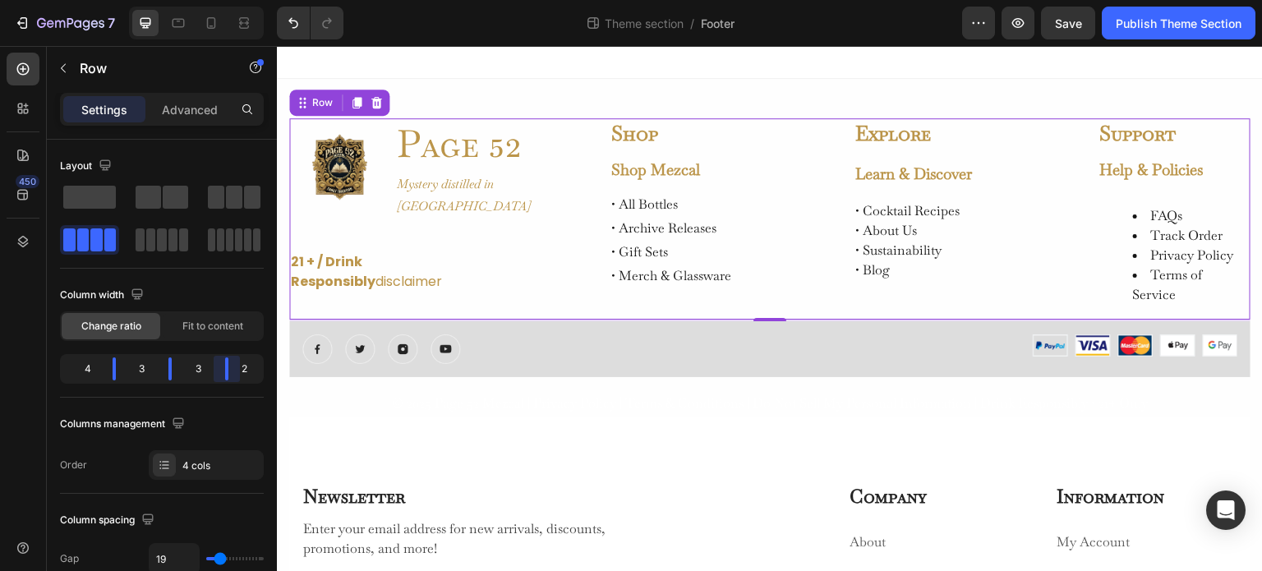
click at [228, 0] on body "7 Theme section / Footer Preview Save Publish Theme Section 450 Sections(18) El…" at bounding box center [631, 0] width 1262 height 0
drag, startPoint x: 171, startPoint y: 367, endPoint x: 184, endPoint y: 368, distance: 13.2
click at [184, 0] on body "7 Theme section / Footer Preview Save Publish Theme Section 450 Sections(18) El…" at bounding box center [631, 0] width 1262 height 0
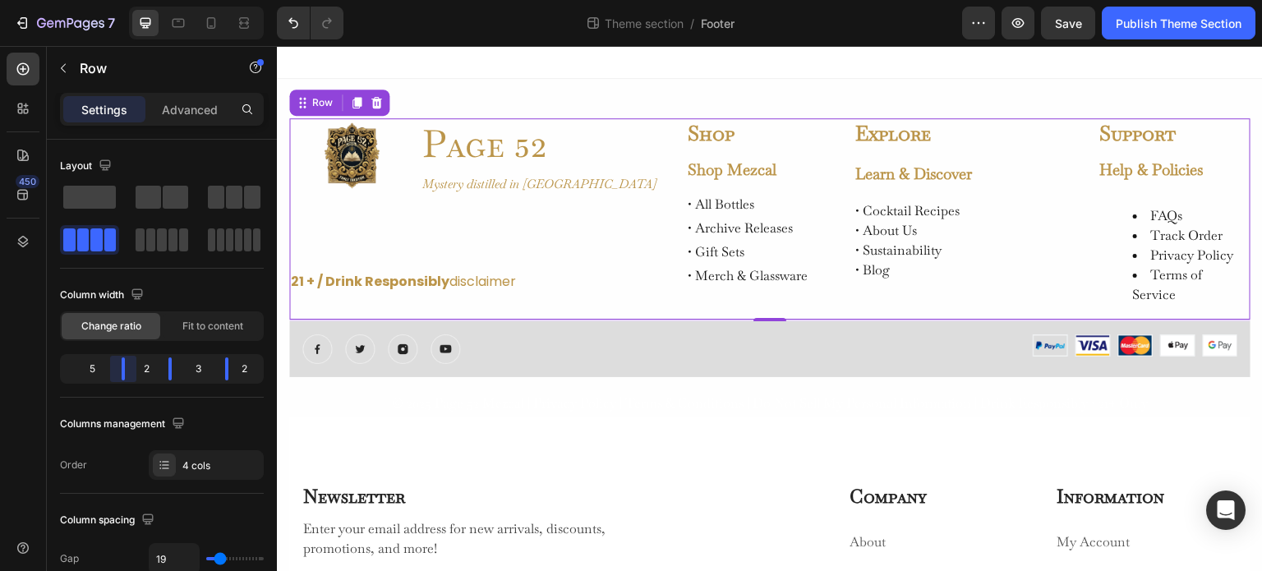
drag, startPoint x: 119, startPoint y: 364, endPoint x: 140, endPoint y: 367, distance: 20.8
click at [140, 0] on body "7 Theme section / Footer Preview Save Publish Theme Section 450 Sections(18) El…" at bounding box center [631, 0] width 1262 height 0
click at [185, 0] on body "7 Theme section / Footer Preview Save Publish Theme Section 450 Sections(18) El…" at bounding box center [631, 0] width 1262 height 0
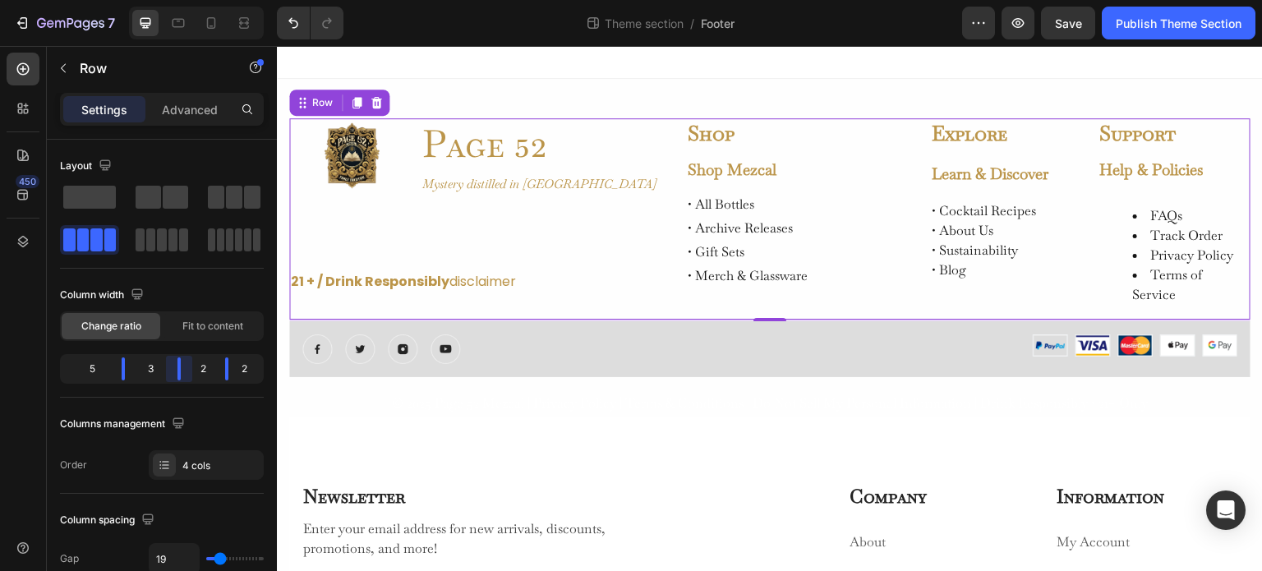
drag, startPoint x: 171, startPoint y: 364, endPoint x: 192, endPoint y: 364, distance: 21.4
click at [192, 0] on body "7 Theme section / Footer Preview Save Publish Theme Section 450 Sections(18) El…" at bounding box center [631, 0] width 1262 height 0
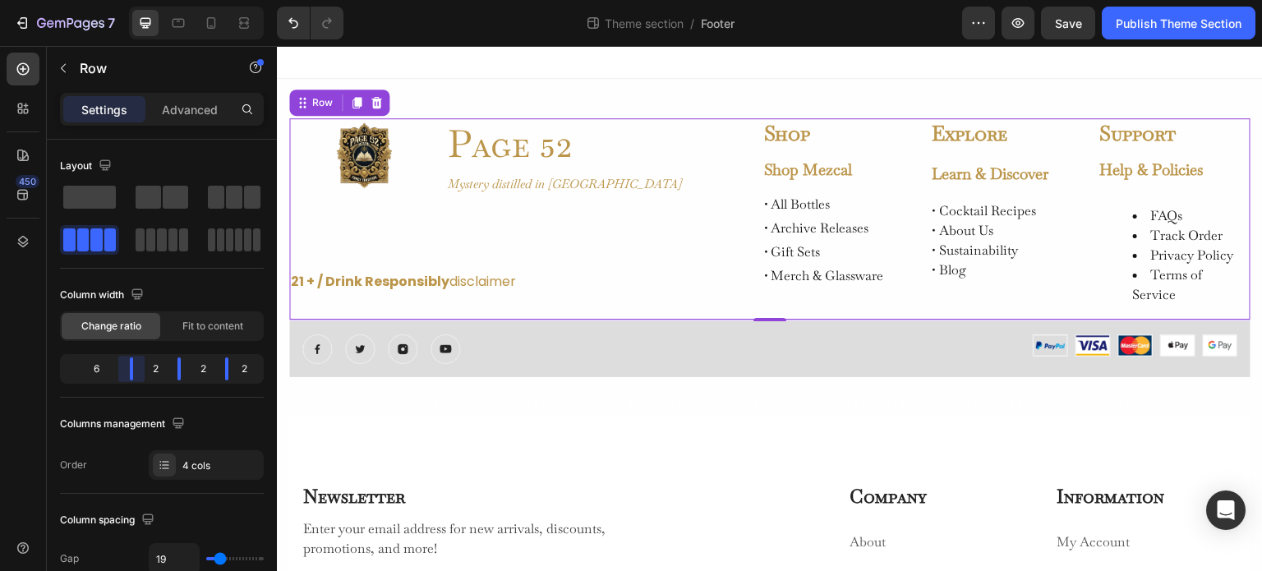
drag, startPoint x: 128, startPoint y: 363, endPoint x: 160, endPoint y: 364, distance: 32.1
click at [160, 0] on body "7 Theme section / Footer Preview Save Publish Theme Section 450 Sections(18) El…" at bounding box center [631, 0] width 1262 height 0
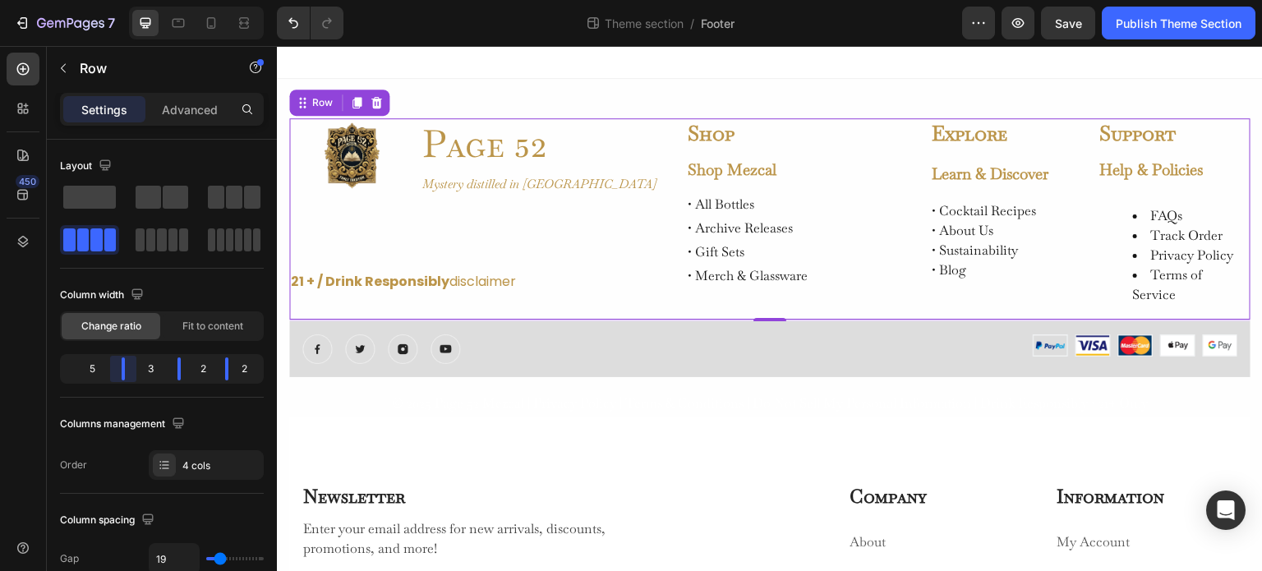
drag, startPoint x: 132, startPoint y: 371, endPoint x: 279, endPoint y: 116, distance: 294.6
click at [155, 0] on body "7 Theme section / Footer Preview Save Publish Theme Section 450 Sections(18) El…" at bounding box center [631, 0] width 1262 height 0
click at [417, 191] on div "Image Page 52 Heading Mystery distilled in Oaxaca Text Block Row" at bounding box center [479, 157] width 381 height 78
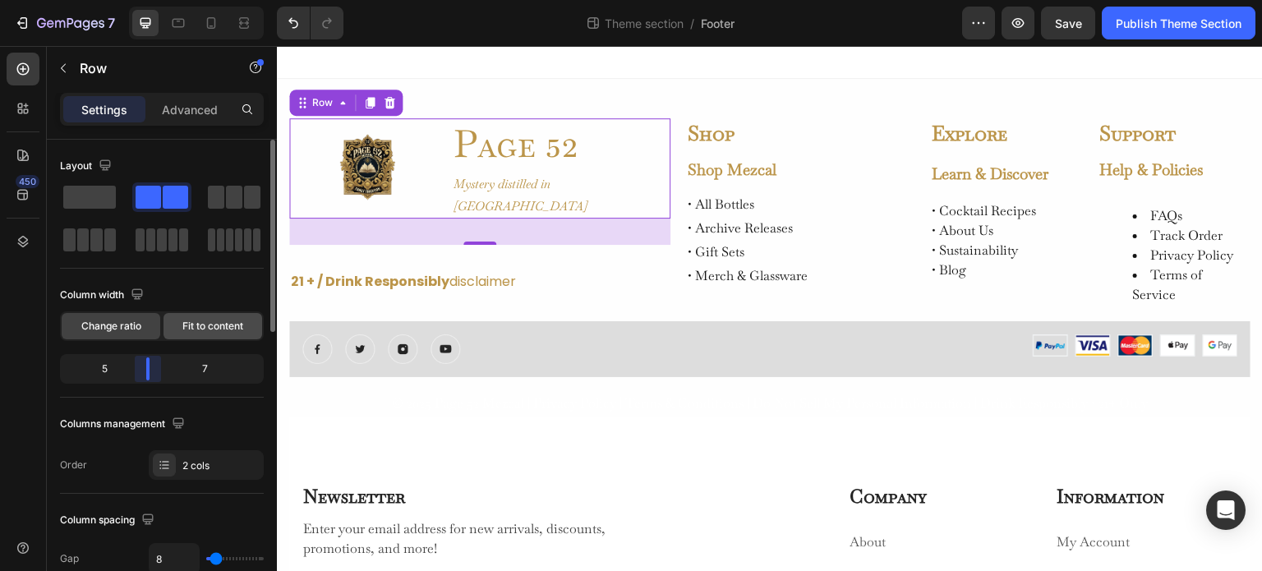
drag, startPoint x: 134, startPoint y: 367, endPoint x: 209, endPoint y: 326, distance: 84.9
click at [155, 0] on body "7 Theme section / Footer Preview Save Publish Theme Section 450 Sections(18) El…" at bounding box center [631, 0] width 1262 height 0
click at [207, 326] on span "Fit to content" at bounding box center [212, 326] width 61 height 15
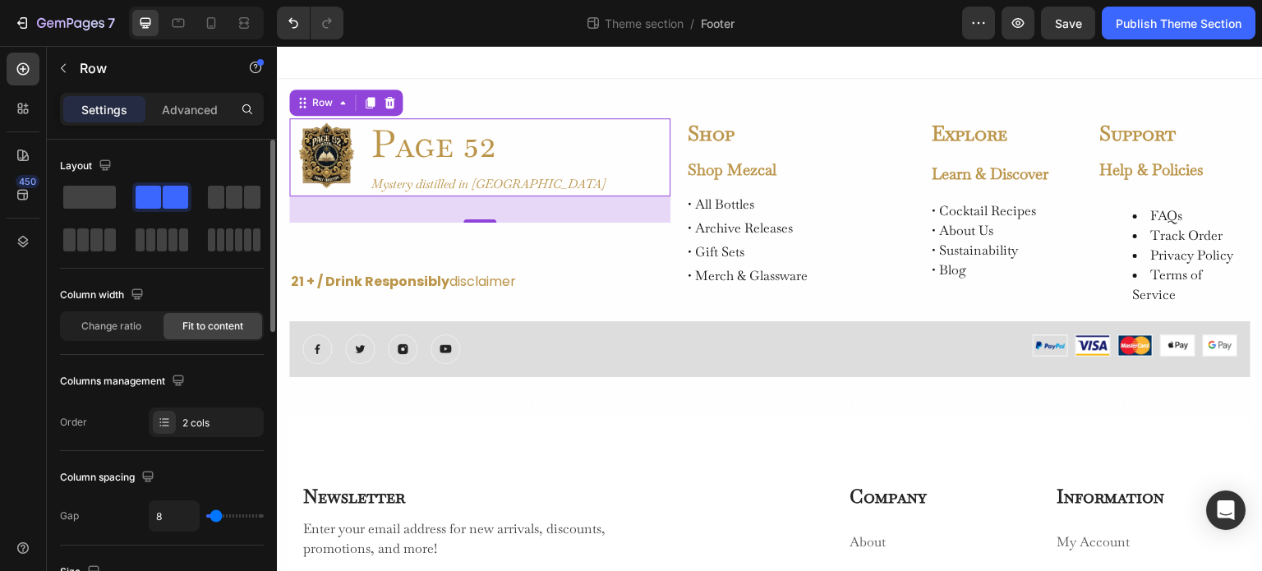
type input "0"
type input "57"
type input "72"
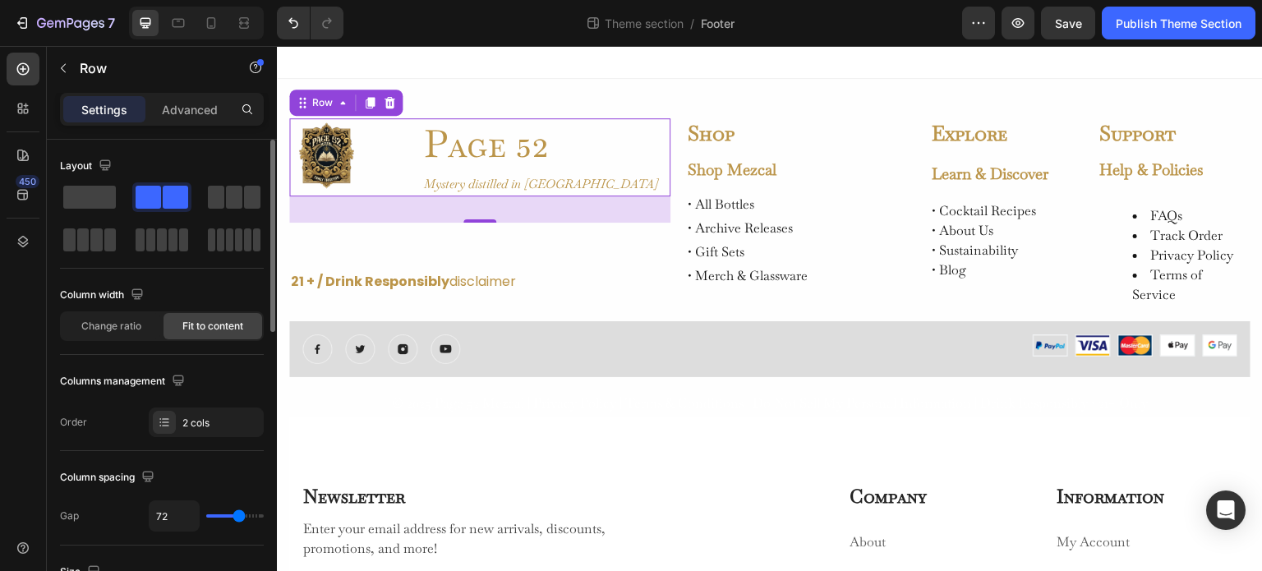
drag, startPoint x: 213, startPoint y: 516, endPoint x: 239, endPoint y: 515, distance: 26.3
type input "72"
click at [239, 515] on input "range" at bounding box center [235, 516] width 58 height 3
type input "70"
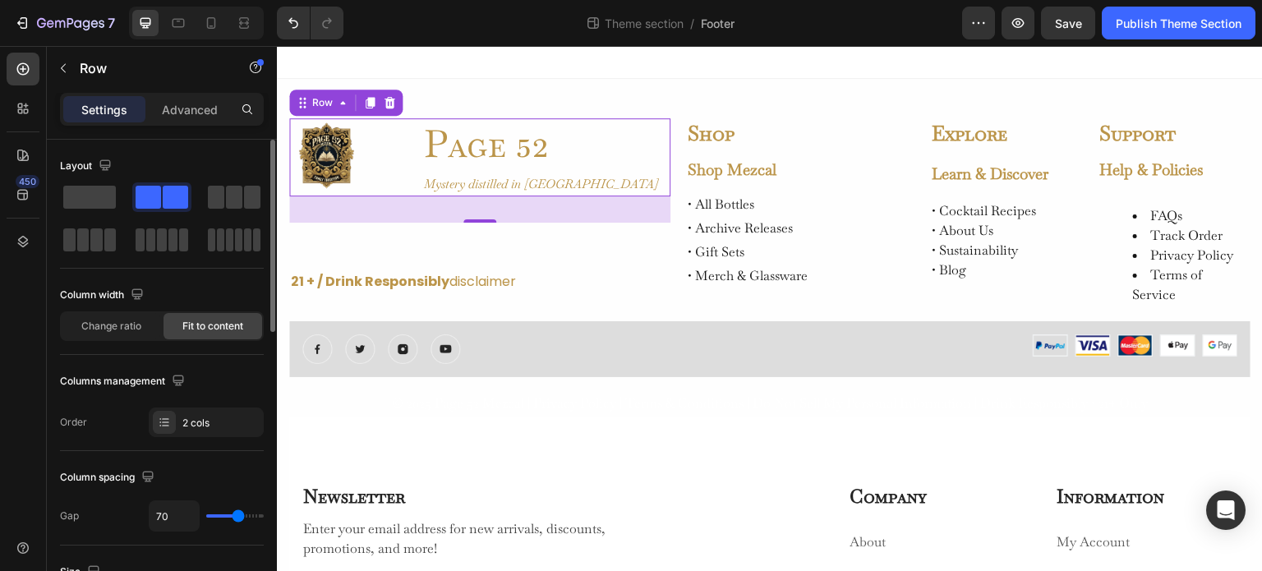
type input "48"
type input "32"
type input "31"
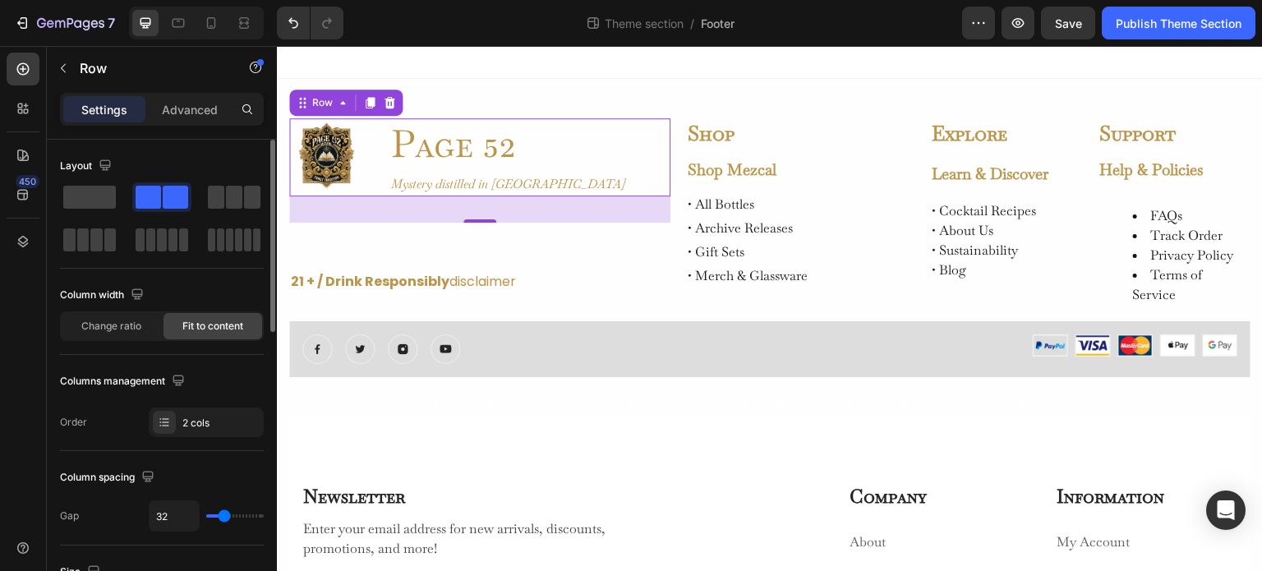
type input "31"
type input "29"
type input "25"
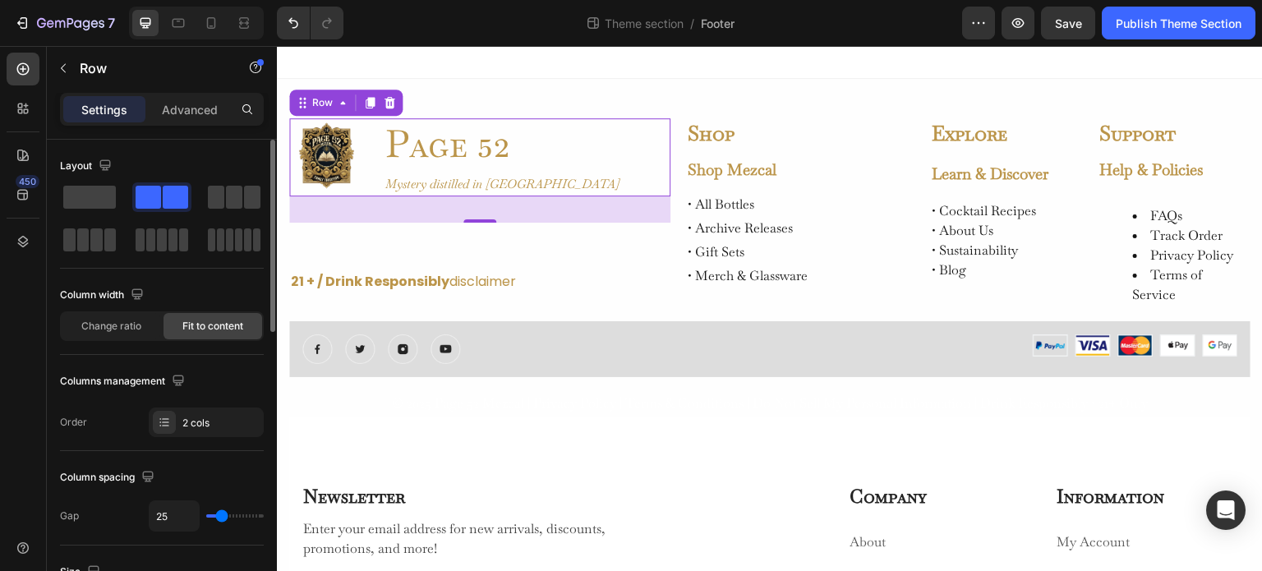
type input "32"
type input "45"
type input "47"
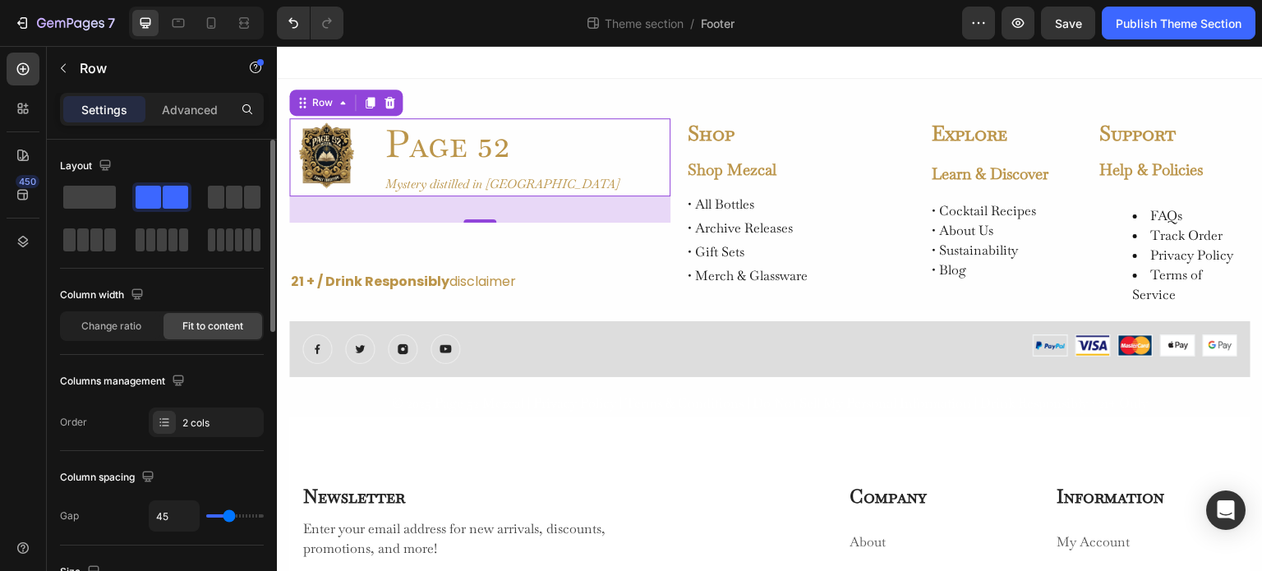
type input "47"
type input "48"
type input "43"
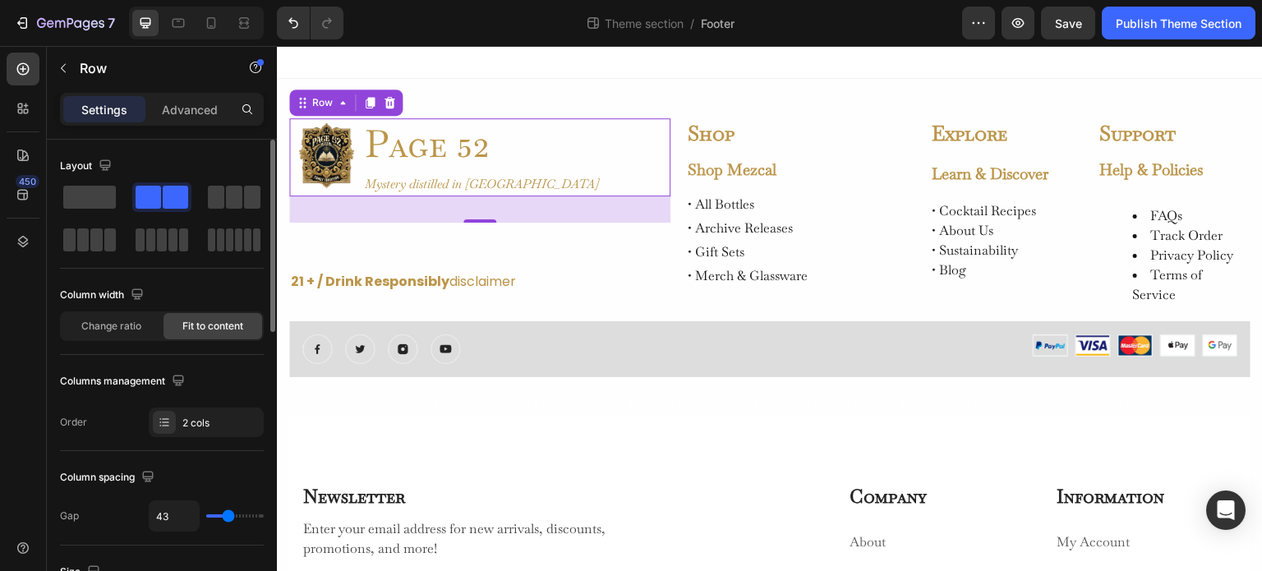
type input "0"
drag, startPoint x: 239, startPoint y: 515, endPoint x: 140, endPoint y: 363, distance: 181.7
type input "0"
click at [206, 515] on input "range" at bounding box center [235, 516] width 58 height 3
click at [128, 308] on div "Column width Change ratio Fit to content" at bounding box center [162, 311] width 204 height 59
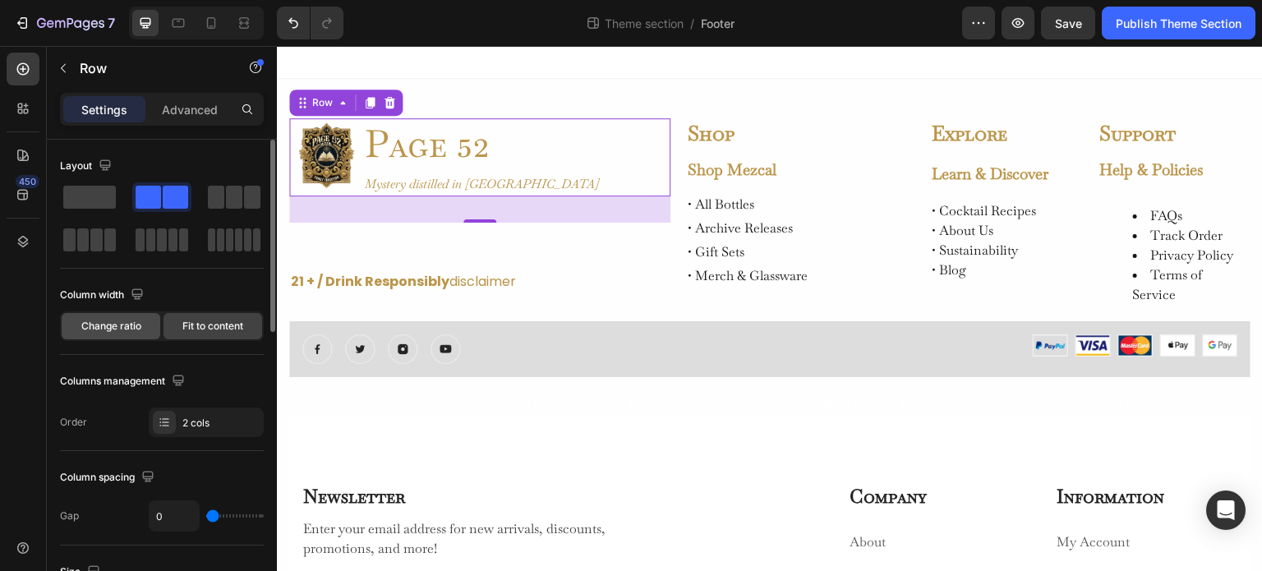
click at [128, 320] on span "Change ratio" at bounding box center [111, 326] width 60 height 15
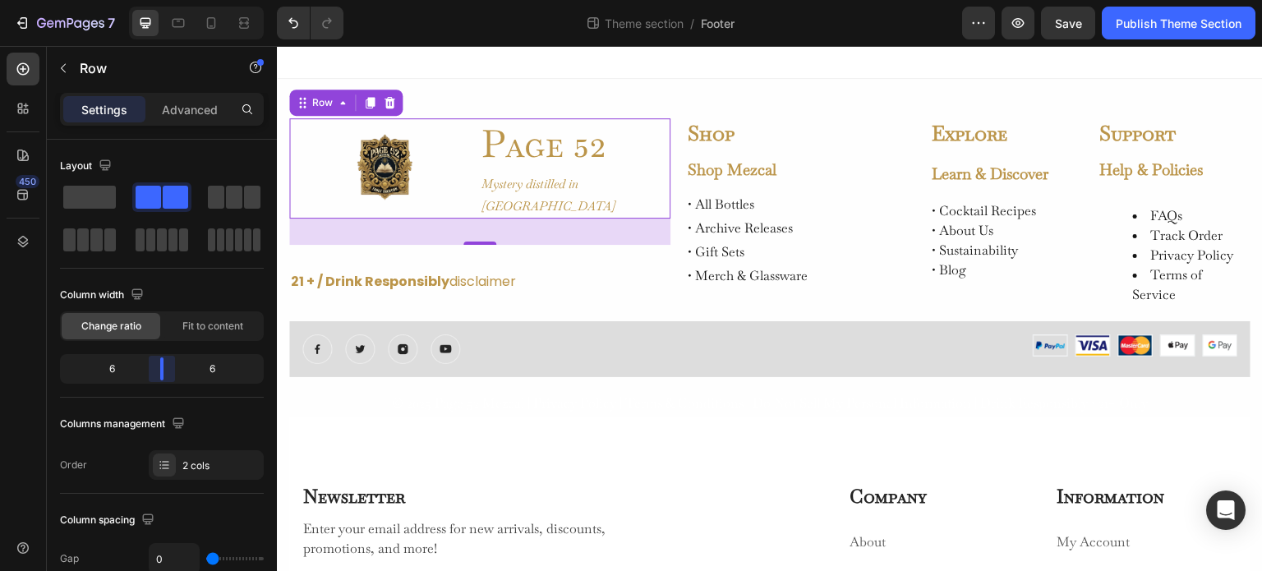
drag, startPoint x: 150, startPoint y: 367, endPoint x: 164, endPoint y: 367, distance: 14.0
click at [164, 0] on body "7 Theme section / Footer Preview Save Publish Theme Section 450 Sections(18) El…" at bounding box center [631, 0] width 1262 height 0
click at [375, 160] on img at bounding box center [385, 169] width 74 height 74
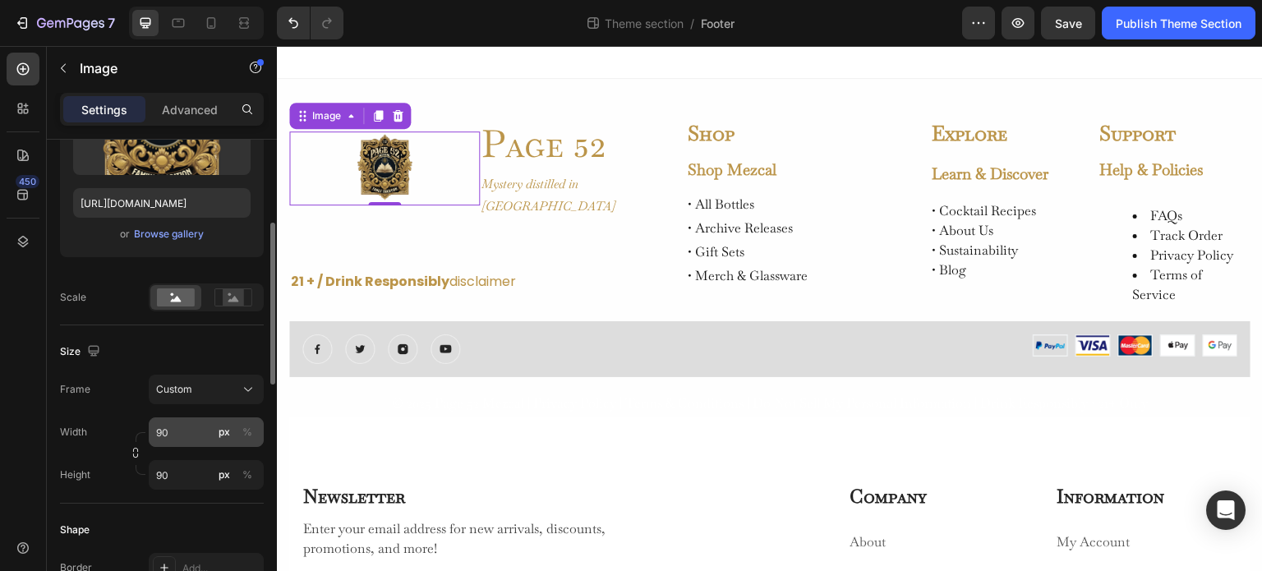
scroll to position [329, 0]
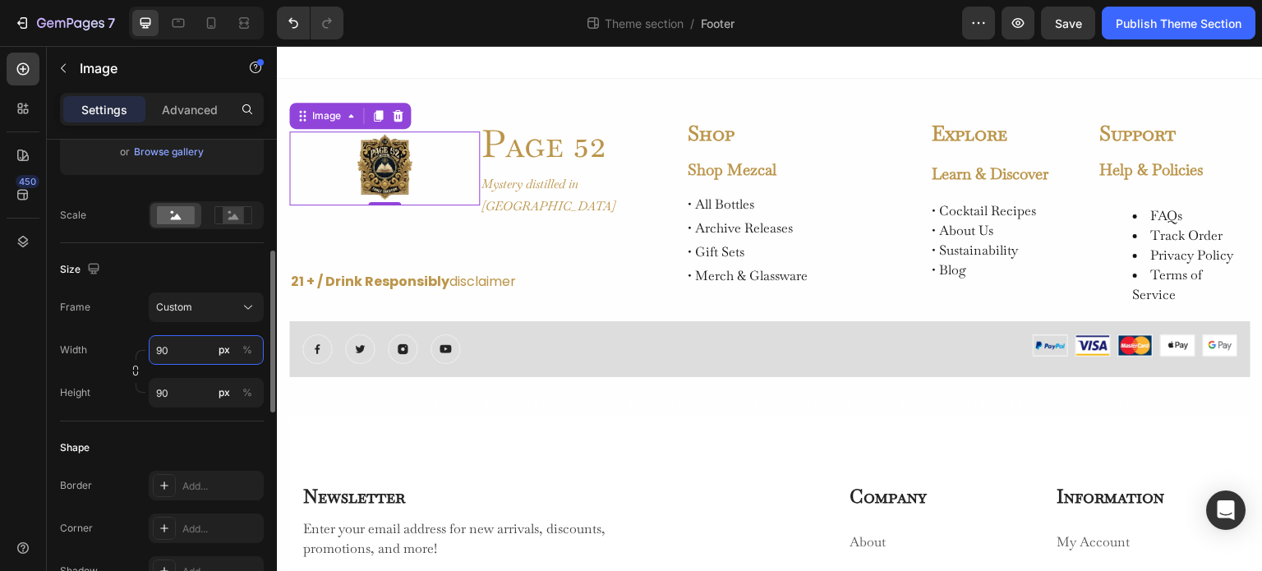
click at [197, 350] on input "90" at bounding box center [206, 350] width 115 height 30
click at [135, 372] on icon "button" at bounding box center [135, 374] width 5 height 4
click at [179, 353] on input "107" at bounding box center [206, 350] width 115 height 30
type input "108"
type input "91"
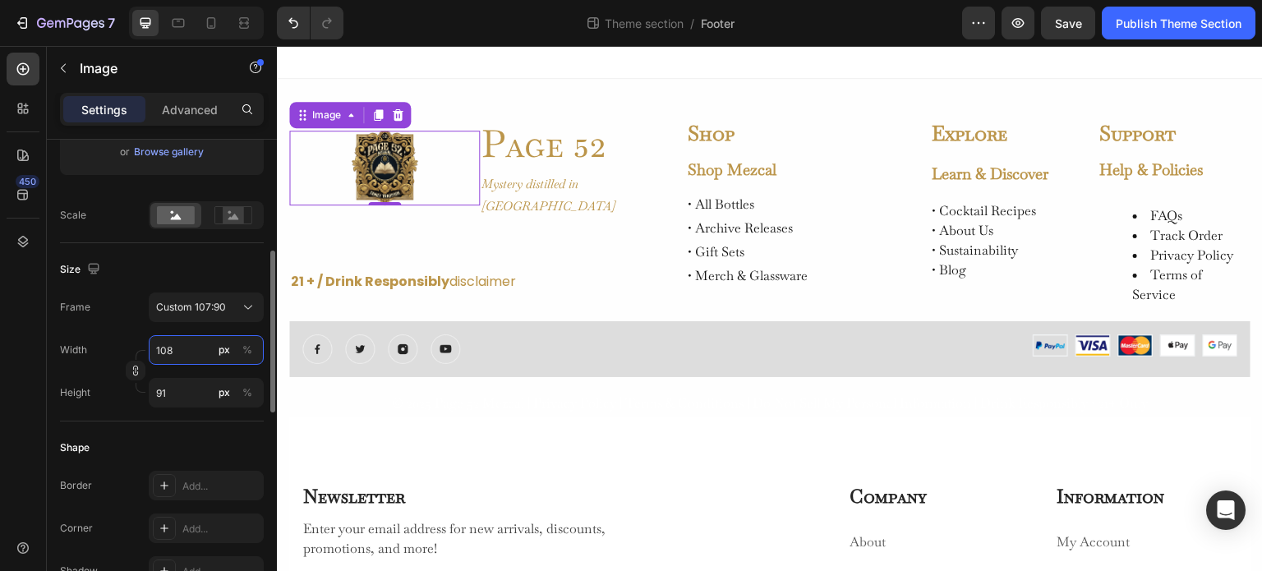
type input "109"
type input "92"
type input "110"
type input "93"
type input "112"
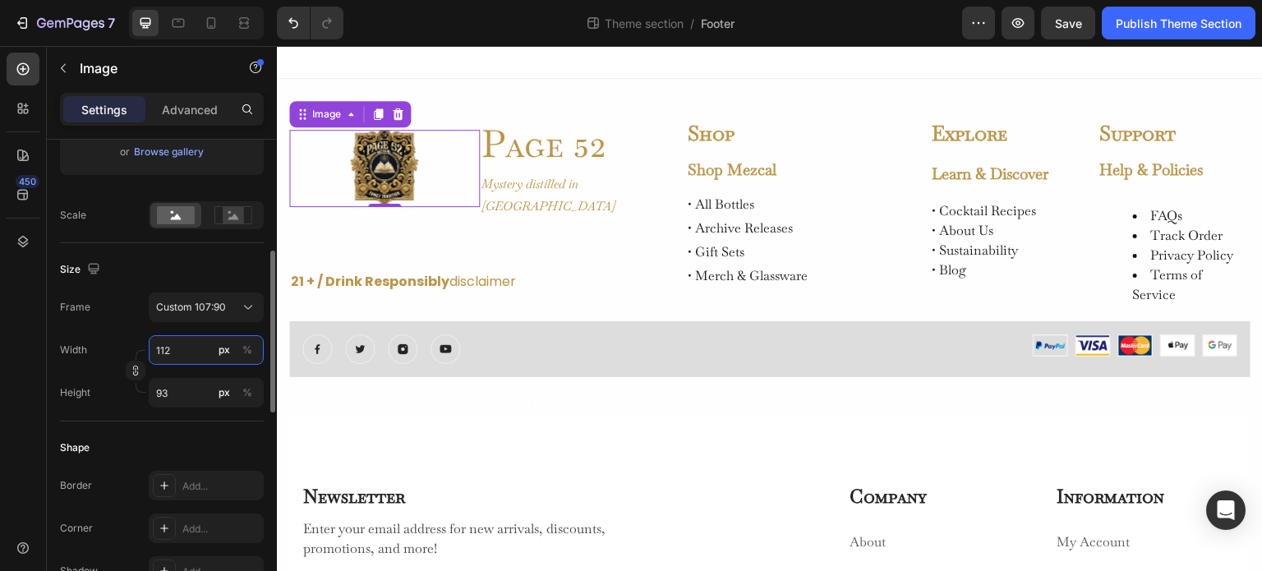
type input "94"
type input "113"
type input "95"
type input "114"
type input "96"
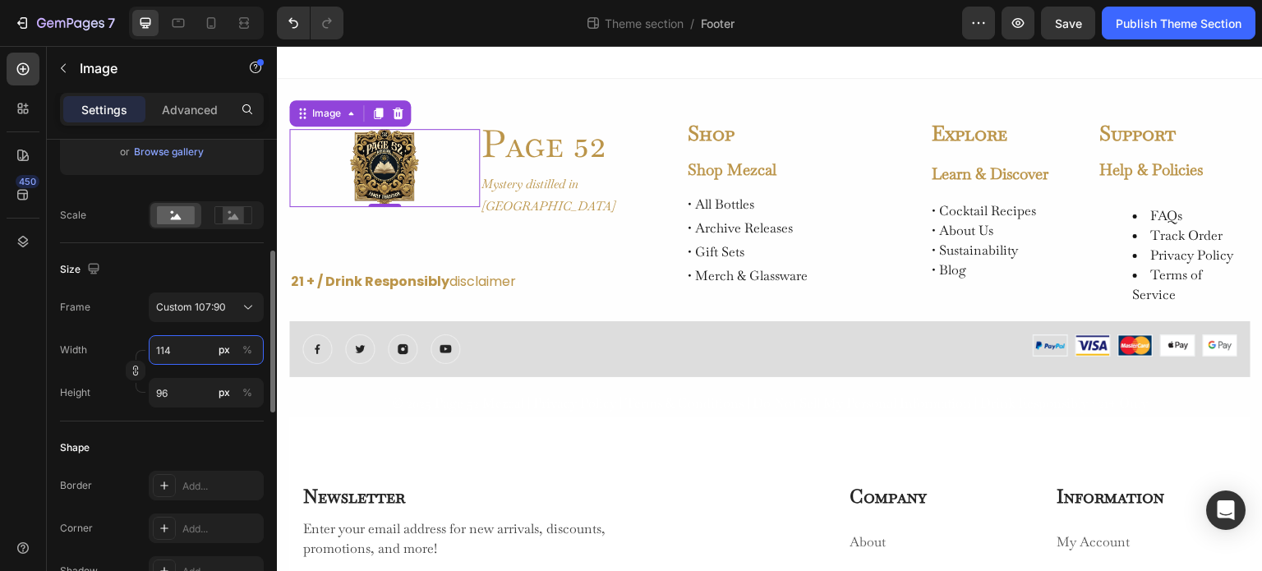
type input "115"
type input "97"
type input "116"
type input "98"
type input "118"
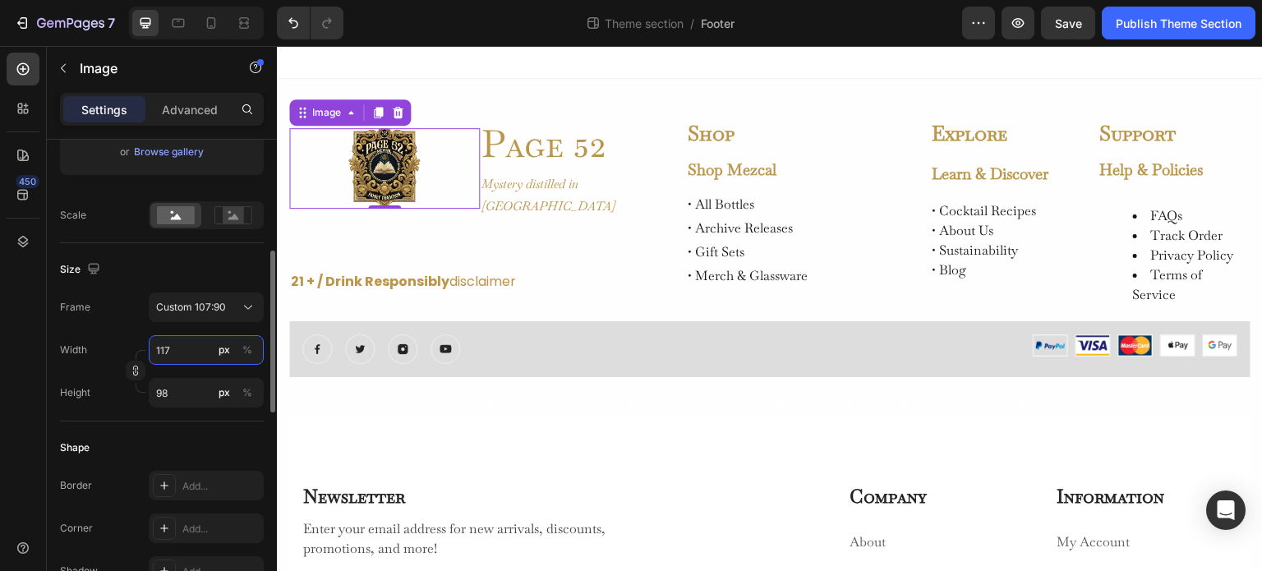
type input "99"
type input "119"
type input "100"
type input "126"
type input "106"
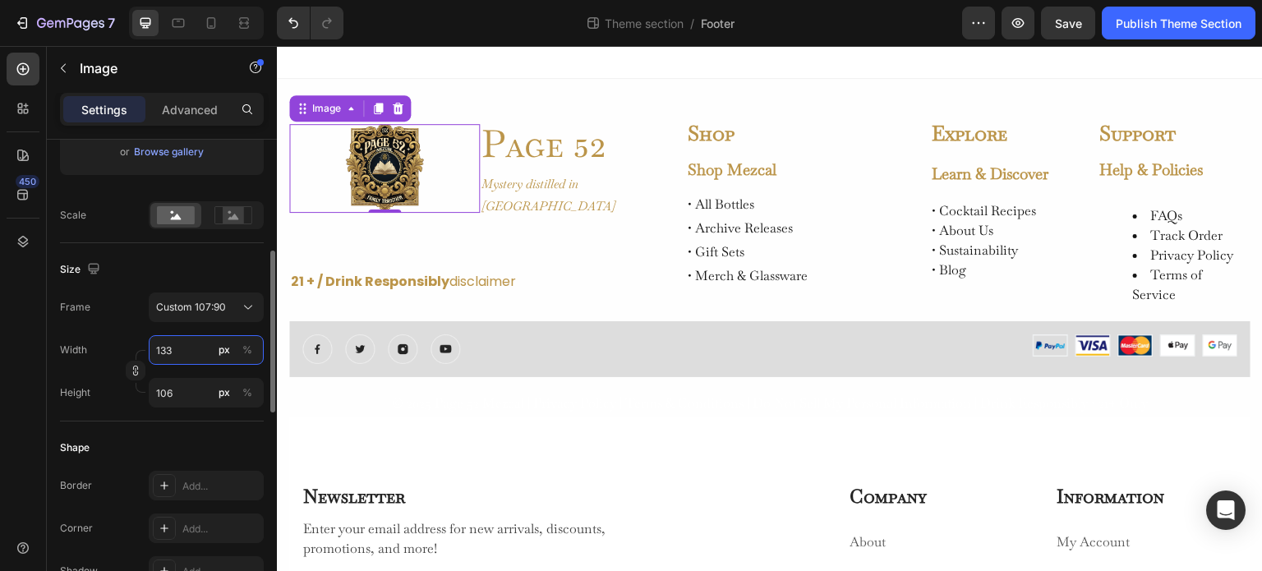
type input "134"
type input "113"
type input "140"
type input "118"
type input "144"
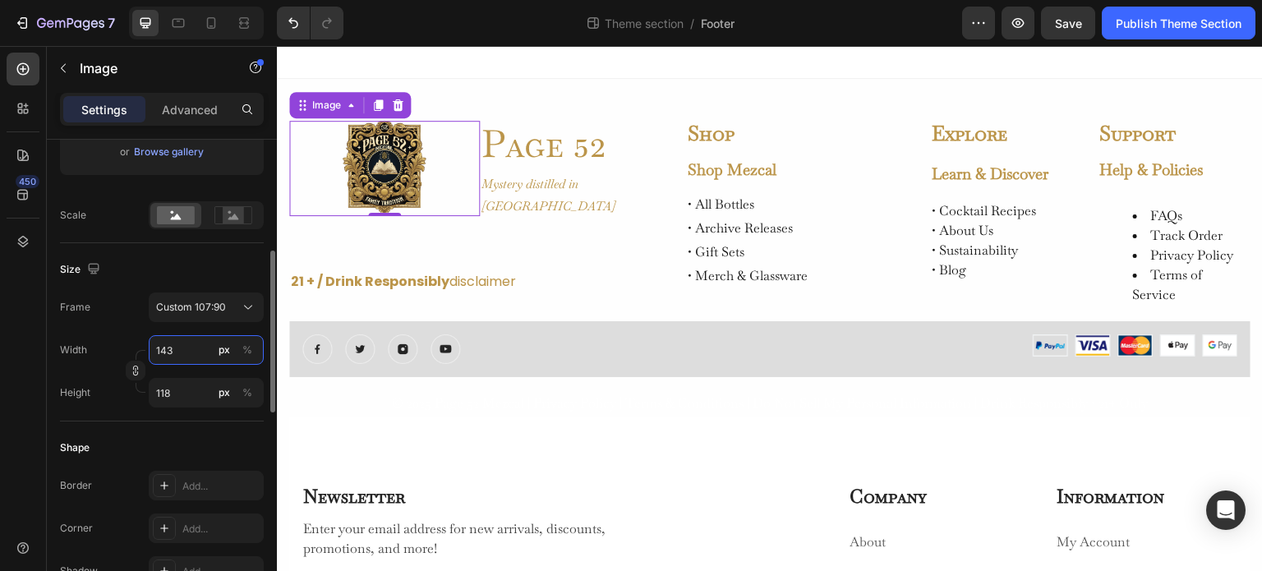
type input "121"
type input "146"
type input "123"
type input "150"
type input "126"
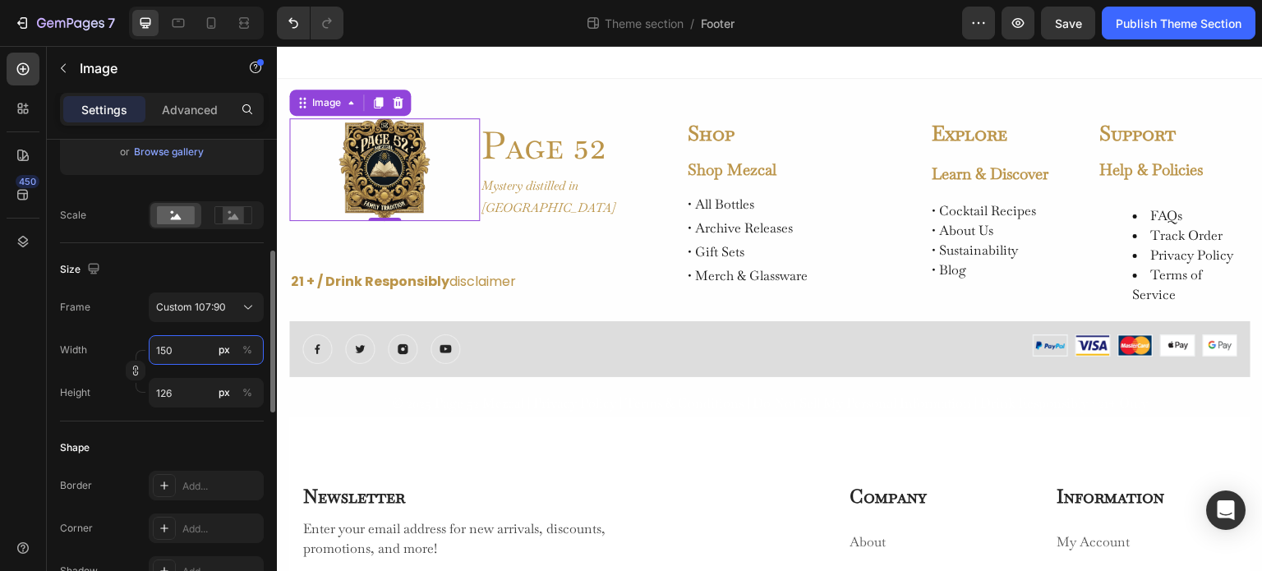
type input "151"
type input "127"
type input "152"
type input "128"
type input "153"
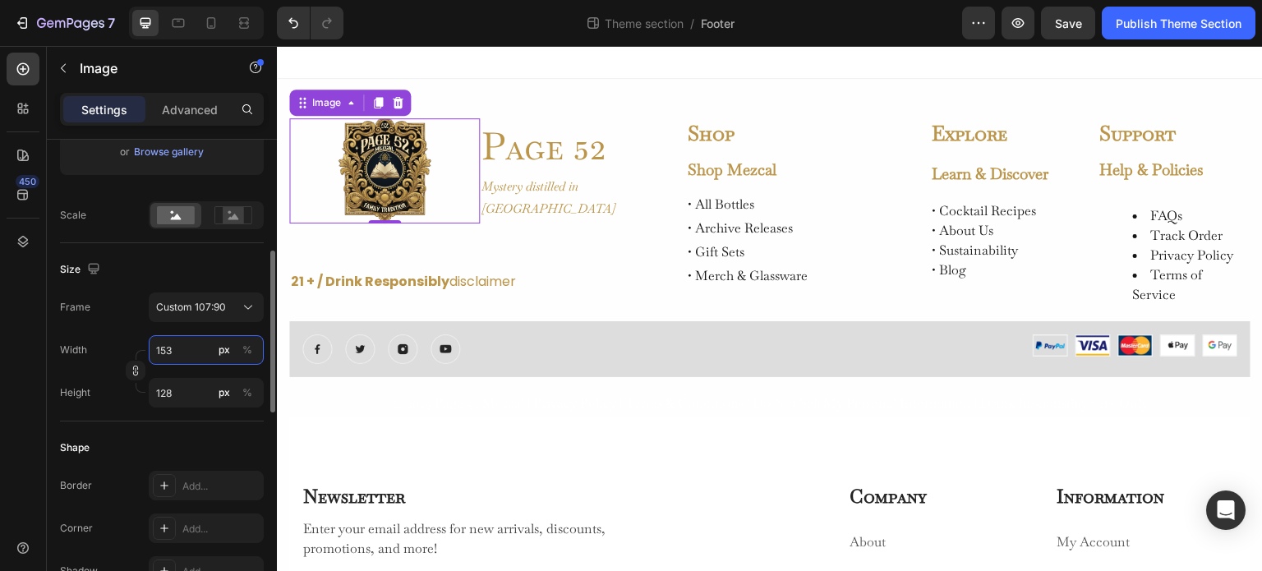
type input "129"
type input "154"
type input "130"
type input "156"
type input "131"
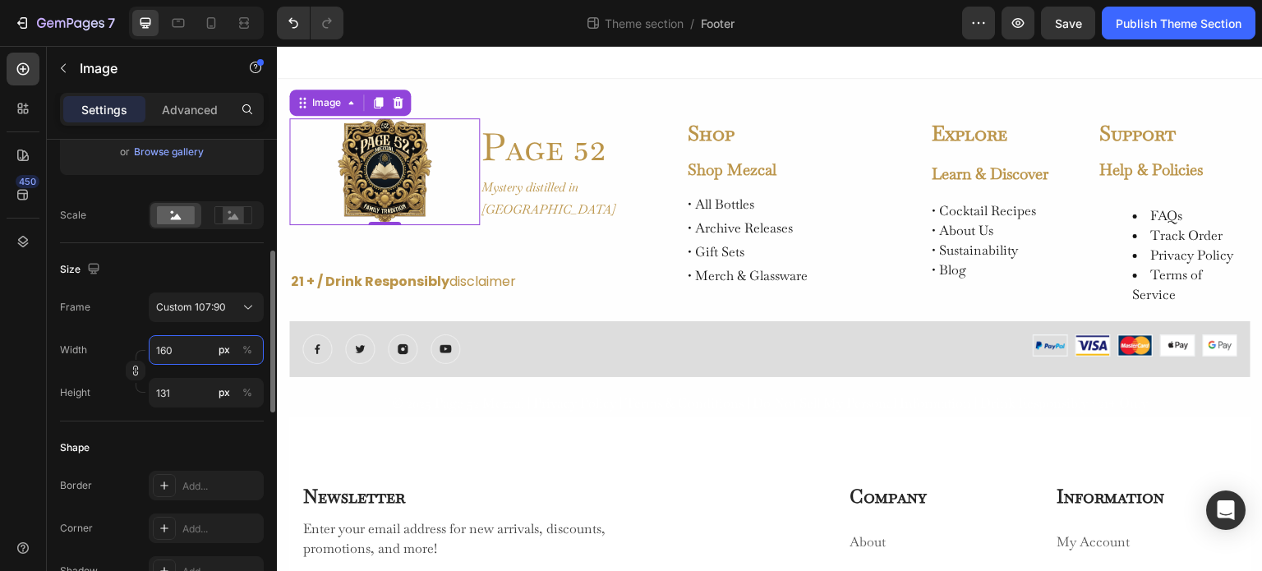
type input "161"
type input "135"
type input "163"
type input "137"
type input "164"
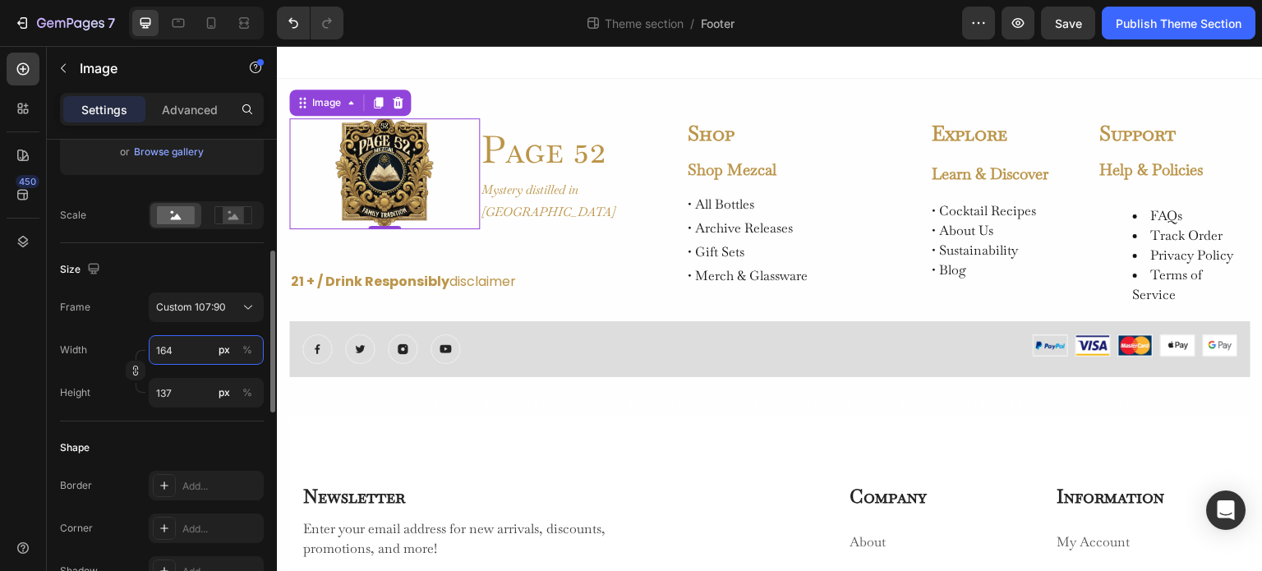
type input "138"
type input "163"
type input "137"
type input "162"
type input "136"
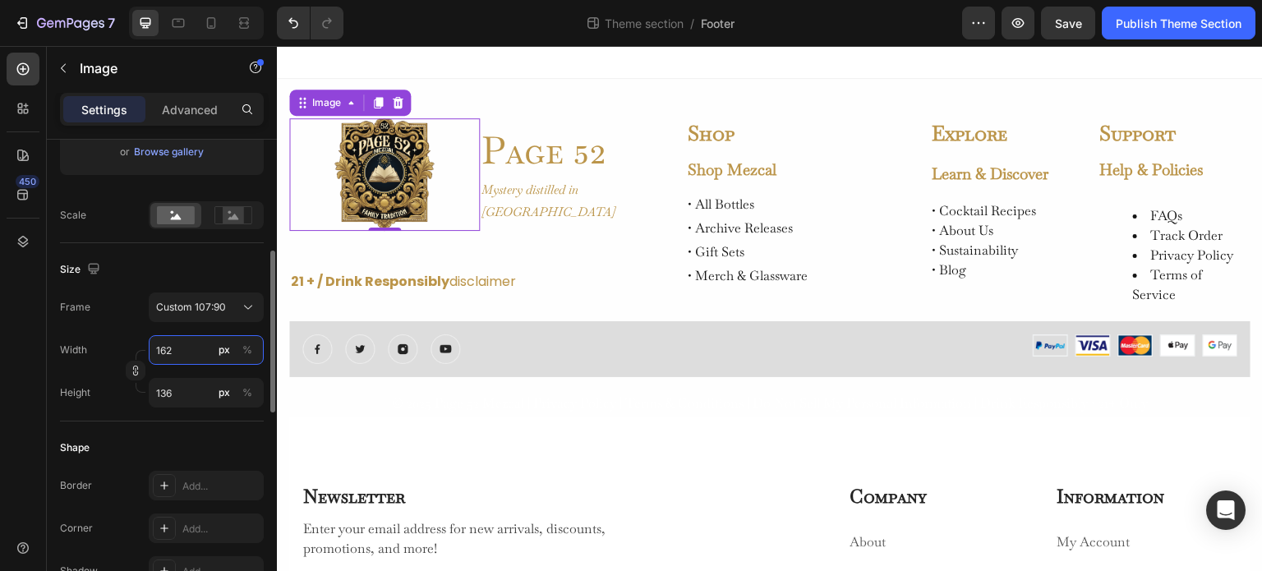
type input "161"
type input "135"
type input "159"
type input "134"
type input "154"
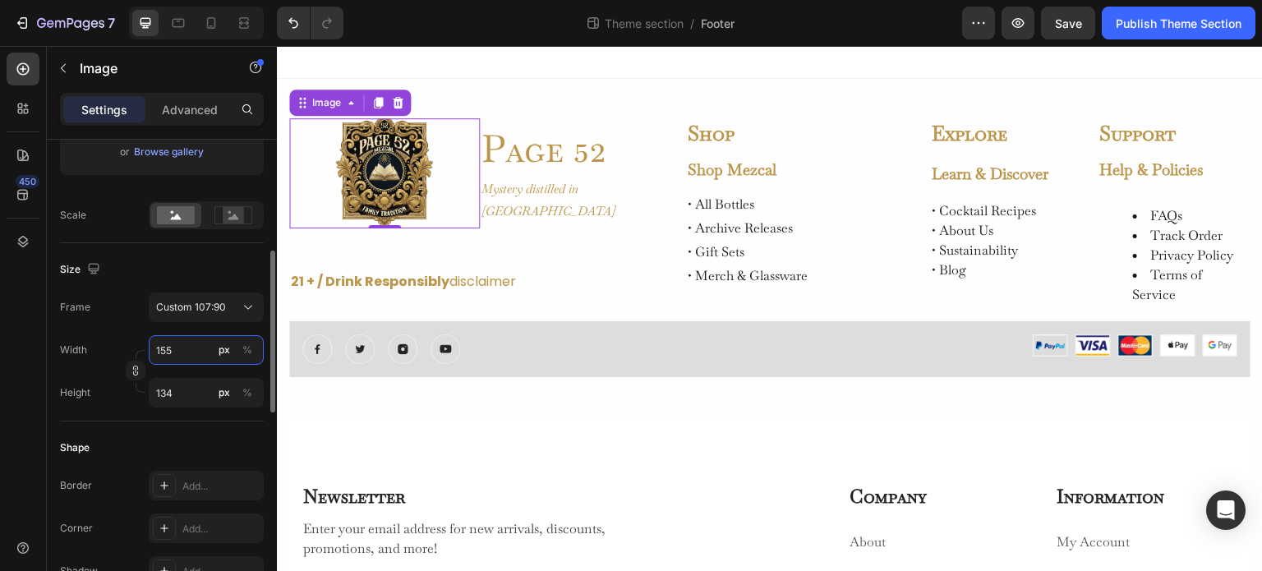
type input "130"
type input "152"
type input "128"
type input "151"
type input "127"
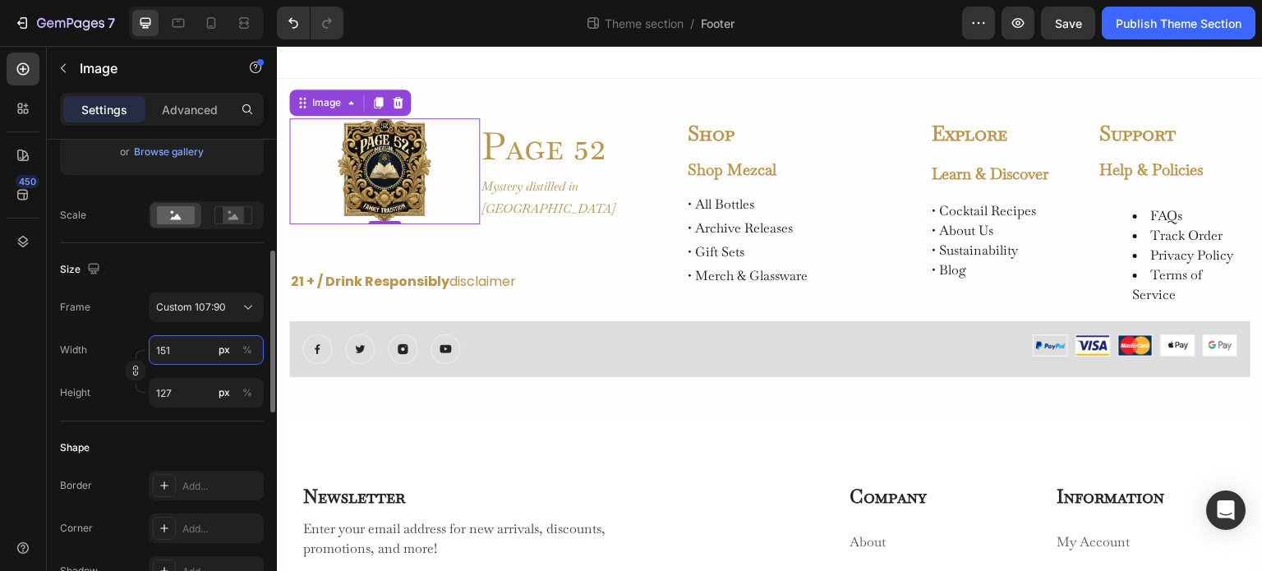
type input "150"
type input "126"
type input "144"
type input "121"
type input "139"
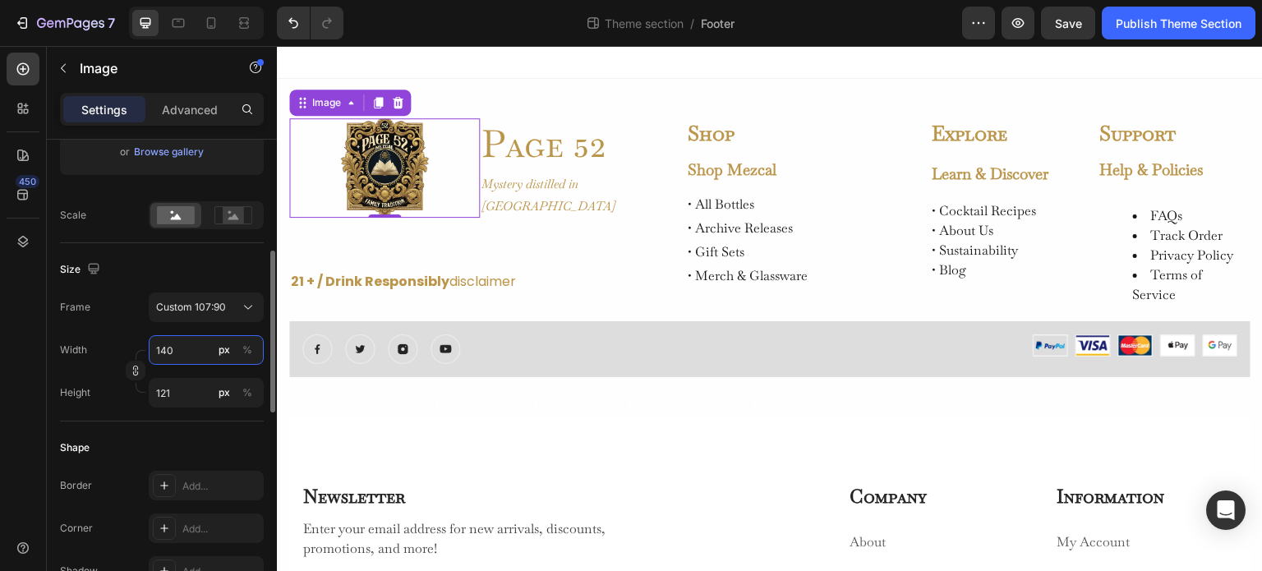
type input "117"
type input "136"
type input "114"
type input "134"
type input "113"
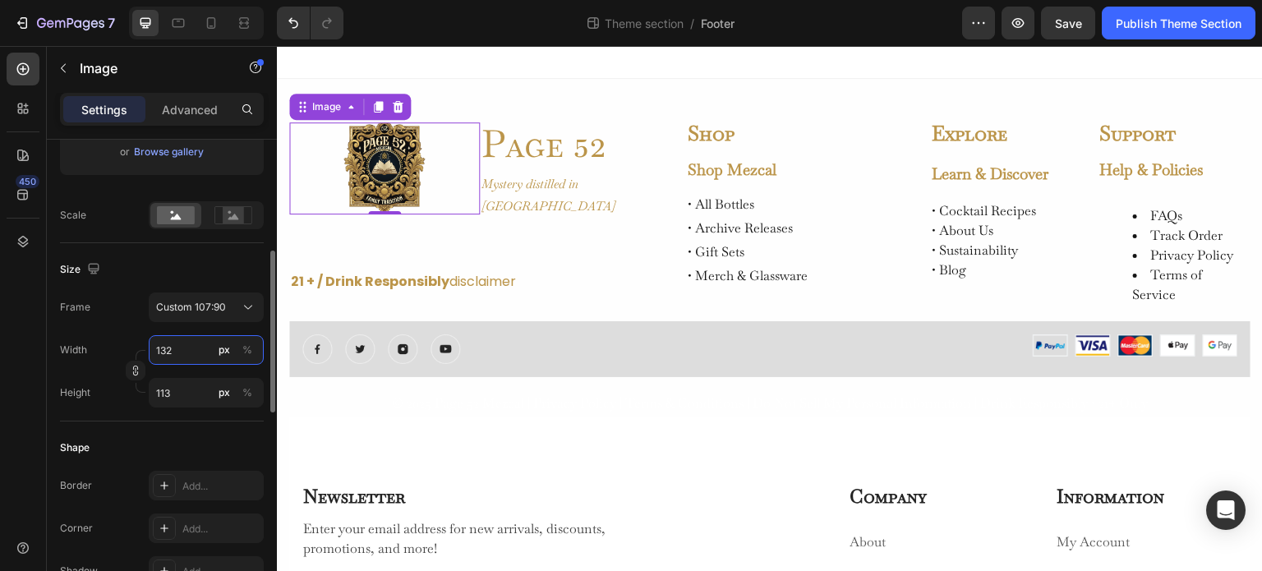
type input "131"
type input "110"
type input "129"
type input "109"
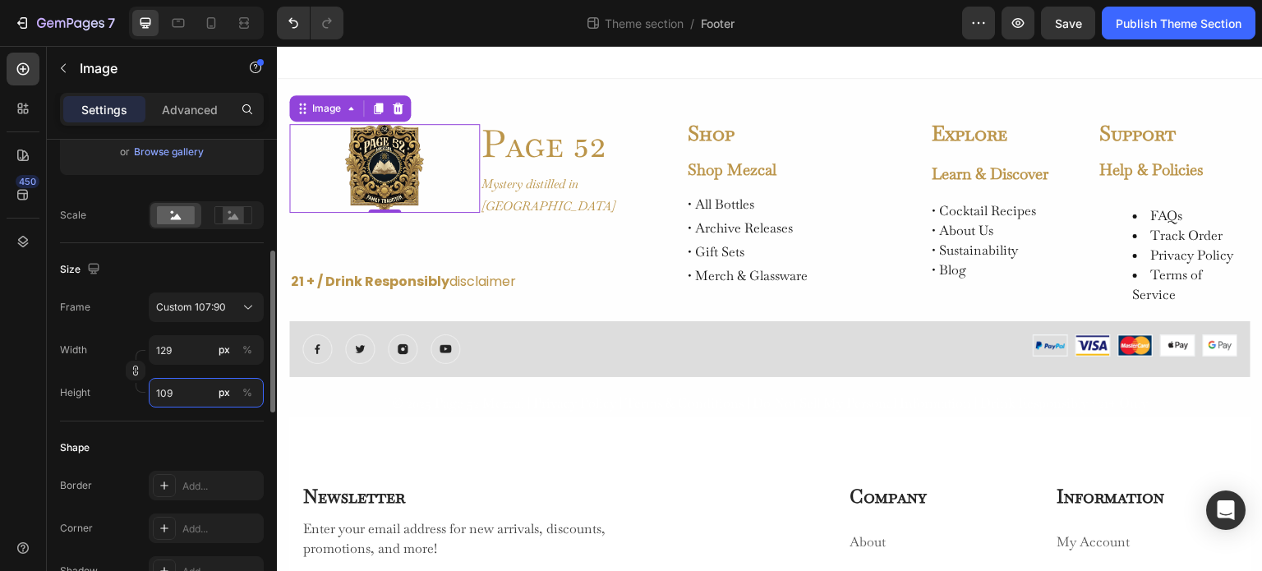
click at [184, 393] on input "109" at bounding box center [206, 393] width 115 height 30
type input "131"
type input "110"
type input "132"
type input "111"
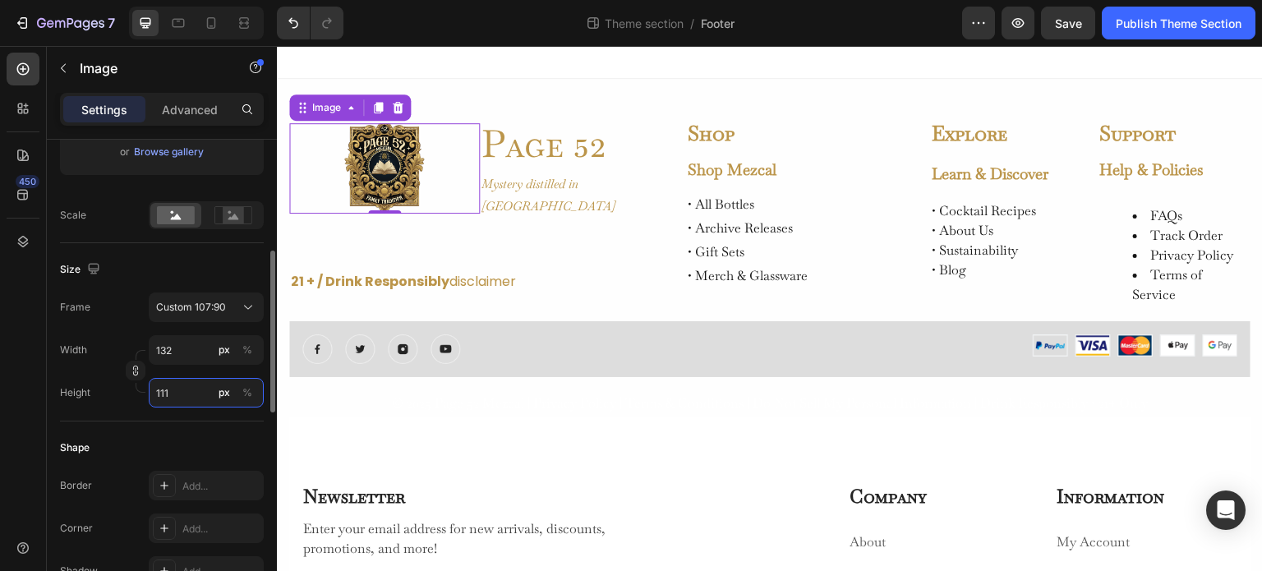
type input "133"
type input "112"
type input "134"
type input "114"
type input "136"
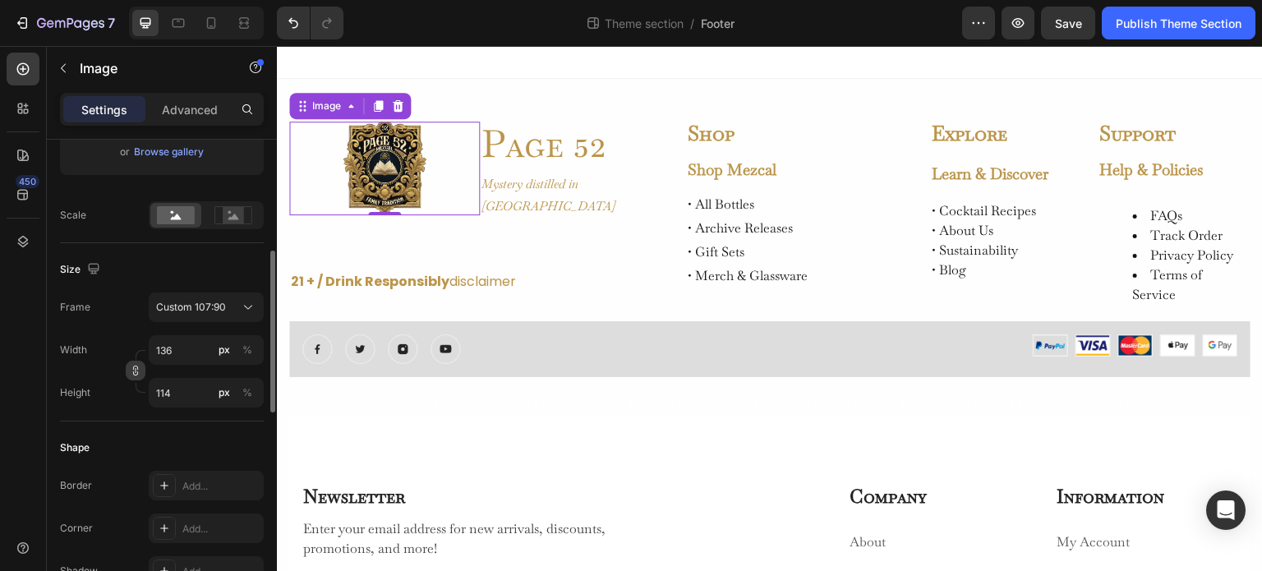
click at [136, 374] on icon "button" at bounding box center [136, 371] width 12 height 12
click at [182, 390] on input "114" at bounding box center [206, 393] width 115 height 30
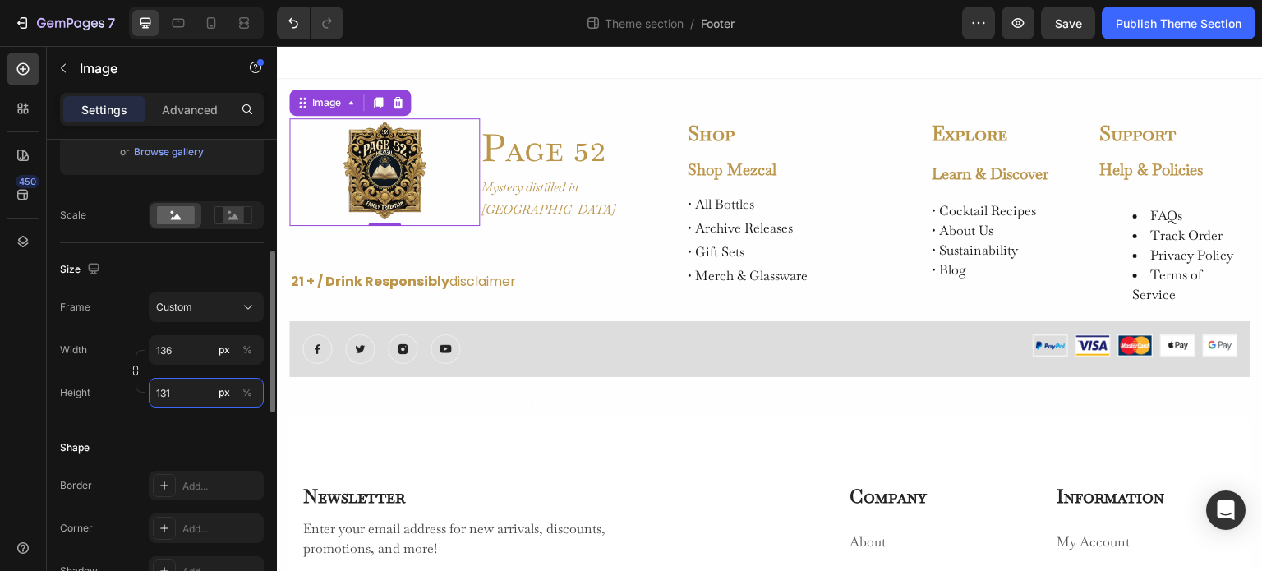
type input "130"
click at [184, 354] on input "136" at bounding box center [206, 350] width 115 height 30
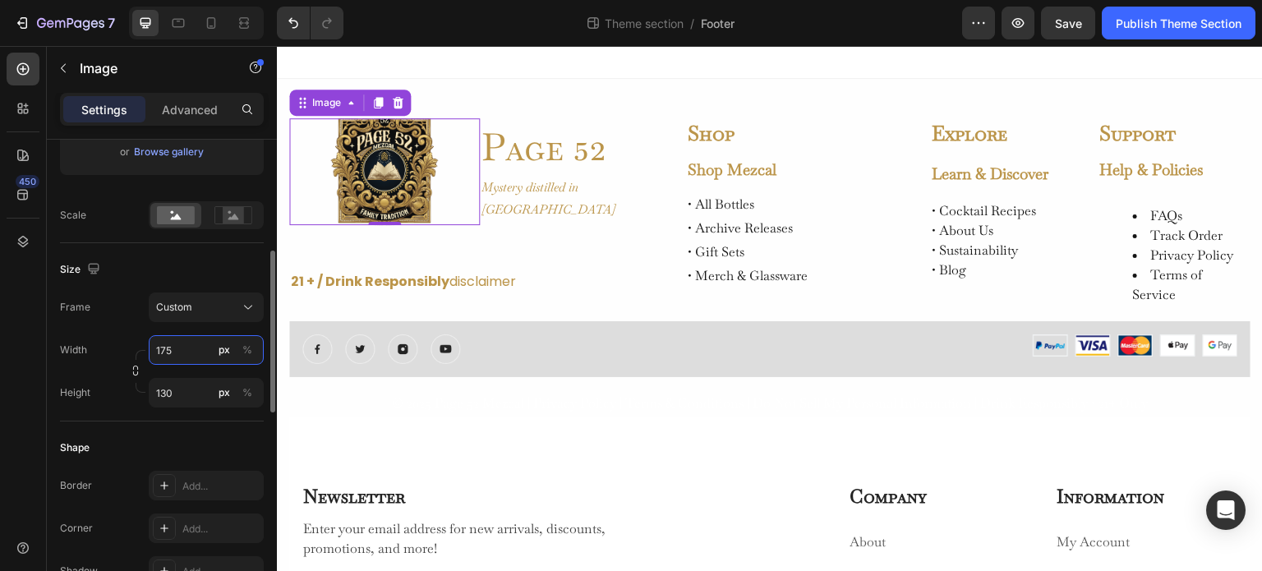
click at [185, 354] on input "175" at bounding box center [206, 350] width 115 height 30
type input "158"
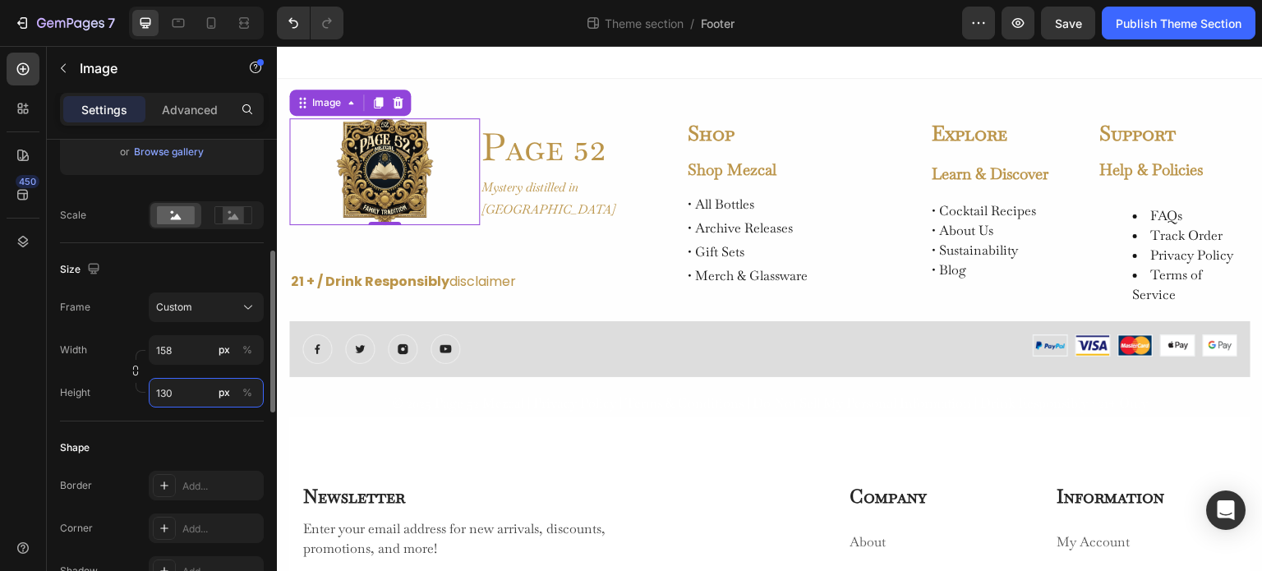
click at [184, 388] on input "130" at bounding box center [206, 393] width 115 height 30
type input "136"
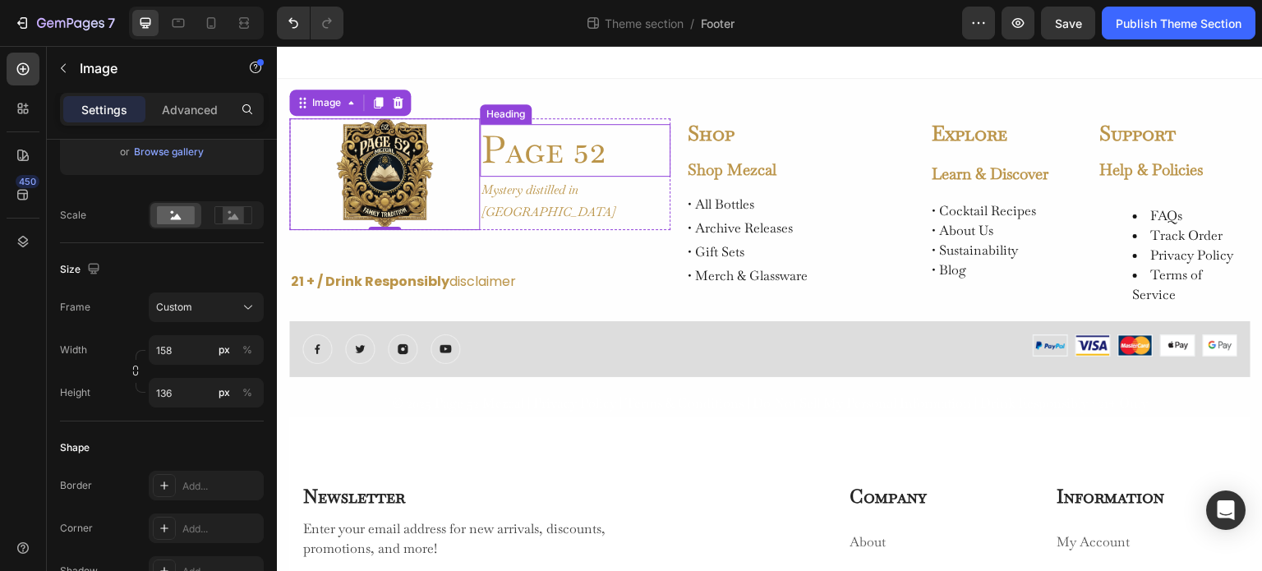
click at [615, 177] on h2 "Page 52" at bounding box center [575, 150] width 191 height 53
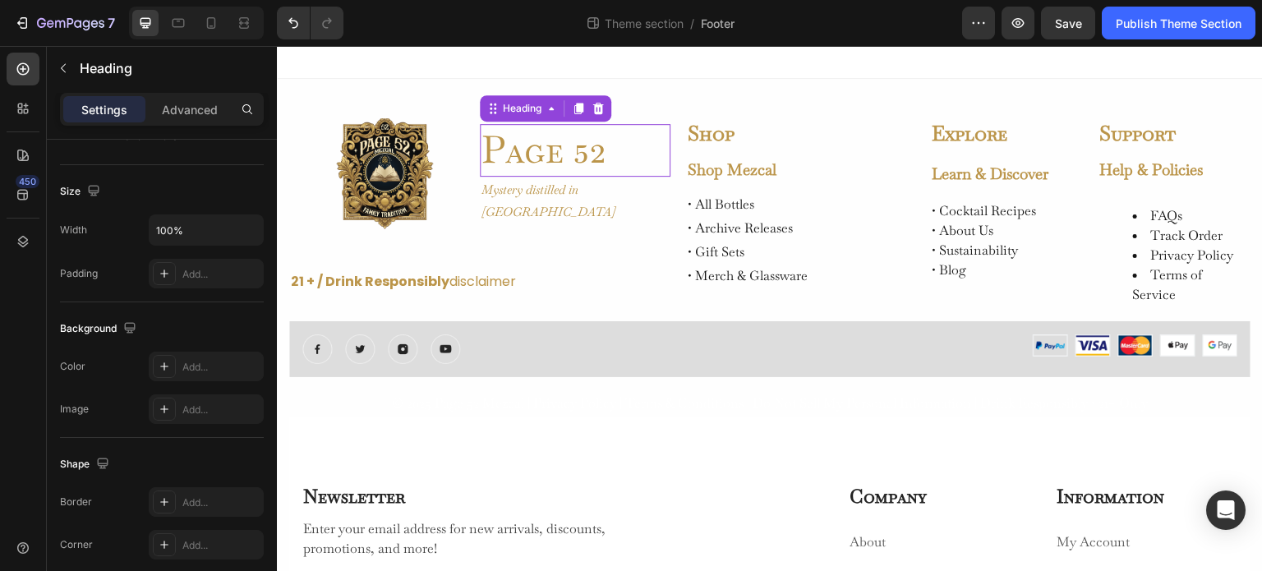
scroll to position [0, 0]
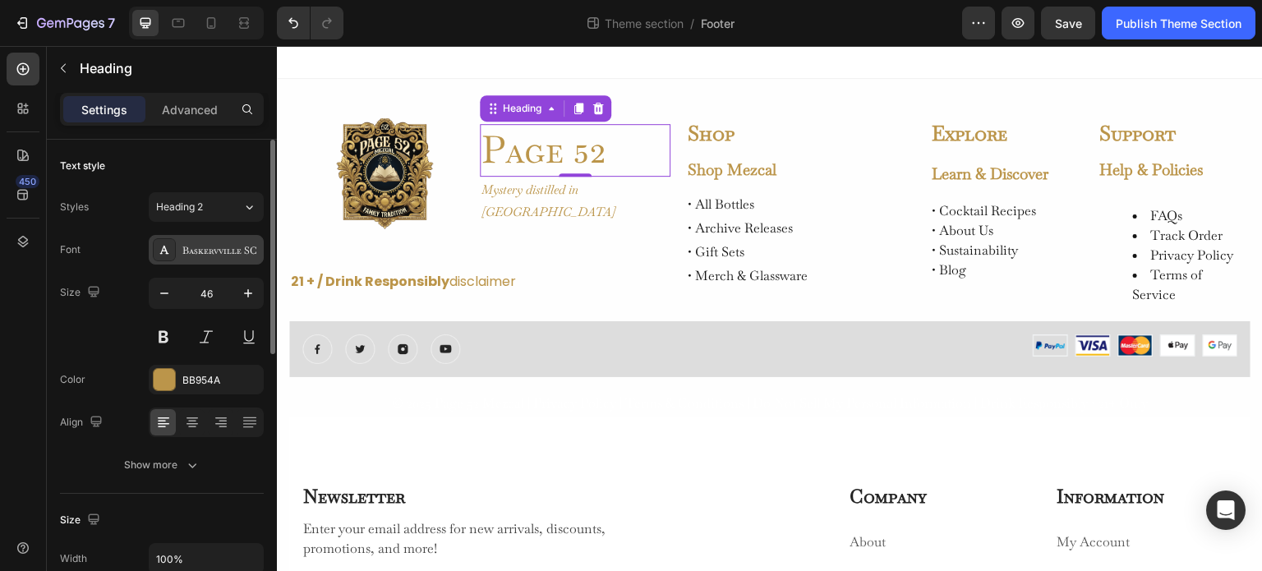
click at [240, 252] on div "Baskervville SC" at bounding box center [220, 250] width 77 height 15
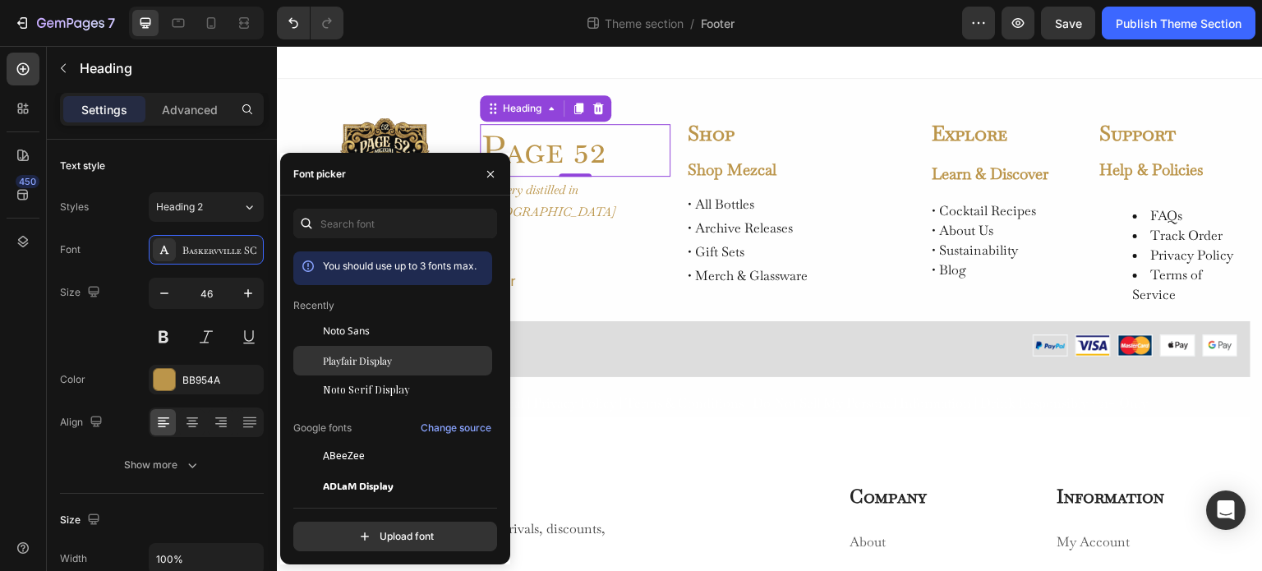
click at [376, 361] on span "Playfair Display" at bounding box center [357, 360] width 69 height 15
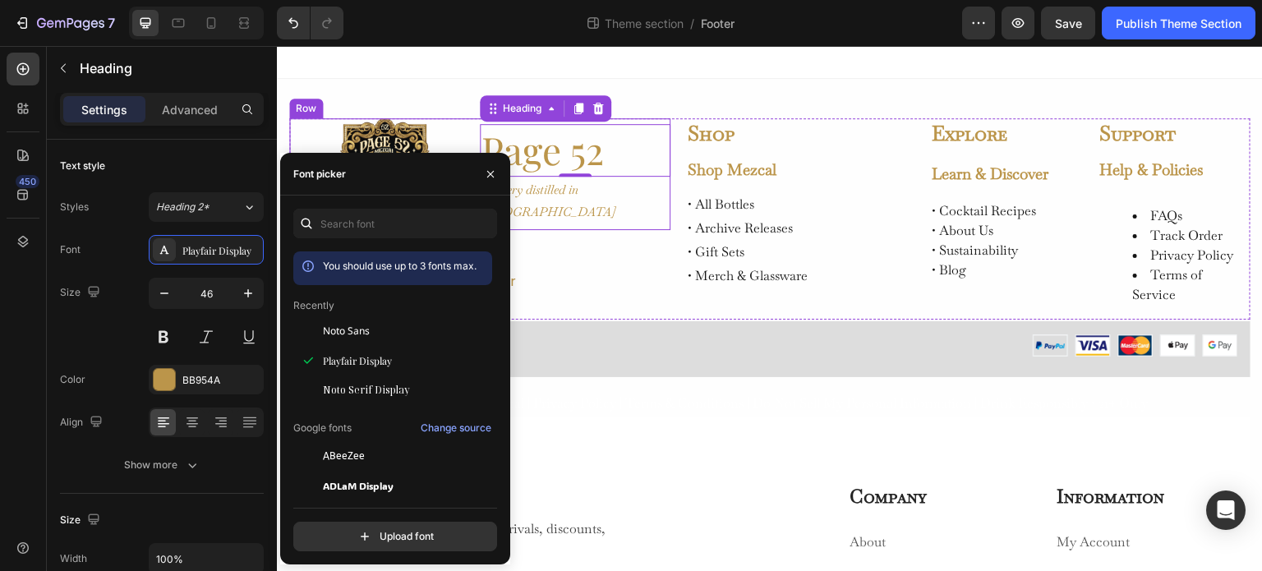
click at [603, 196] on p "Mystery distilled in Oaxaca" at bounding box center [575, 200] width 187 height 44
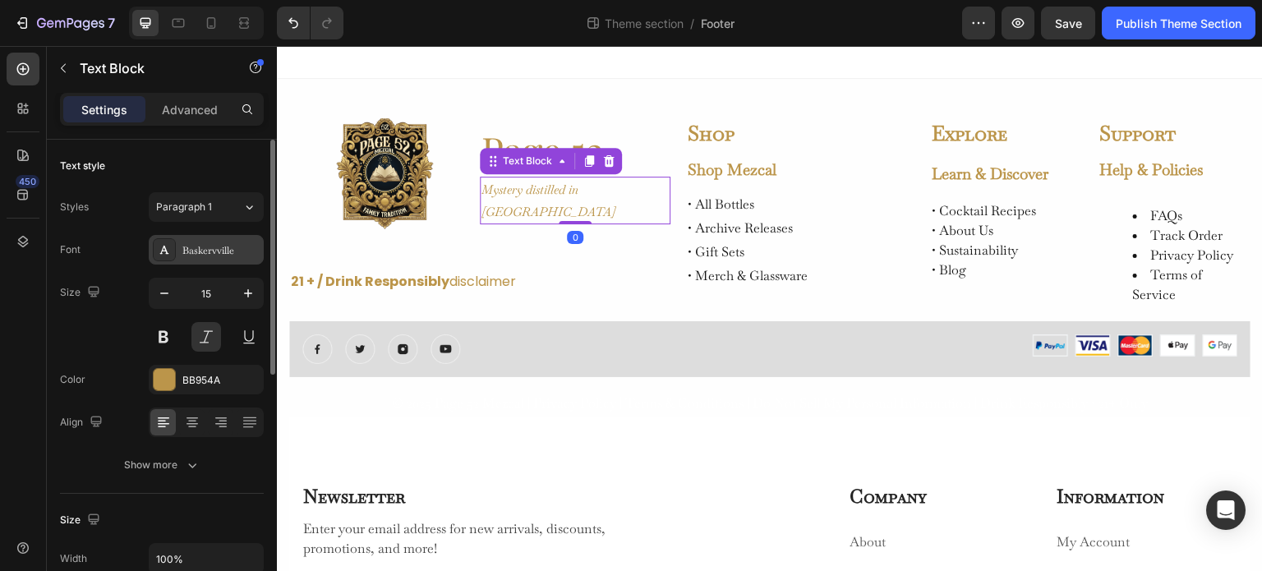
click at [210, 250] on div "Baskervville" at bounding box center [220, 250] width 77 height 15
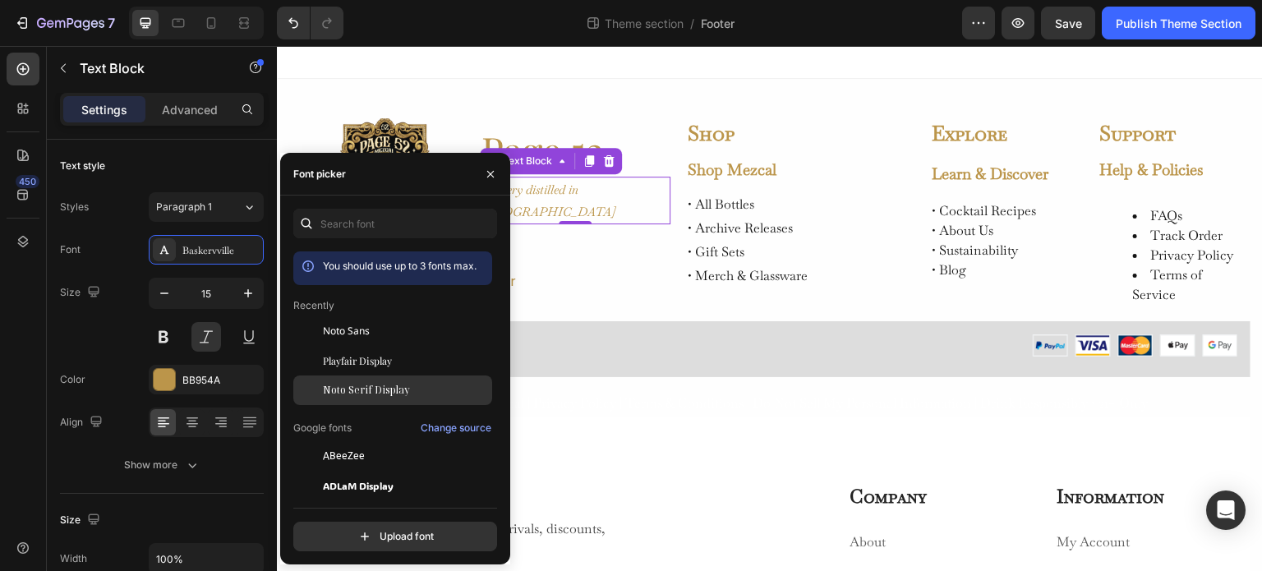
click at [365, 394] on span "Noto Serif Display" at bounding box center [366, 390] width 87 height 15
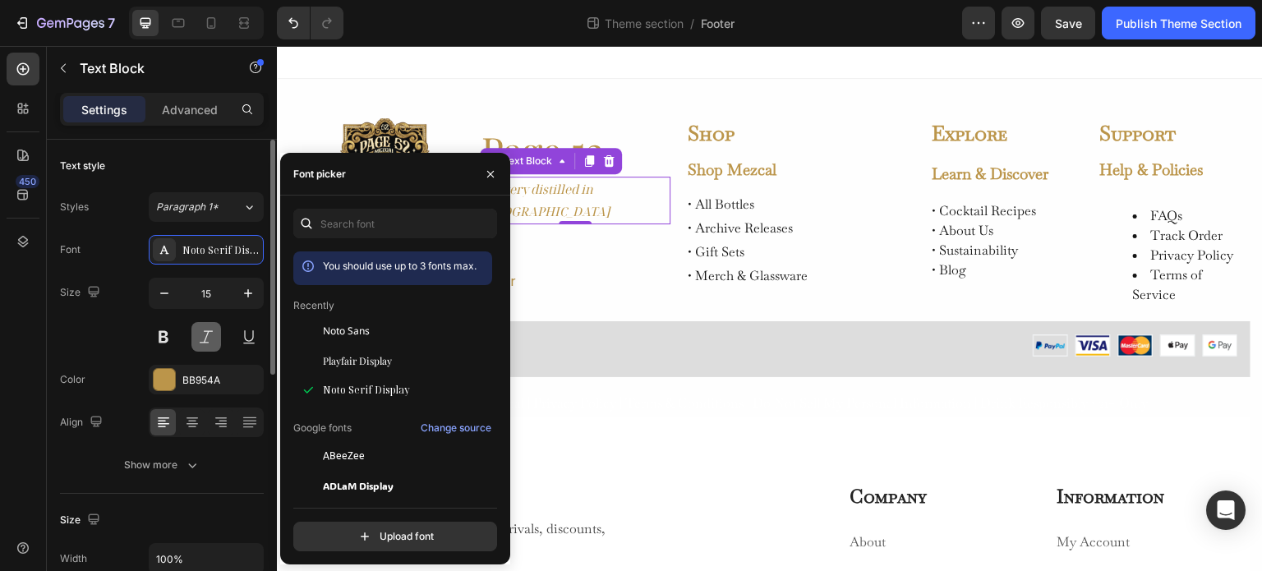
click at [204, 328] on button at bounding box center [207, 337] width 30 height 30
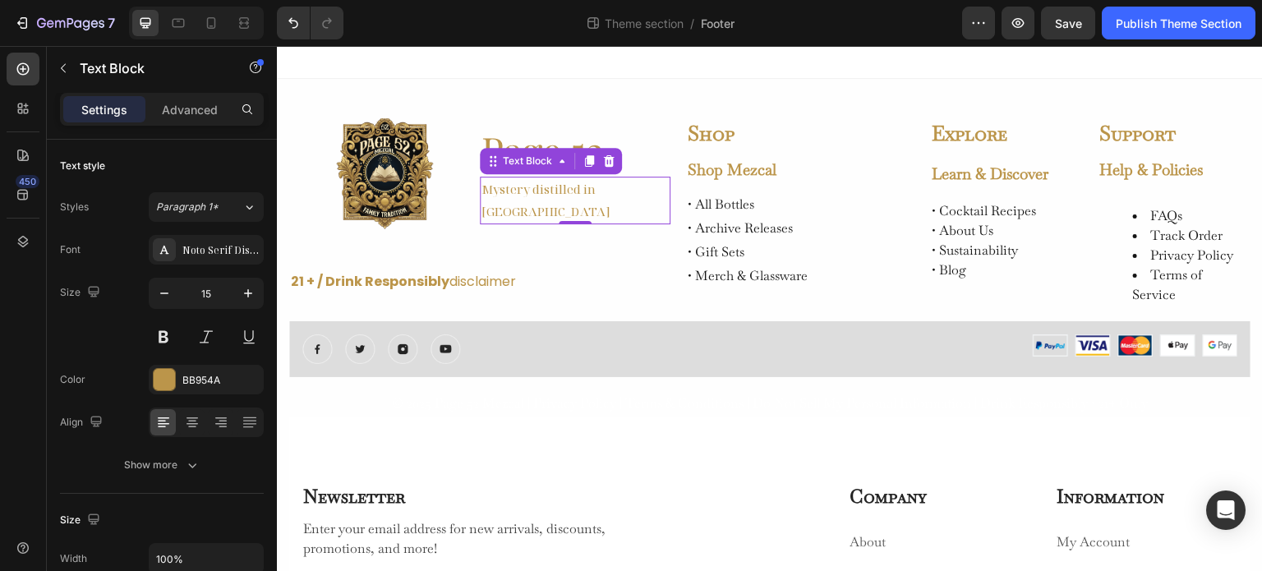
click at [589, 201] on p "Mystery distilled in Oaxaca" at bounding box center [575, 200] width 187 height 44
click at [482, 202] on p "Mystery distilled in Oaxaca" at bounding box center [575, 200] width 187 height 44
click at [482, 198] on p "Mystery distilled in Oaxaca" at bounding box center [575, 200] width 187 height 44
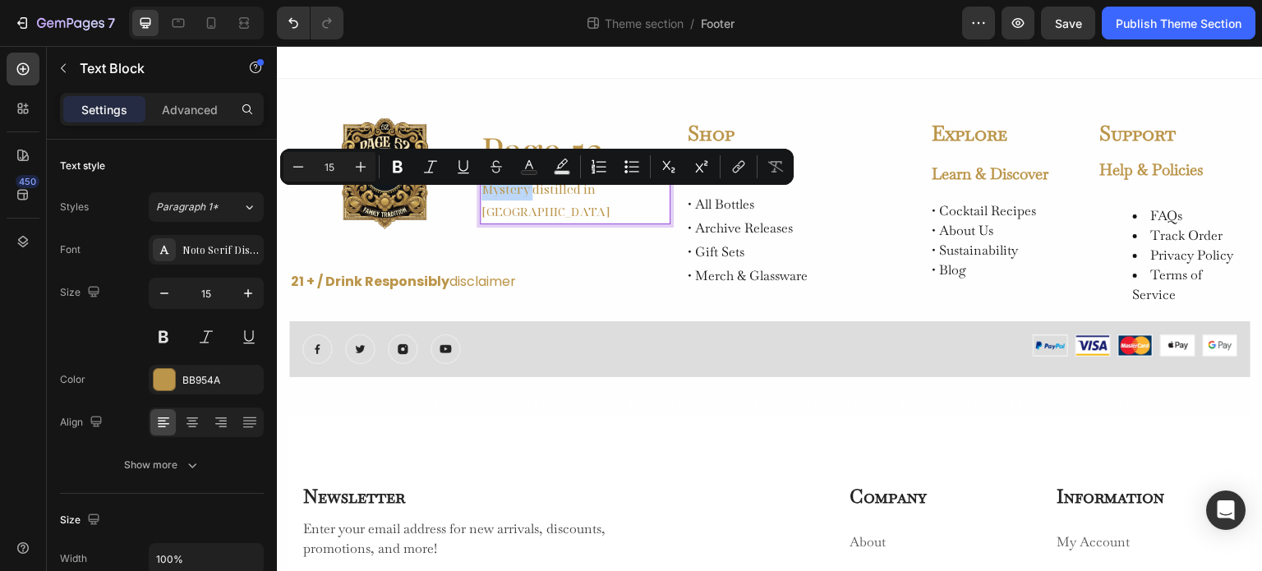
click at [483, 201] on p "Mystery distilled in Oaxaca" at bounding box center [575, 200] width 187 height 44
click at [482, 200] on p "Mystery distilled in Oaxaca" at bounding box center [575, 200] width 187 height 44
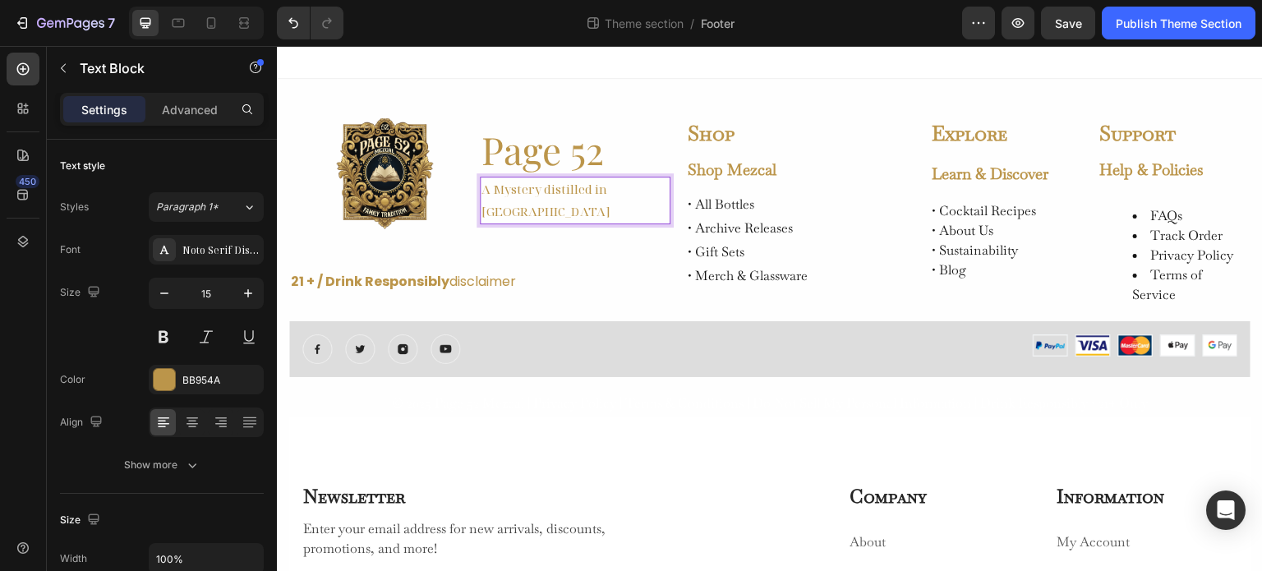
click at [501, 196] on p "A Mystery distilled in Oaxaca" at bounding box center [575, 200] width 187 height 44
click at [665, 204] on div "A mystery distilled in Oaxaca" at bounding box center [575, 201] width 191 height 48
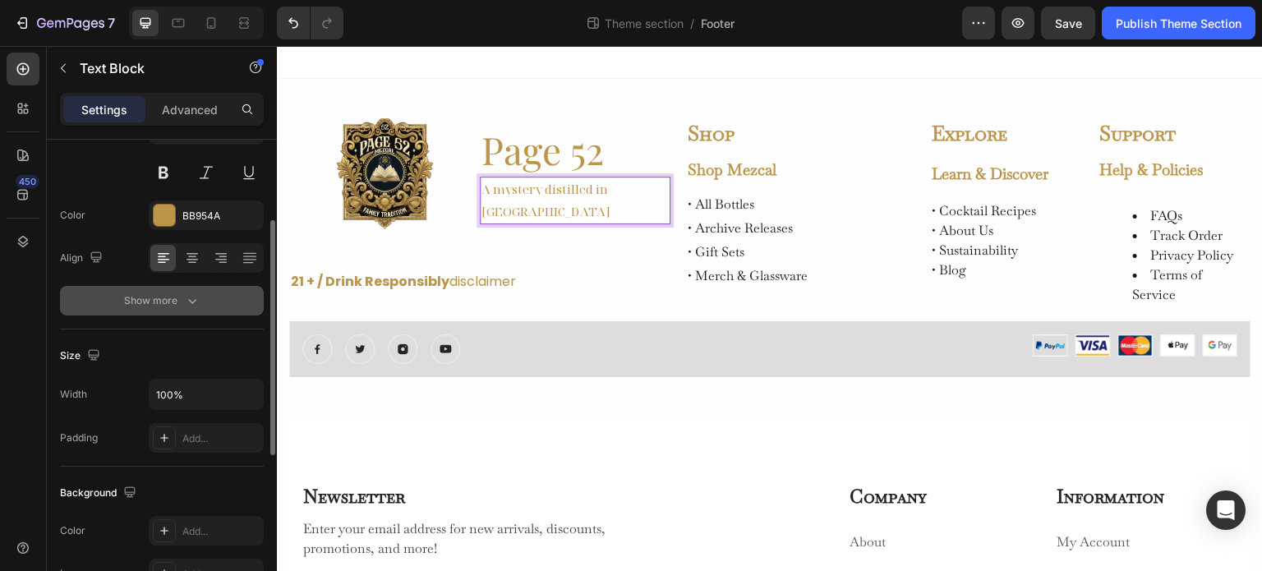
click at [172, 301] on div "Show more" at bounding box center [162, 301] width 76 height 16
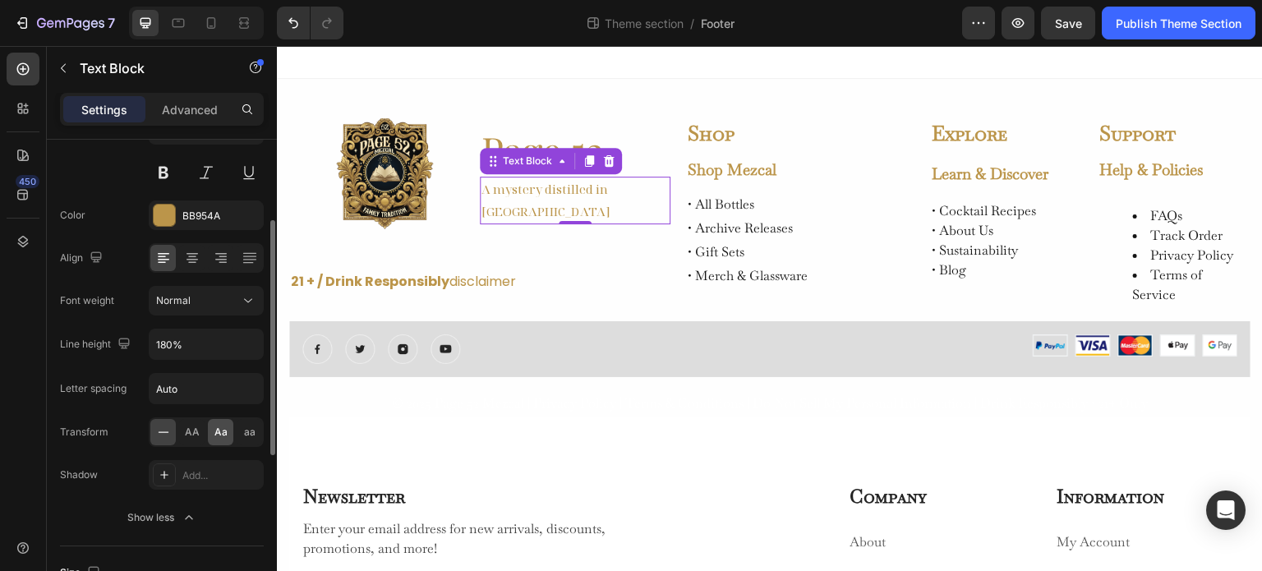
click at [217, 435] on span "Aa" at bounding box center [221, 432] width 13 height 15
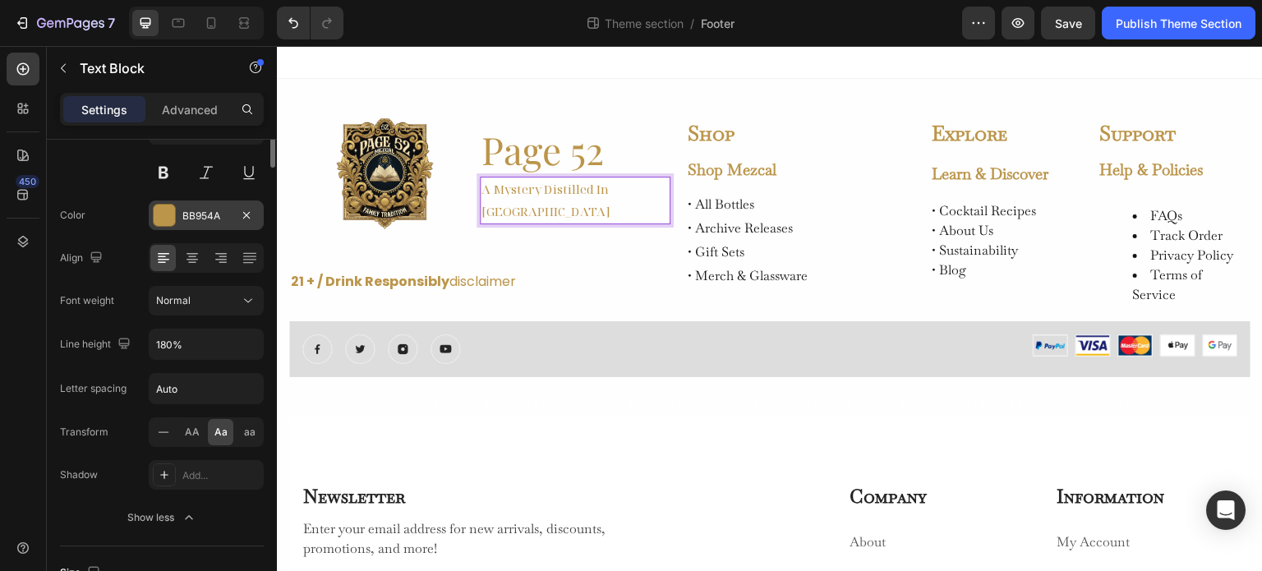
scroll to position [0, 0]
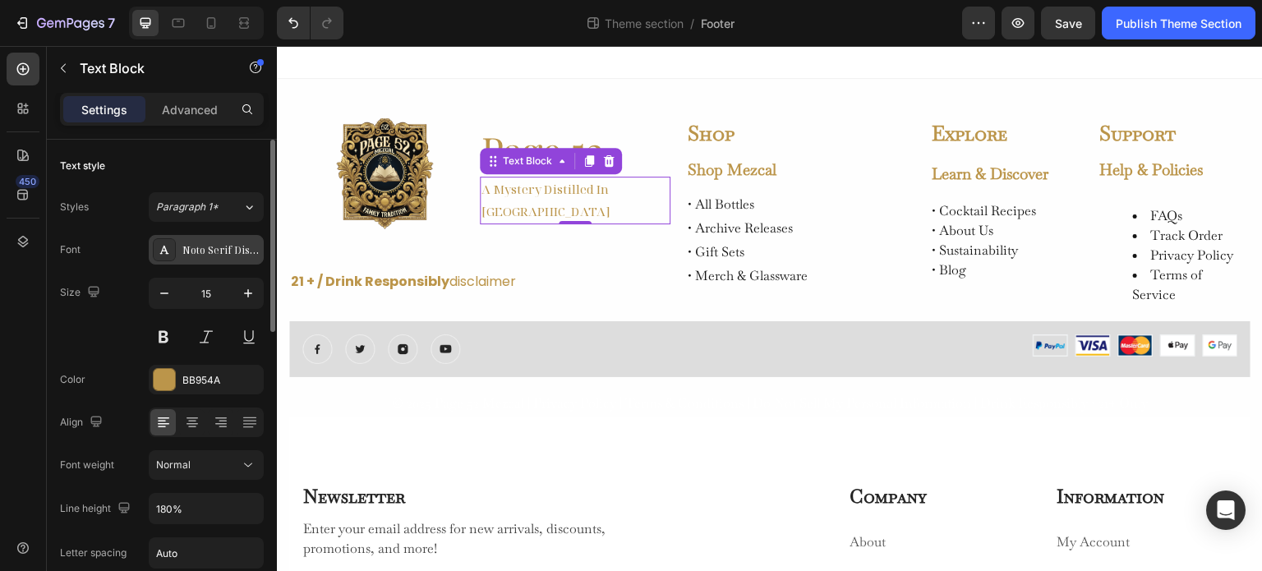
click at [207, 247] on div "Noto Serif Display" at bounding box center [220, 250] width 77 height 15
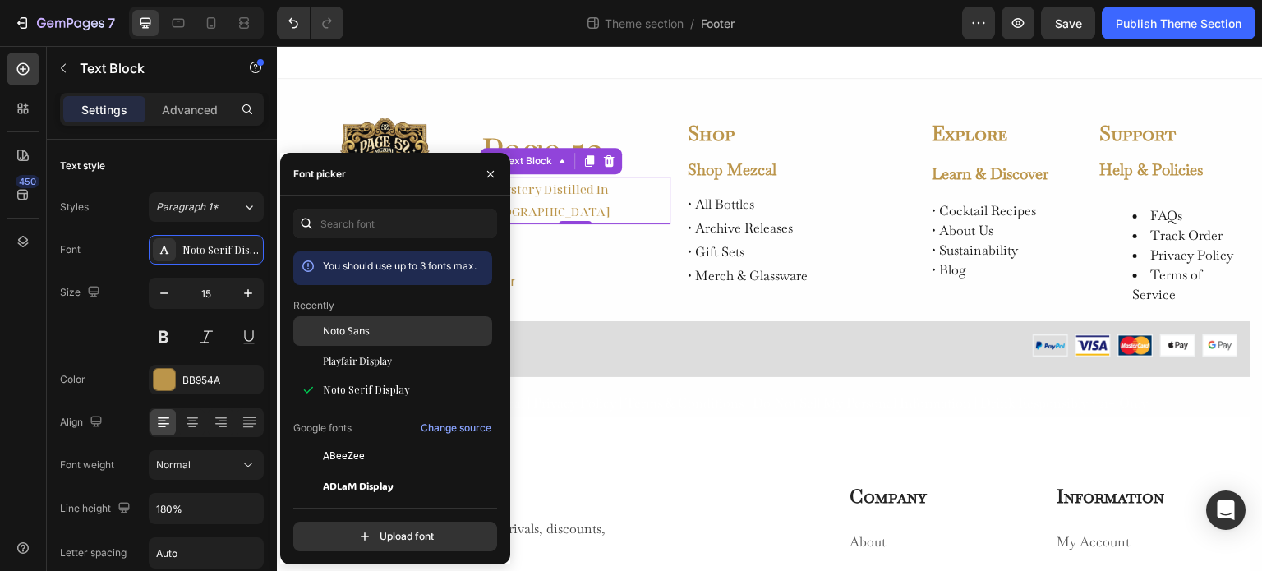
click at [357, 331] on span "Noto Sans" at bounding box center [346, 331] width 47 height 15
click at [685, 339] on div "Image Image Image Image Row" at bounding box center [532, 350] width 461 height 30
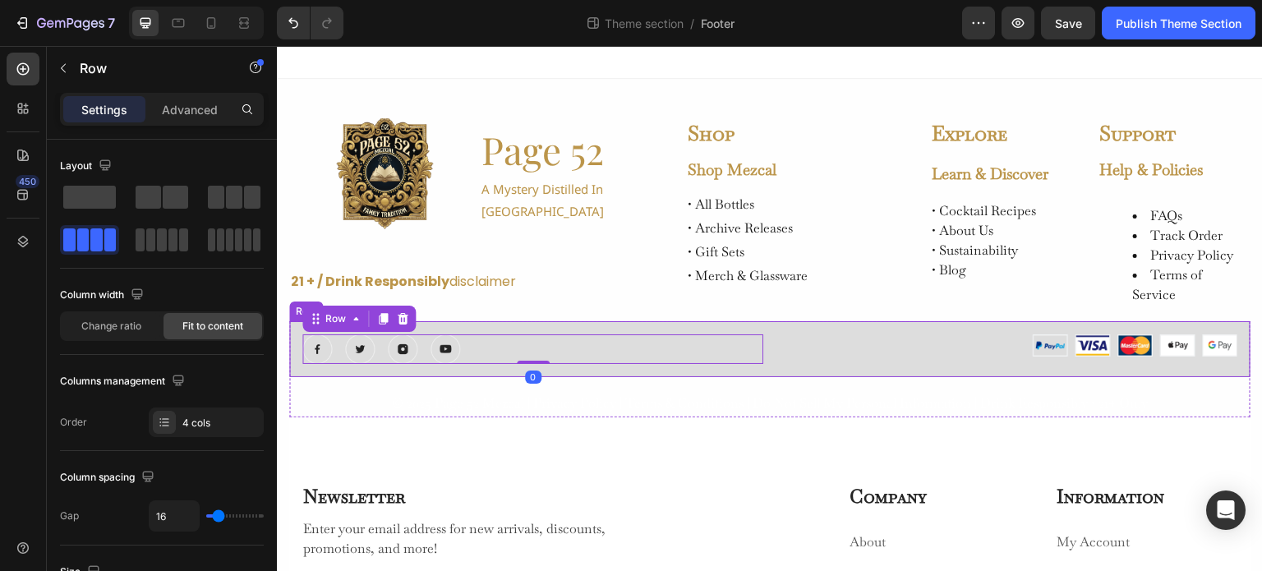
click at [806, 358] on div "Image" at bounding box center [1007, 350] width 461 height 30
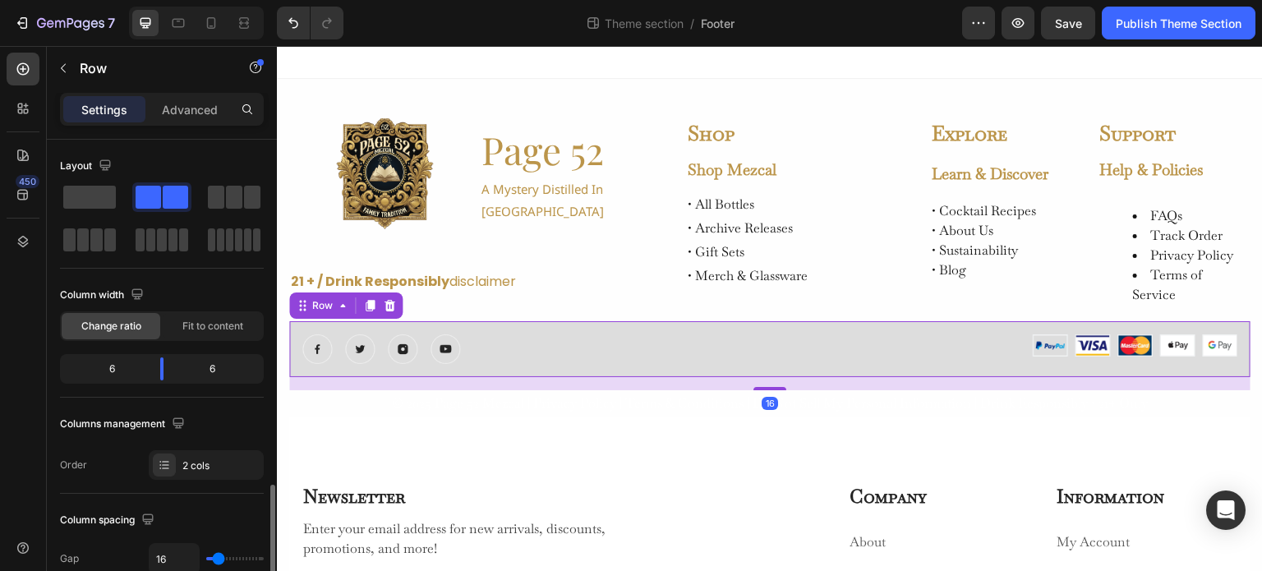
scroll to position [329, 0]
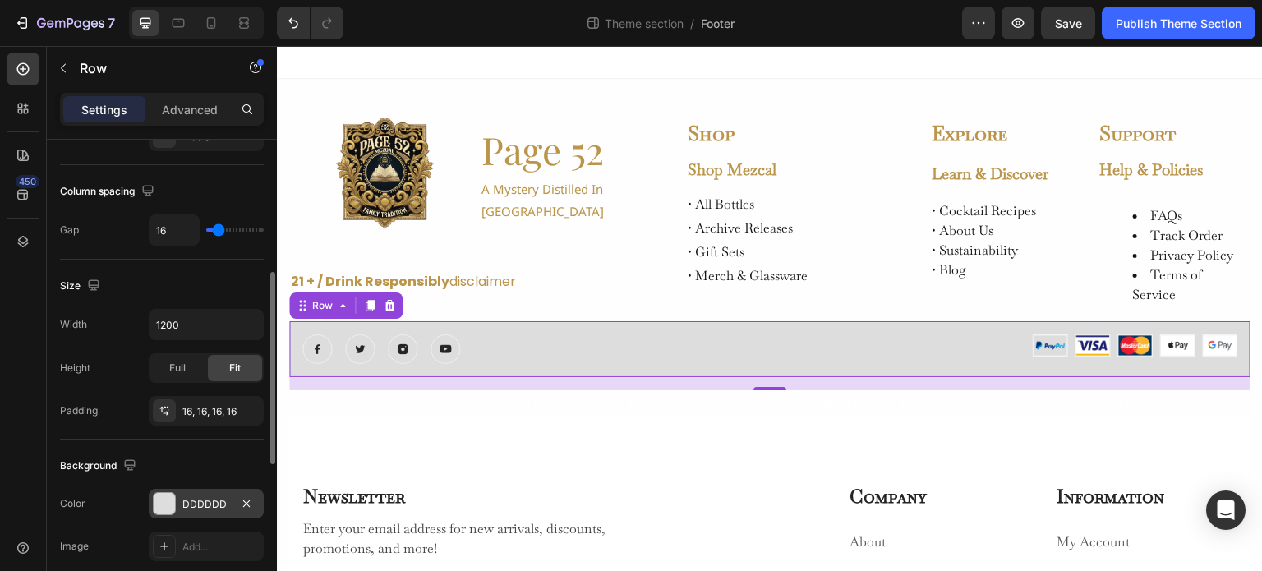
click at [164, 499] on div at bounding box center [164, 503] width 21 height 21
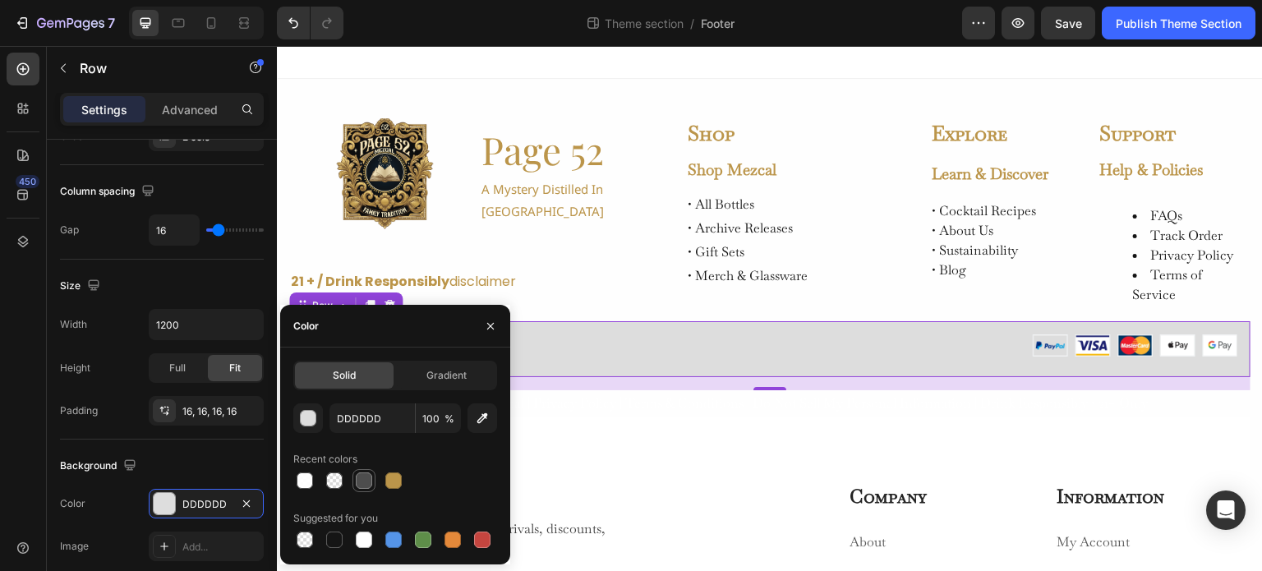
click at [361, 482] on div at bounding box center [364, 481] width 16 height 16
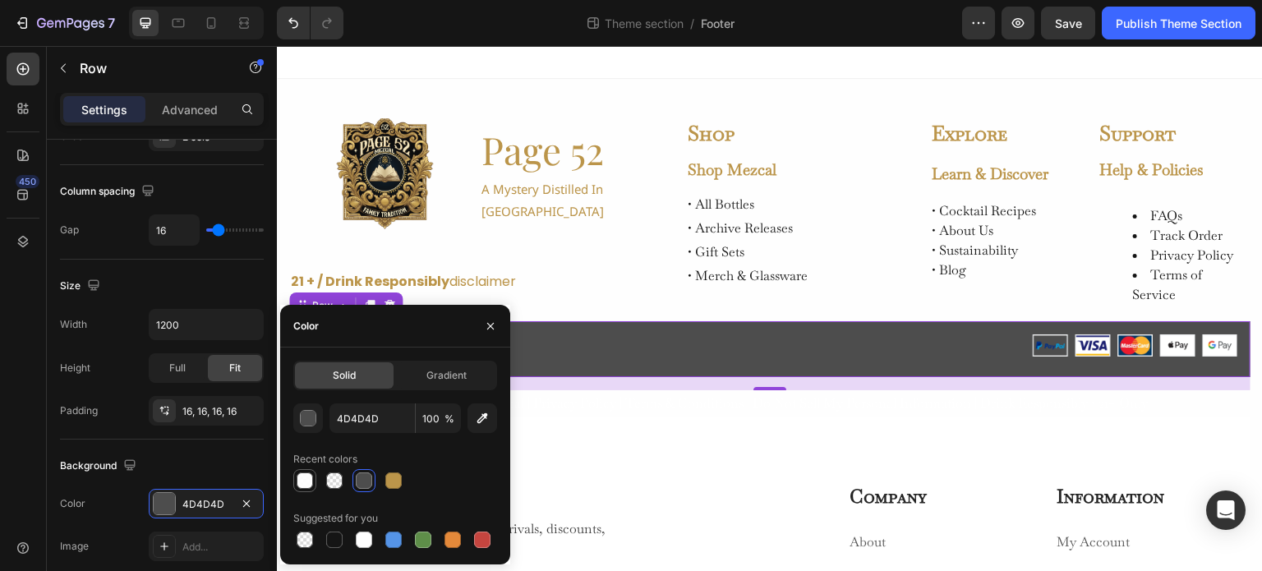
click at [313, 479] on div at bounding box center [305, 481] width 20 height 20
type input "FFFFFF"
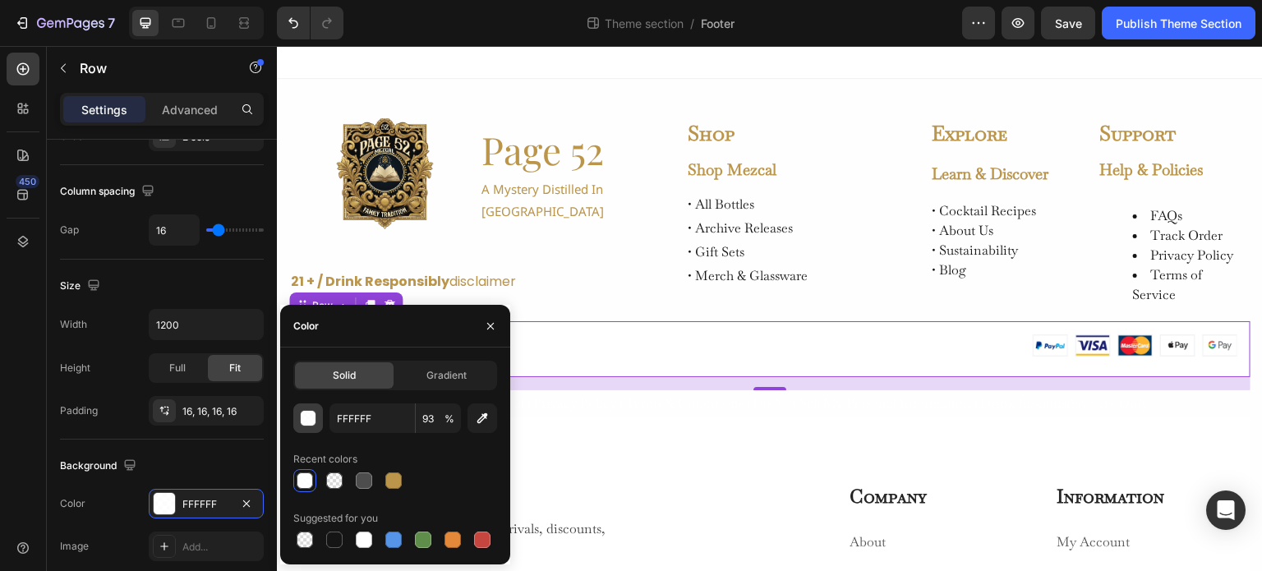
click at [297, 420] on button "button" at bounding box center [308, 419] width 30 height 30
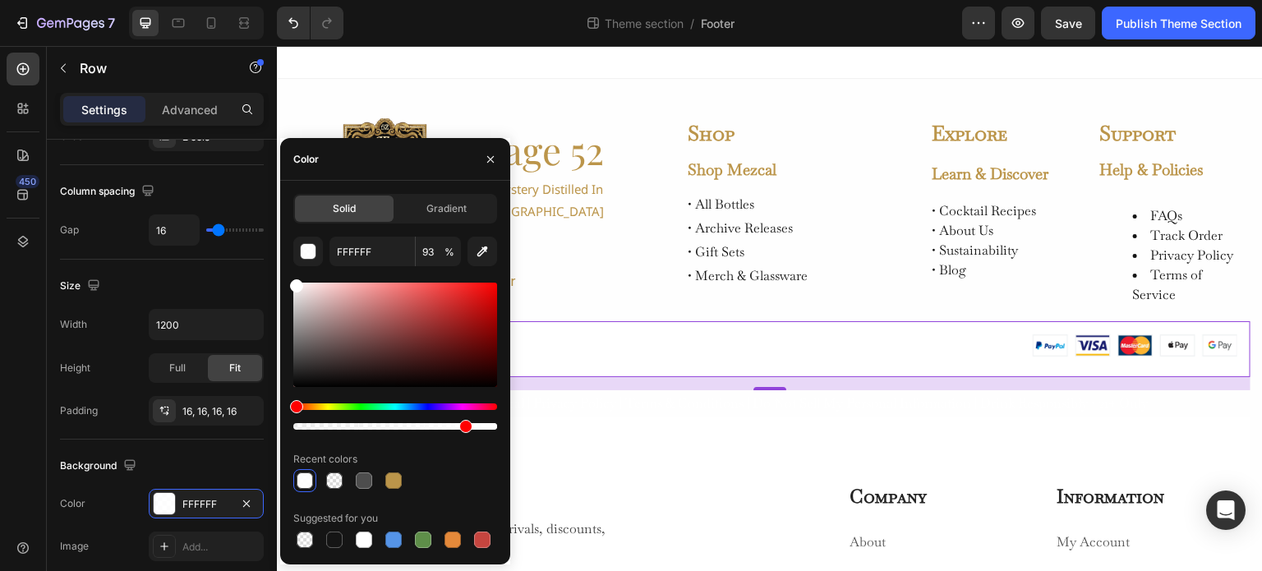
drag, startPoint x: 485, startPoint y: 430, endPoint x: 464, endPoint y: 430, distance: 21.4
click at [464, 430] on div at bounding box center [465, 426] width 13 height 13
type input "83"
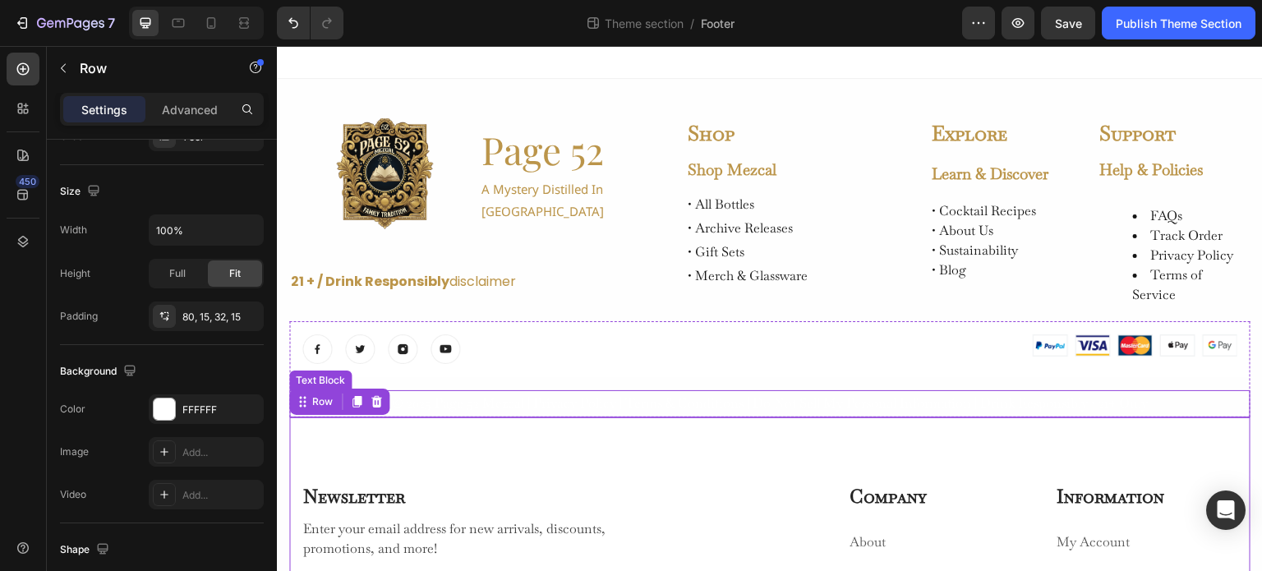
click at [510, 399] on p "© 2025 Page 52 Mezcal | Privacy Policy | Terms & Conditions | Do Not Sell My Pe…" at bounding box center [770, 404] width 958 height 24
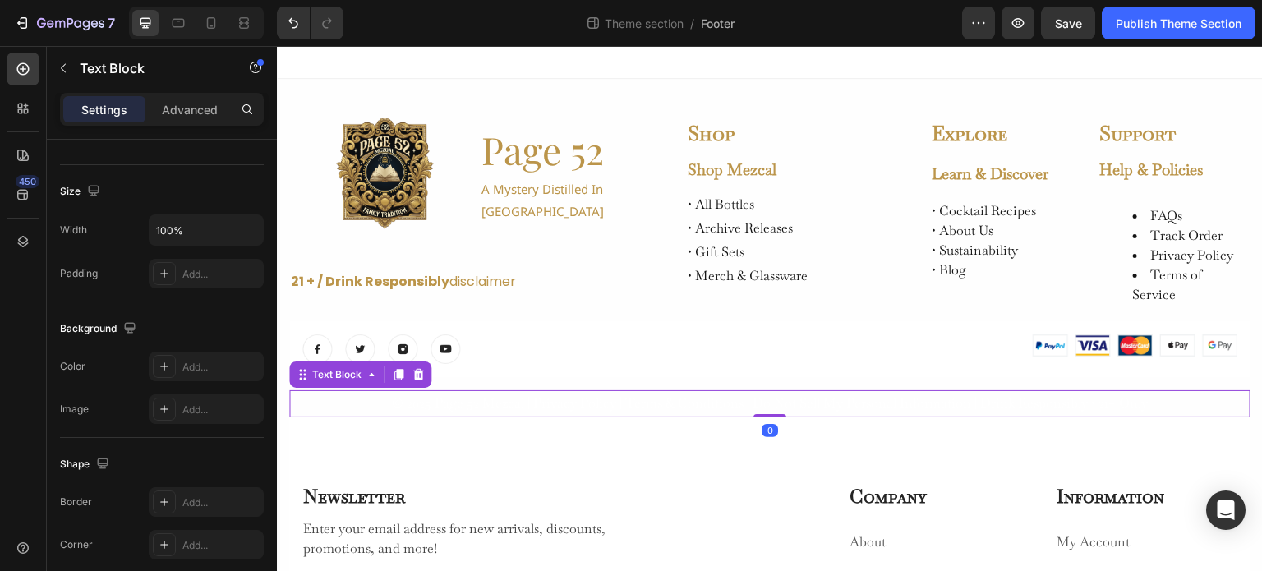
scroll to position [0, 0]
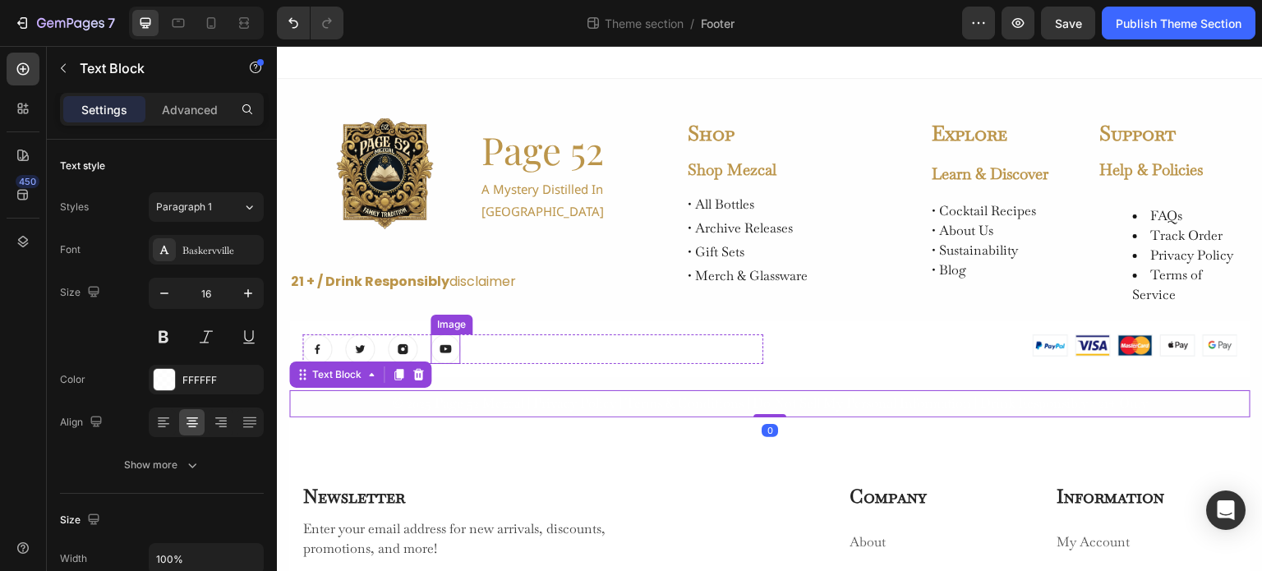
drag, startPoint x: 455, startPoint y: 347, endPoint x: 424, endPoint y: 347, distance: 31.2
click at [455, 347] on img at bounding box center [446, 350] width 30 height 30
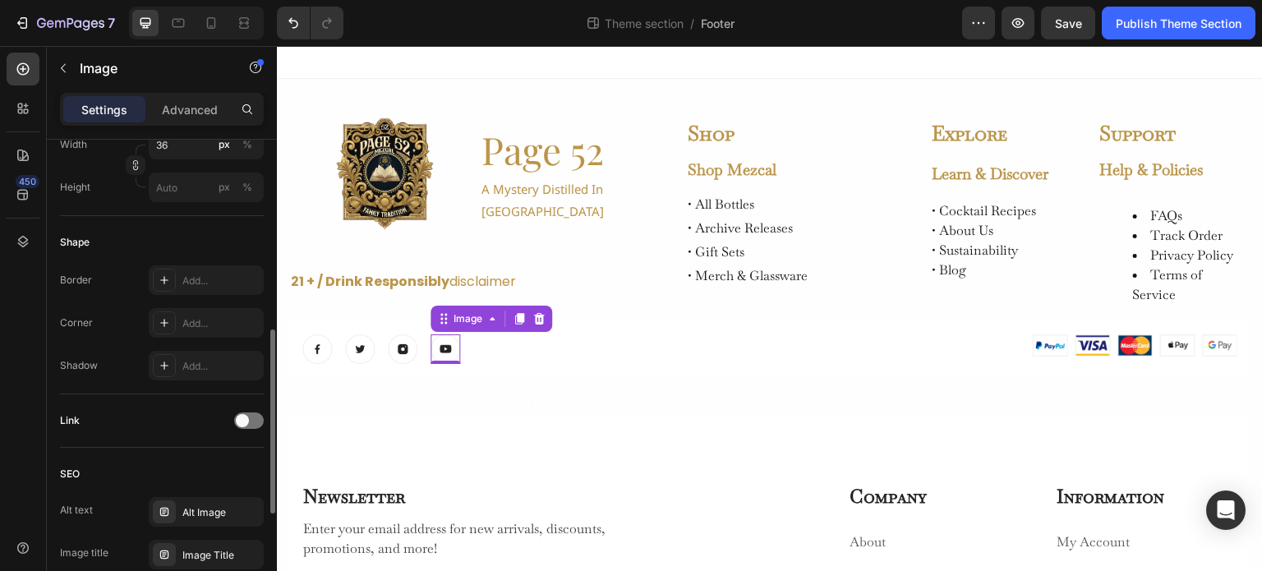
scroll to position [658, 0]
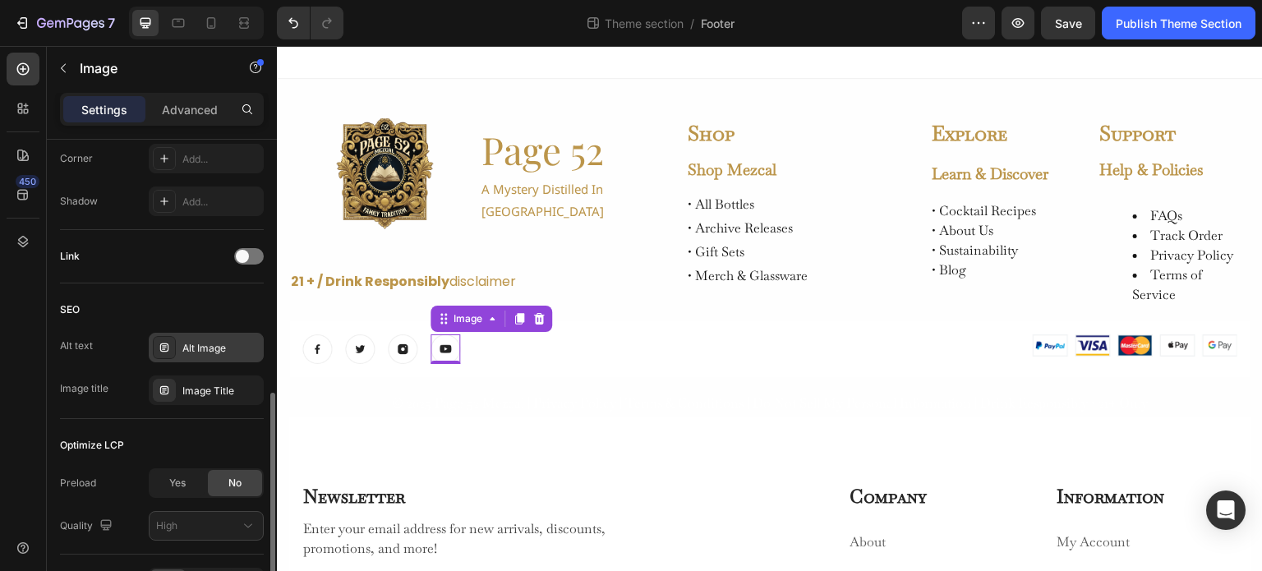
click at [200, 347] on div "Alt Image" at bounding box center [220, 348] width 77 height 15
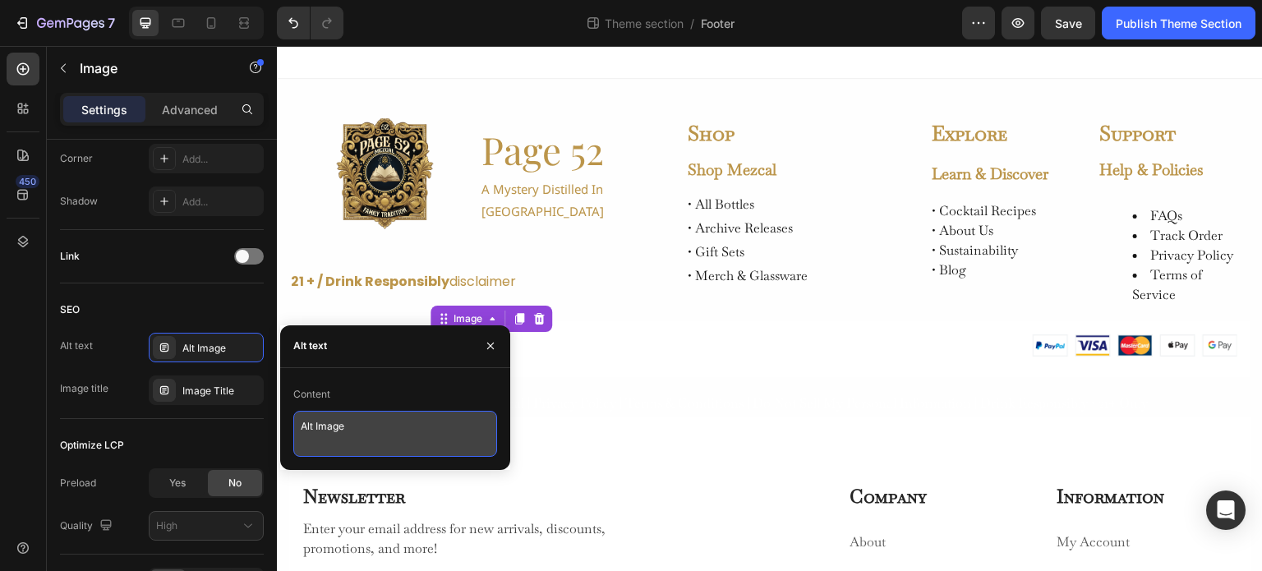
click at [321, 426] on textarea "Alt Image" at bounding box center [395, 434] width 204 height 46
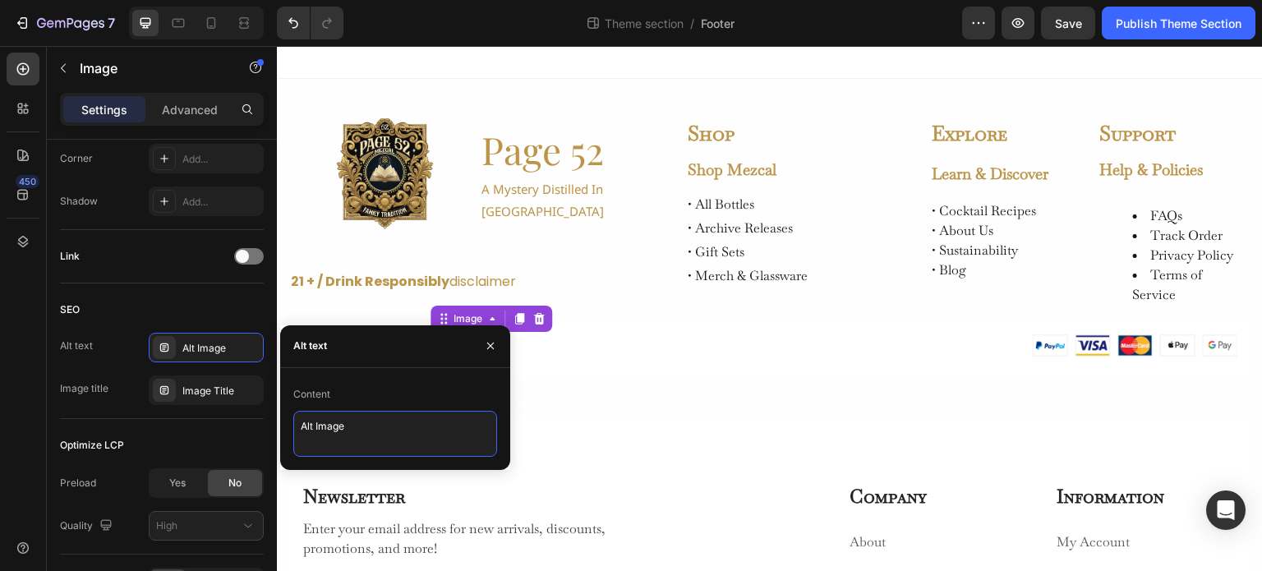
click at [369, 431] on textarea "Alt Image" at bounding box center [395, 434] width 204 height 46
click at [195, 392] on div "Image Title" at bounding box center [220, 391] width 77 height 15
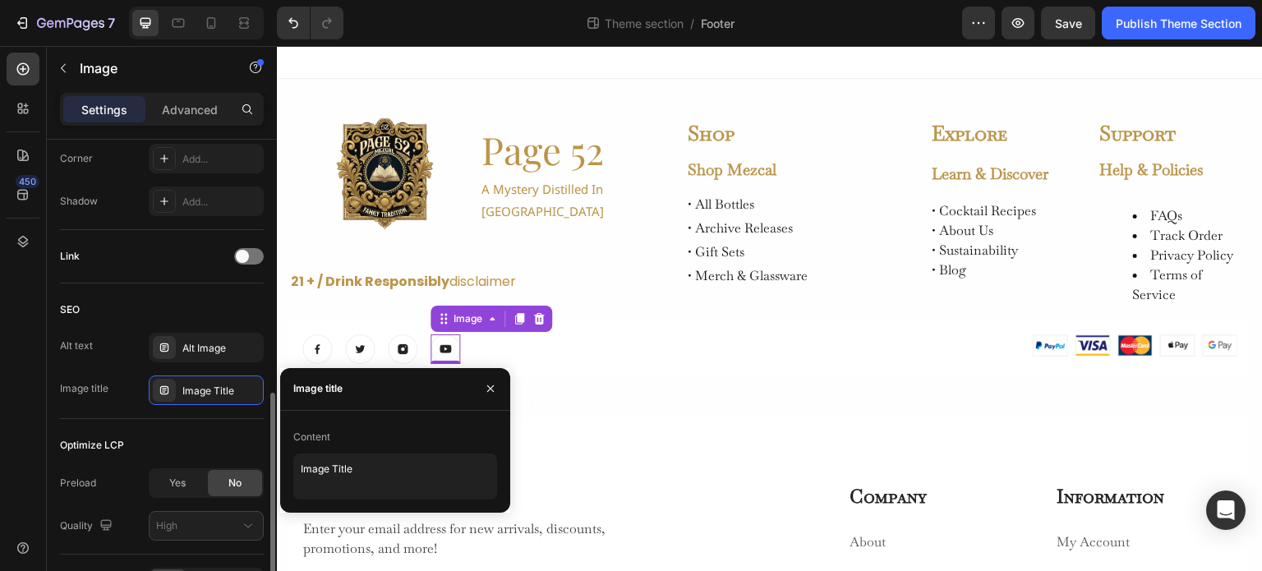
click at [198, 445] on div "Optimize LCP" at bounding box center [162, 445] width 204 height 26
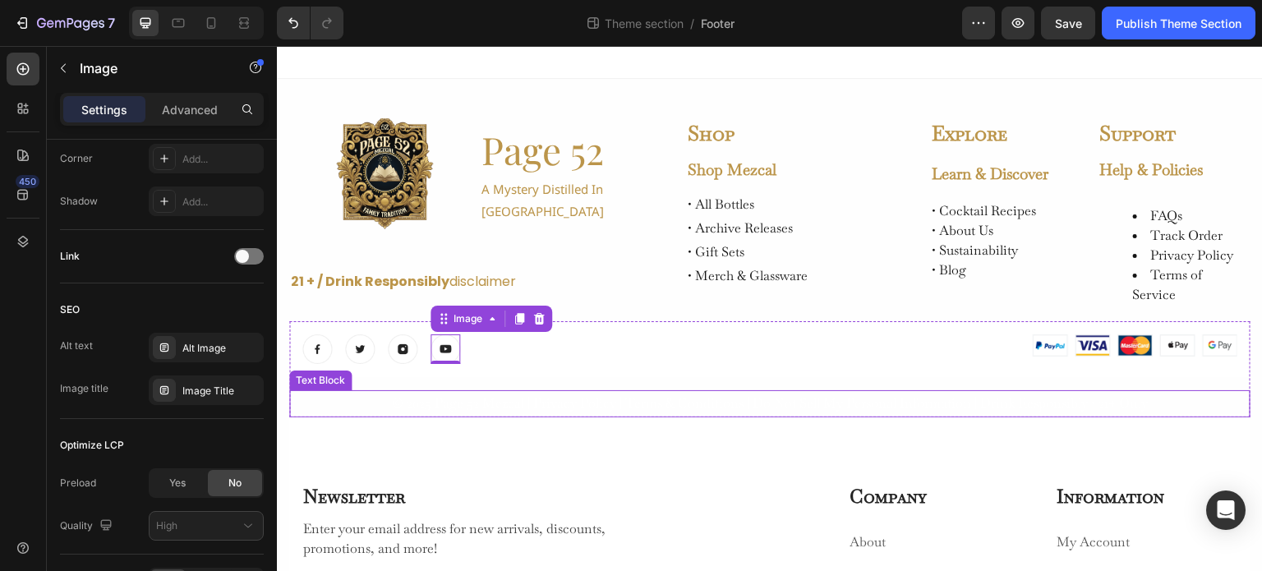
scroll to position [246, 0]
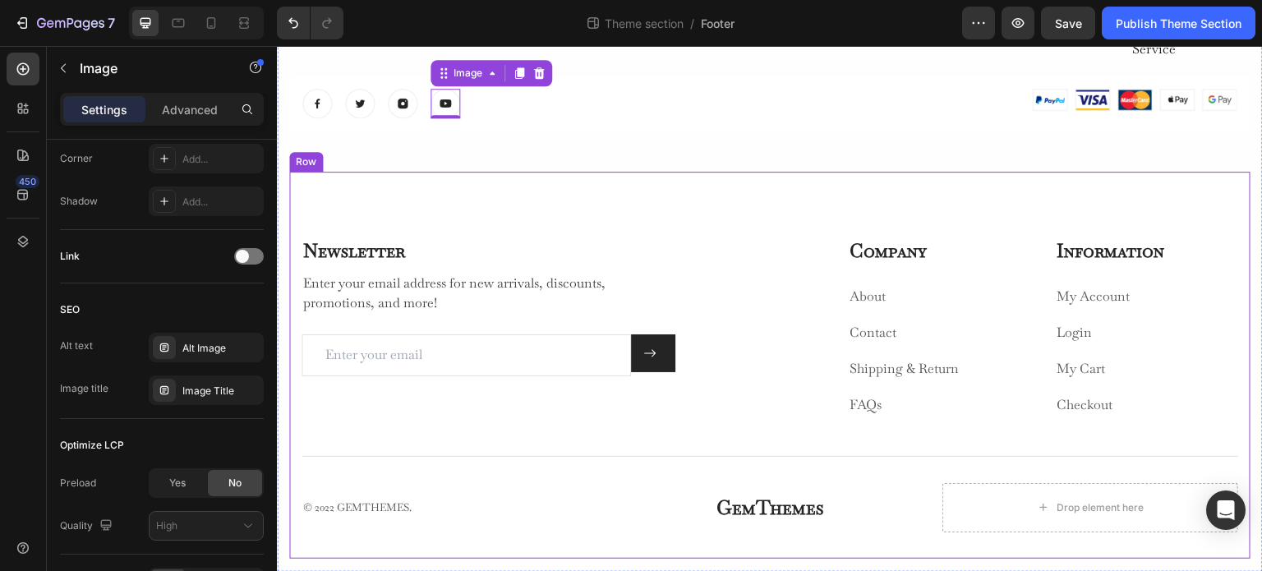
click at [745, 199] on div "Newsletter Heading Enter your email address for new arrivals, discounts, promot…" at bounding box center [770, 365] width 962 height 387
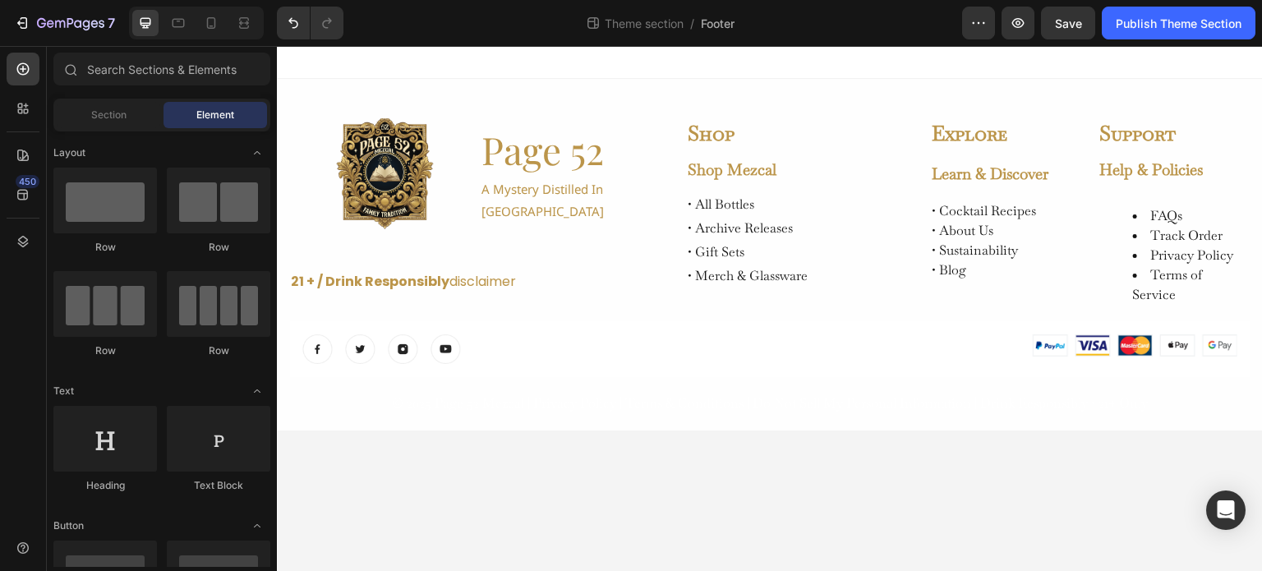
scroll to position [0, 0]
click at [691, 464] on body "Image Page 52 Heading a mystery distilled in oaxaca Text Block Row 21 + / Drink…" at bounding box center [770, 309] width 986 height 526
click at [779, 349] on div "Image" at bounding box center [1007, 350] width 461 height 30
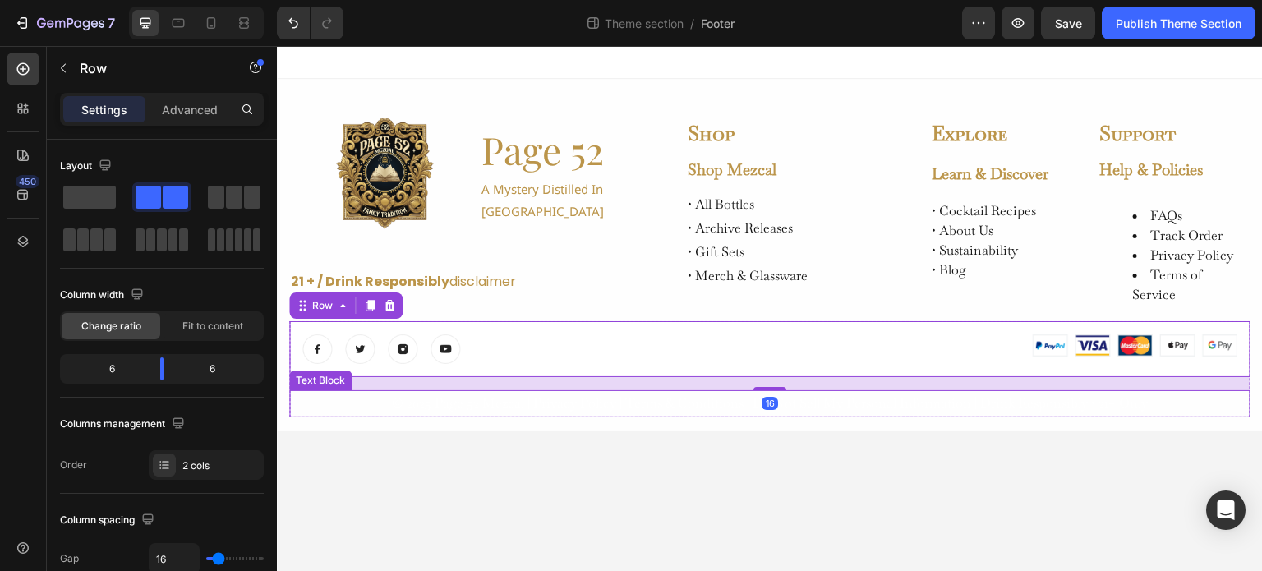
click at [698, 395] on p "© 2025 Page 52 Mezcal | Privacy Policy | Terms & Conditions | Do Not Sell My Pe…" at bounding box center [770, 404] width 958 height 24
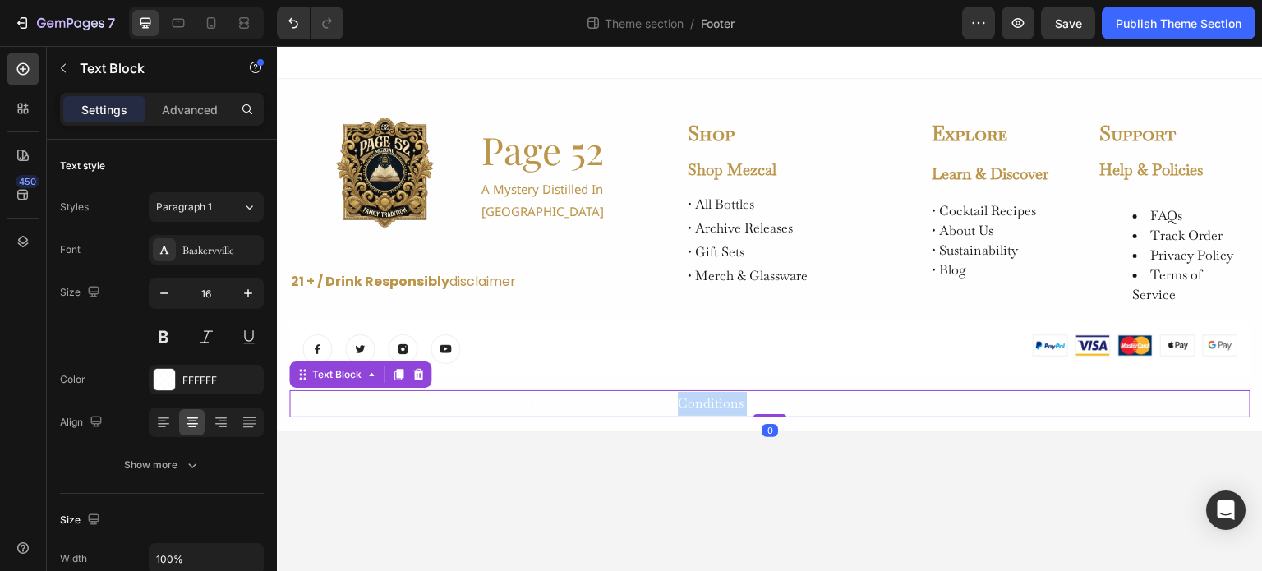
click at [728, 394] on p "© 2025 Page 52 Mezcal | Privacy Policy | Terms & Conditions | Do Not Sell My Pe…" at bounding box center [770, 404] width 958 height 24
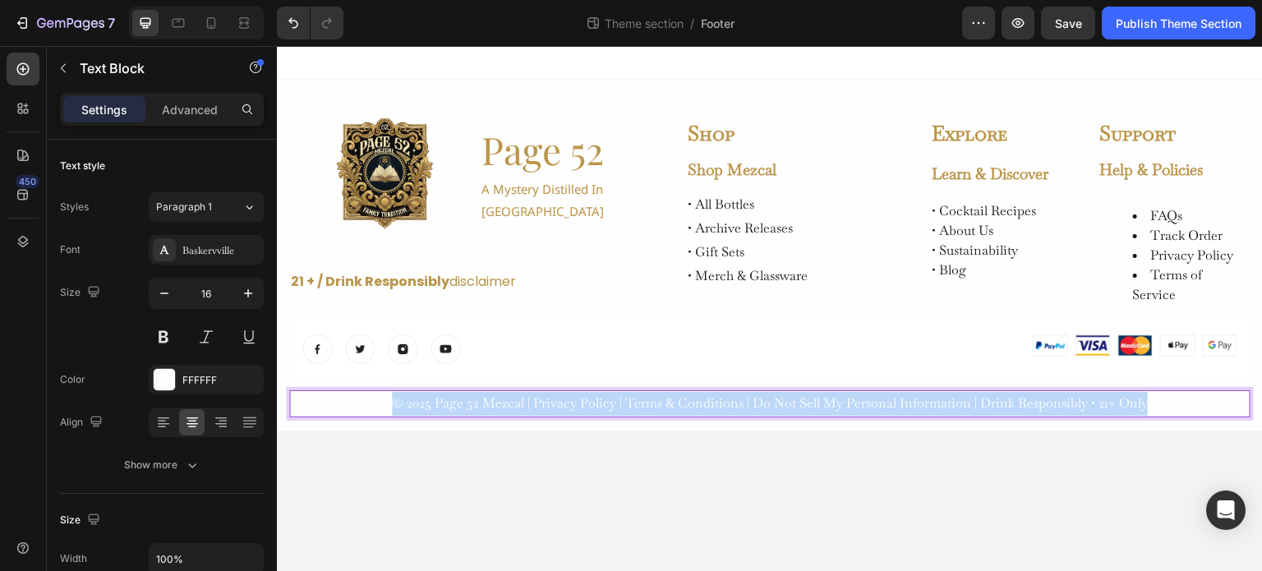
click at [728, 394] on p "© 2025 Page 52 Mezcal | Privacy Policy | Terms & Conditions | Do Not Sell My Pe…" at bounding box center [770, 404] width 958 height 24
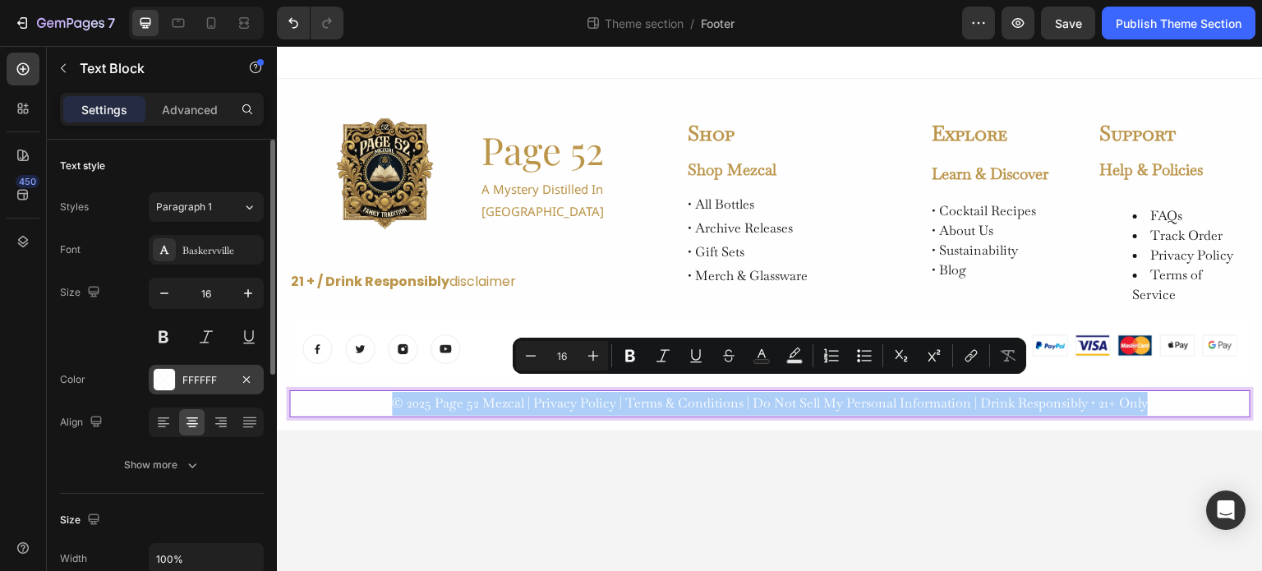
click at [161, 385] on div at bounding box center [164, 379] width 21 height 21
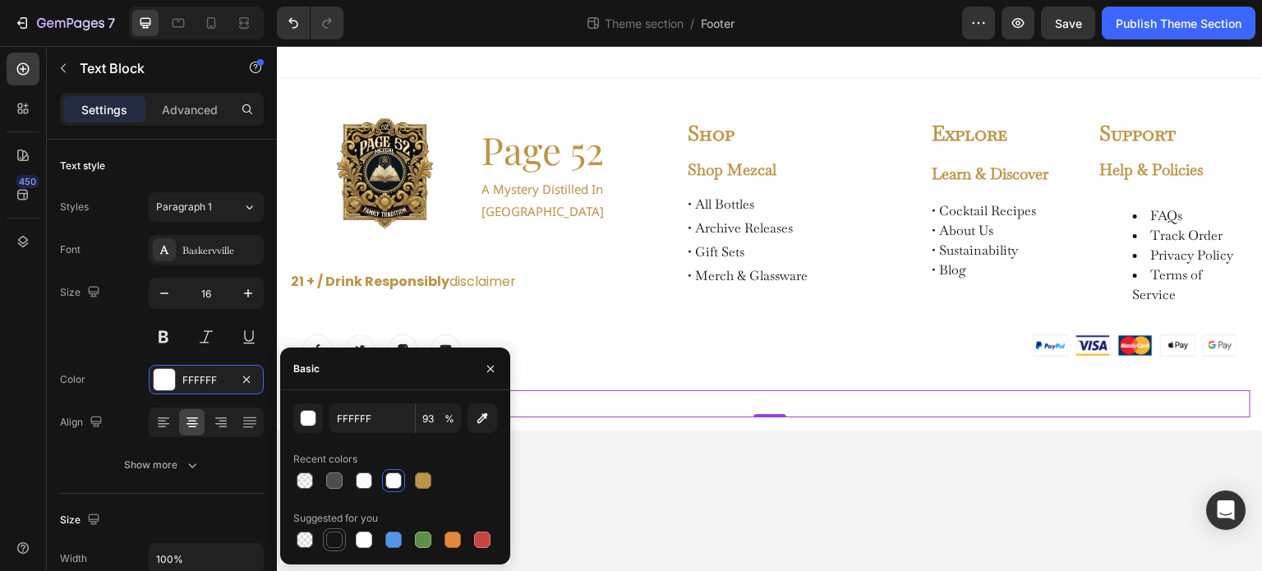
click at [335, 533] on div at bounding box center [334, 540] width 16 height 16
type input "151515"
type input "100"
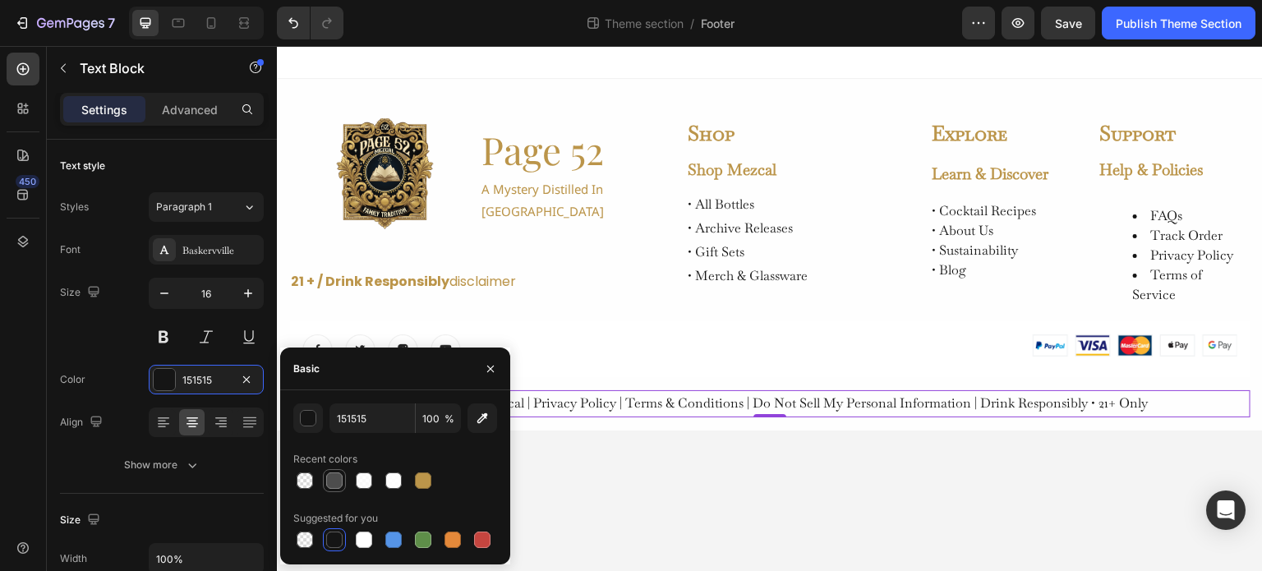
click at [329, 480] on div at bounding box center [334, 481] width 16 height 16
type input "4D4D4D"
click at [913, 442] on body "Image Page 52 Heading a mystery distilled in oaxaca Text Block Row 21 + / Drink…" at bounding box center [770, 309] width 986 height 526
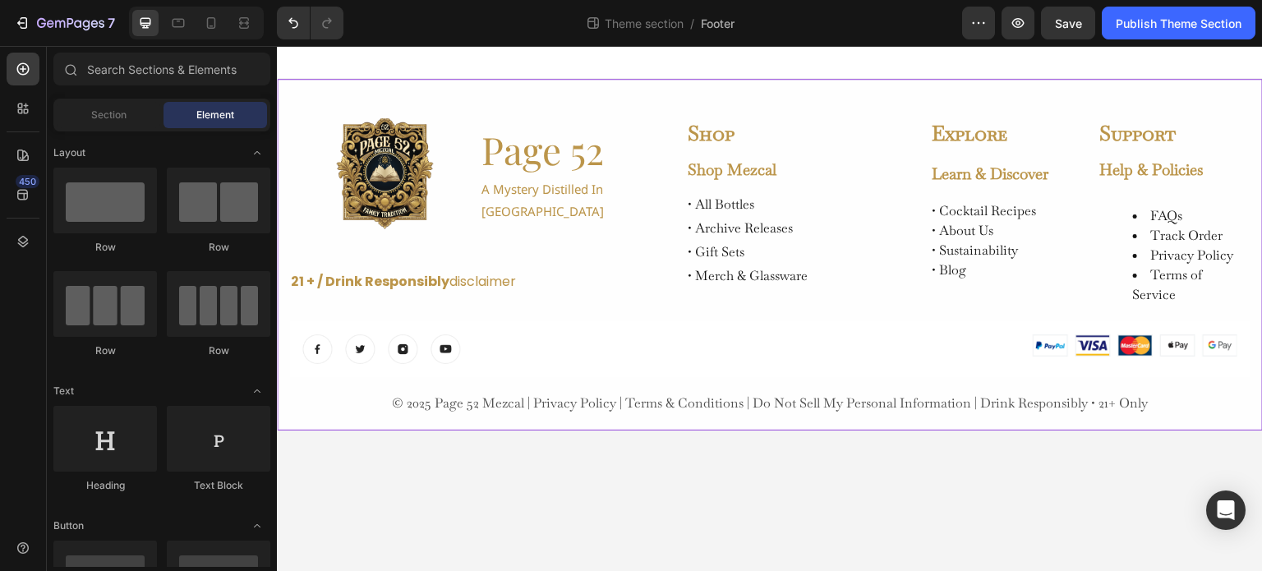
click at [784, 88] on div "Image Page 52 Heading a mystery distilled in oaxaca Text Block Row 21 + / Drink…" at bounding box center [770, 255] width 986 height 352
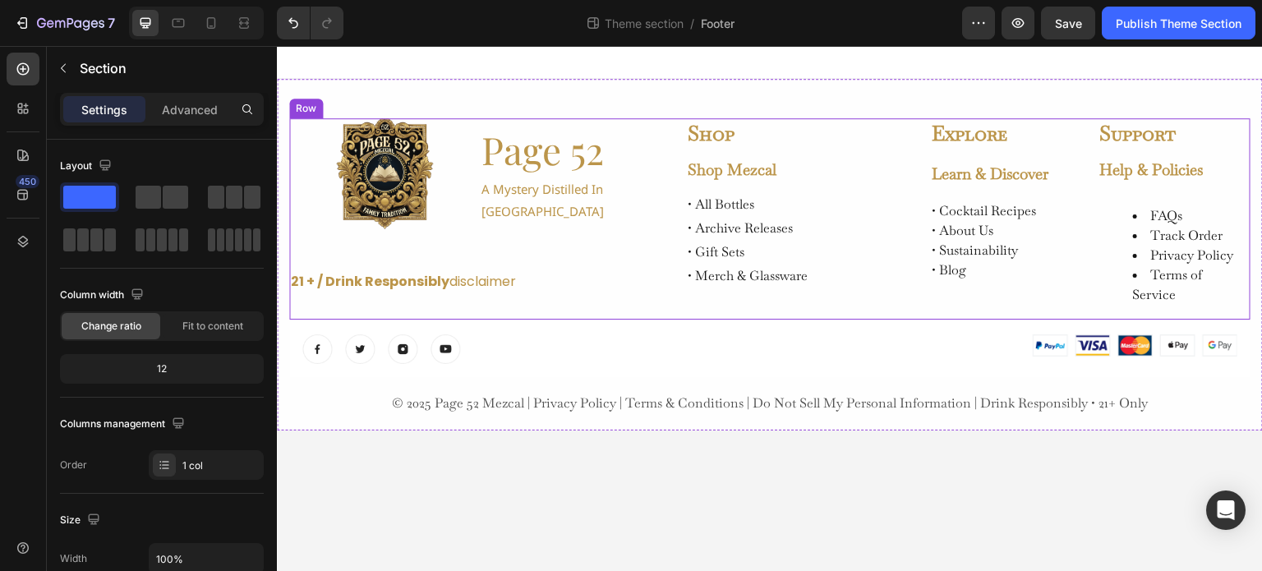
click at [654, 299] on div "Image Page 52 Heading a mystery distilled in oaxaca Text Block Row 21 + / Drink…" at bounding box center [479, 218] width 381 height 201
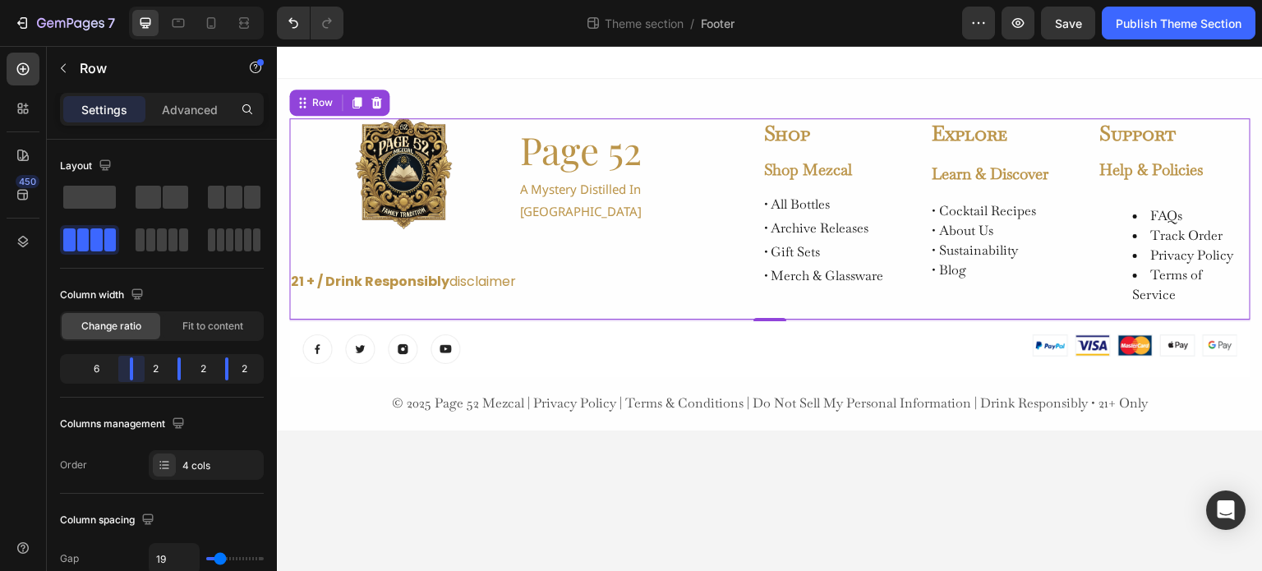
drag, startPoint x: 126, startPoint y: 364, endPoint x: 141, endPoint y: 297, distance: 69.0
click at [161, 0] on body "7 Theme section / Footer Preview Save Publish Theme Section 450 Sections(18) El…" at bounding box center [631, 0] width 1262 height 0
click at [481, 171] on link at bounding box center [403, 174] width 228 height 112
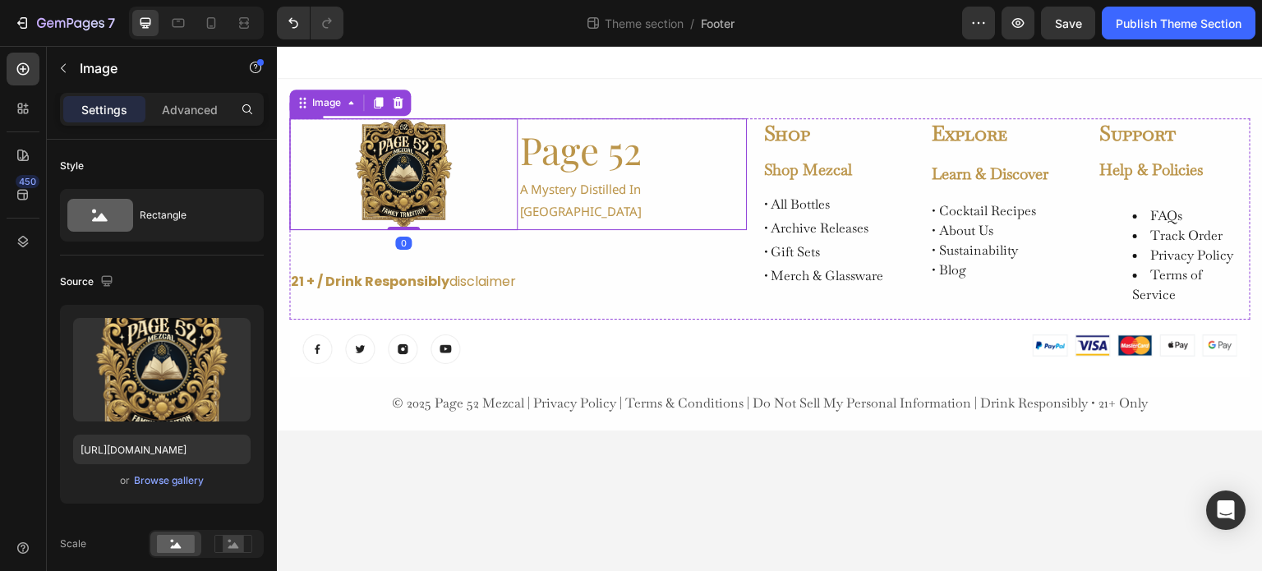
click at [538, 227] on div "Page 52 Heading a mystery distilled in oaxaca Text Block" at bounding box center [632, 174] width 228 height 112
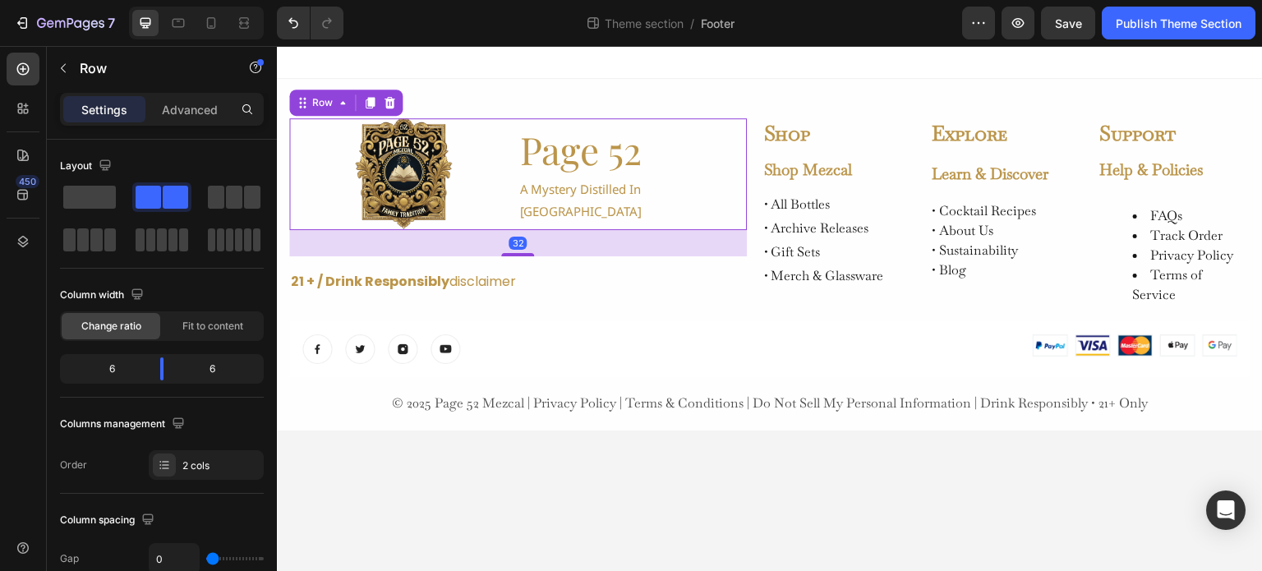
click at [538, 220] on div "Page 52 Heading a mystery distilled in oaxaca Text Block" at bounding box center [632, 174] width 228 height 112
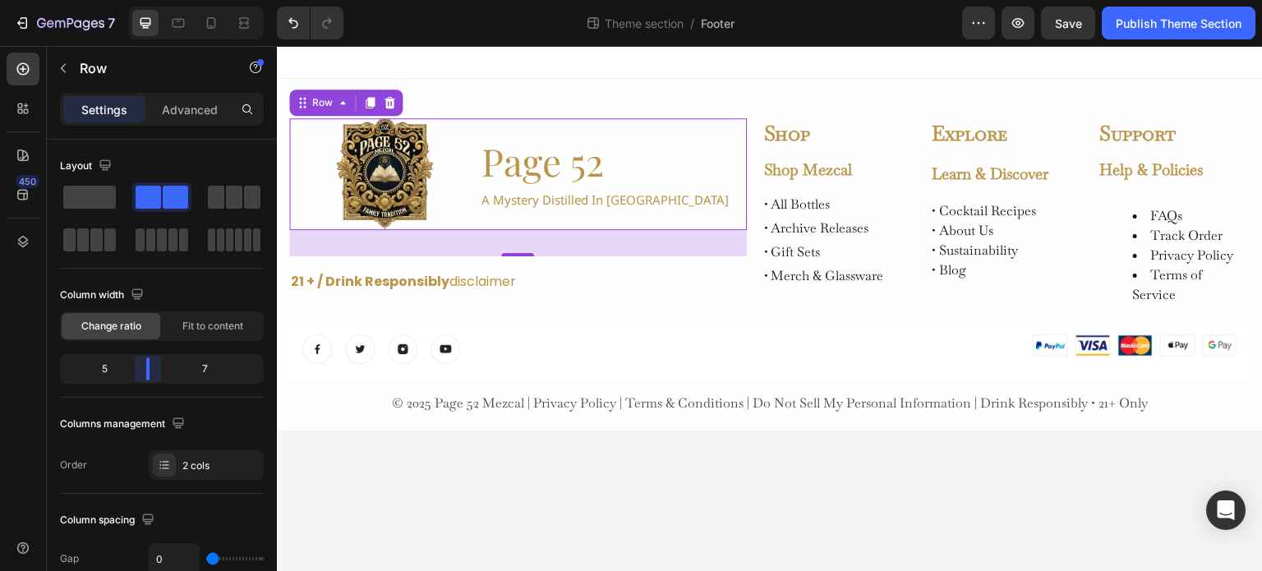
drag, startPoint x: 163, startPoint y: 370, endPoint x: 375, endPoint y: 103, distance: 341.1
click at [150, 0] on body "7 Theme section / Footer Preview Save Publish Theme Section 450 Sections(18) El…" at bounding box center [631, 0] width 1262 height 0
click at [619, 131] on div "Page 52 Heading a mystery distilled in oaxaca Text Block" at bounding box center [613, 174] width 267 height 112
click at [589, 166] on h2 "Page 52" at bounding box center [613, 162] width 267 height 53
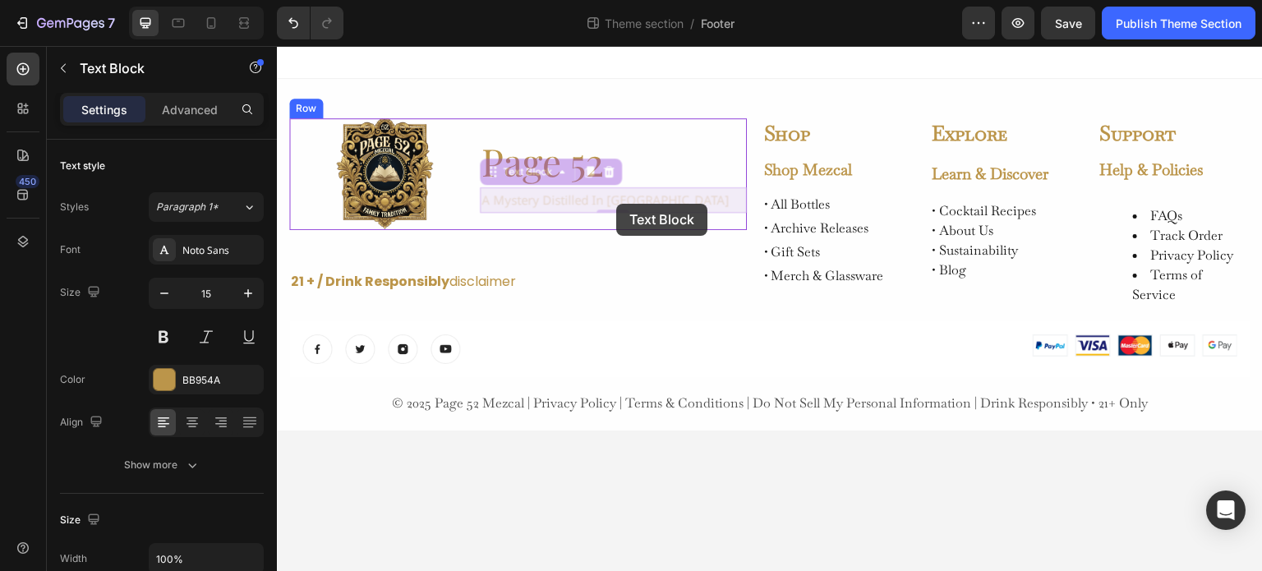
drag, startPoint x: 509, startPoint y: 196, endPoint x: 616, endPoint y: 204, distance: 108.0
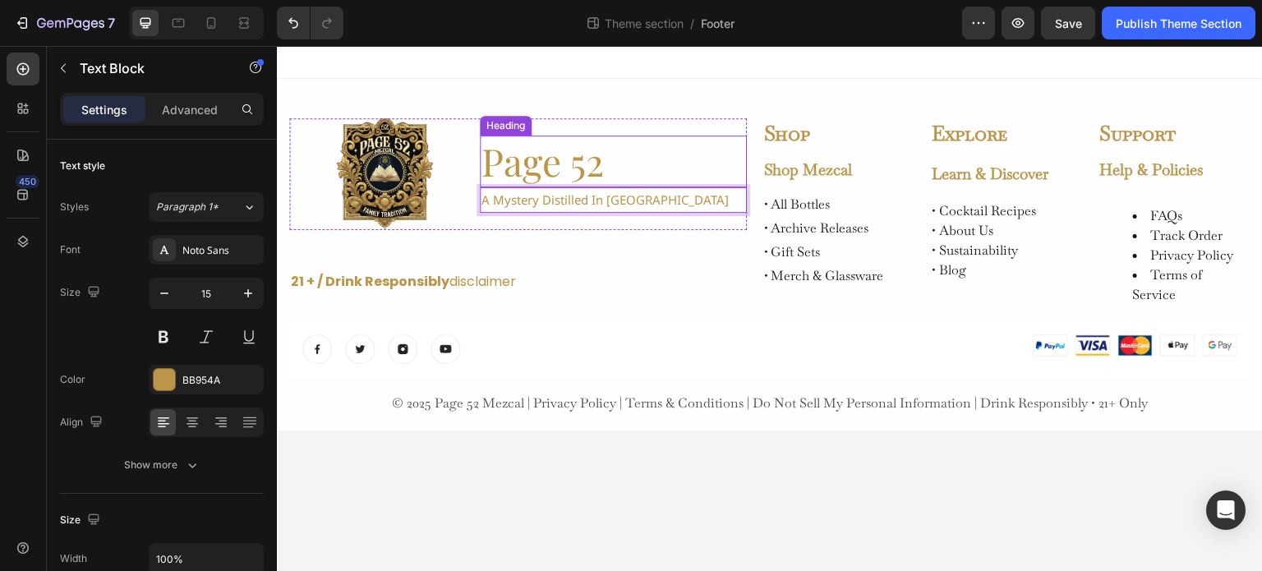
click at [632, 168] on h2 "Page 52" at bounding box center [613, 162] width 267 height 53
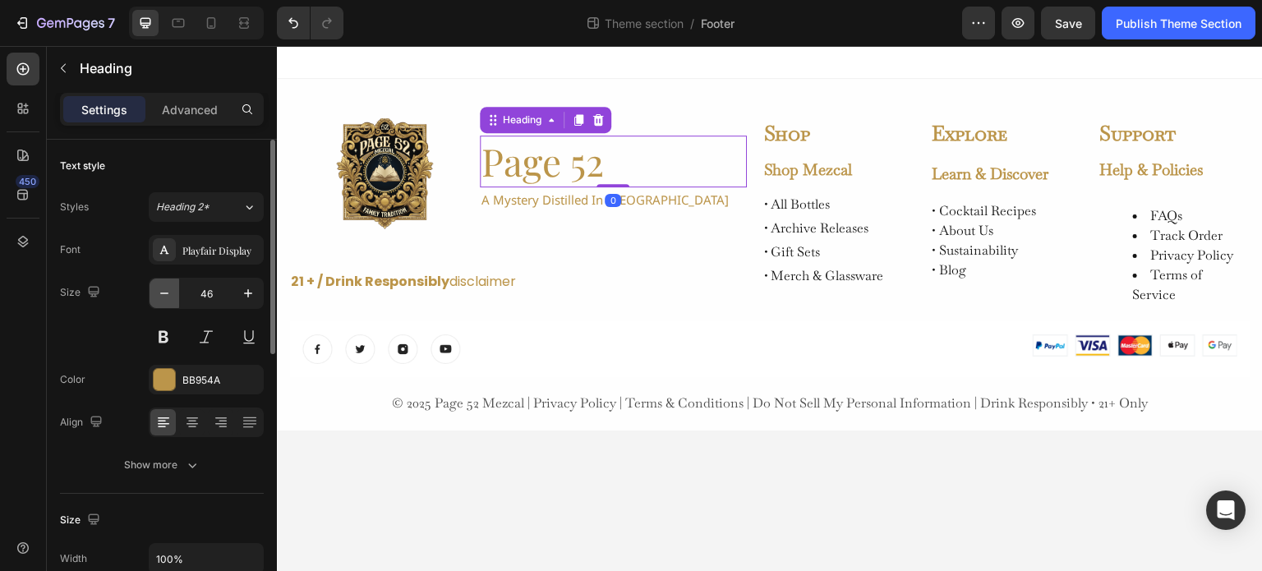
click at [169, 298] on icon "button" at bounding box center [164, 293] width 16 height 16
type input "43"
click at [612, 194] on div "0" at bounding box center [613, 198] width 16 height 13
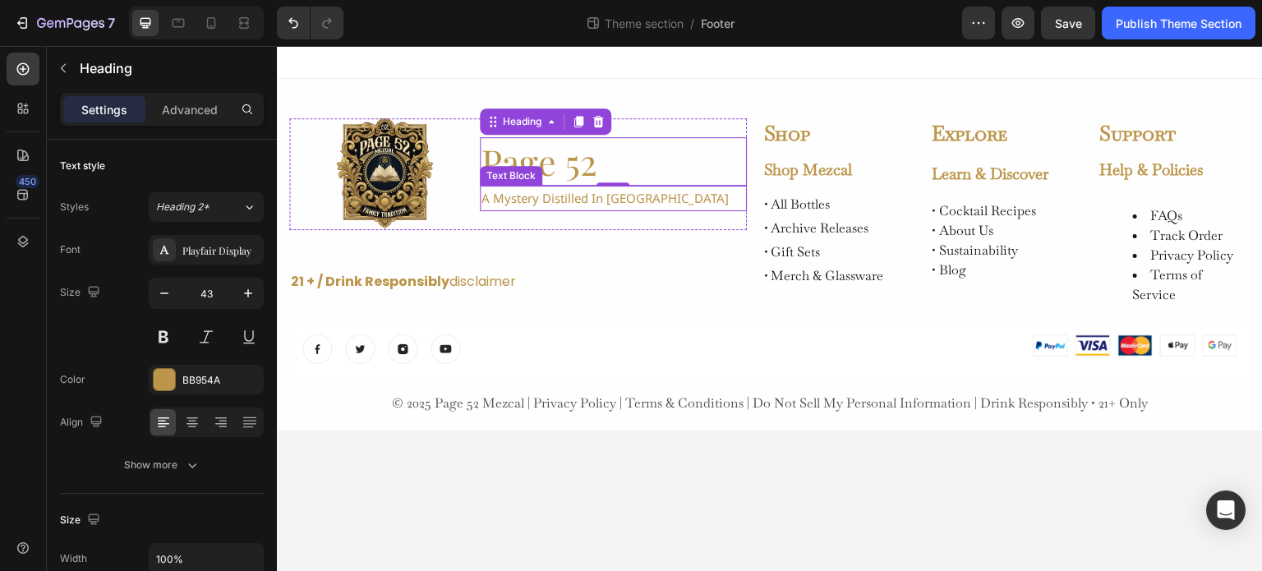
click at [544, 204] on p "a mystery distilled in [GEOGRAPHIC_DATA]" at bounding box center [614, 198] width 264 height 22
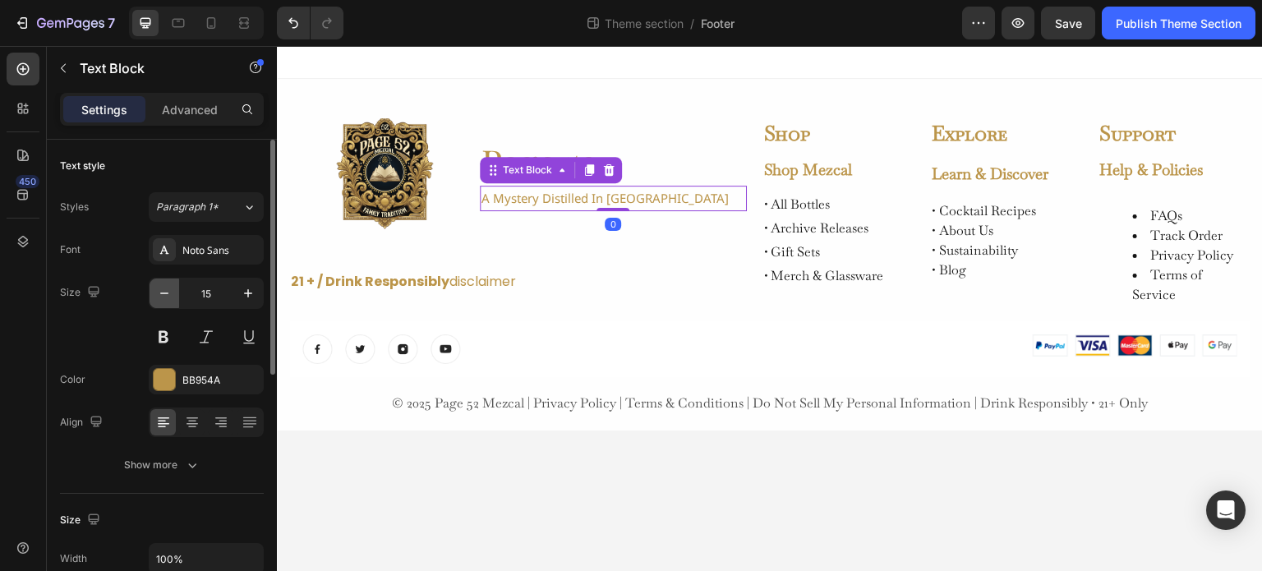
click at [165, 302] on button "button" at bounding box center [165, 294] width 30 height 30
click at [244, 298] on icon "button" at bounding box center [248, 293] width 16 height 16
type input "15"
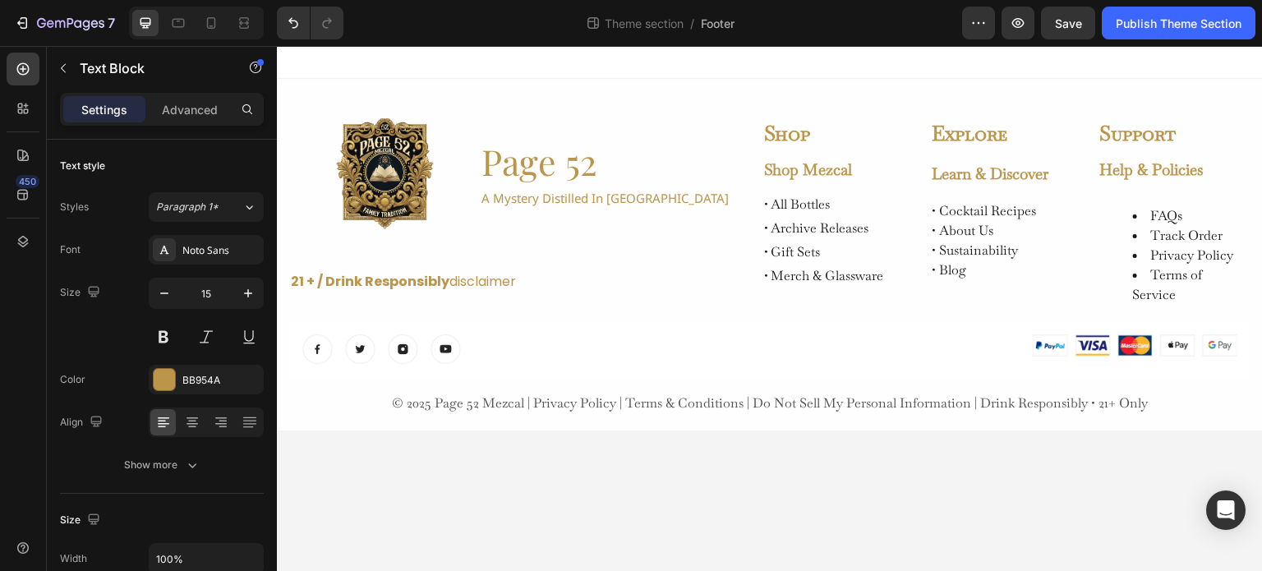
drag, startPoint x: 563, startPoint y: 431, endPoint x: 542, endPoint y: 424, distance: 21.6
click at [563, 431] on body "Image Page 52 Heading a mystery distilled in oaxaca Text Block Row 21 + / Drink…" at bounding box center [770, 309] width 986 height 526
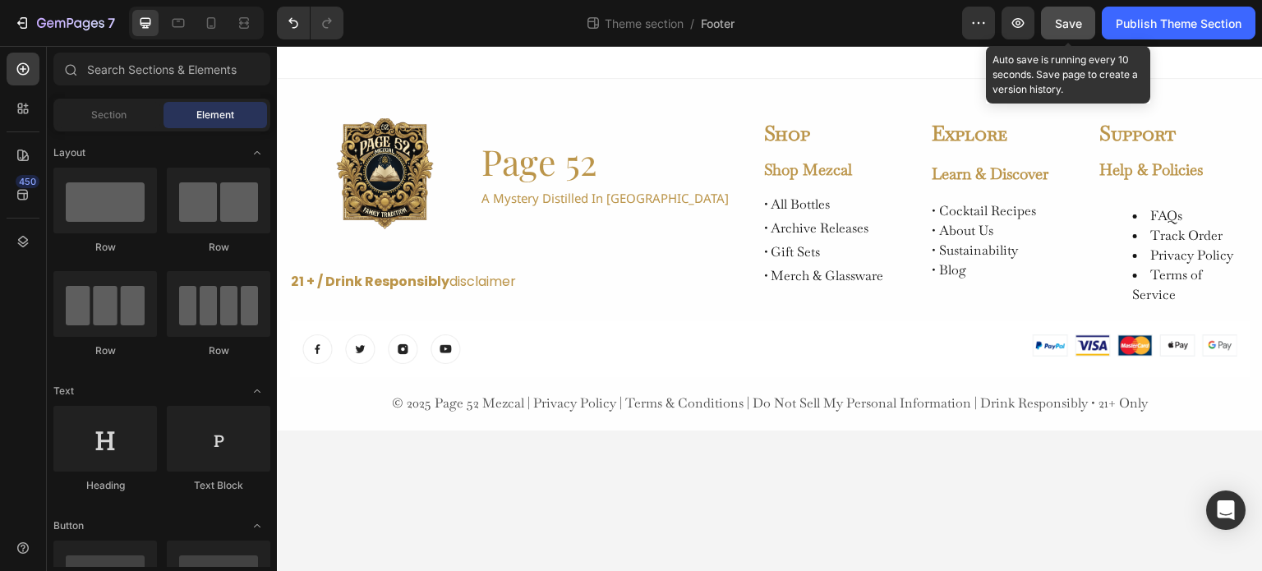
click at [1072, 20] on span "Save" at bounding box center [1068, 23] width 27 height 14
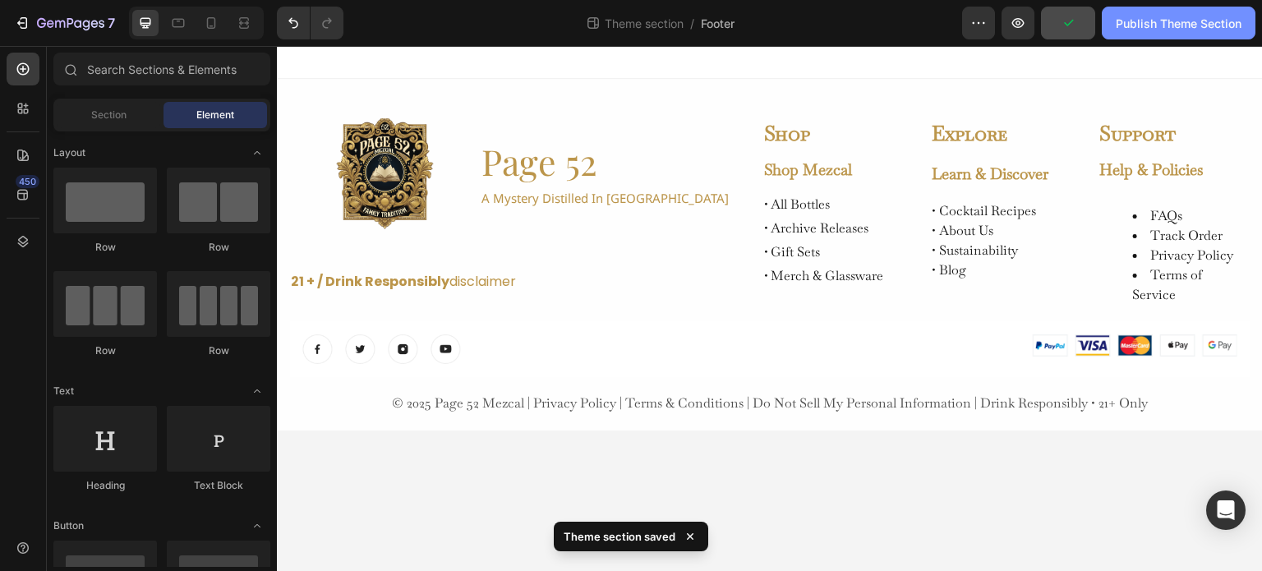
click at [1155, 29] on div "Publish Theme Section" at bounding box center [1179, 23] width 126 height 17
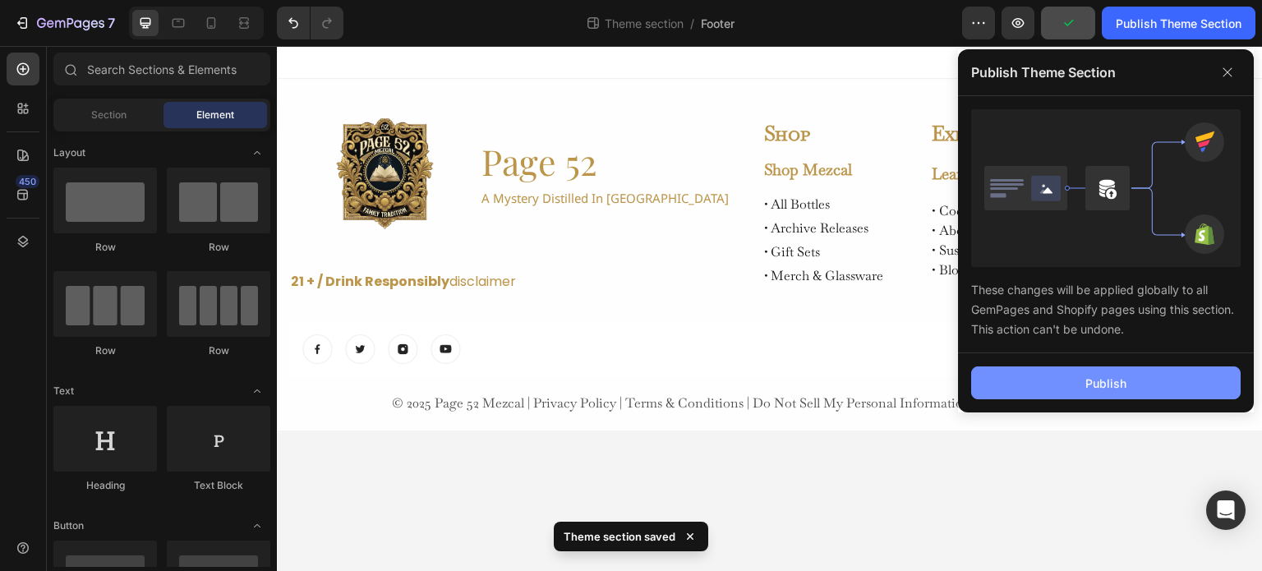
click at [1028, 367] on button "Publish" at bounding box center [1106, 383] width 270 height 33
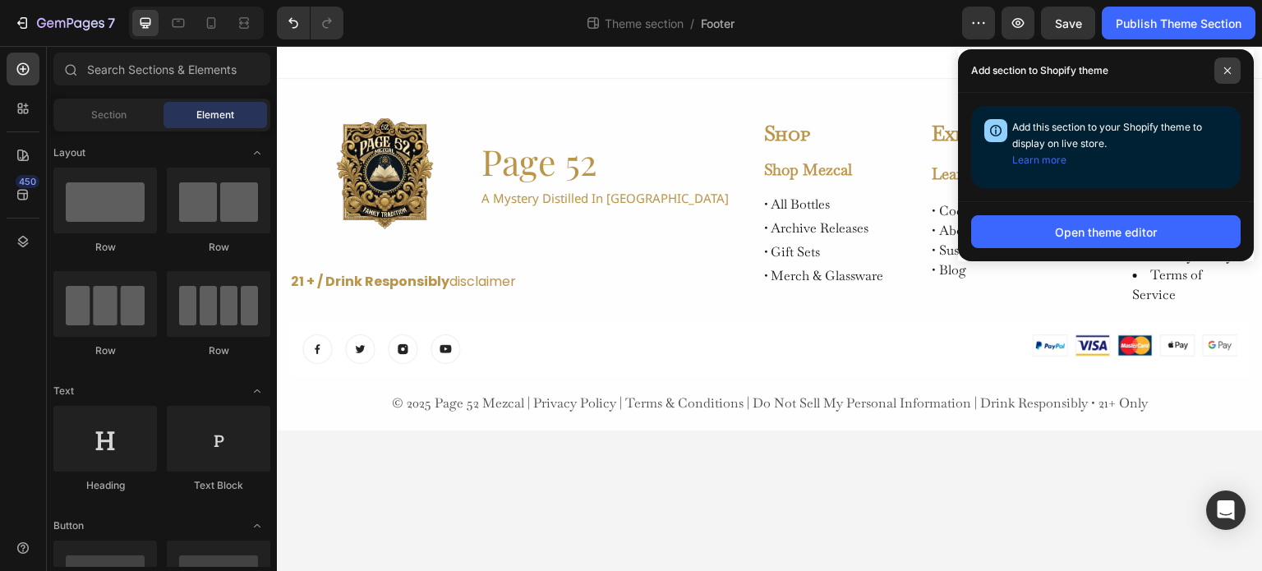
click at [1227, 69] on icon at bounding box center [1228, 71] width 8 height 8
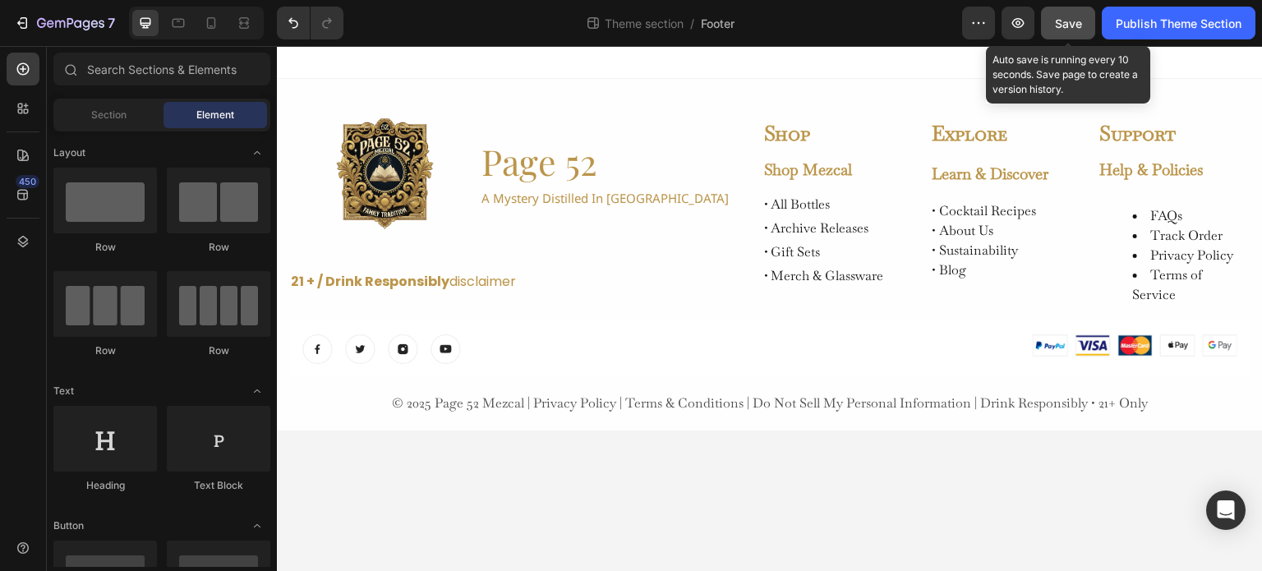
click at [1065, 23] on span "Save" at bounding box center [1068, 23] width 27 height 14
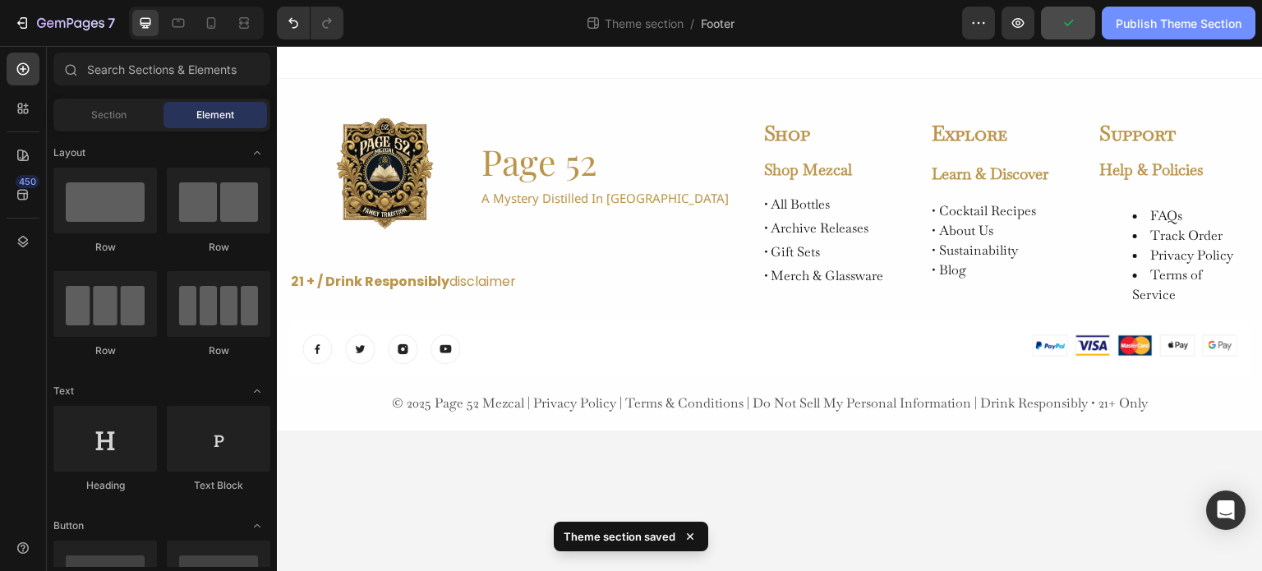
click at [1151, 25] on div "Publish Theme Section" at bounding box center [1179, 23] width 126 height 17
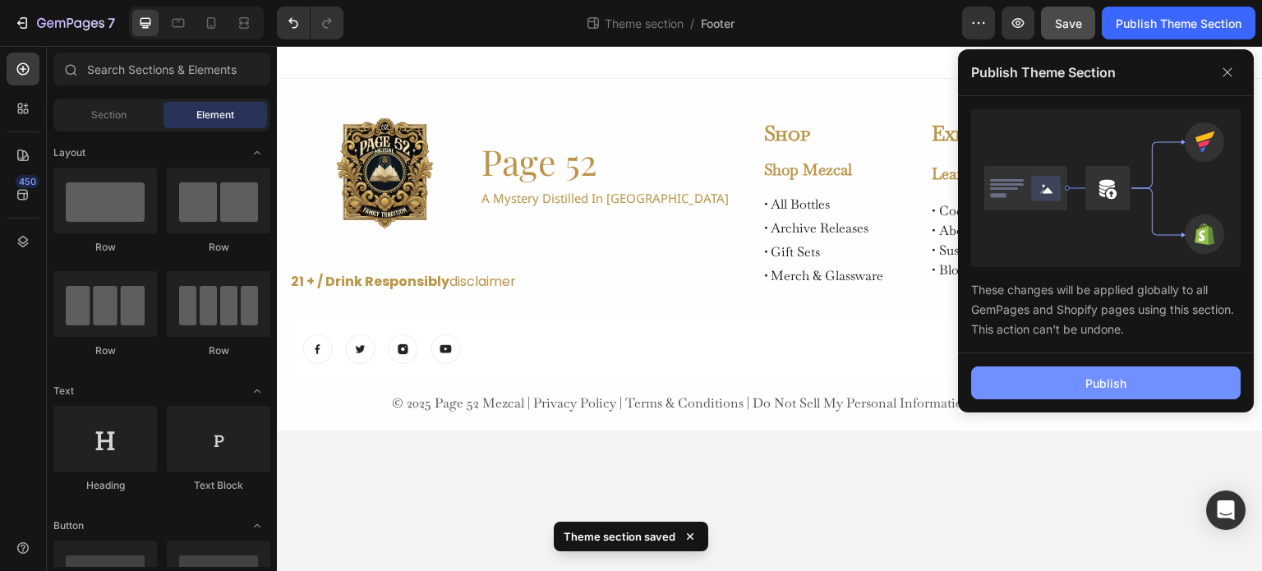
click at [996, 389] on button "Publish" at bounding box center [1106, 383] width 270 height 33
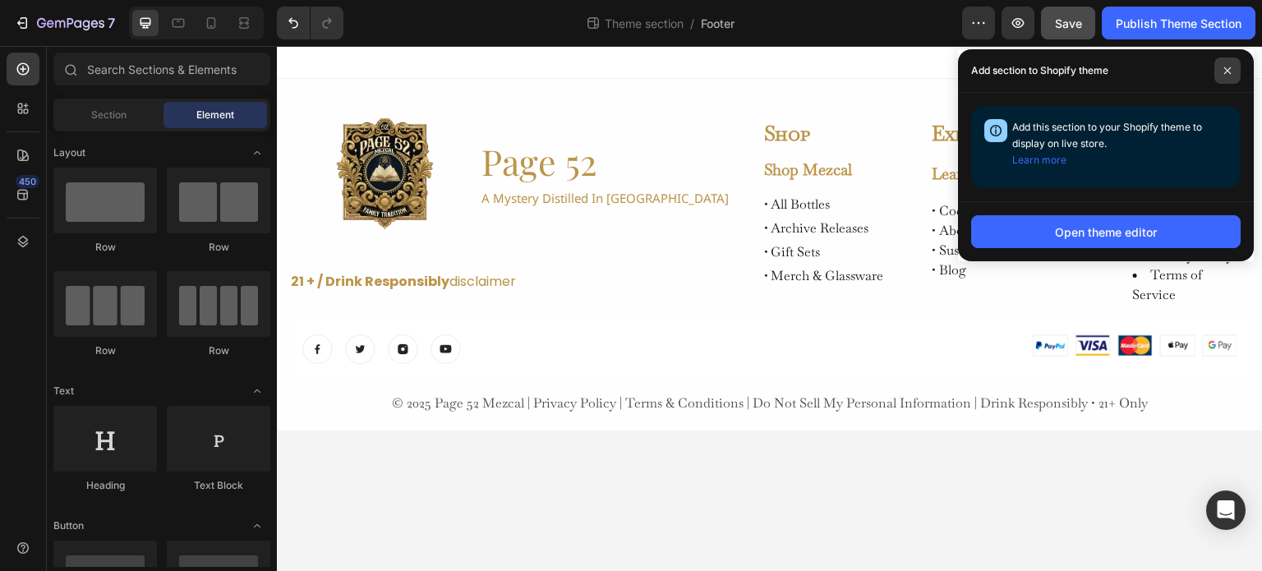
click at [1231, 67] on icon at bounding box center [1228, 71] width 8 height 8
